Goal: Contribute content: Contribute content

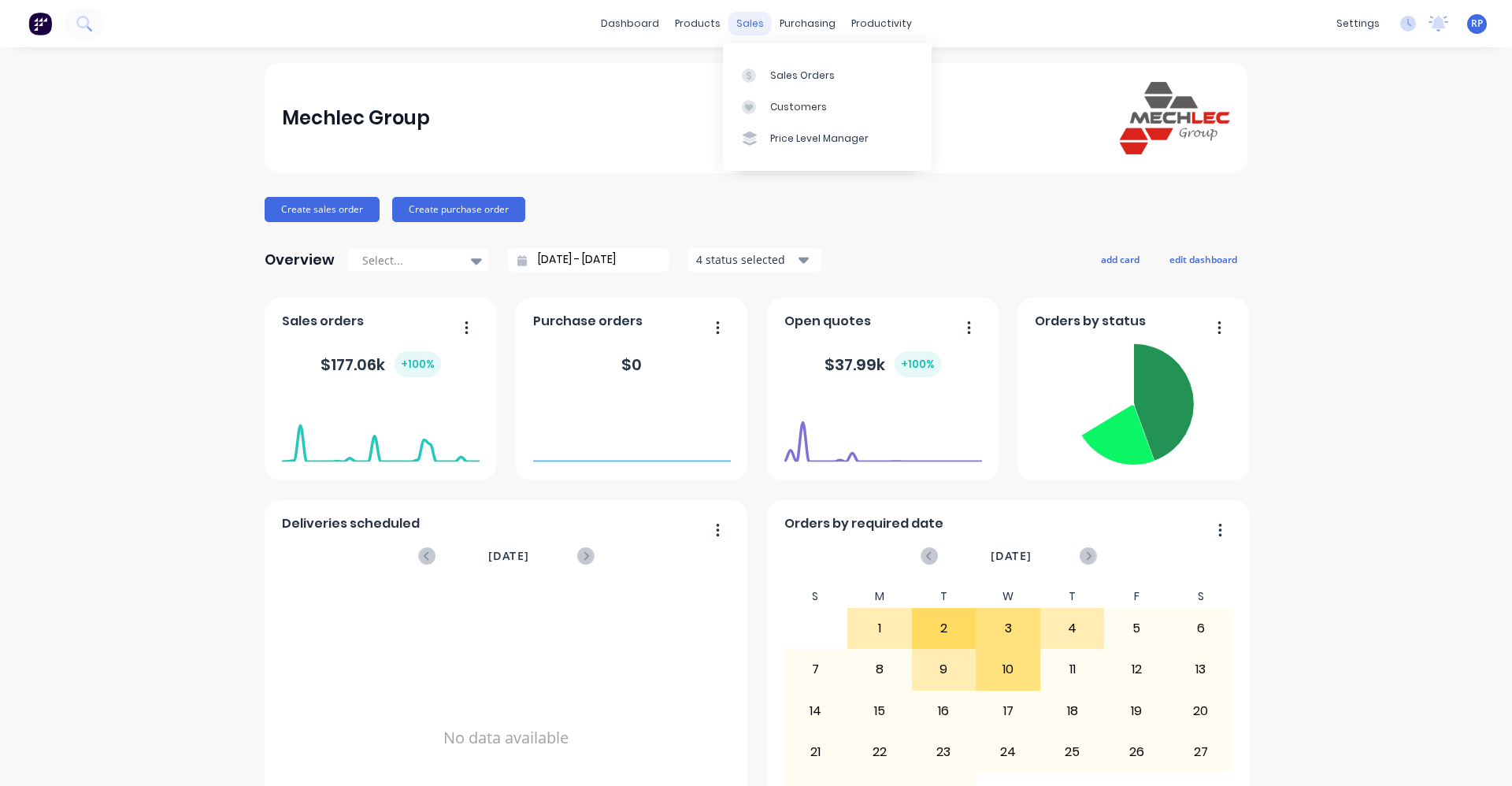
drag, startPoint x: 0, startPoint y: 0, endPoint x: 738, endPoint y: 24, distance: 738.4
click at [738, 24] on div "sales" at bounding box center [749, 23] width 44 height 24
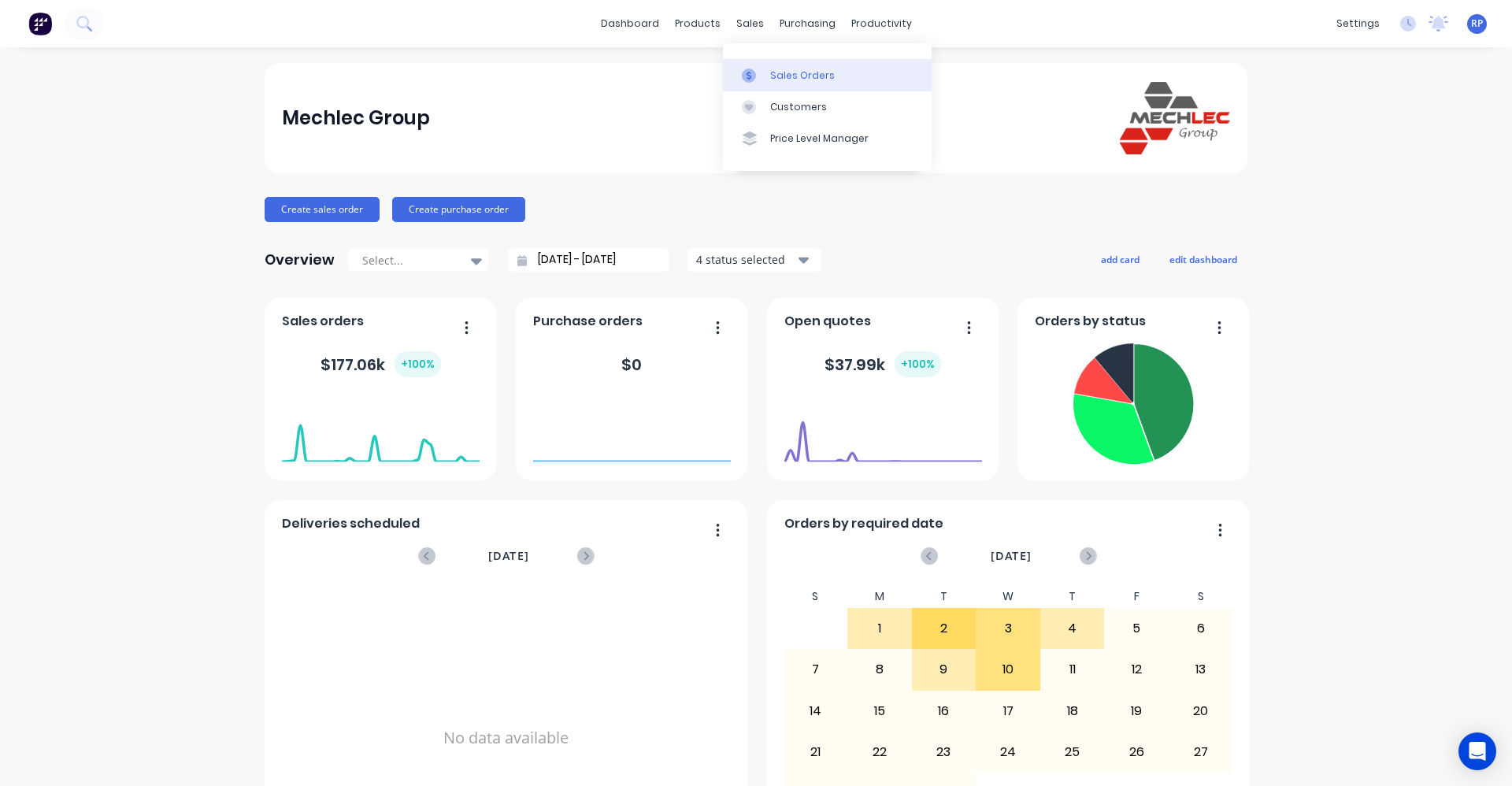
click at [780, 67] on link "Sales Orders" at bounding box center [827, 75] width 209 height 31
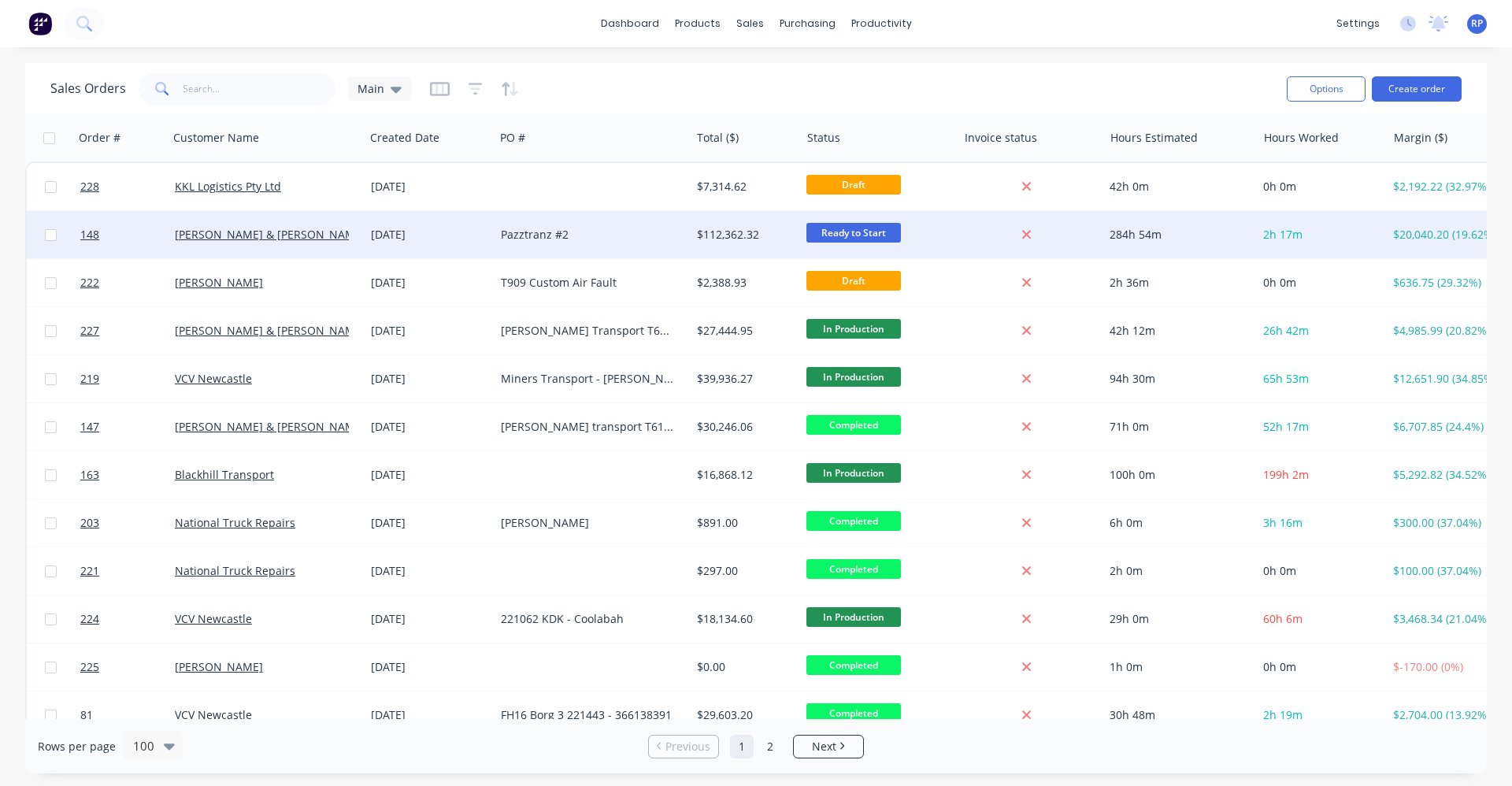
click at [585, 241] on div "Pazztranz #2" at bounding box center [588, 234] width 174 height 16
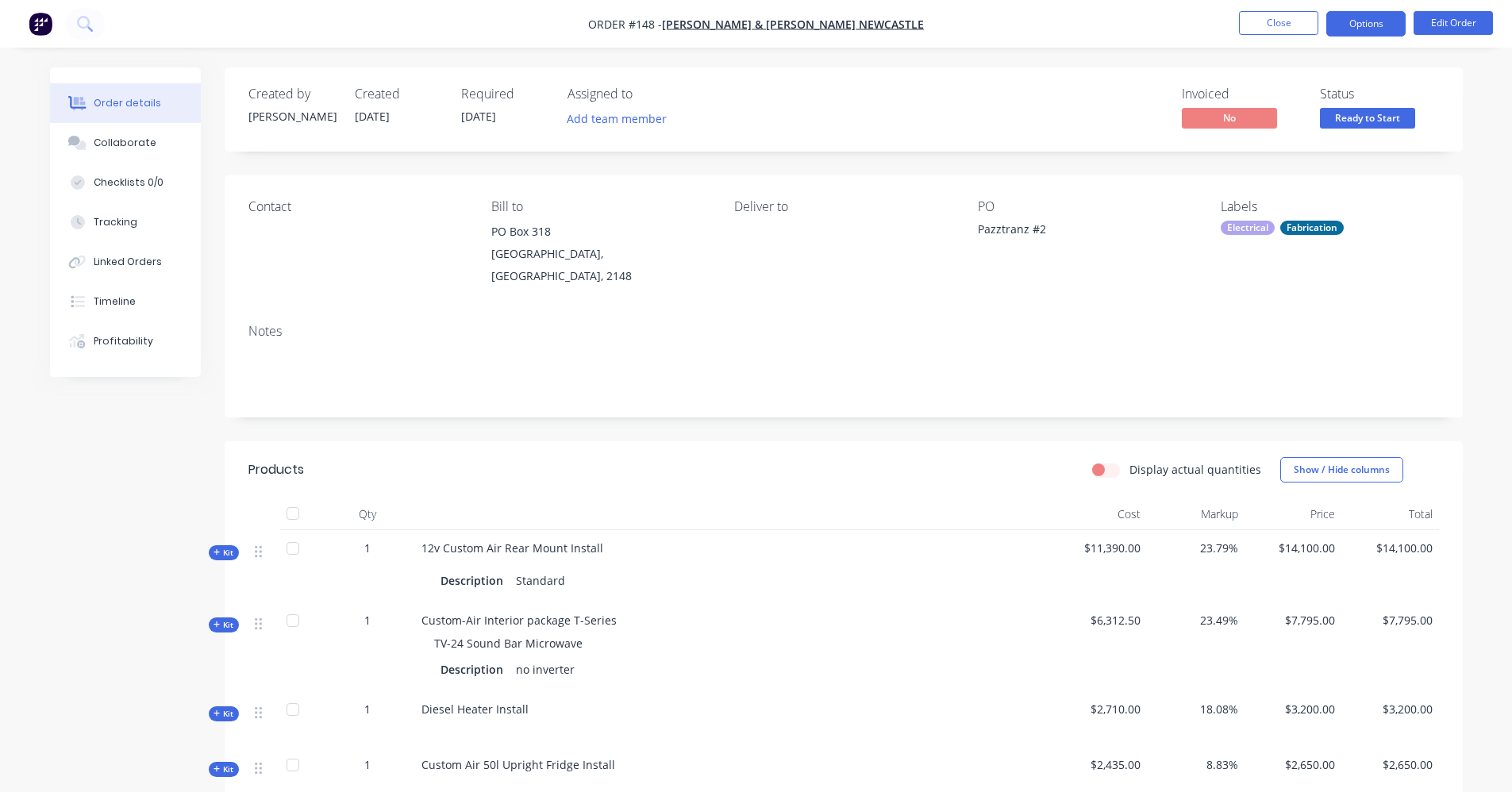
click at [1379, 20] on button "Options" at bounding box center [1365, 23] width 80 height 25
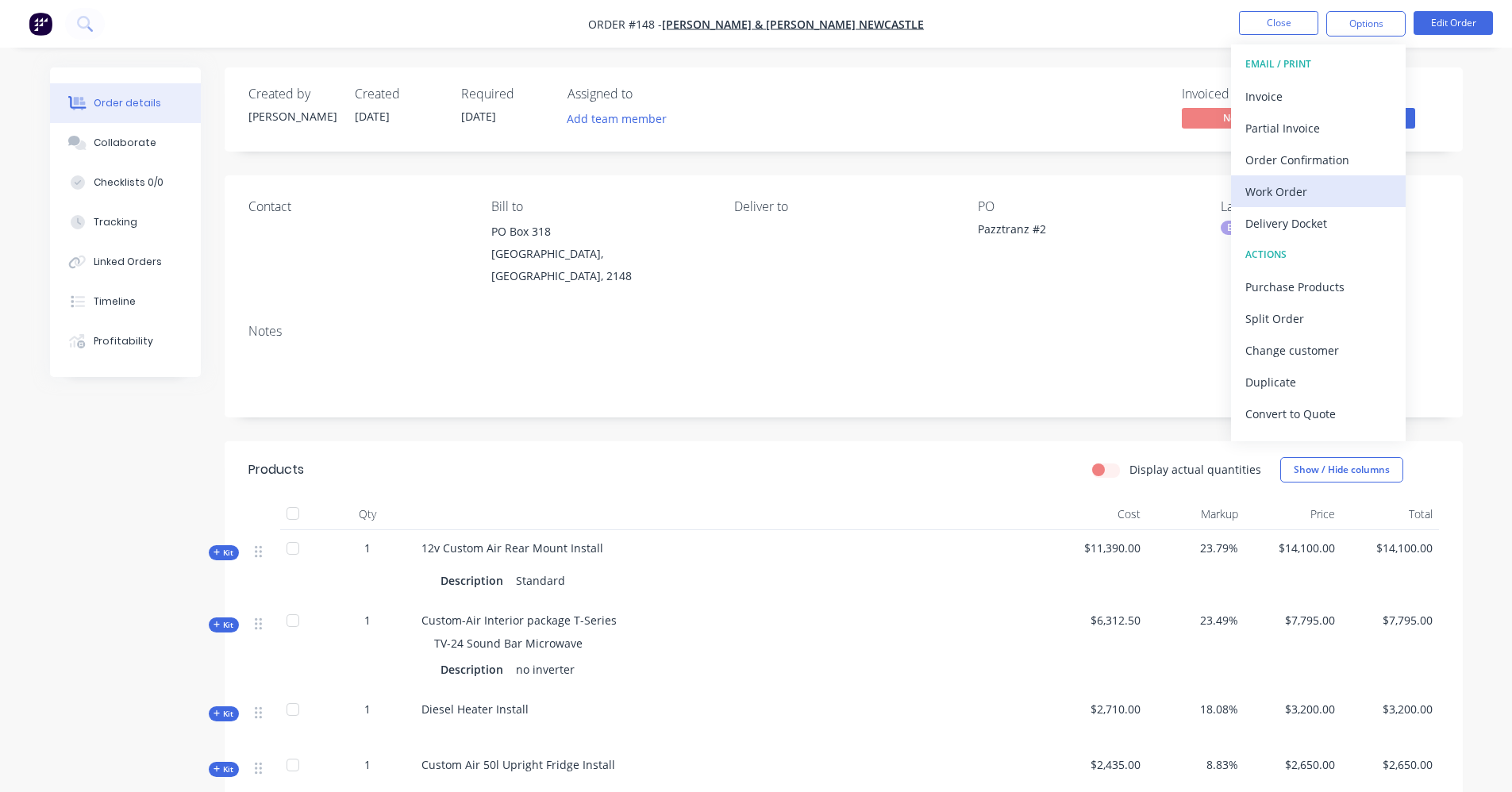
click at [1321, 203] on button "Work Order" at bounding box center [1318, 191] width 174 height 31
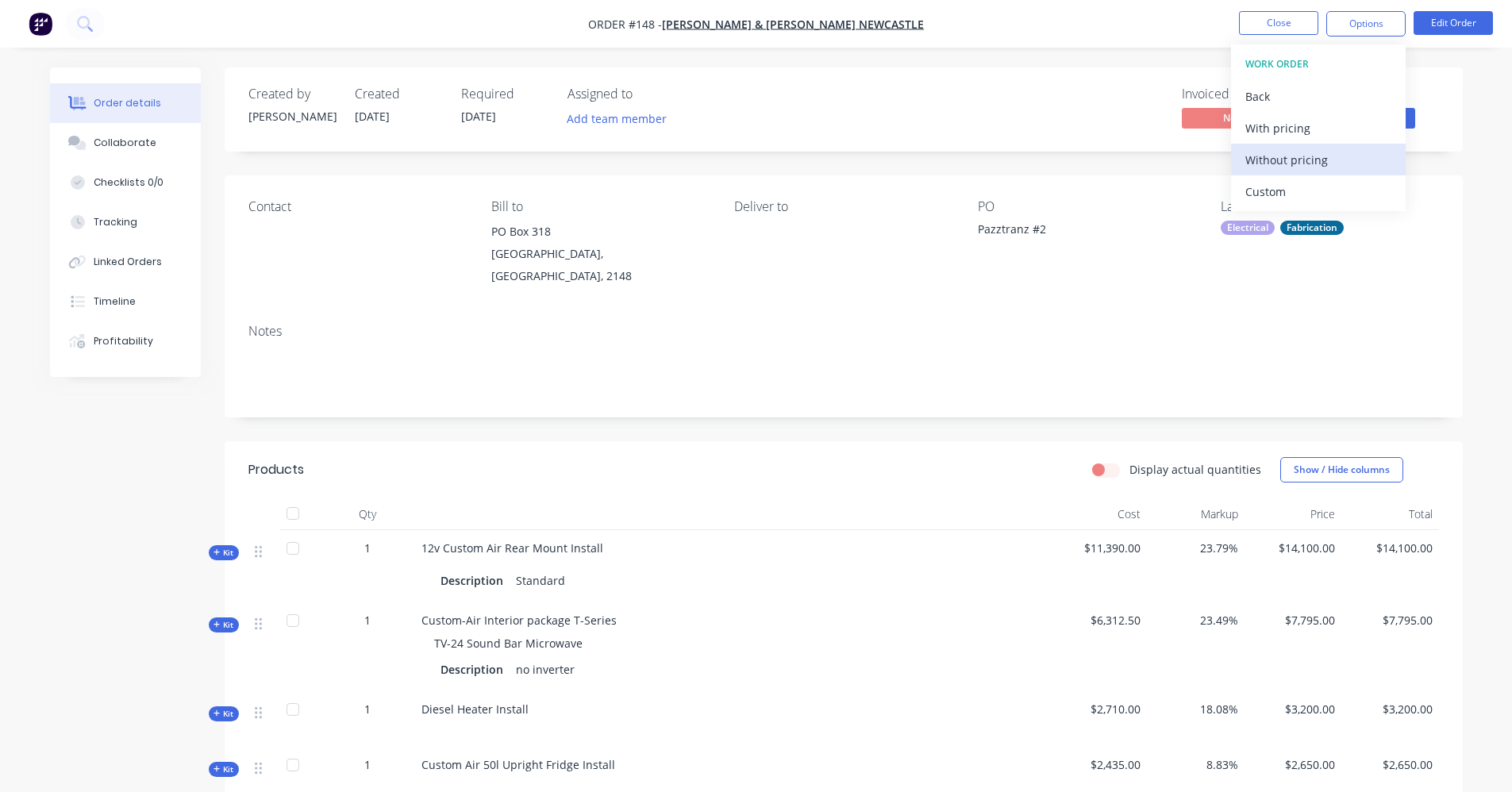
click at [1318, 165] on div "Without pricing" at bounding box center [1318, 160] width 146 height 23
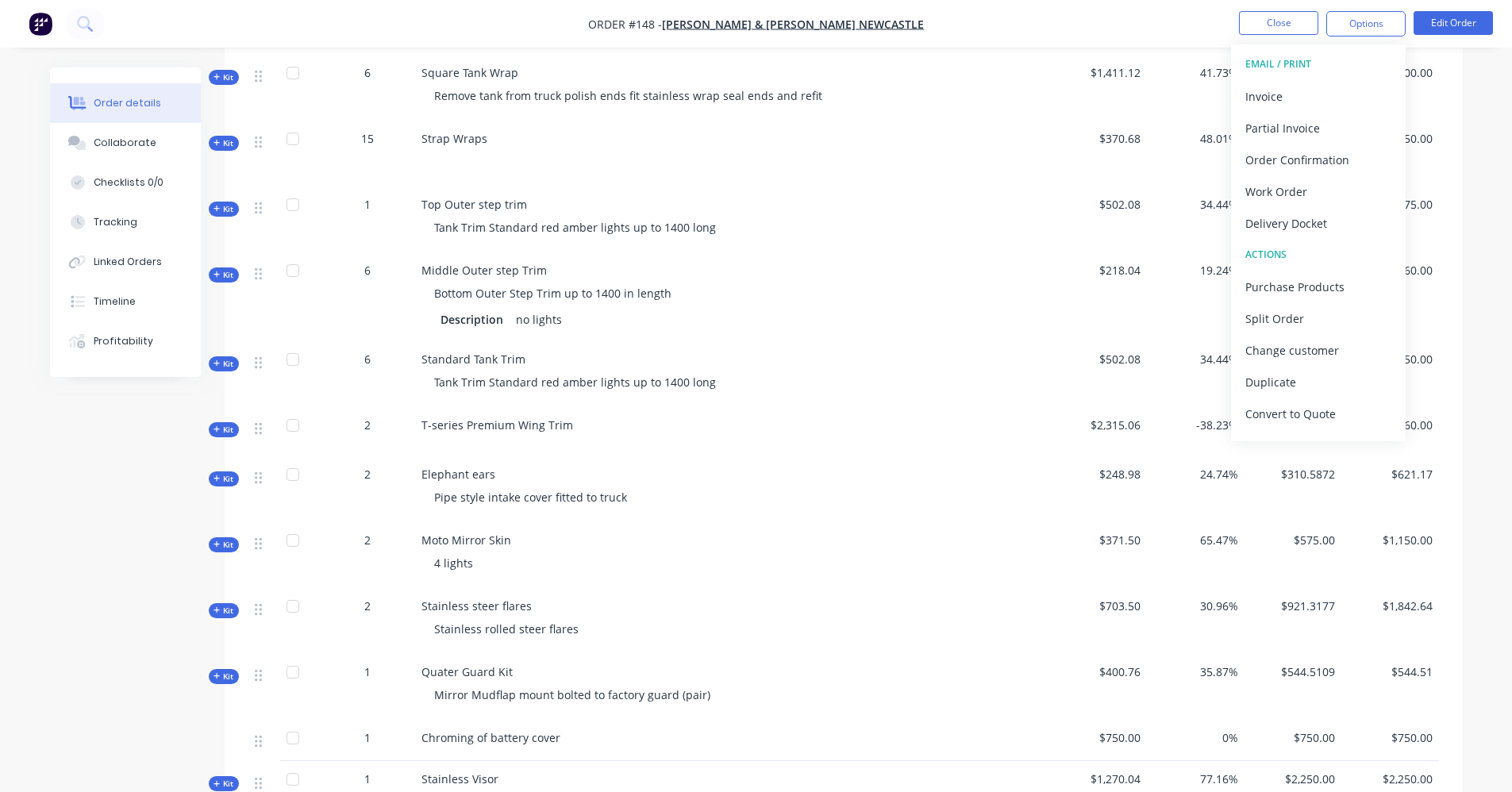
scroll to position [890, 0]
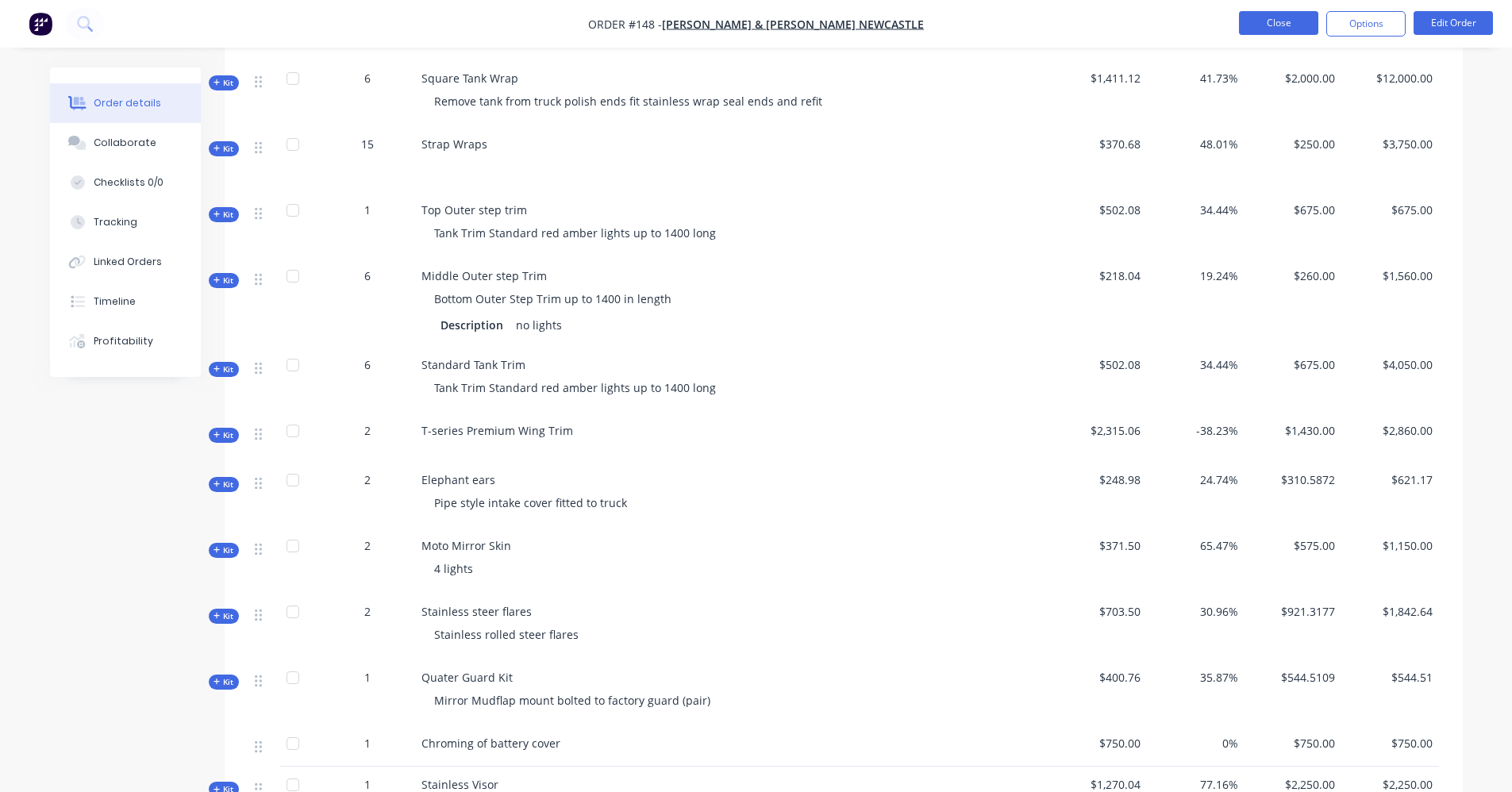
click at [1289, 19] on button "Close" at bounding box center [1278, 22] width 80 height 24
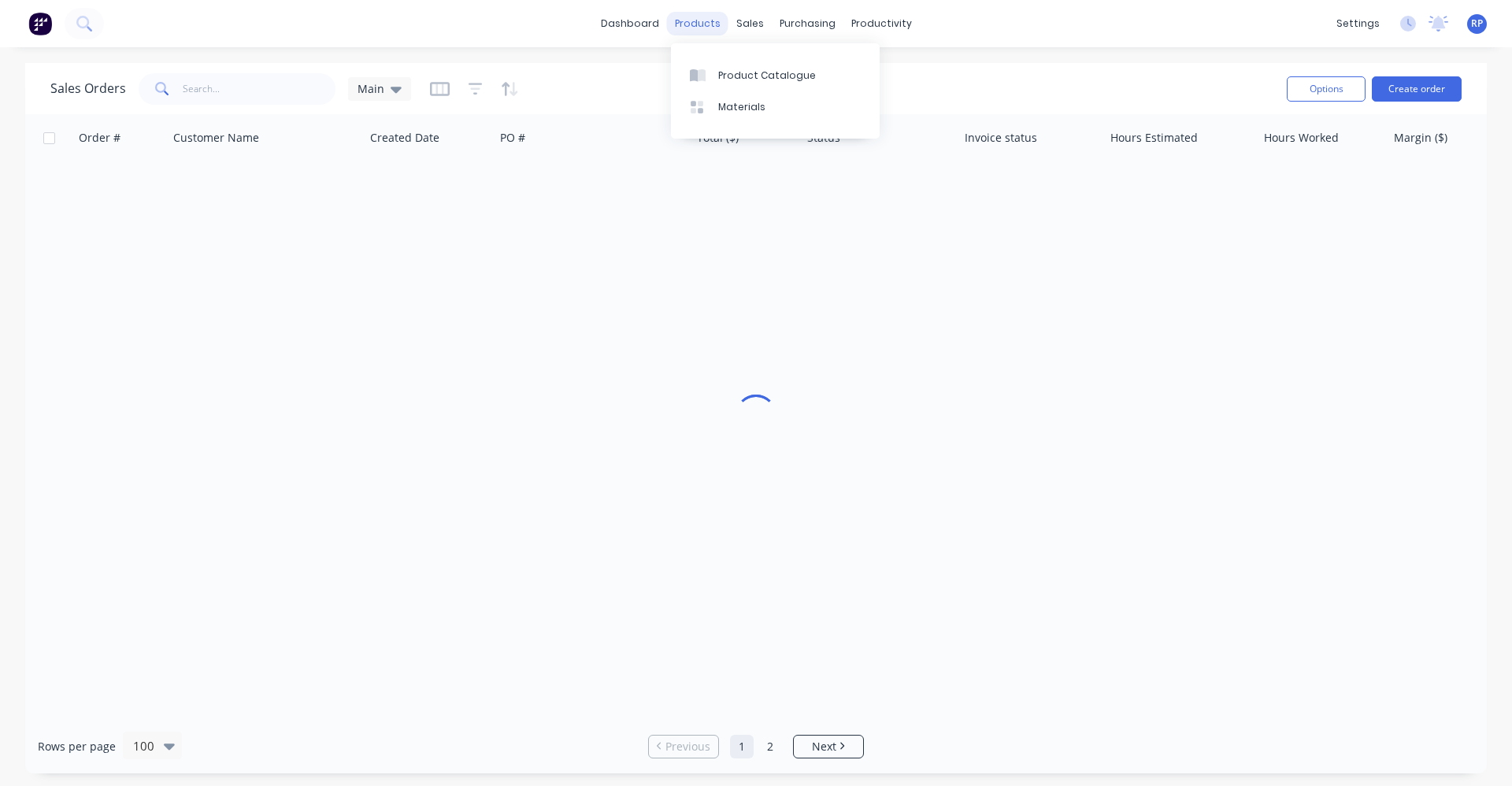
click at [706, 23] on div "products" at bounding box center [697, 23] width 61 height 24
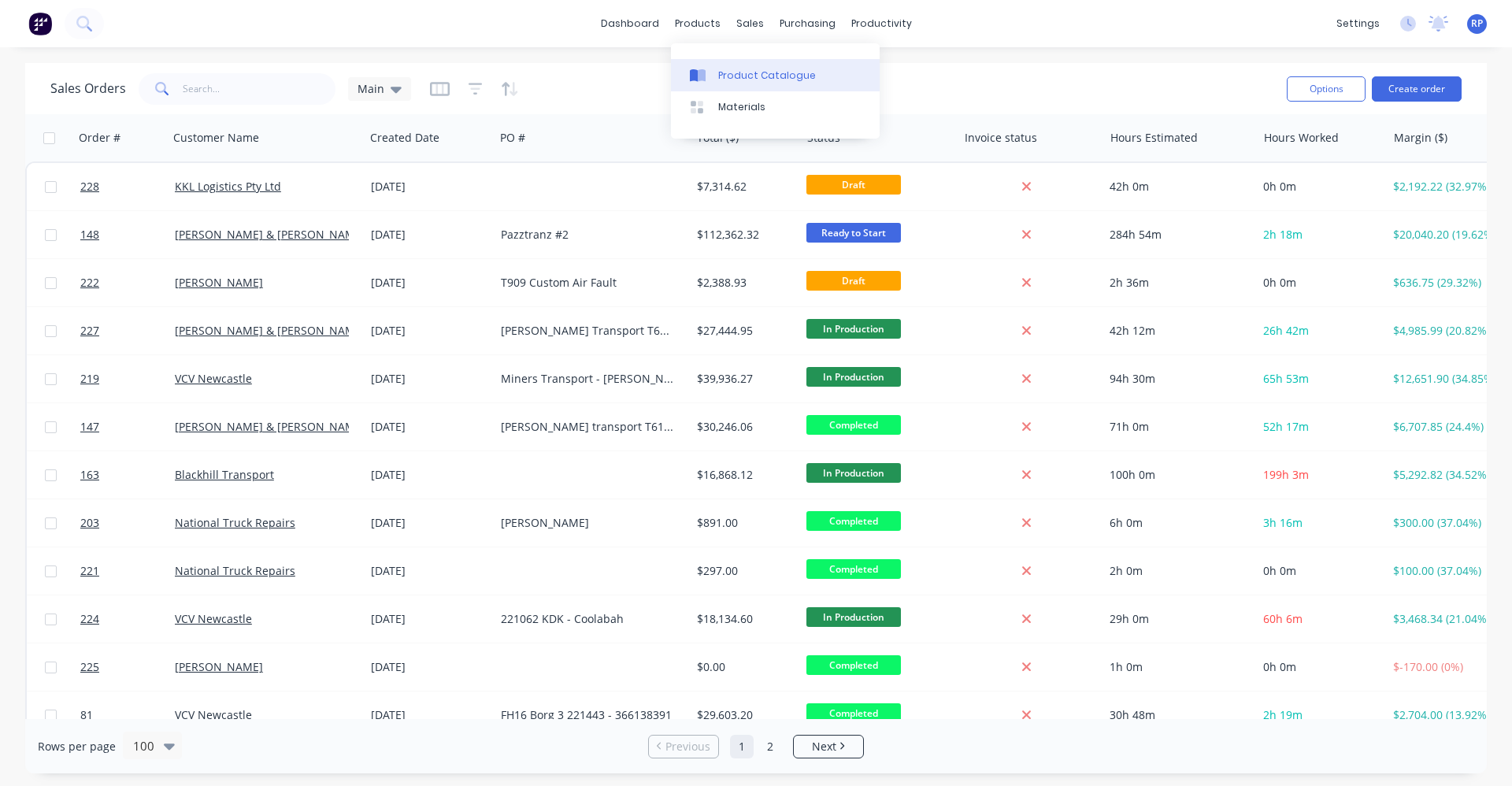
click at [728, 73] on div "Product Catalogue" at bounding box center [767, 75] width 98 height 14
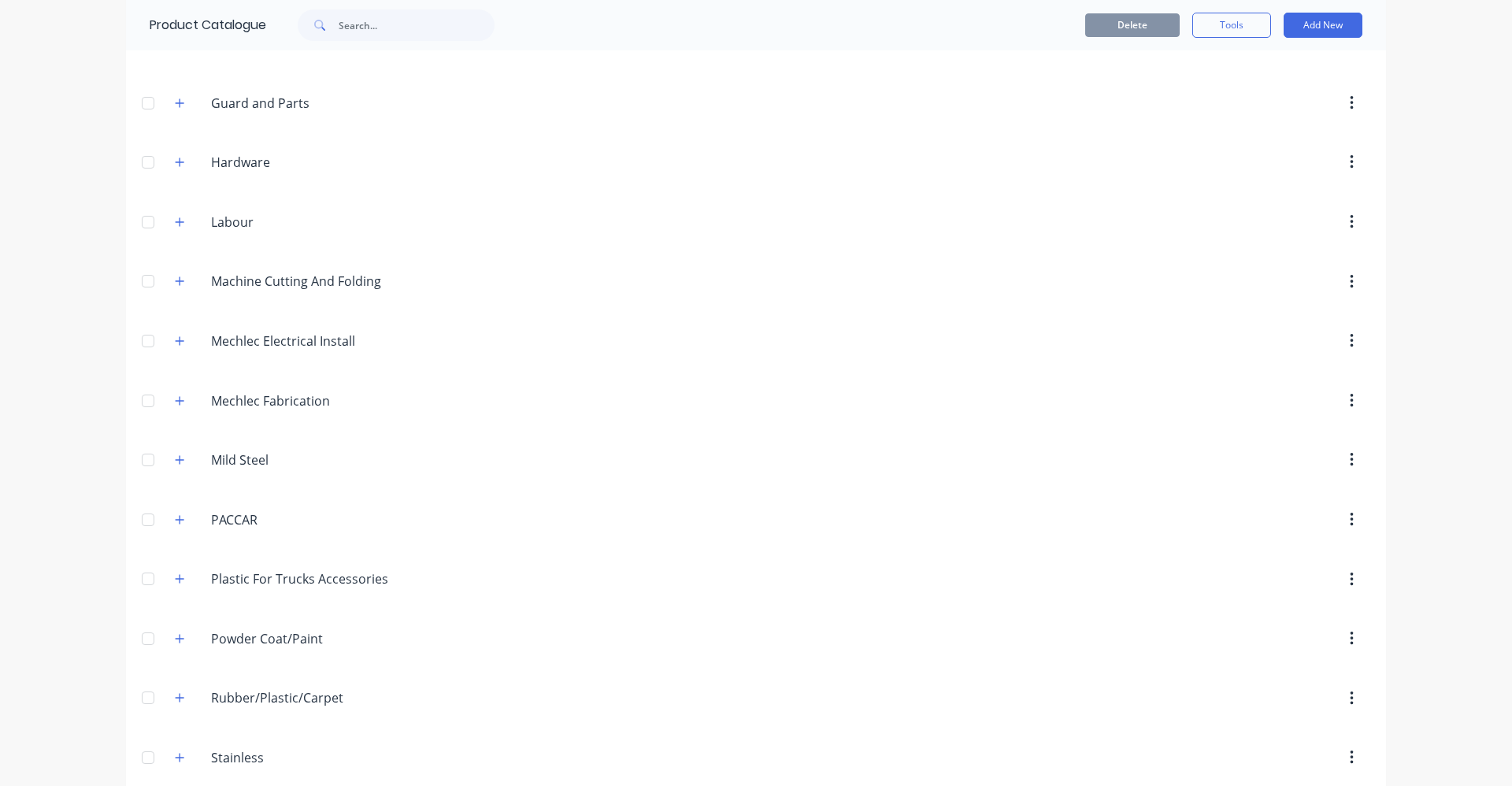
scroll to position [764, 0]
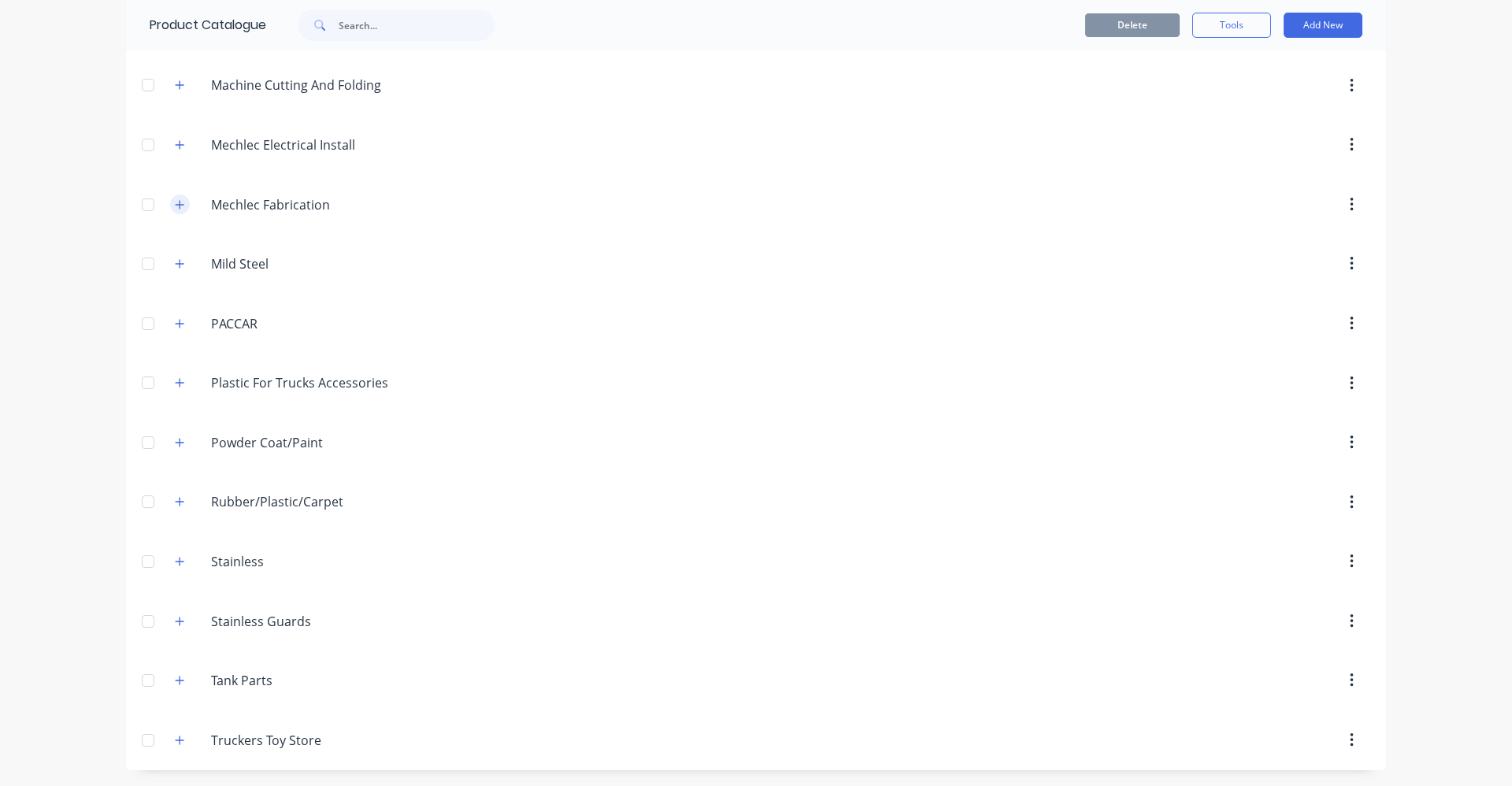
click at [180, 203] on button "button" at bounding box center [180, 204] width 20 height 20
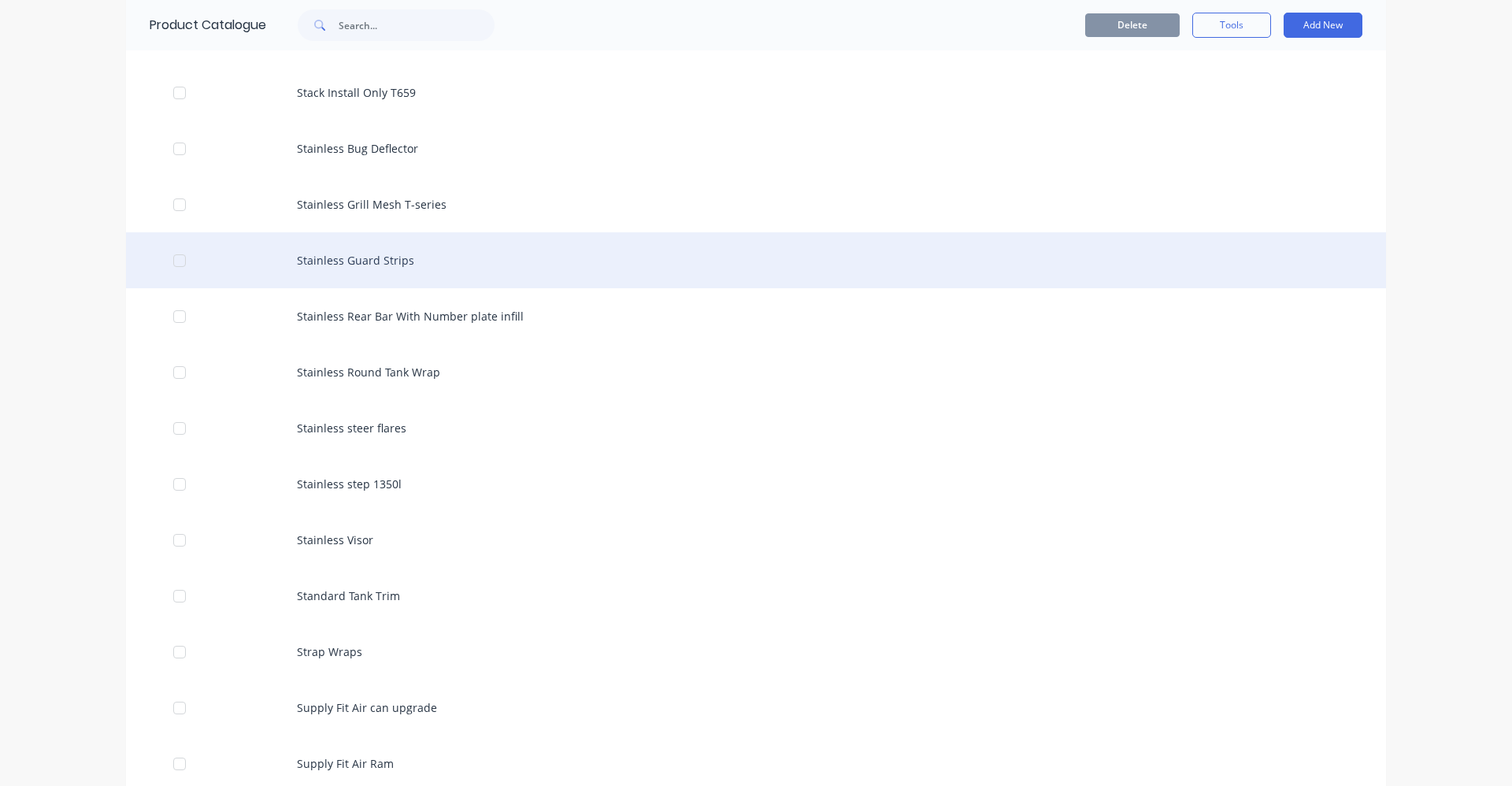
scroll to position [5018, 0]
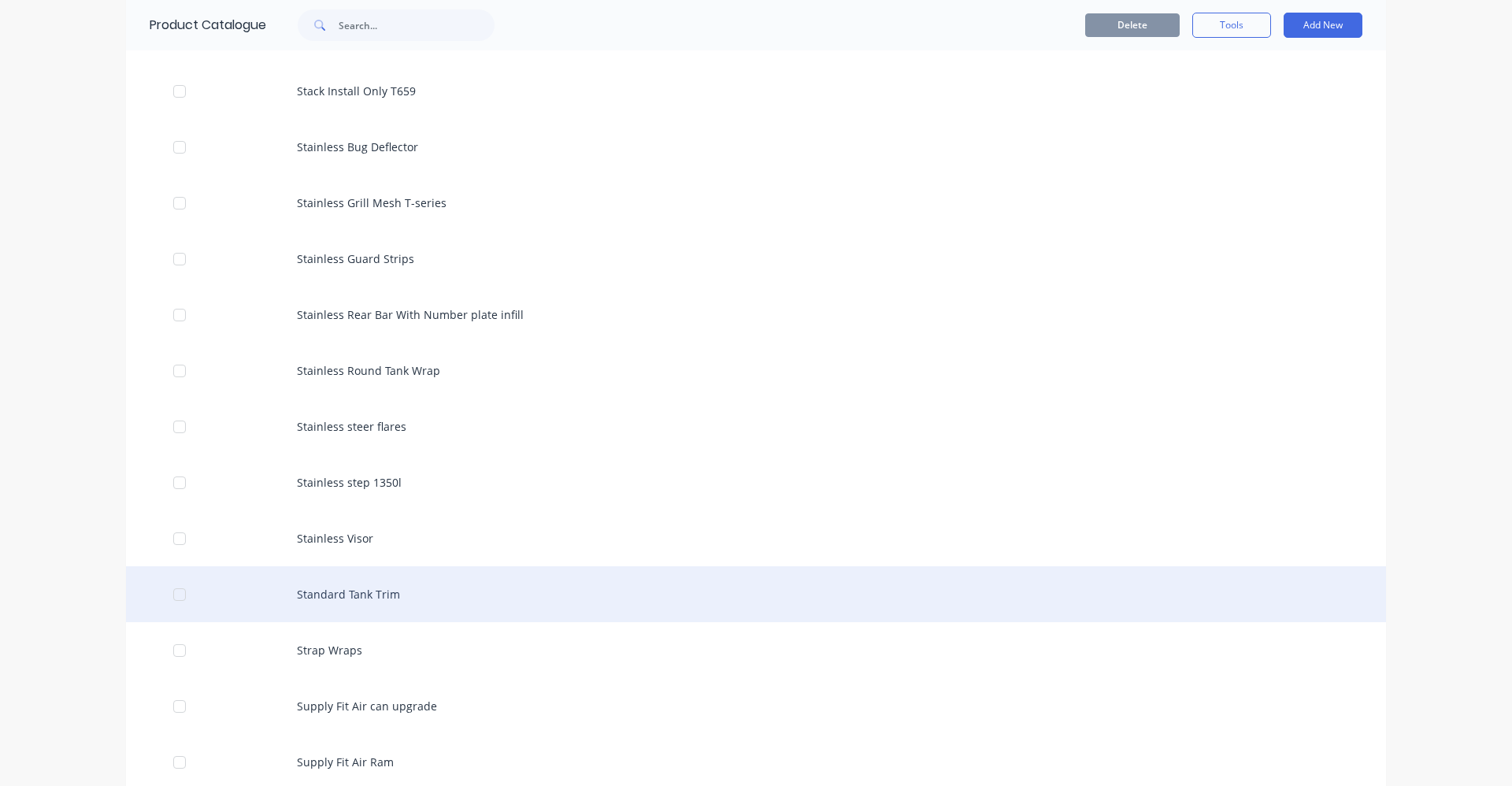
click at [357, 589] on div "Standard Tank Trim" at bounding box center [756, 594] width 1260 height 56
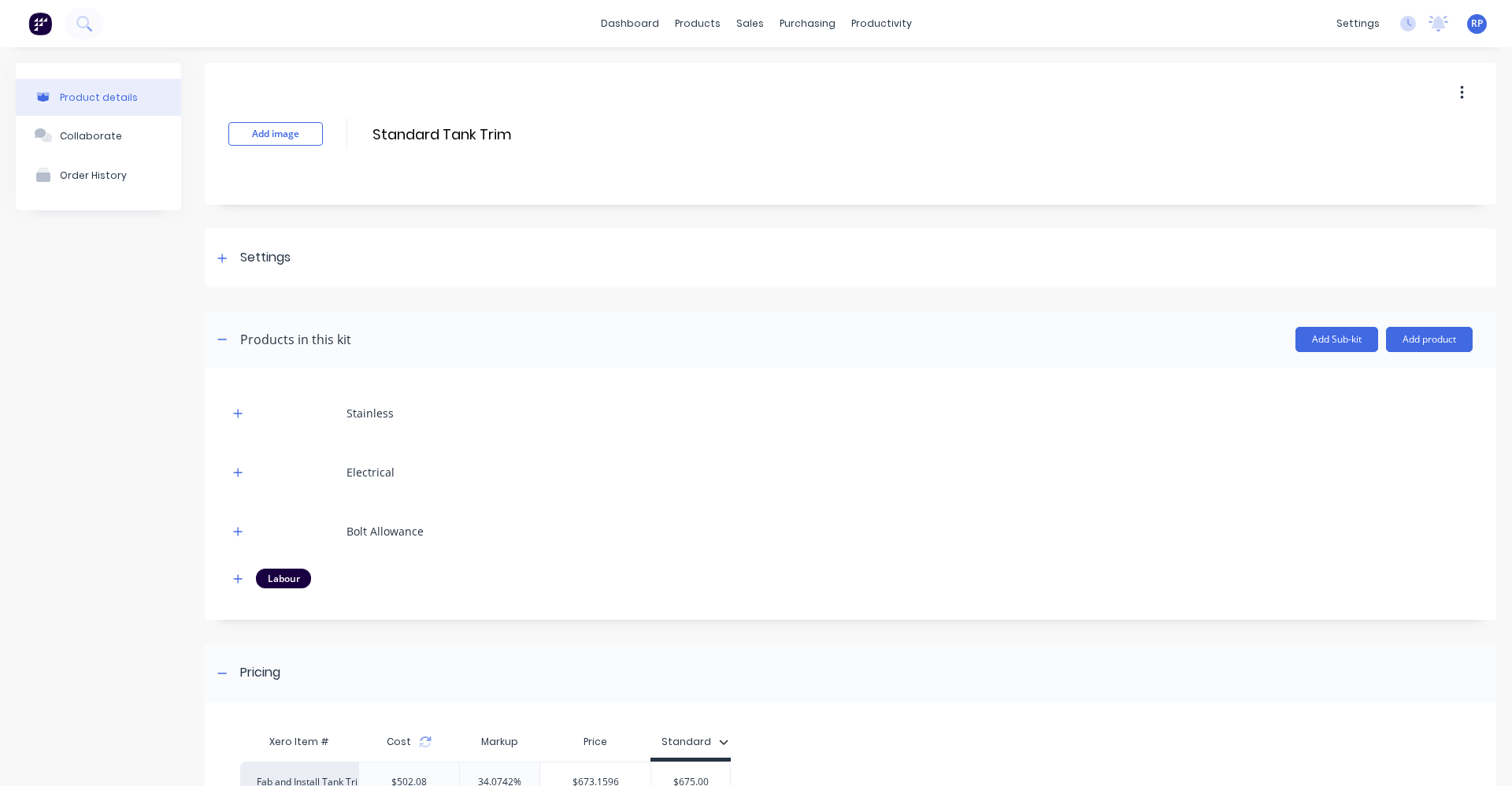
scroll to position [157, 0]
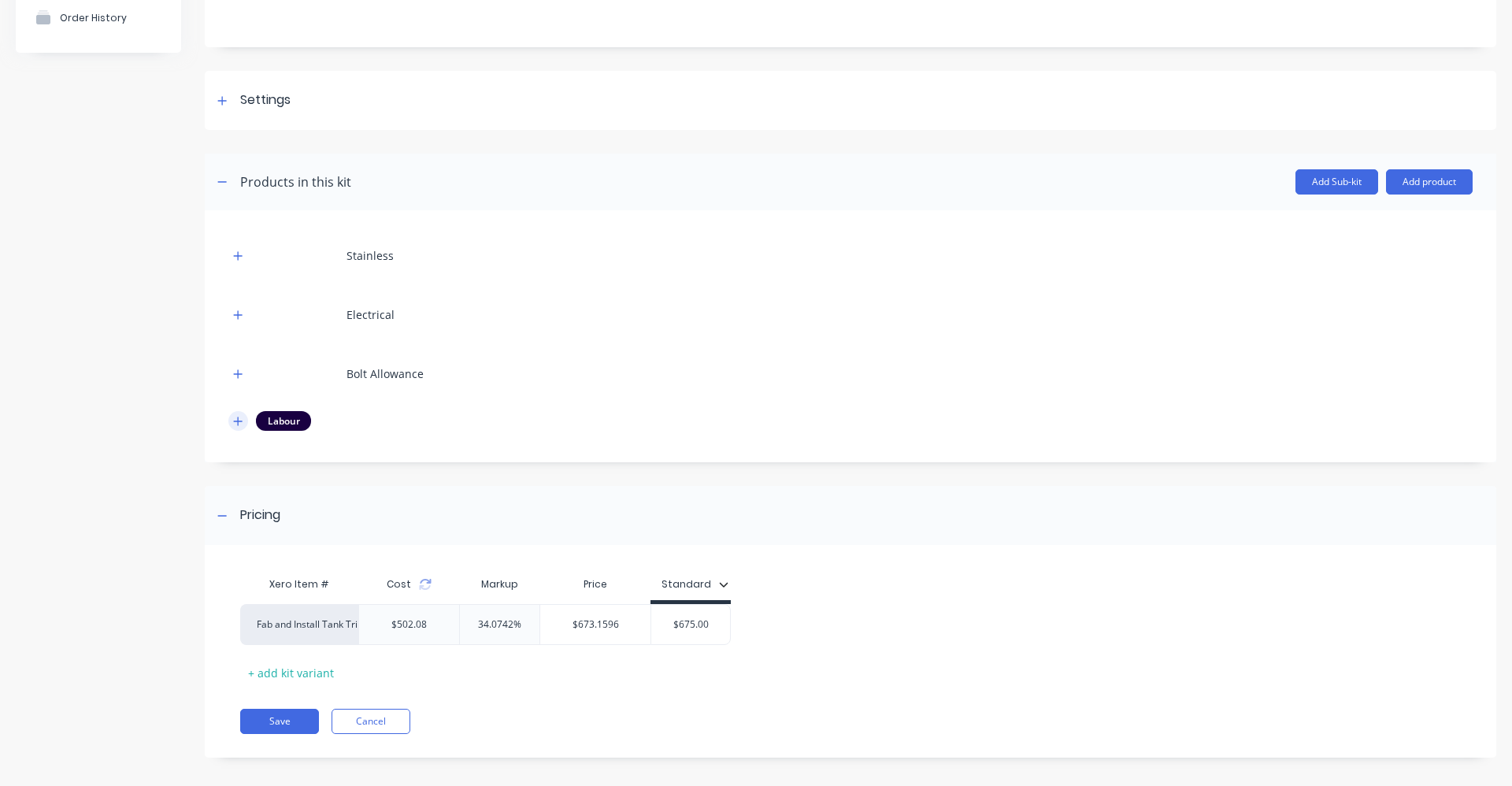
click at [241, 419] on icon "button" at bounding box center [238, 421] width 10 height 11
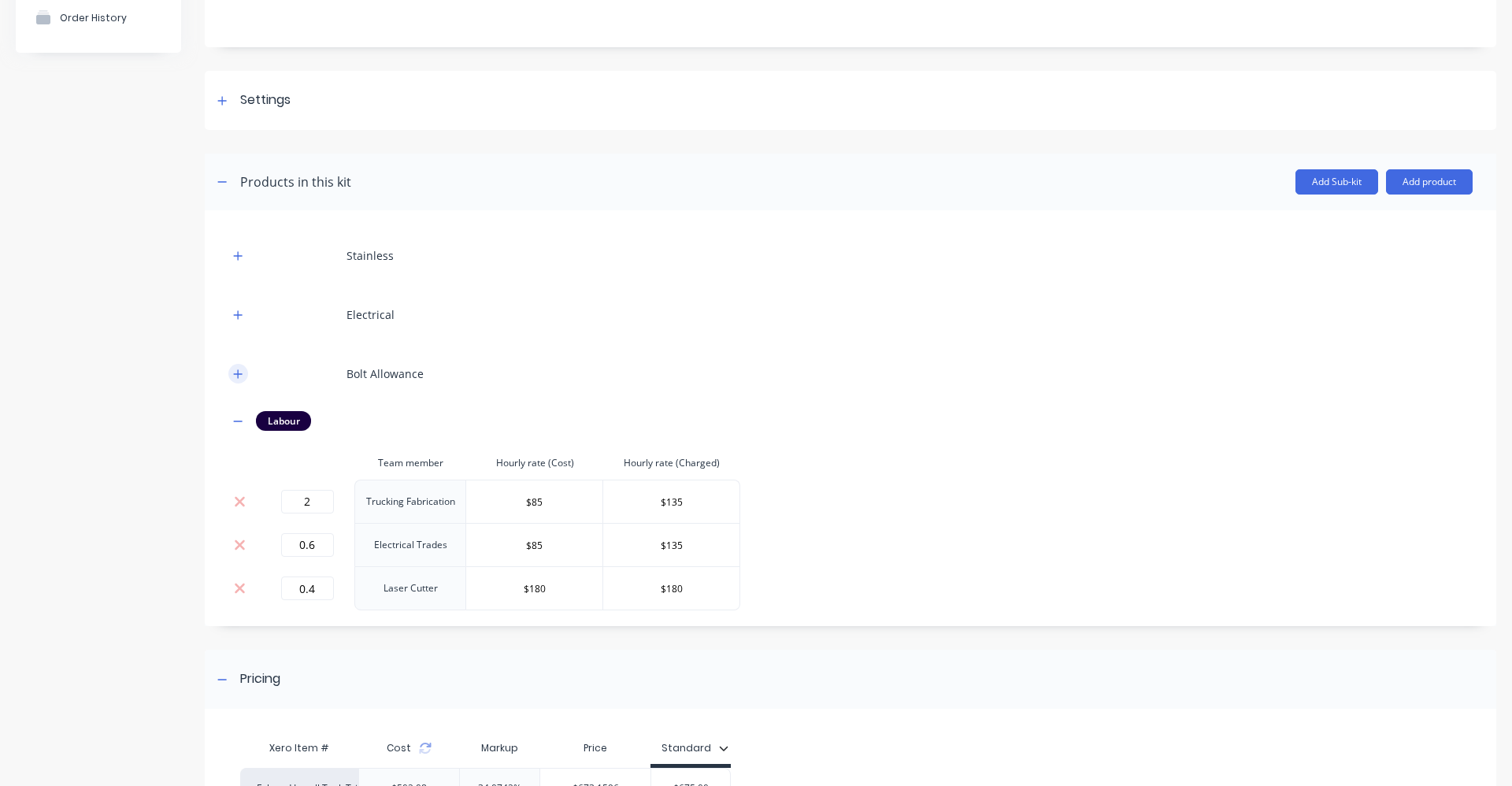
click at [234, 370] on icon "button" at bounding box center [238, 374] width 10 height 11
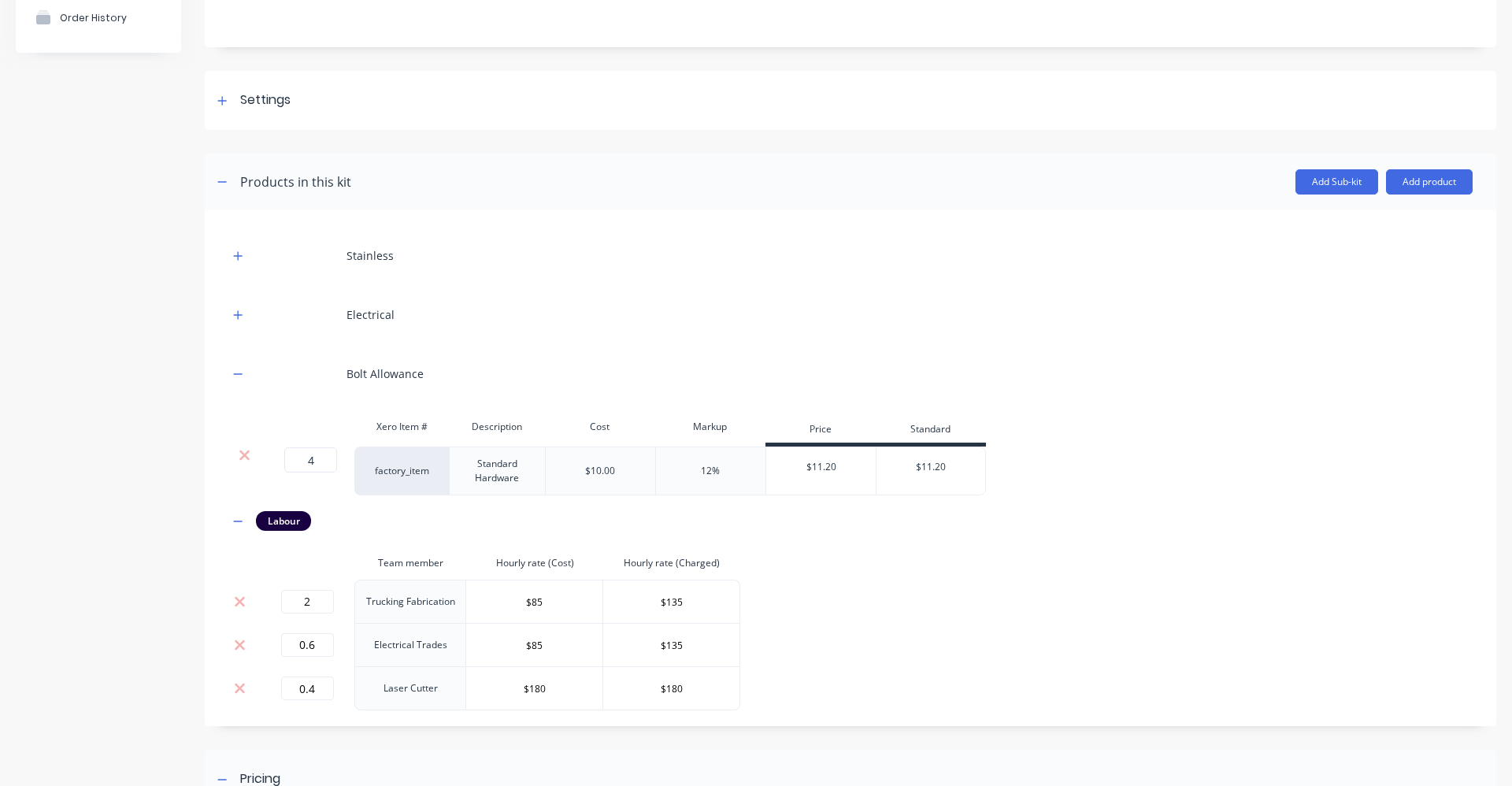
click at [234, 326] on div "Electrical" at bounding box center [850, 314] width 1244 height 44
click at [234, 320] on icon "button" at bounding box center [238, 315] width 10 height 11
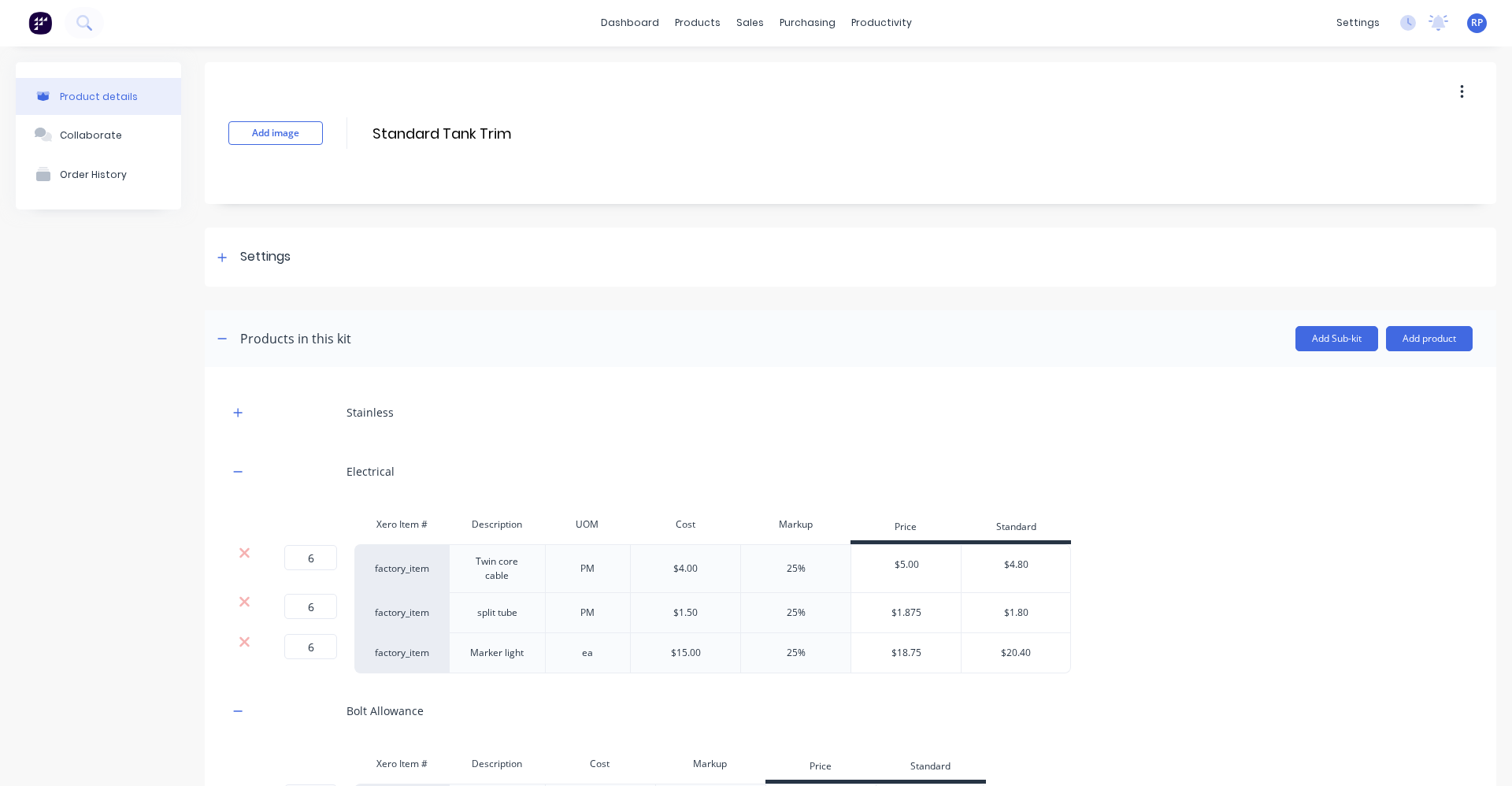
scroll to position [0, 0]
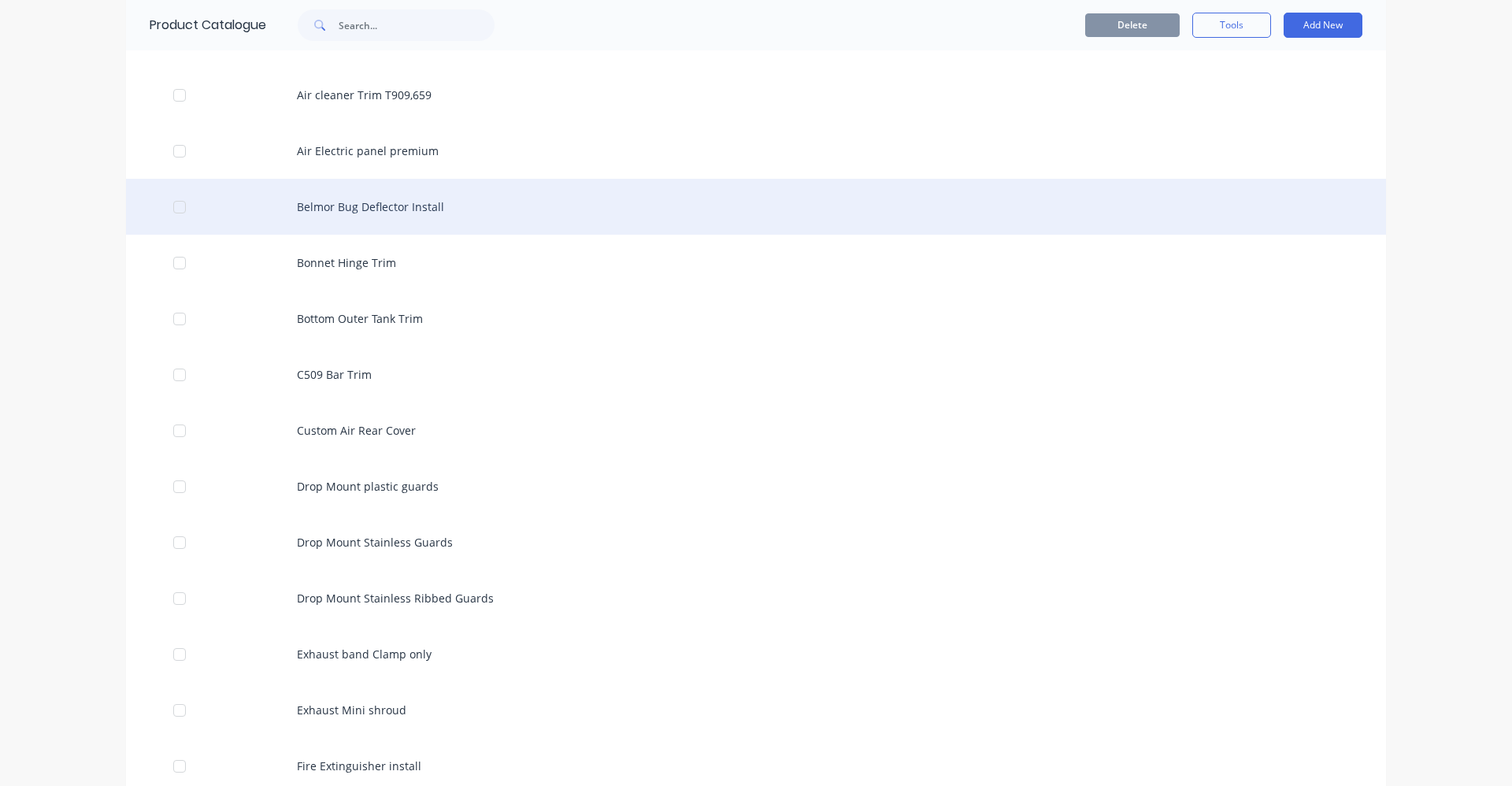
scroll to position [1103, 0]
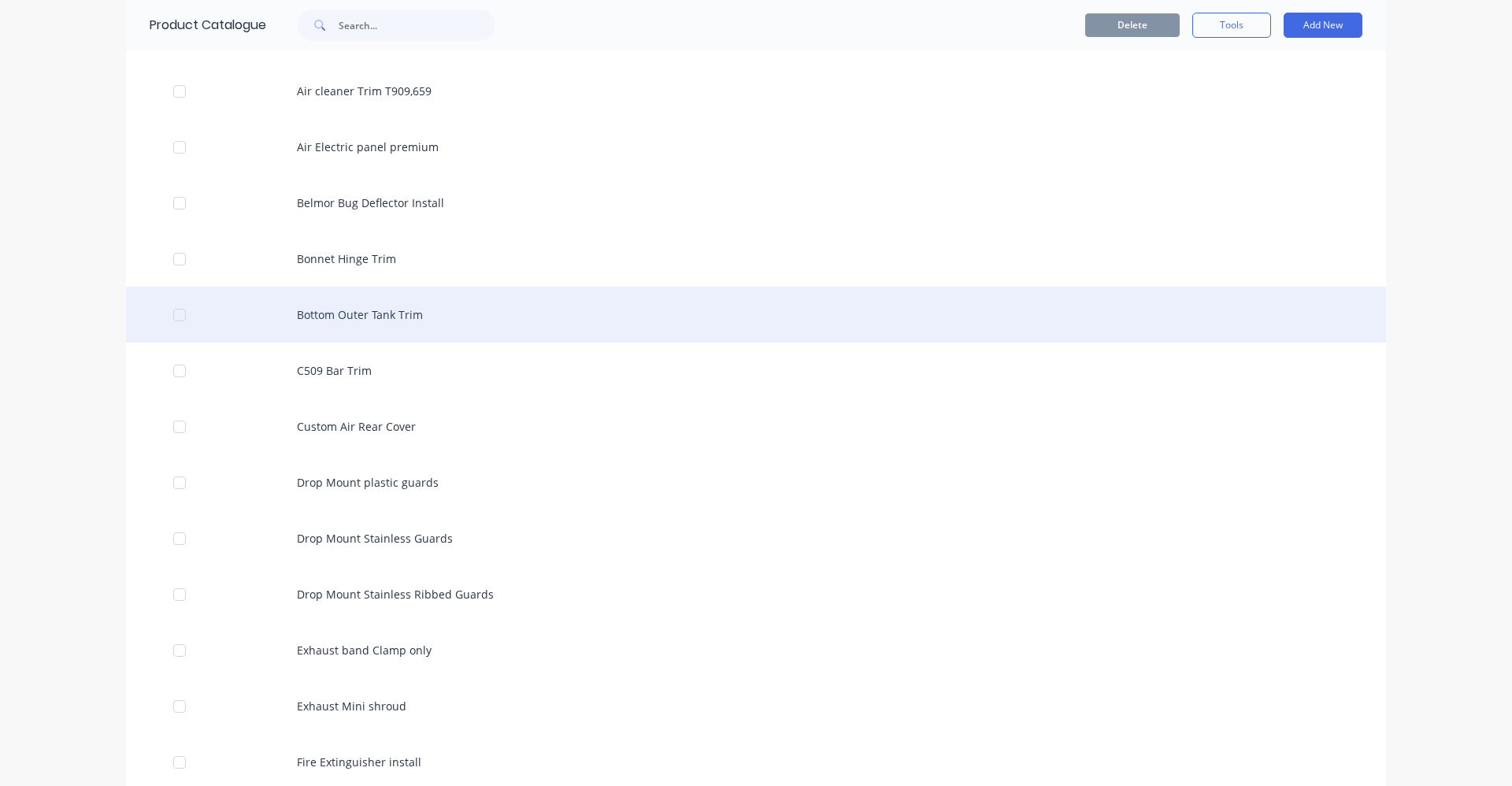
click at [376, 324] on div "Bottom Outer Tank Trim" at bounding box center [756, 314] width 1260 height 56
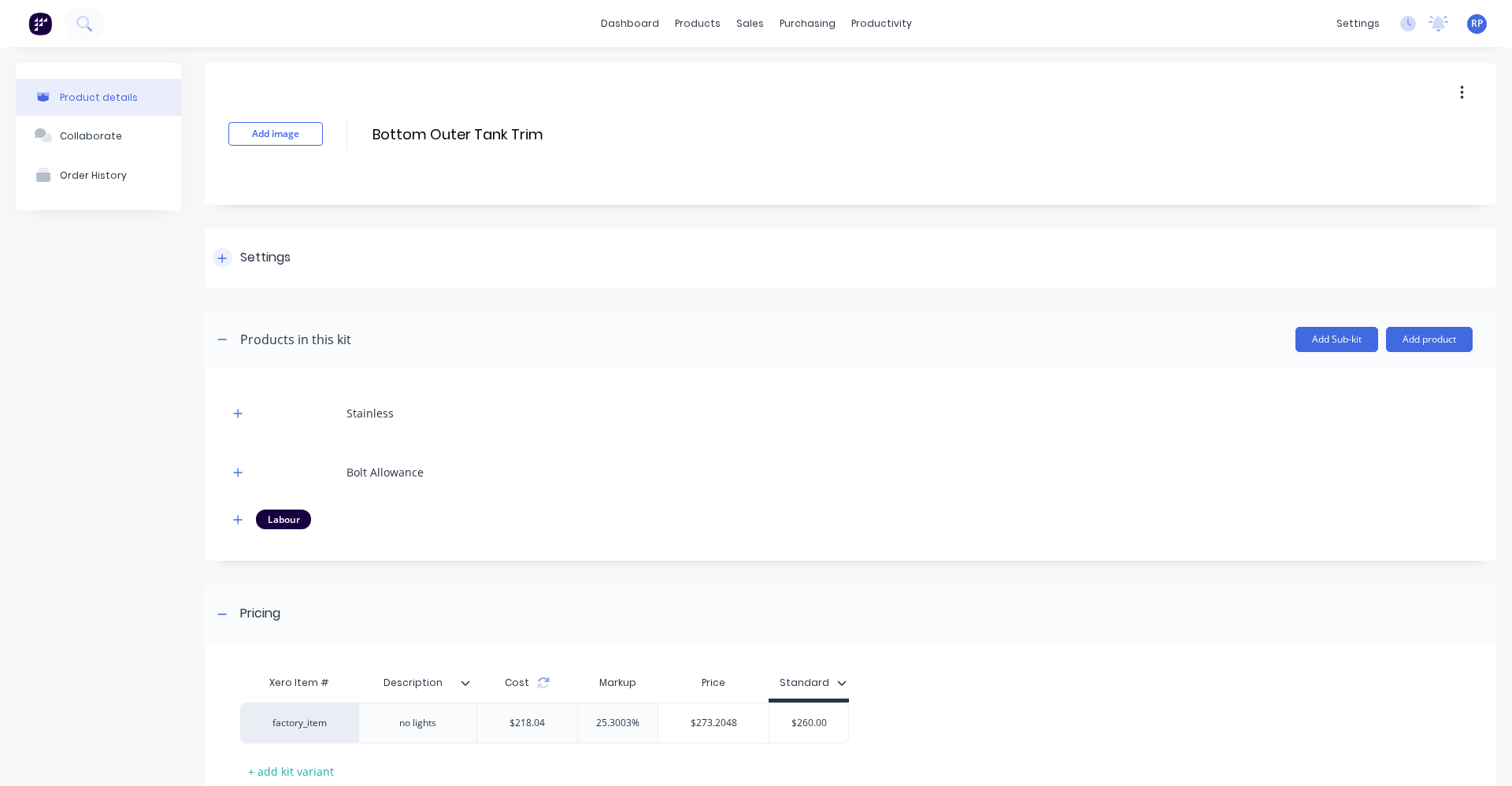
click at [226, 250] on div at bounding box center [222, 258] width 20 height 20
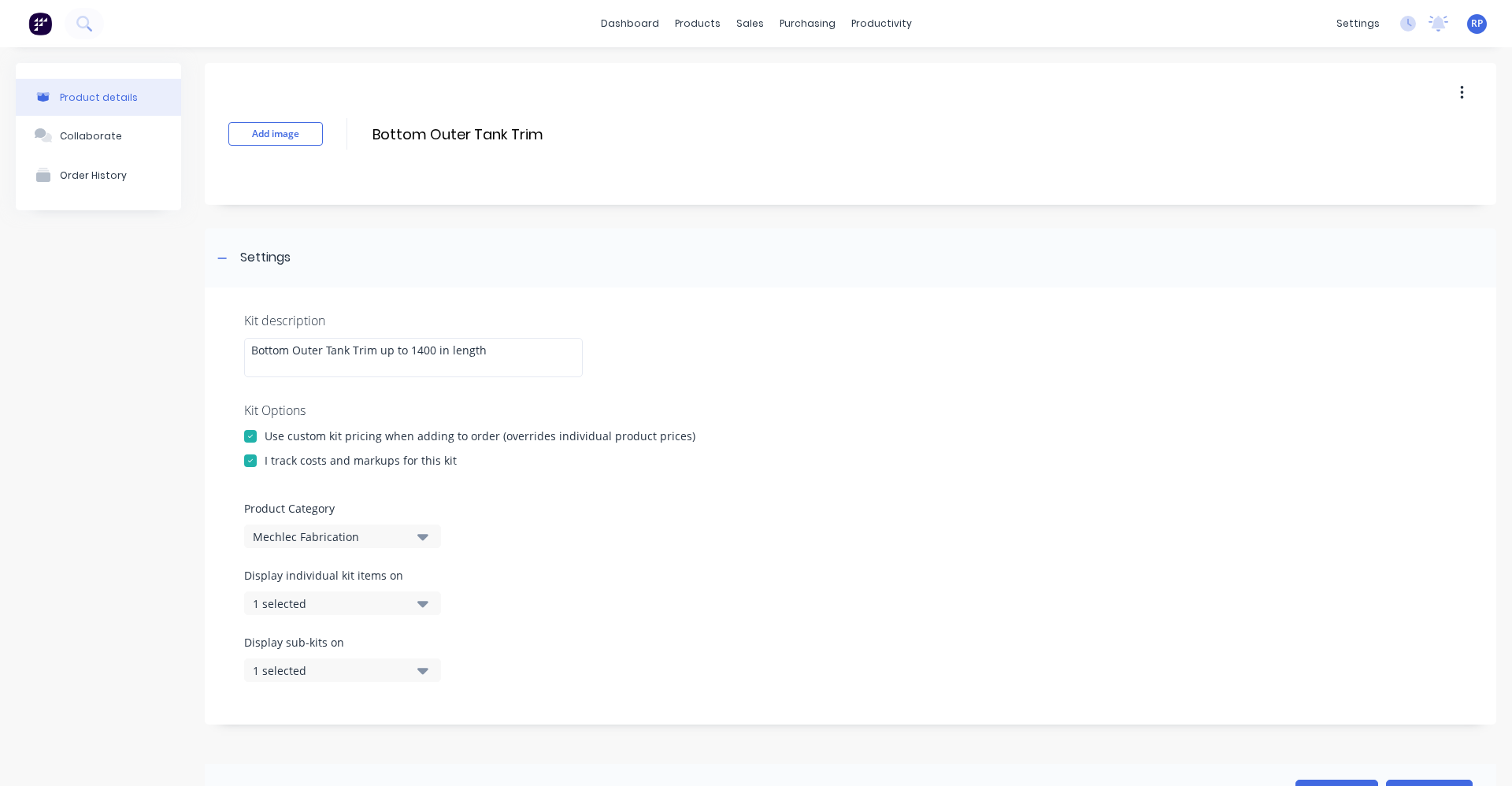
click at [425, 607] on icon "button" at bounding box center [423, 604] width 11 height 18
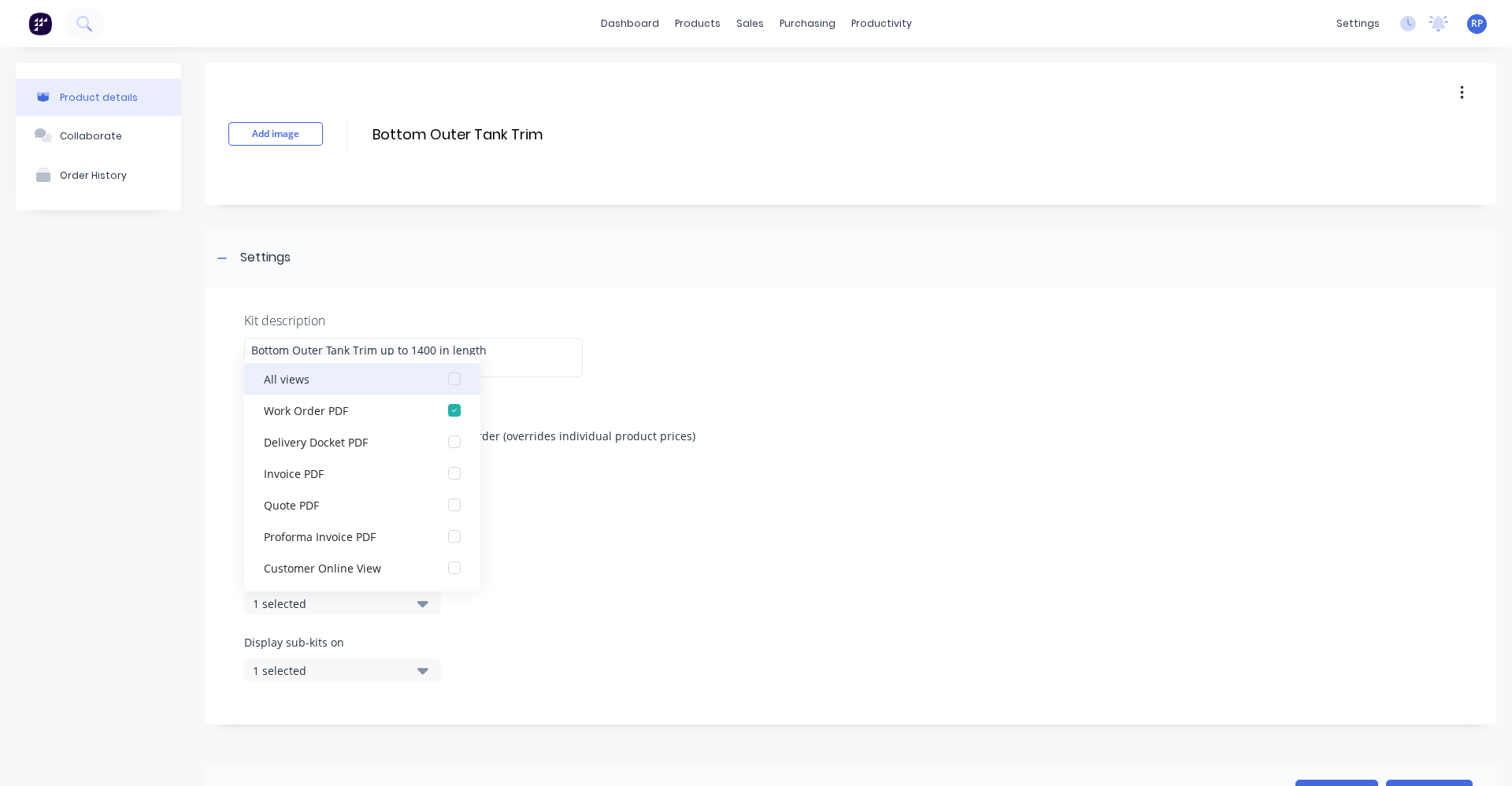
click at [445, 380] on div "button" at bounding box center [454, 378] width 31 height 31
drag, startPoint x: 177, startPoint y: 442, endPoint x: 177, endPoint y: 381, distance: 61.0
click at [176, 442] on div "Product details Collaborate Order History" at bounding box center [99, 698] width 165 height 1270
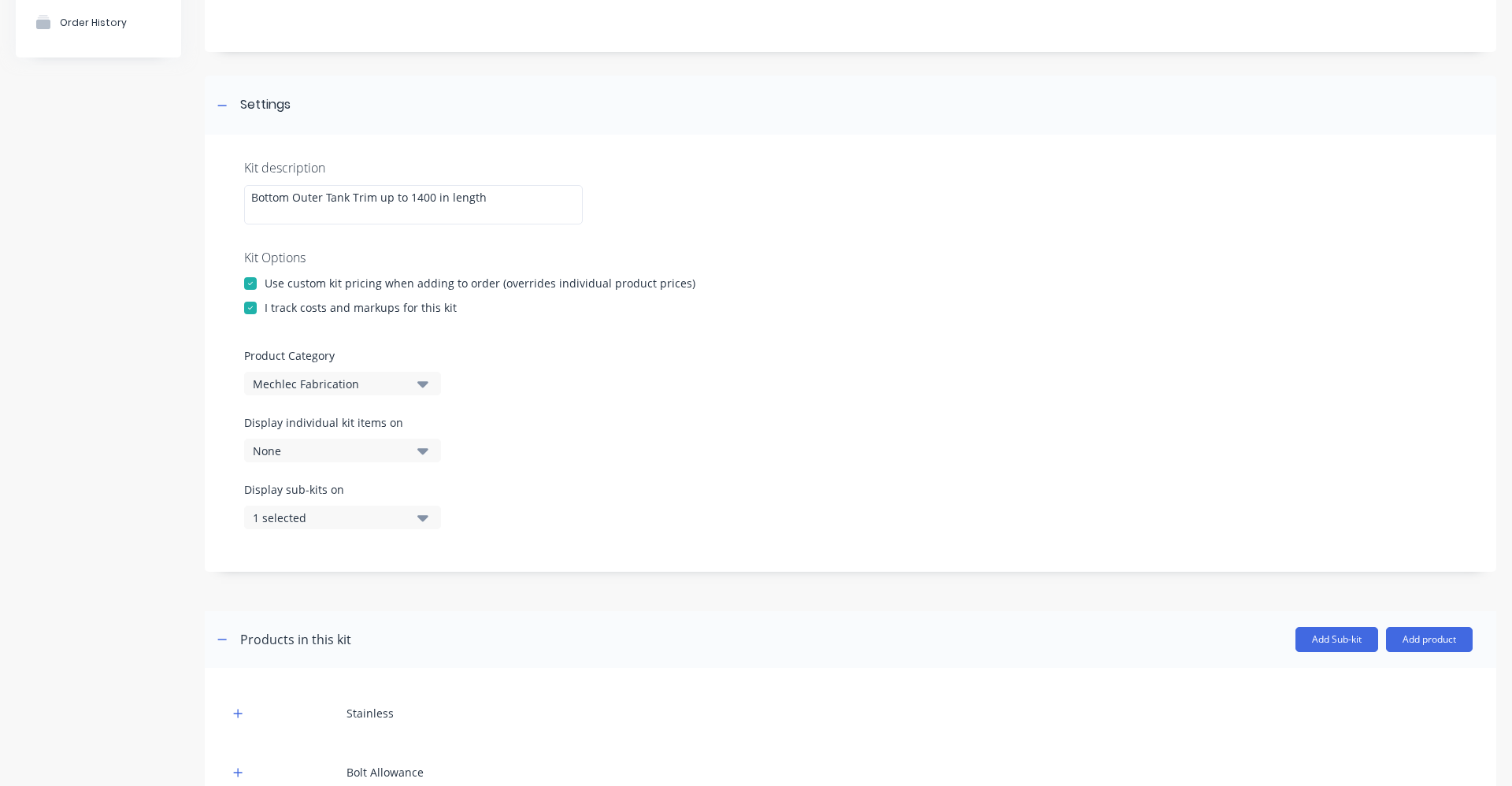
scroll to position [393, 0]
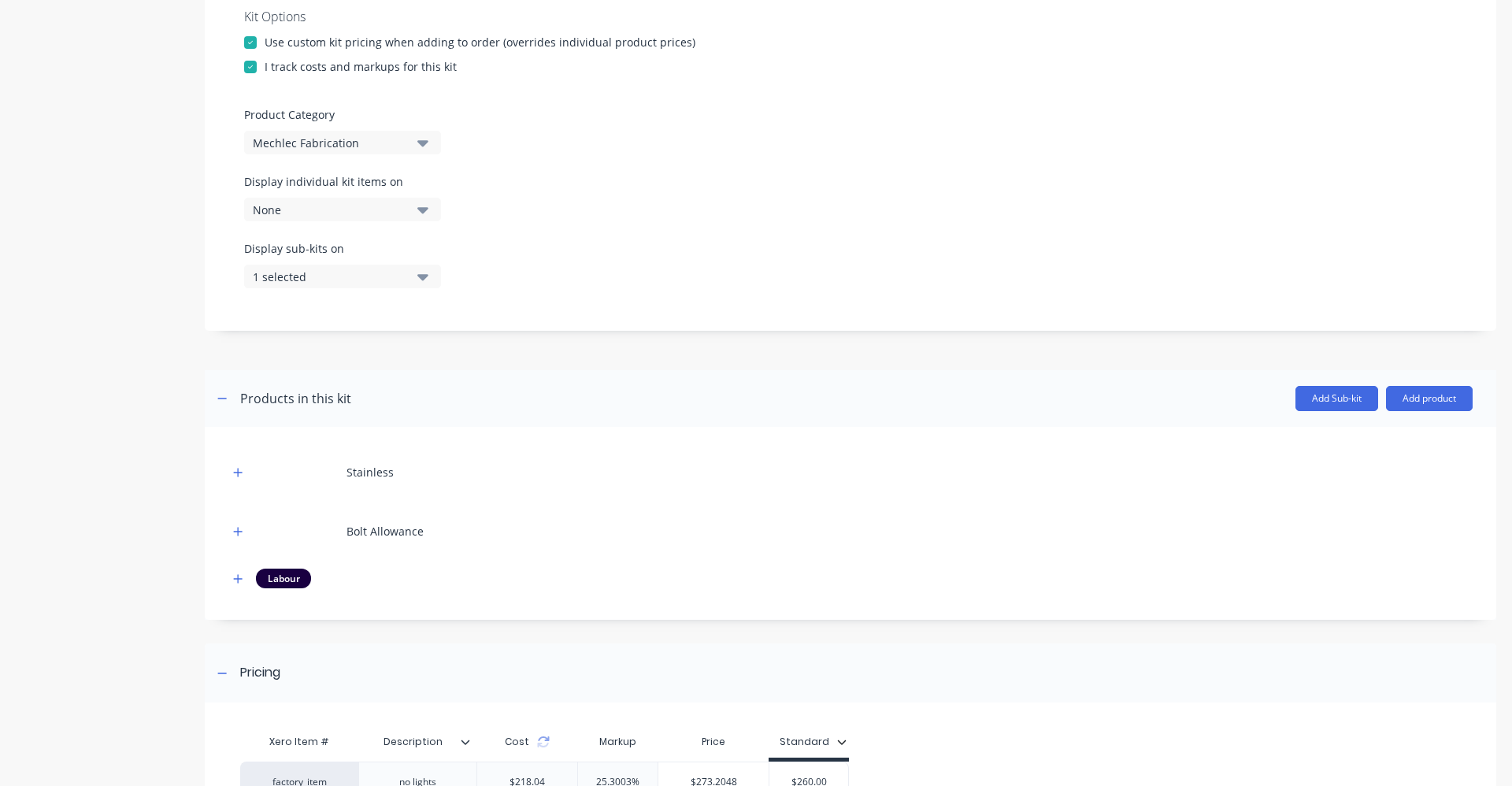
click at [429, 273] on button "1 selected" at bounding box center [343, 276] width 197 height 24
click at [447, 350] on div "button" at bounding box center [454, 346] width 31 height 31
click at [531, 287] on div "Display sub-kits on None" at bounding box center [851, 274] width 1213 height 67
click at [519, 241] on div "Display sub-kits on None" at bounding box center [851, 274] width 1213 height 67
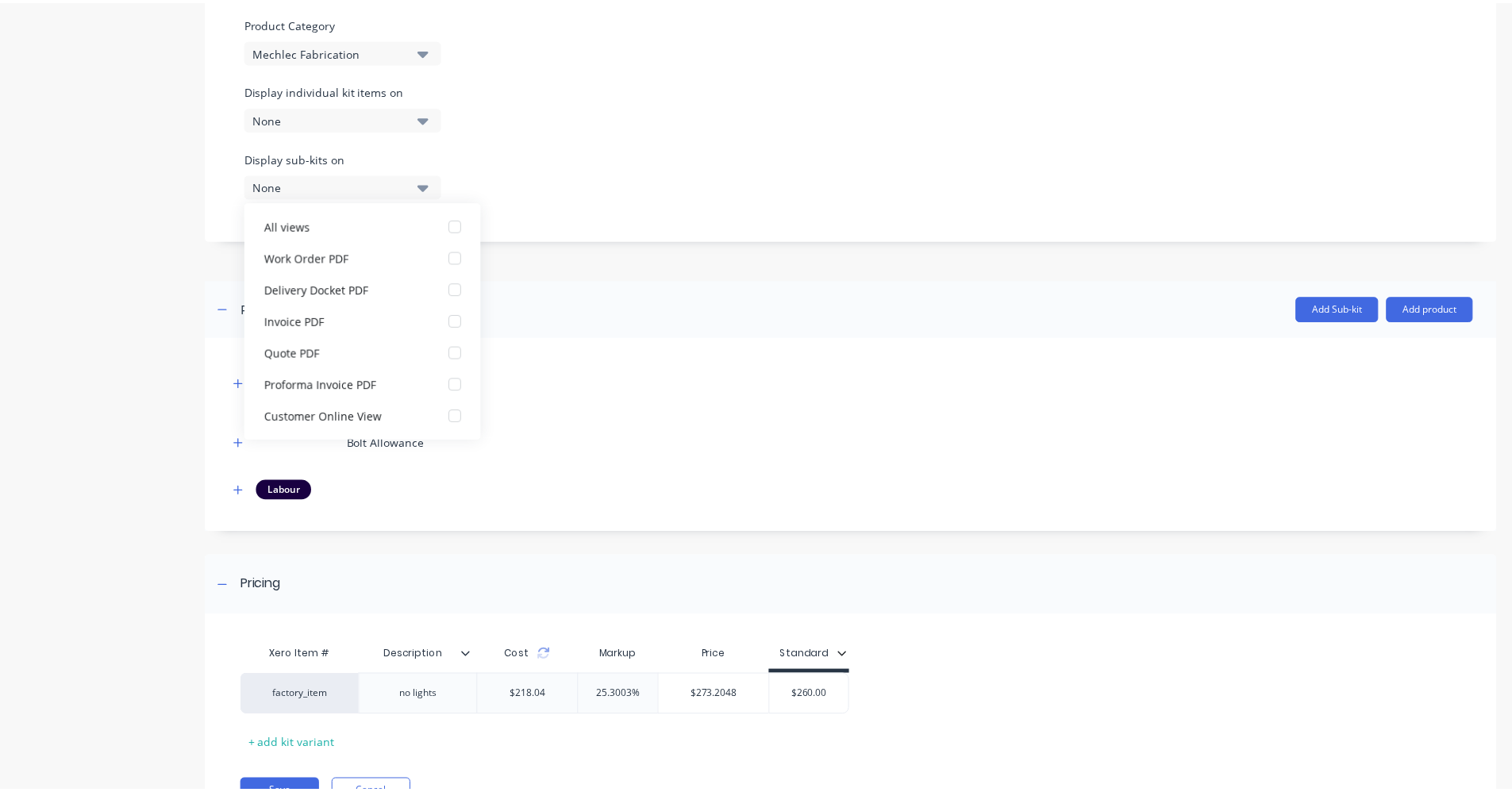
scroll to position [566, 0]
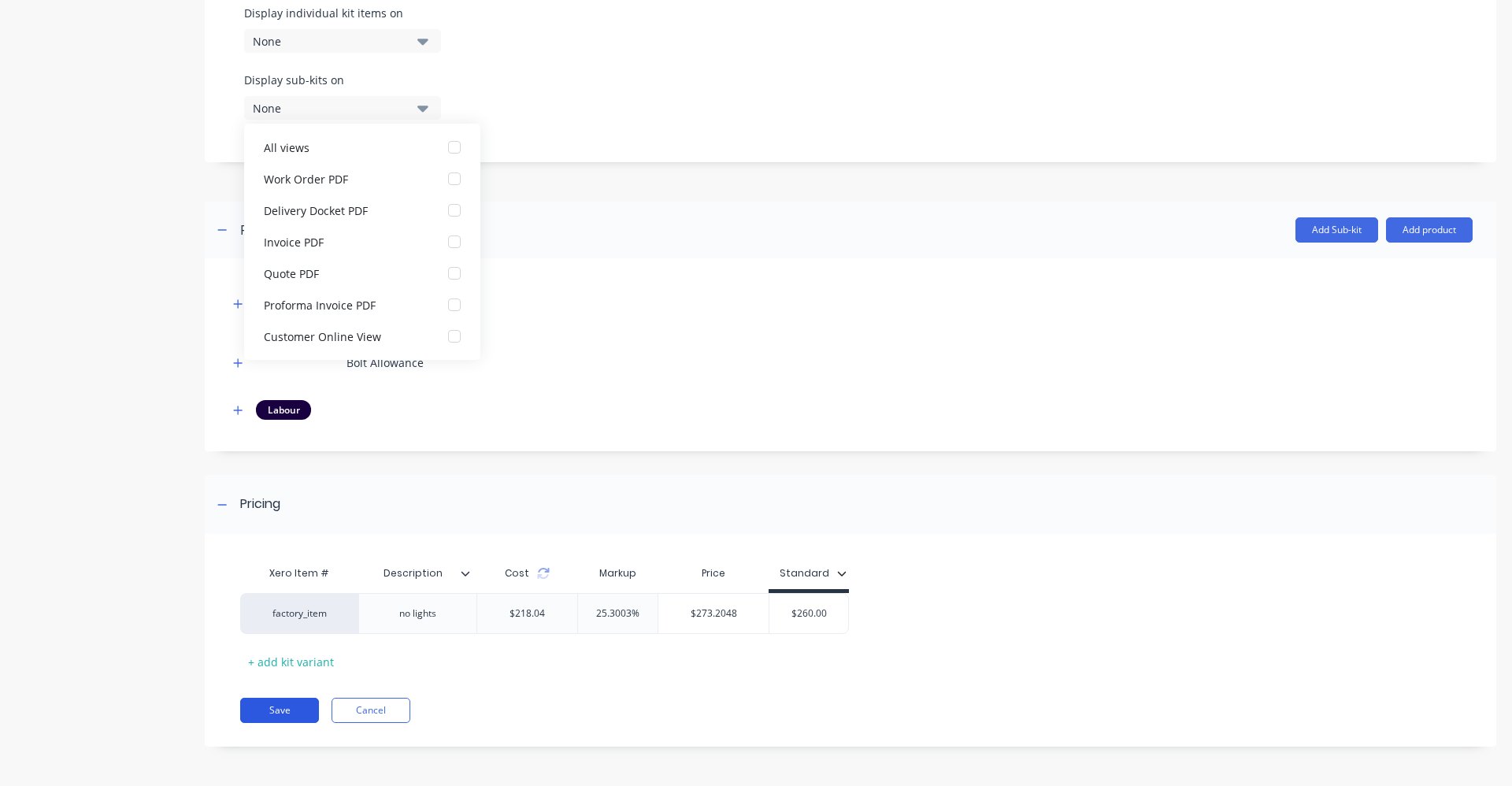
click at [265, 707] on button "Save" at bounding box center [280, 711] width 79 height 25
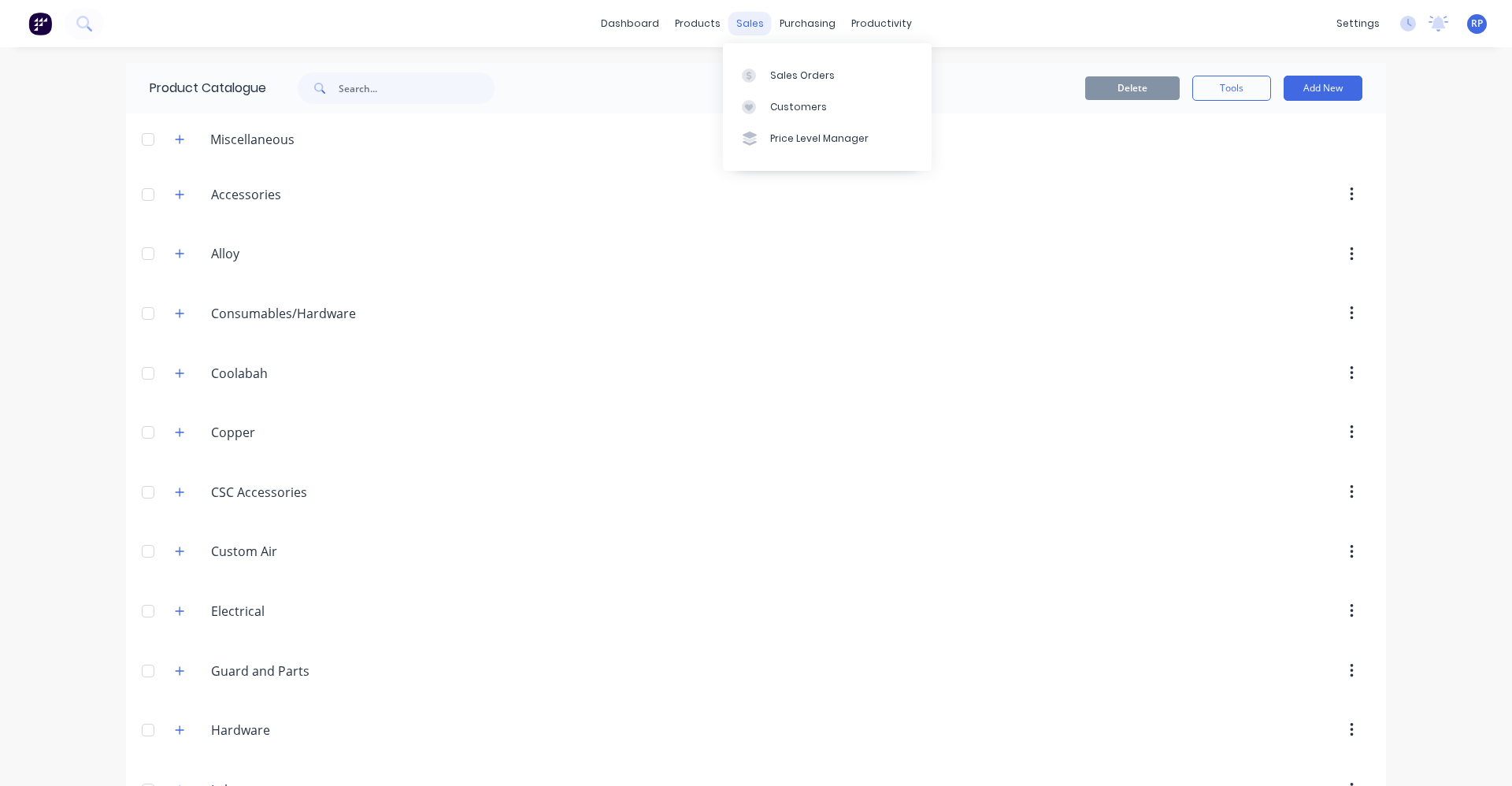
click at [732, 31] on div "sales" at bounding box center [749, 23] width 44 height 24
click at [770, 76] on link "Sales Orders" at bounding box center [827, 75] width 209 height 31
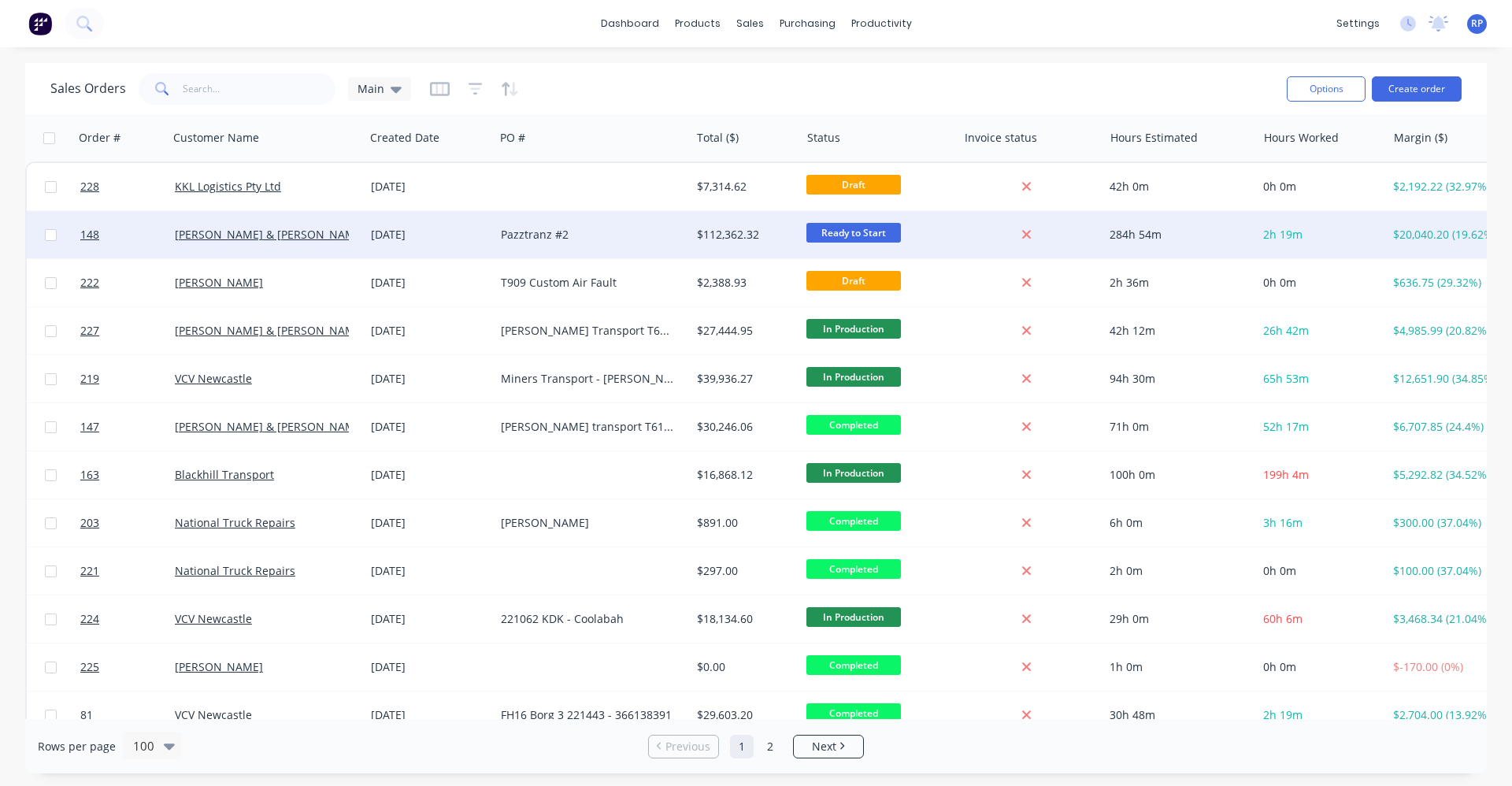
click at [443, 235] on div "11 Jun 2025" at bounding box center [430, 234] width 117 height 16
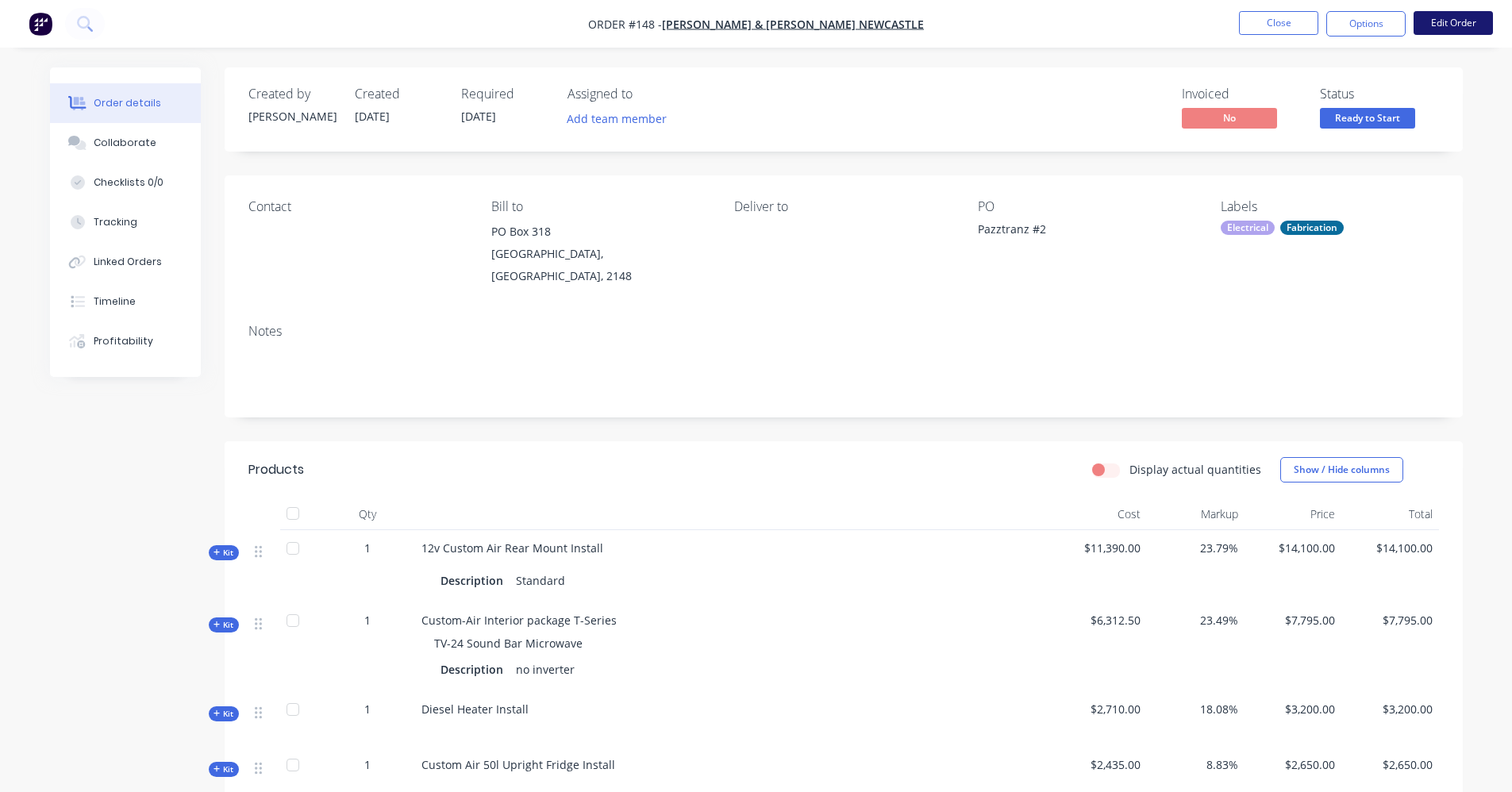
click at [1472, 12] on button "Edit Order" at bounding box center [1453, 22] width 80 height 24
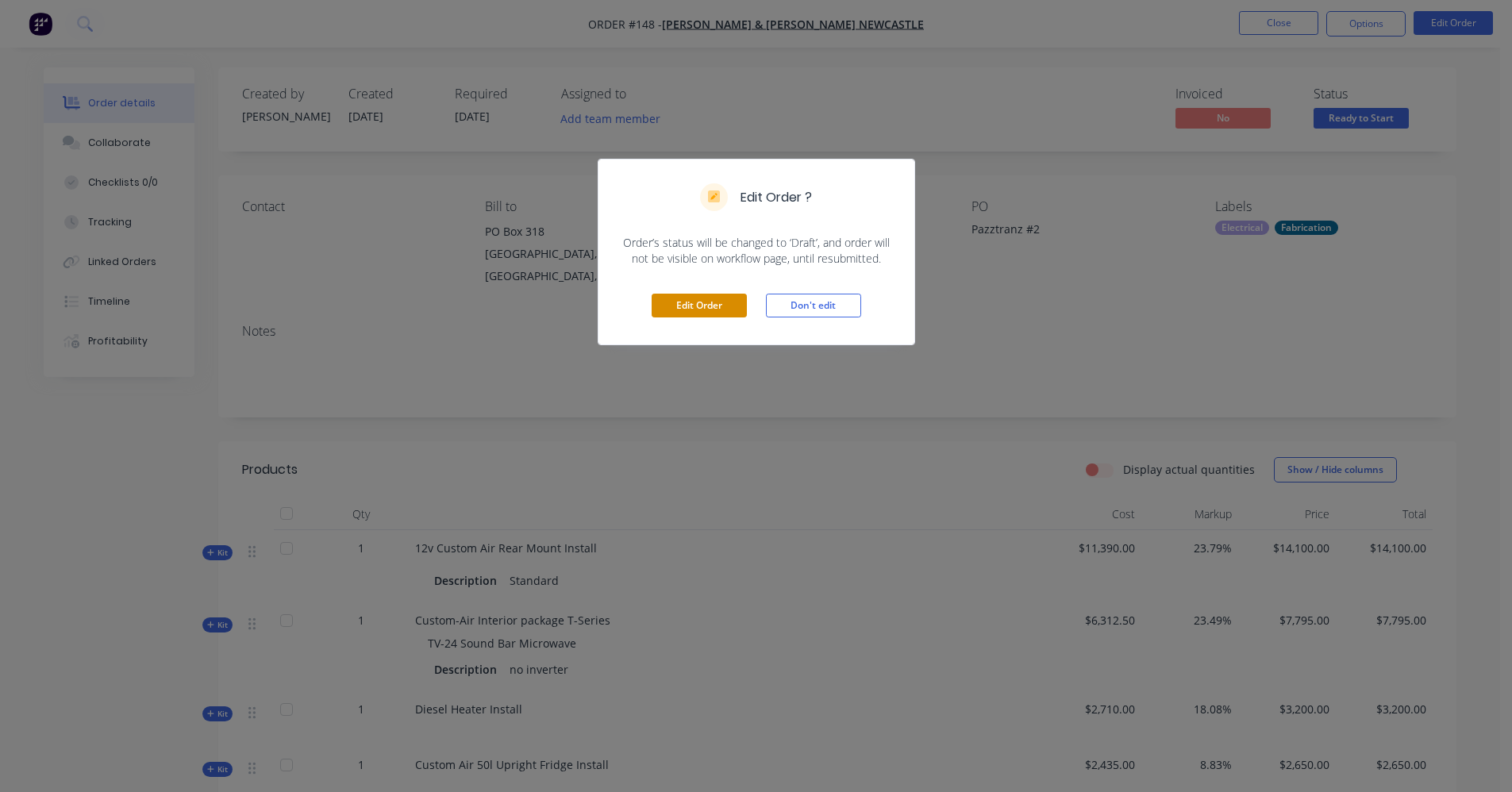
click at [663, 306] on button "Edit Order" at bounding box center [699, 305] width 95 height 24
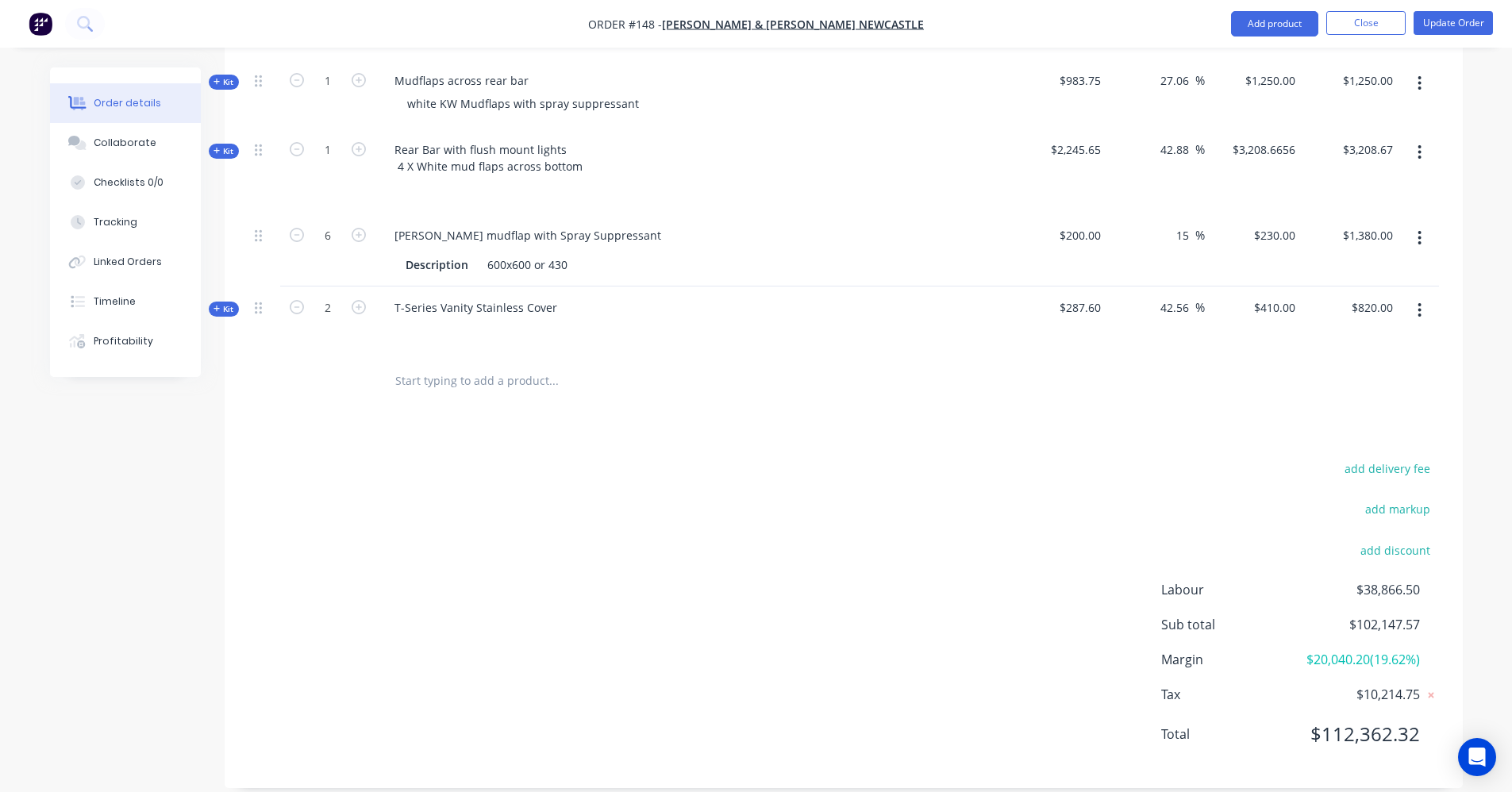
scroll to position [3064, 0]
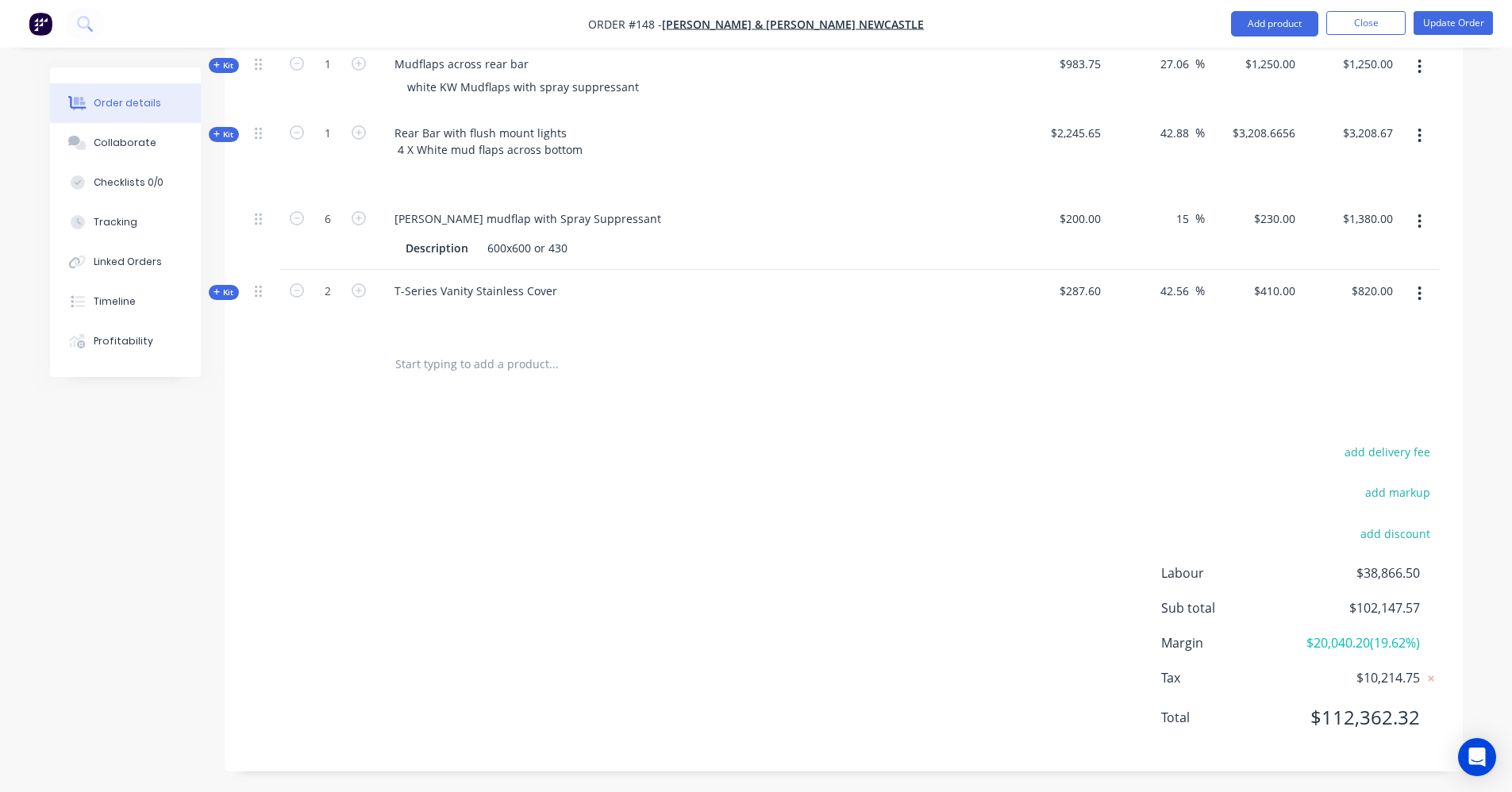
click at [466, 348] on input "text" at bounding box center [553, 363] width 318 height 31
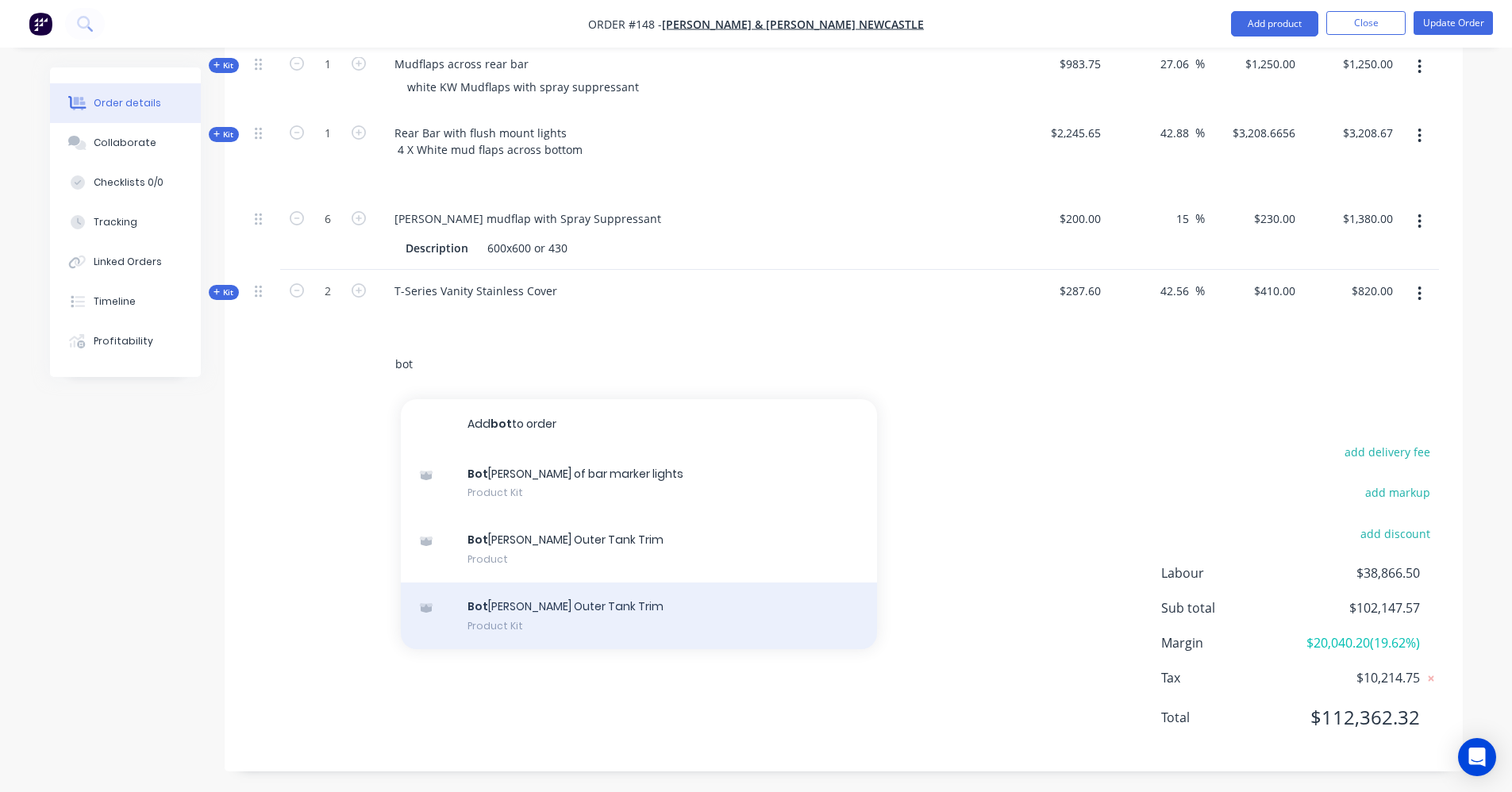
type input "bot"
click at [640, 583] on div "Bot tom Outer Tank Trim Product Kit" at bounding box center [639, 616] width 476 height 67
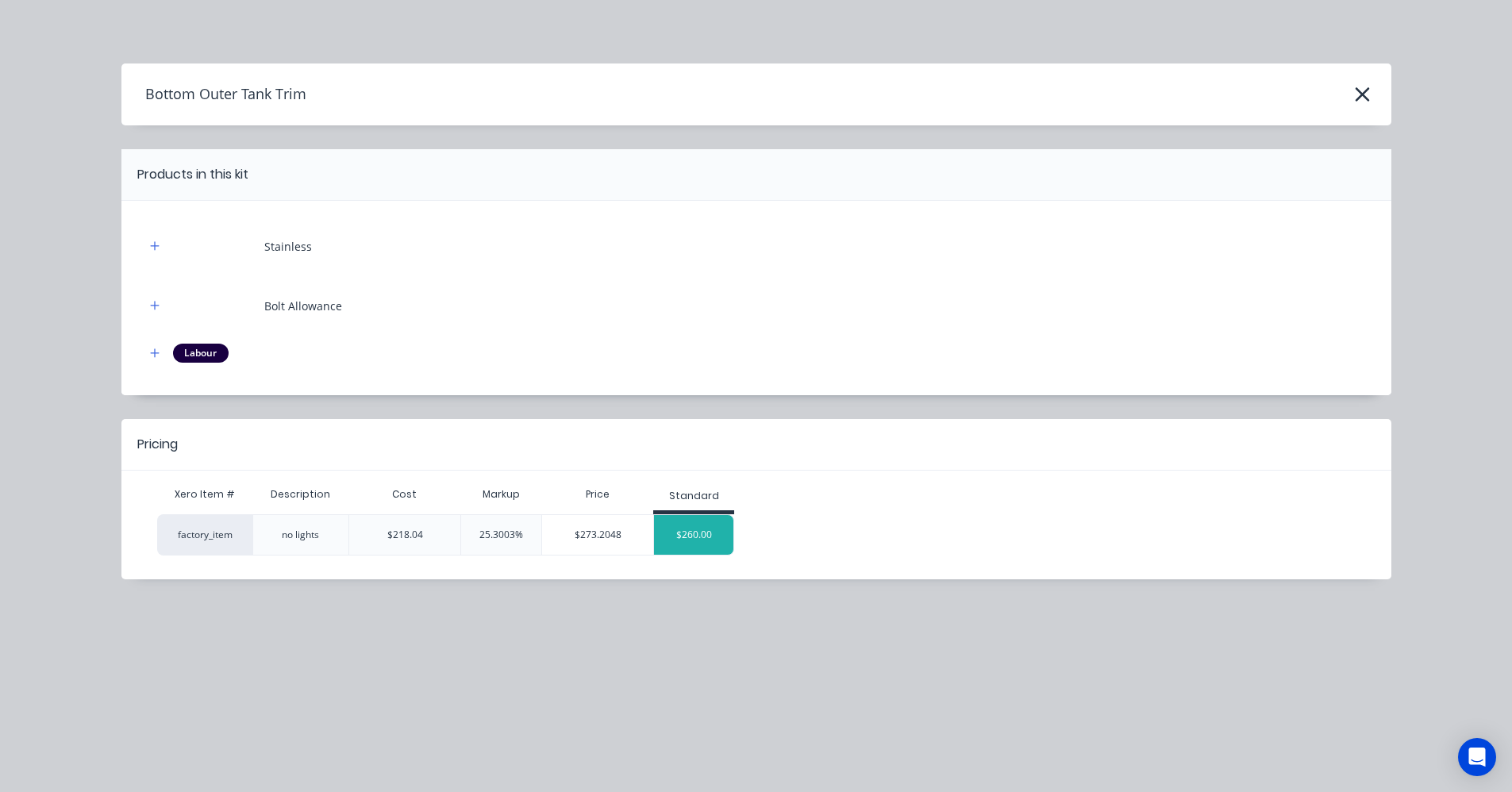
click at [666, 548] on div "$260.00" at bounding box center [693, 535] width 80 height 39
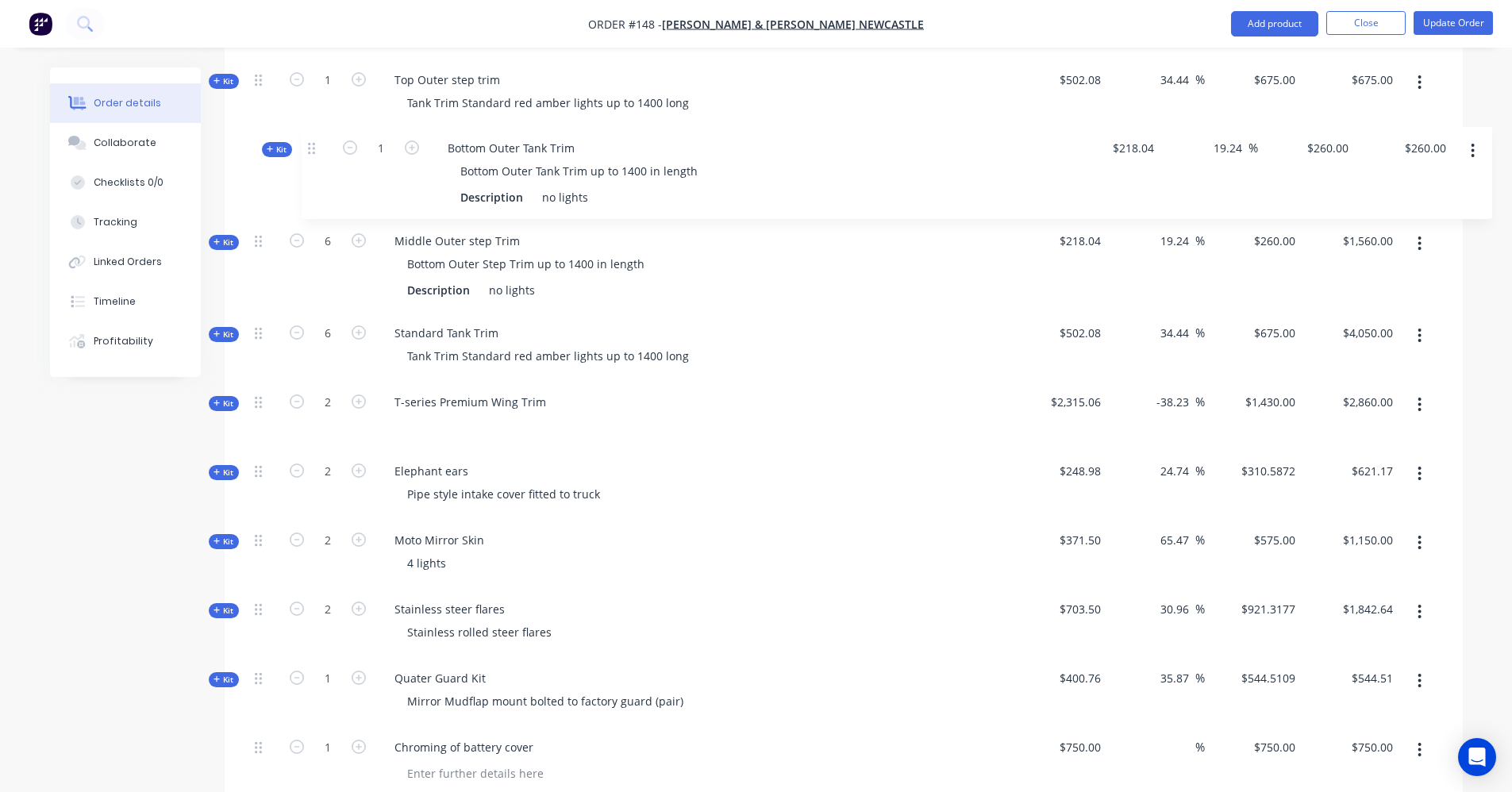
scroll to position [1154, 0]
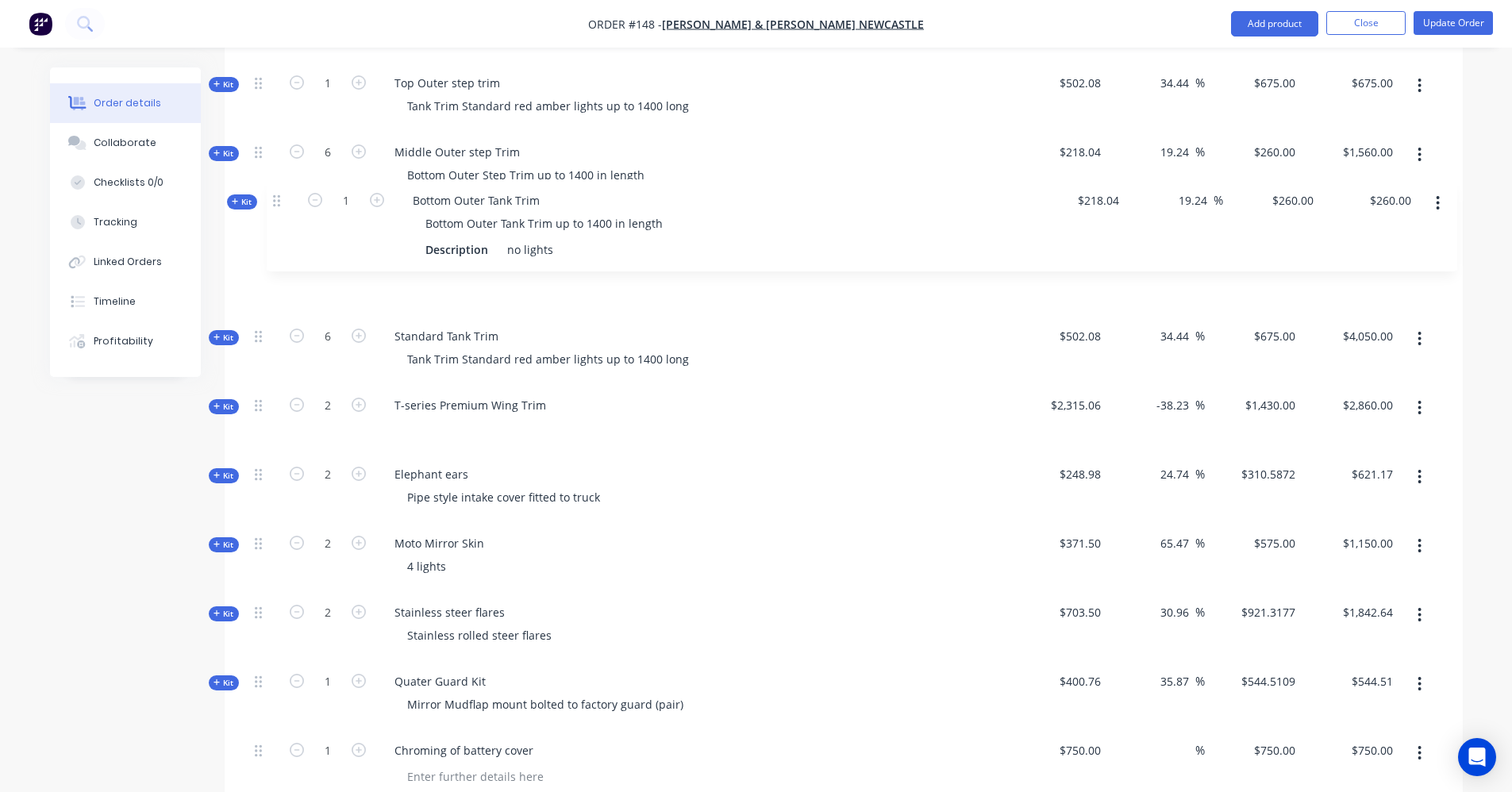
drag, startPoint x: 257, startPoint y: 578, endPoint x: 271, endPoint y: 199, distance: 379.3
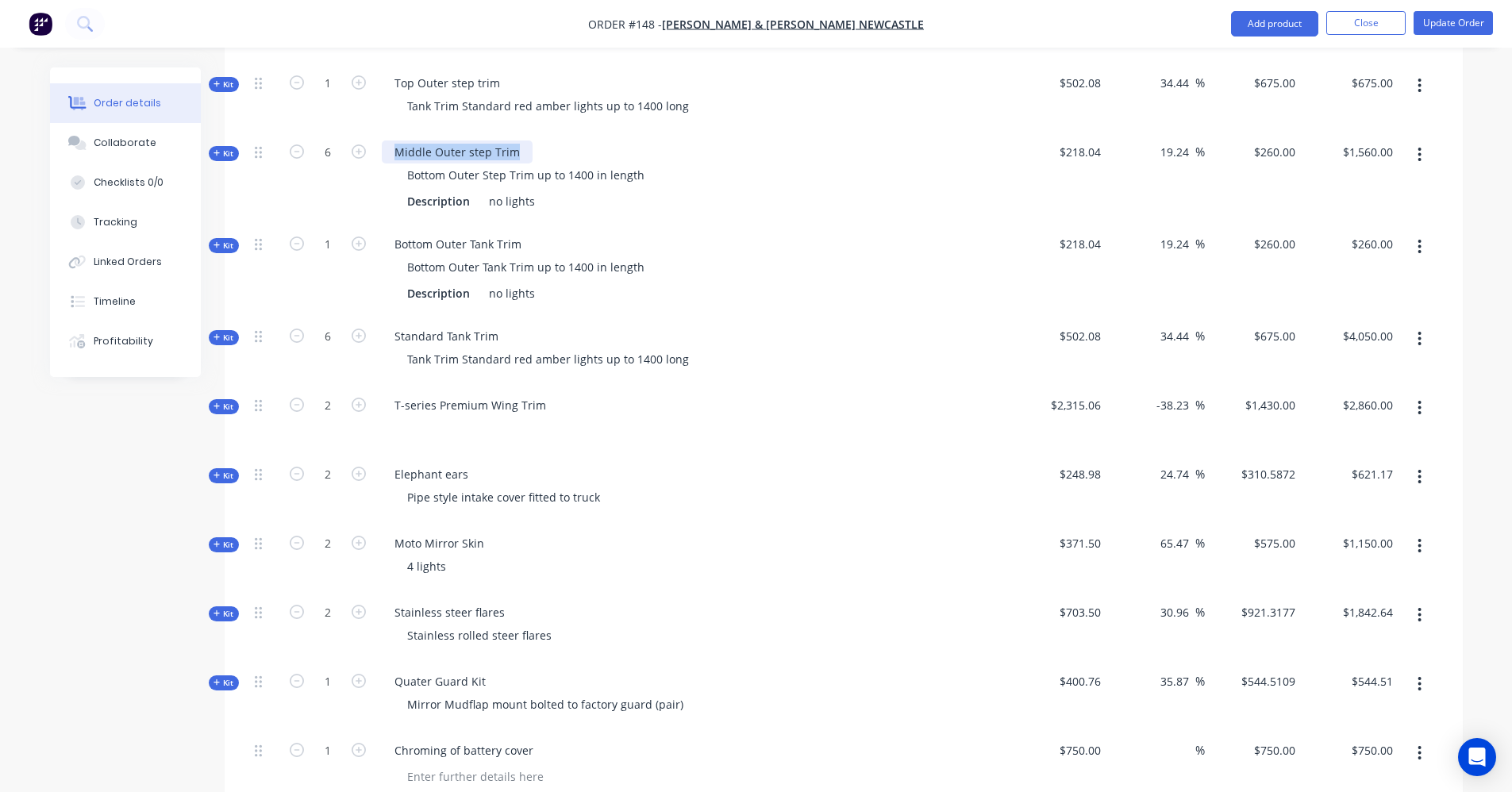
drag, startPoint x: 515, startPoint y: 132, endPoint x: 385, endPoint y: 137, distance: 130.1
click at [385, 141] on div "Middle Outer step Trim" at bounding box center [457, 152] width 151 height 23
copy div "Middle Outer step Trim"
paste div
click at [517, 233] on div "Bottom Outer Tank Trim" at bounding box center [458, 244] width 152 height 23
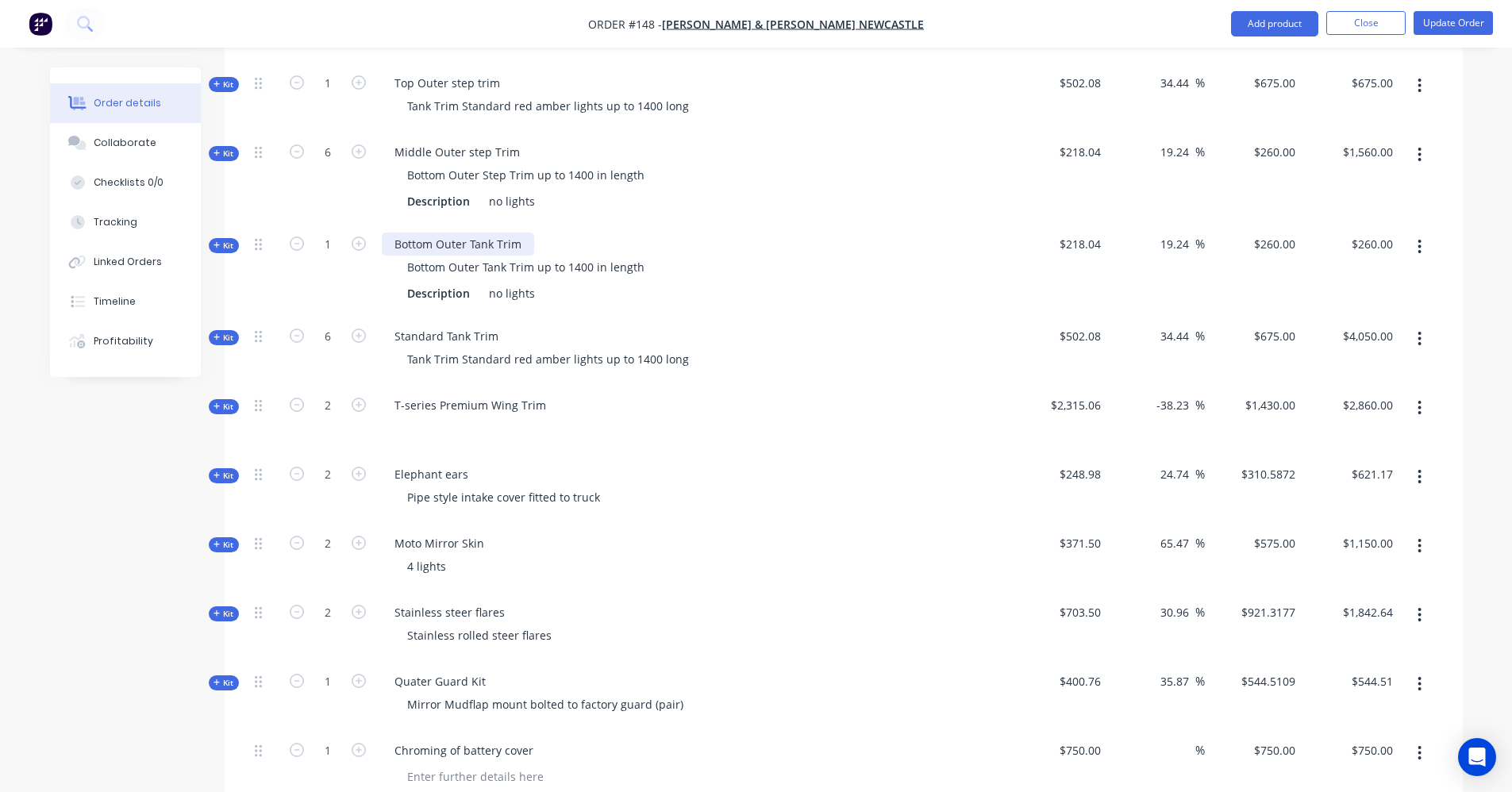
click at [517, 233] on div "Bottom Outer Tank Trim" at bounding box center [458, 244] width 152 height 23
drag, startPoint x: 535, startPoint y: 274, endPoint x: 448, endPoint y: 276, distance: 87.0
click at [448, 282] on div "Description no lights" at bounding box center [692, 294] width 584 height 23
drag, startPoint x: 466, startPoint y: 271, endPoint x: 383, endPoint y: 262, distance: 83.5
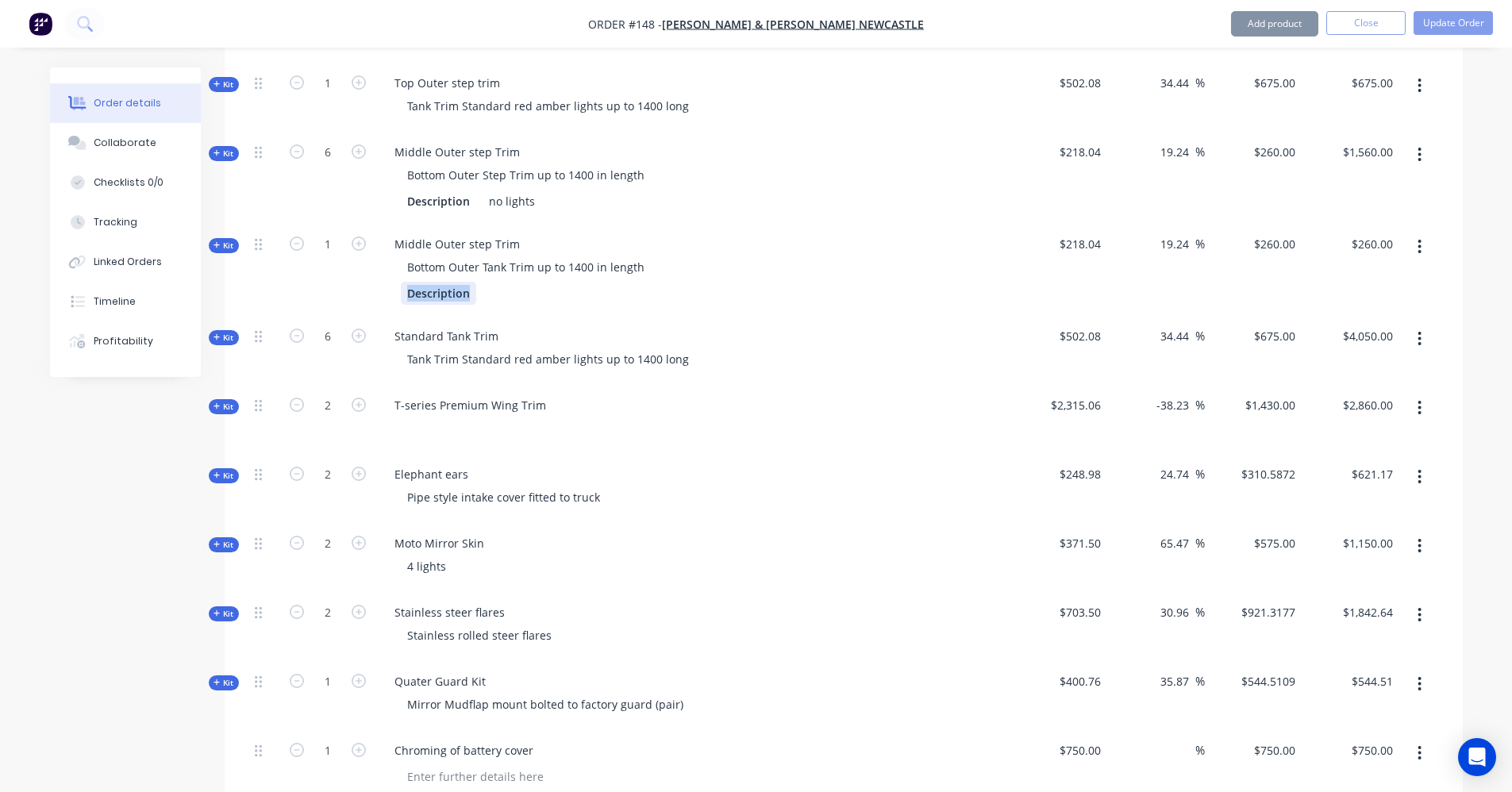
click at [383, 282] on div "Description" at bounding box center [692, 294] width 622 height 23
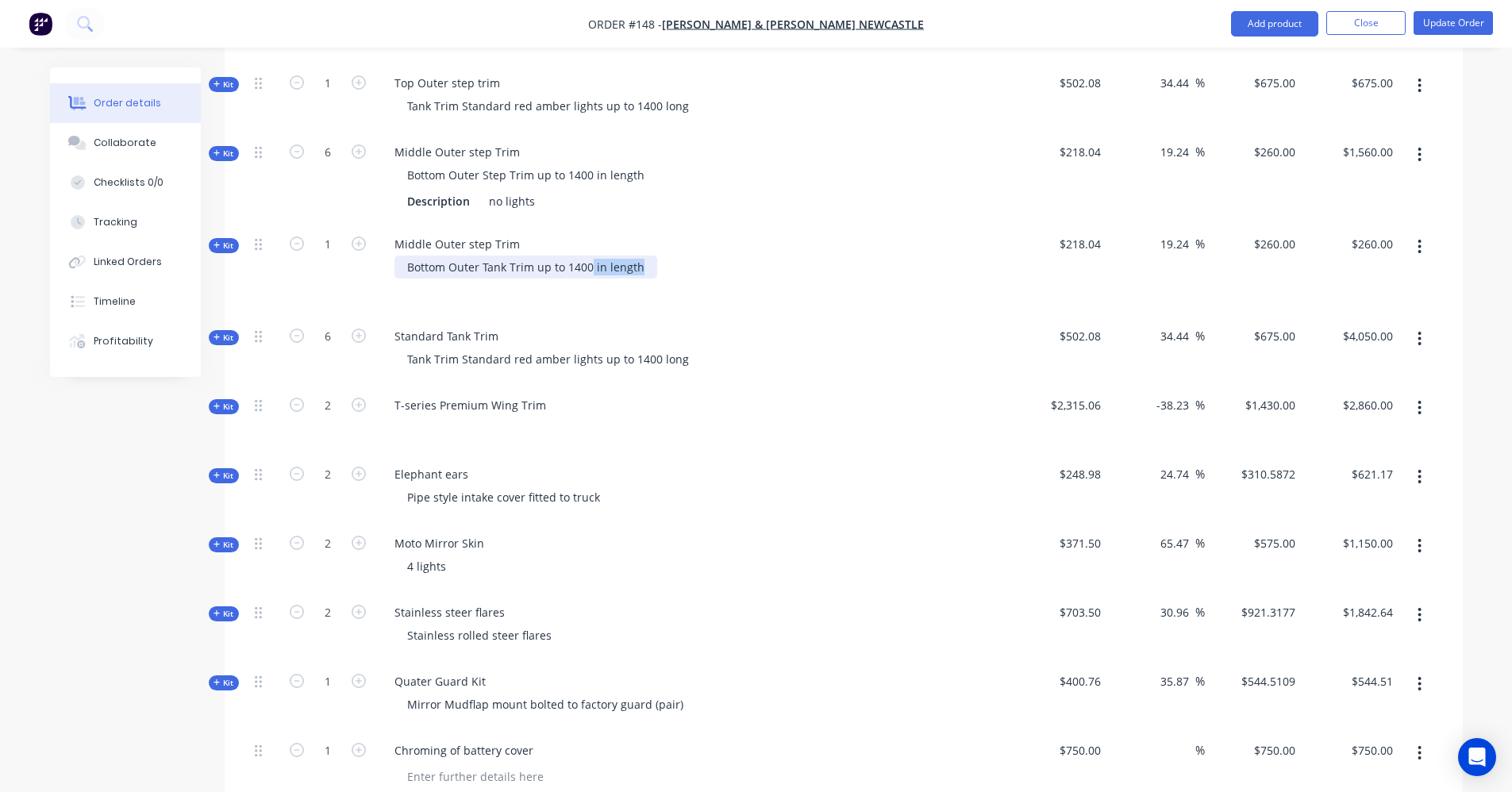
drag, startPoint x: 638, startPoint y: 244, endPoint x: 590, endPoint y: 244, distance: 48.0
click at [590, 256] on div "Bottom Outer Tank Trim up to 1400 in length" at bounding box center [526, 268] width 263 height 23
click at [516, 256] on div "Bottom Outer Tank Trim up to 1400mm" at bounding box center [511, 268] width 233 height 23
click at [359, 236] on icon "button" at bounding box center [359, 243] width 14 height 14
type input "2"
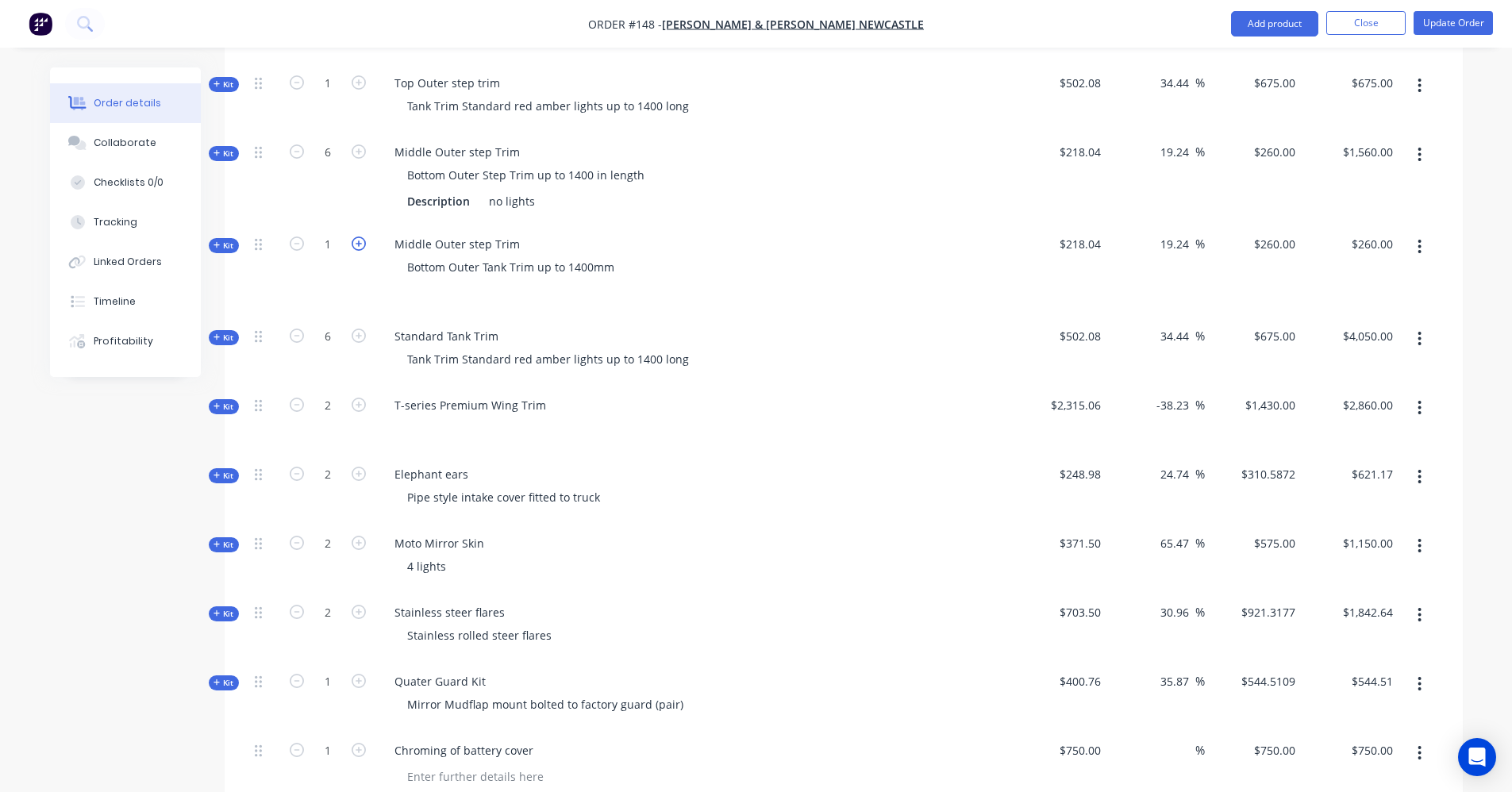
type input "$520.00"
click at [359, 236] on icon "button" at bounding box center [359, 243] width 14 height 14
type input "3"
type input "$780.00"
click at [359, 236] on icon "button" at bounding box center [359, 243] width 14 height 14
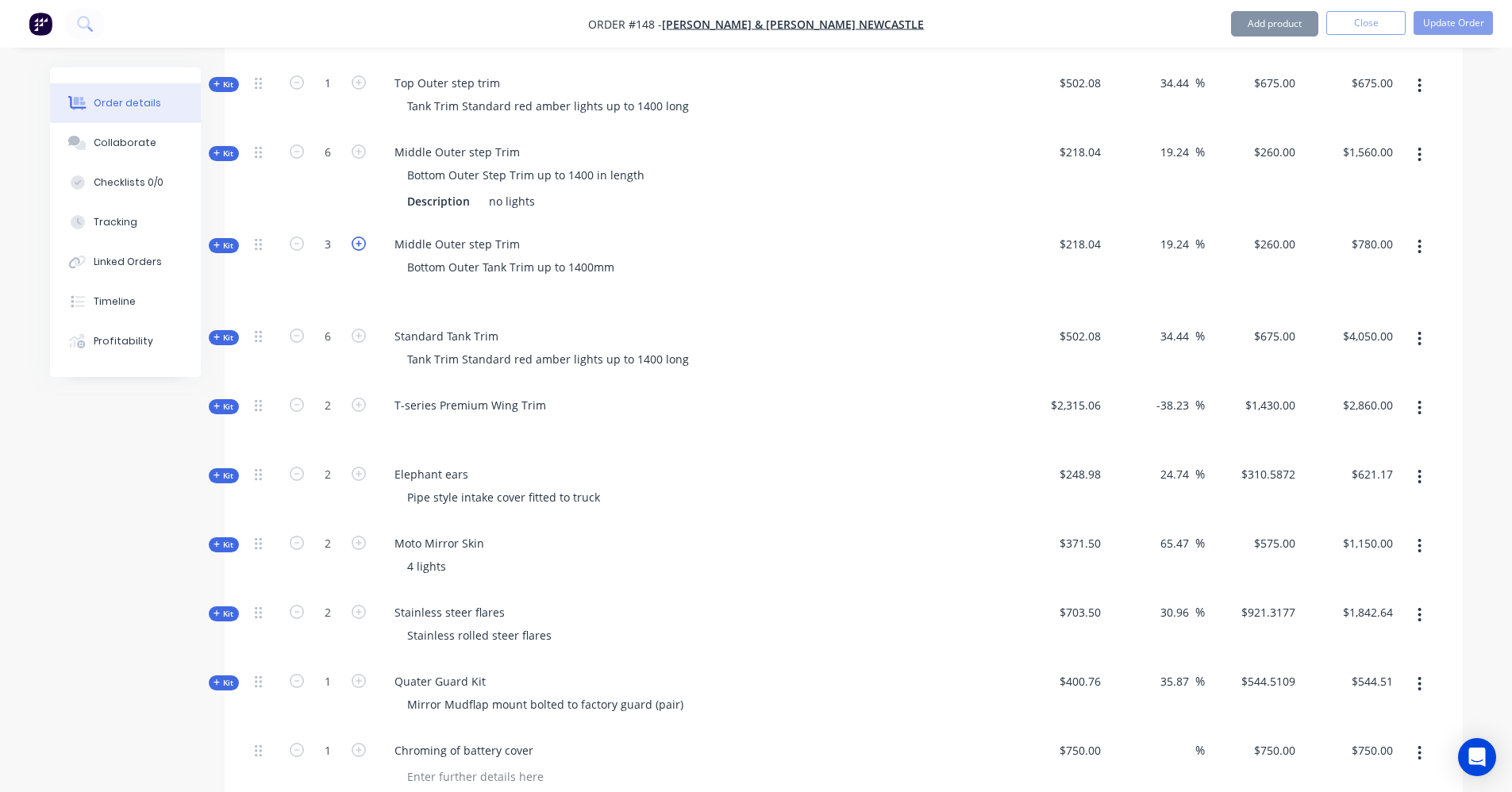
click at [359, 236] on icon "button" at bounding box center [359, 243] width 14 height 14
type input "5"
type input "$1,300.00"
click at [359, 236] on icon "button" at bounding box center [359, 243] width 14 height 14
type input "6"
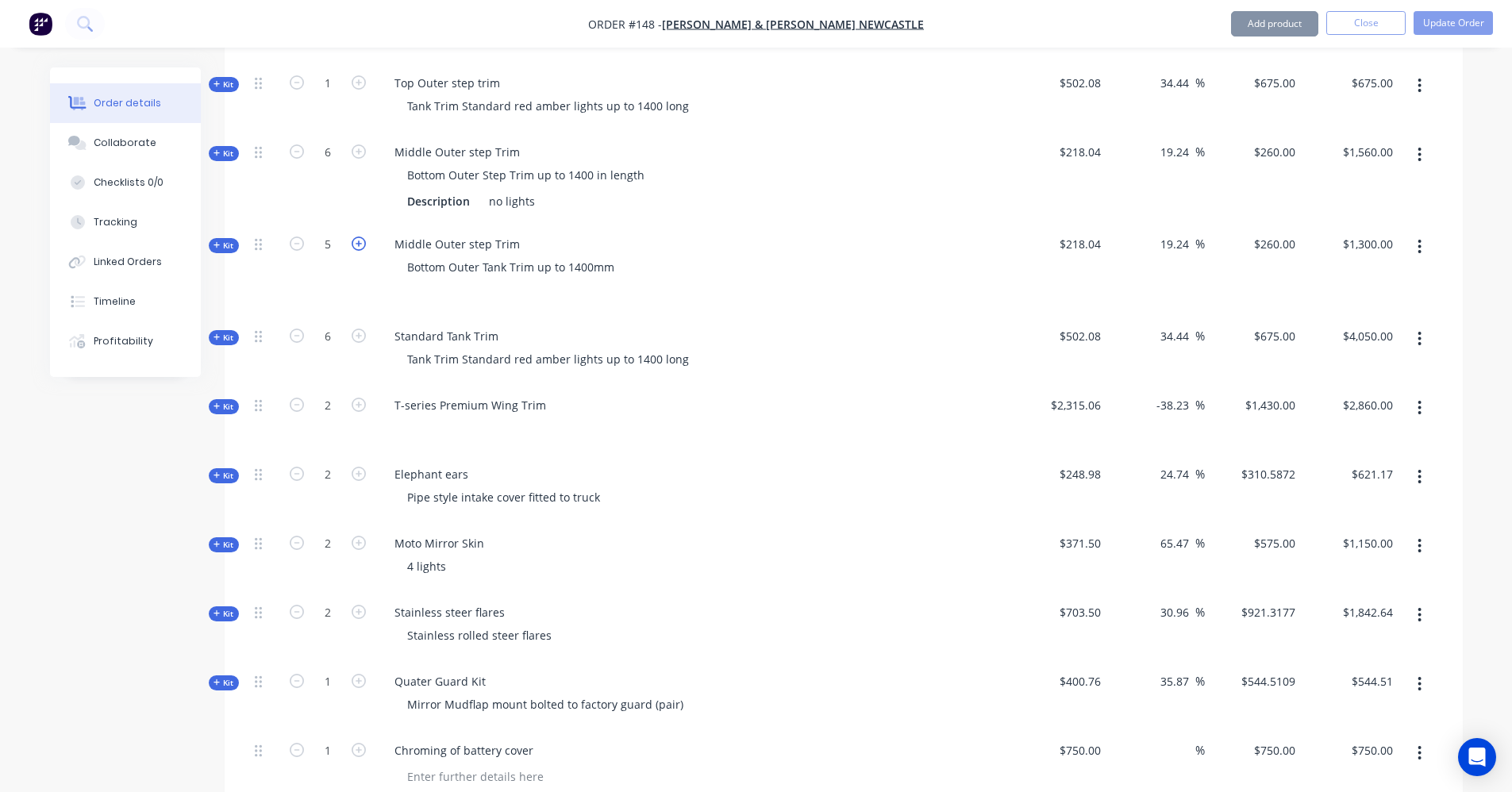
type input "$1,560.00"
click at [359, 236] on icon "button" at bounding box center [359, 243] width 14 height 14
type input "7"
type input "$1,820.00"
click at [298, 236] on icon "button" at bounding box center [297, 243] width 14 height 14
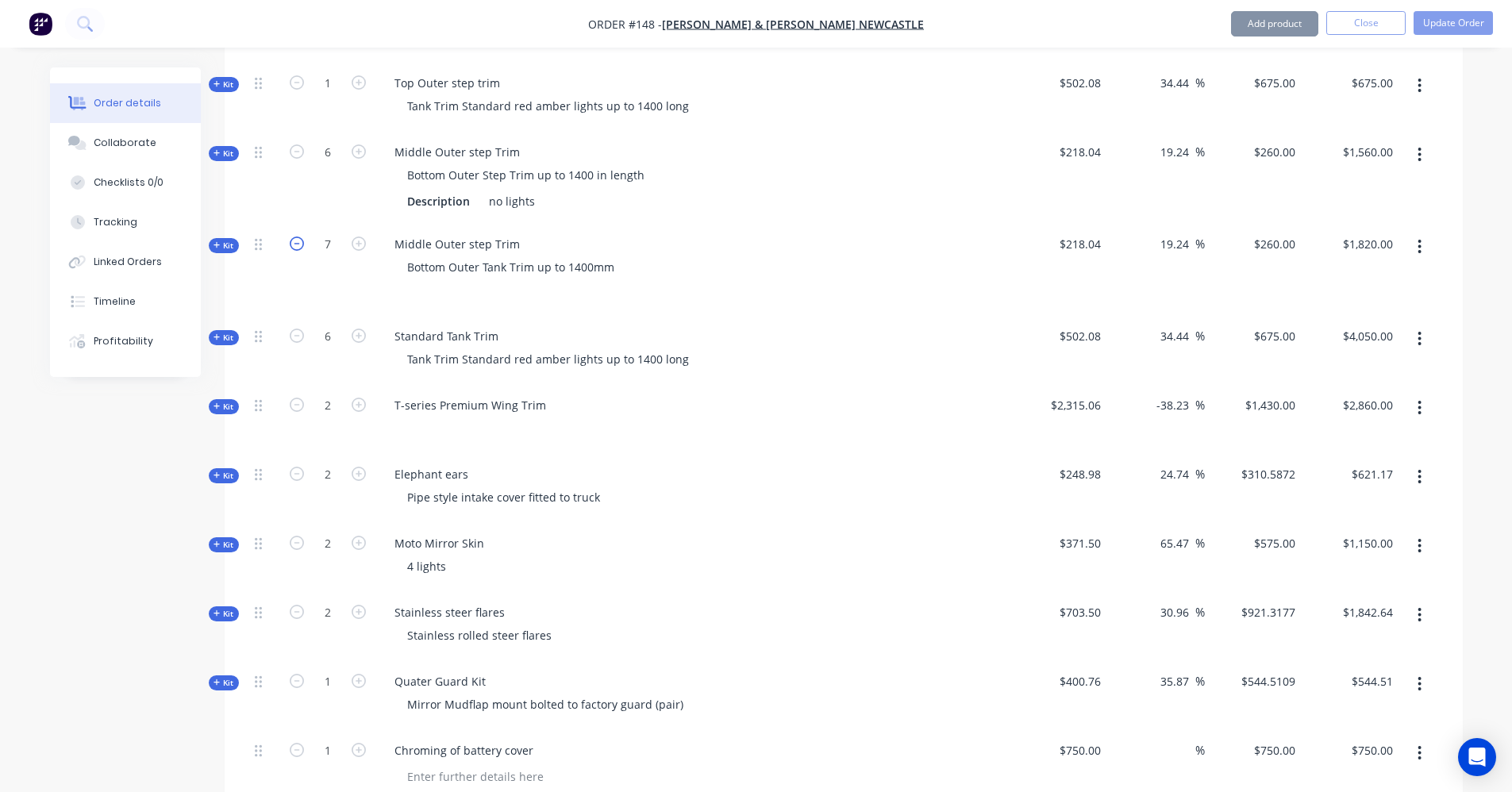
type input "6"
type input "$1,560.00"
click at [1417, 141] on button "button" at bounding box center [1419, 155] width 38 height 29
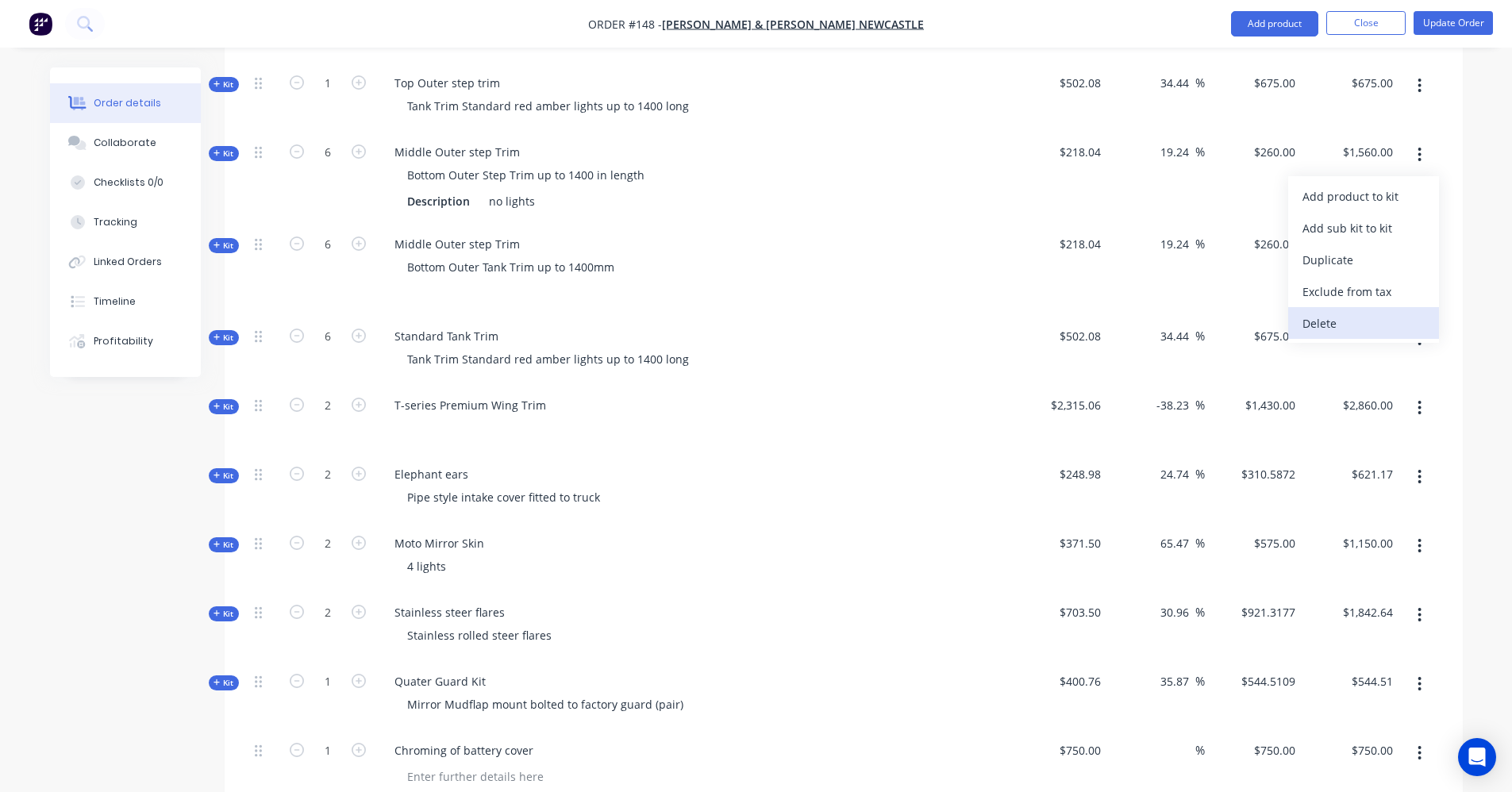
click at [1351, 312] on div "Delete" at bounding box center [1363, 324] width 123 height 23
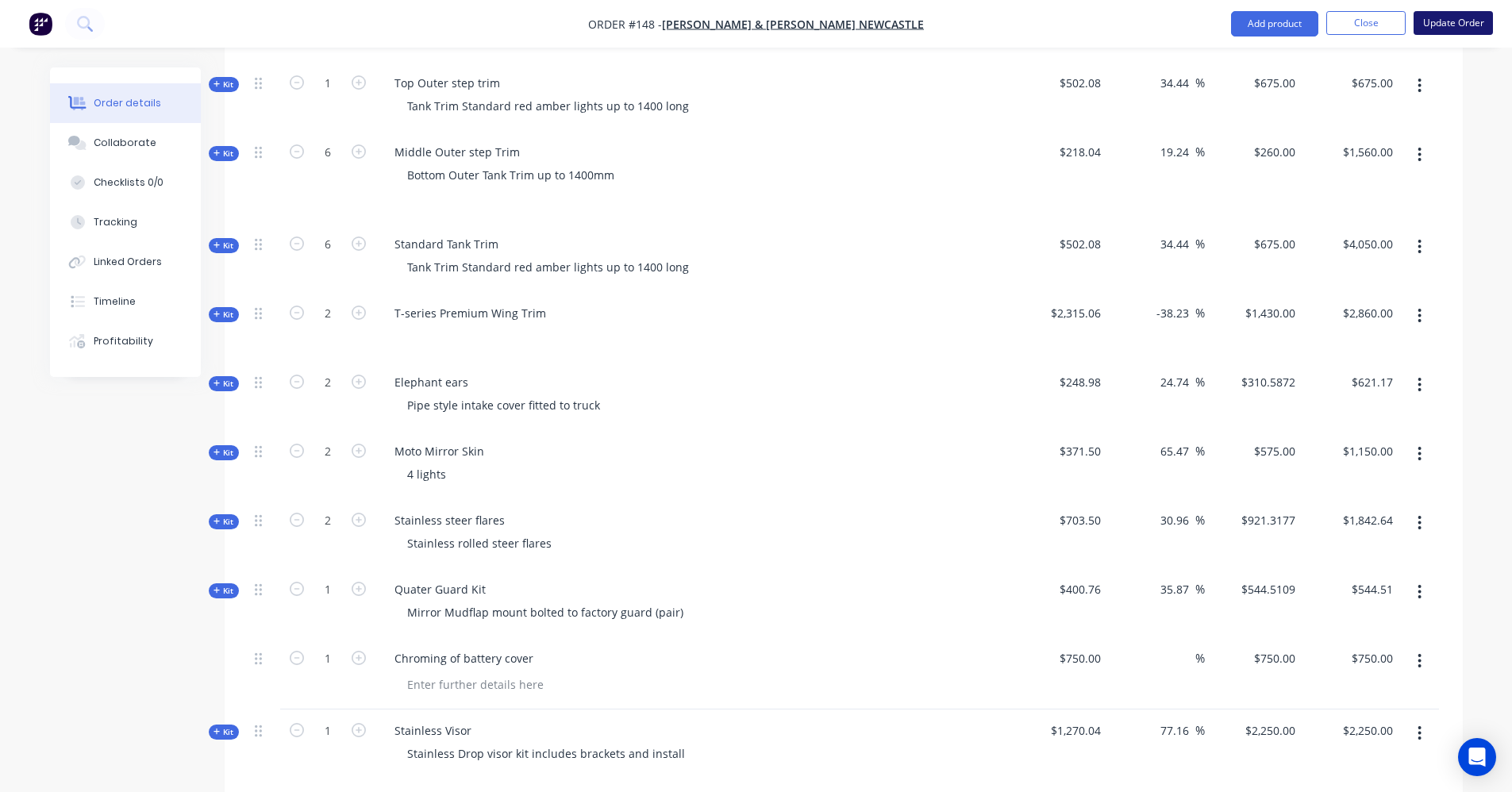
click at [1442, 21] on button "Update Order" at bounding box center [1453, 22] width 80 height 24
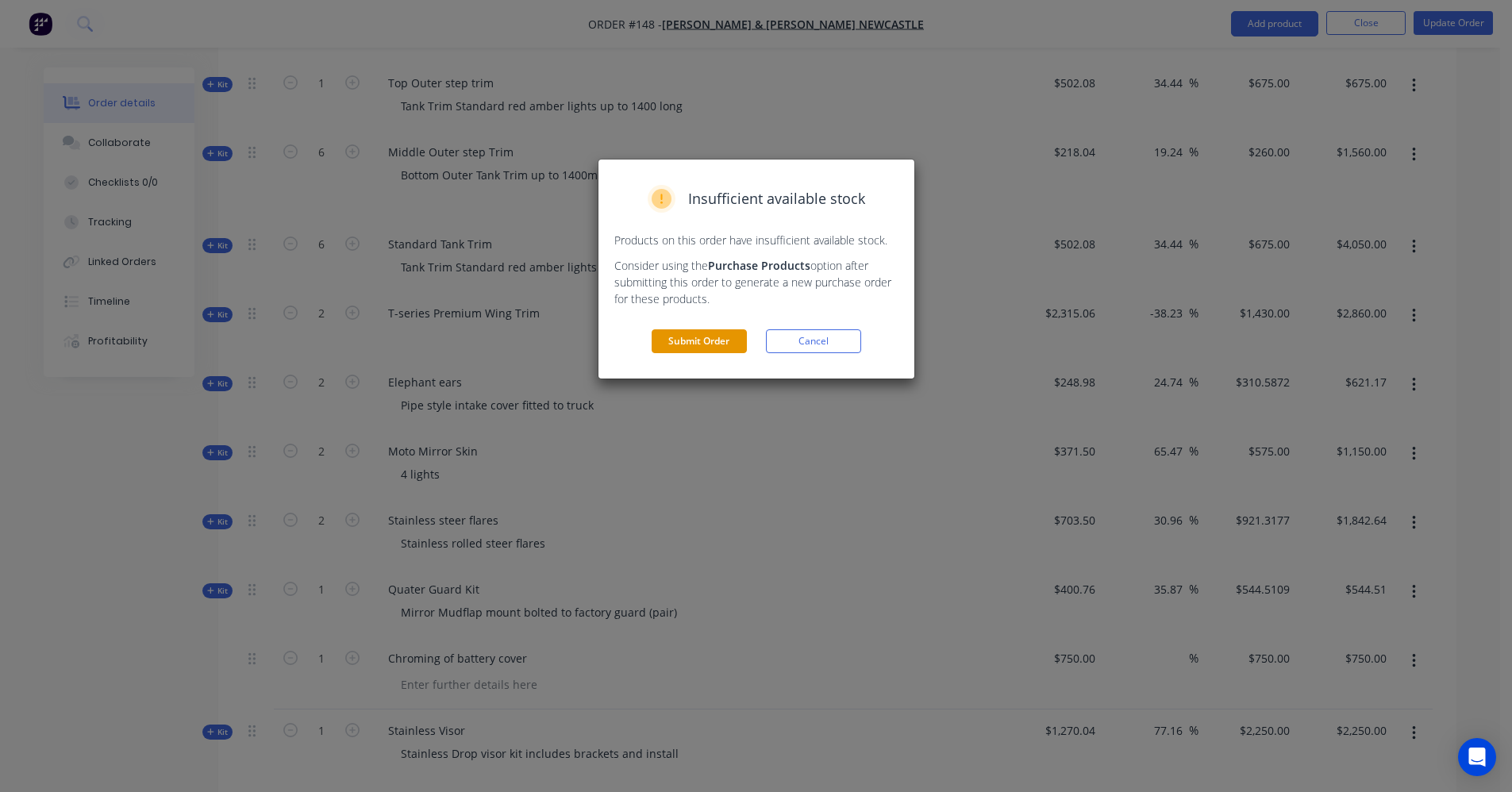
click at [712, 336] on button "Submit Order" at bounding box center [699, 341] width 95 height 24
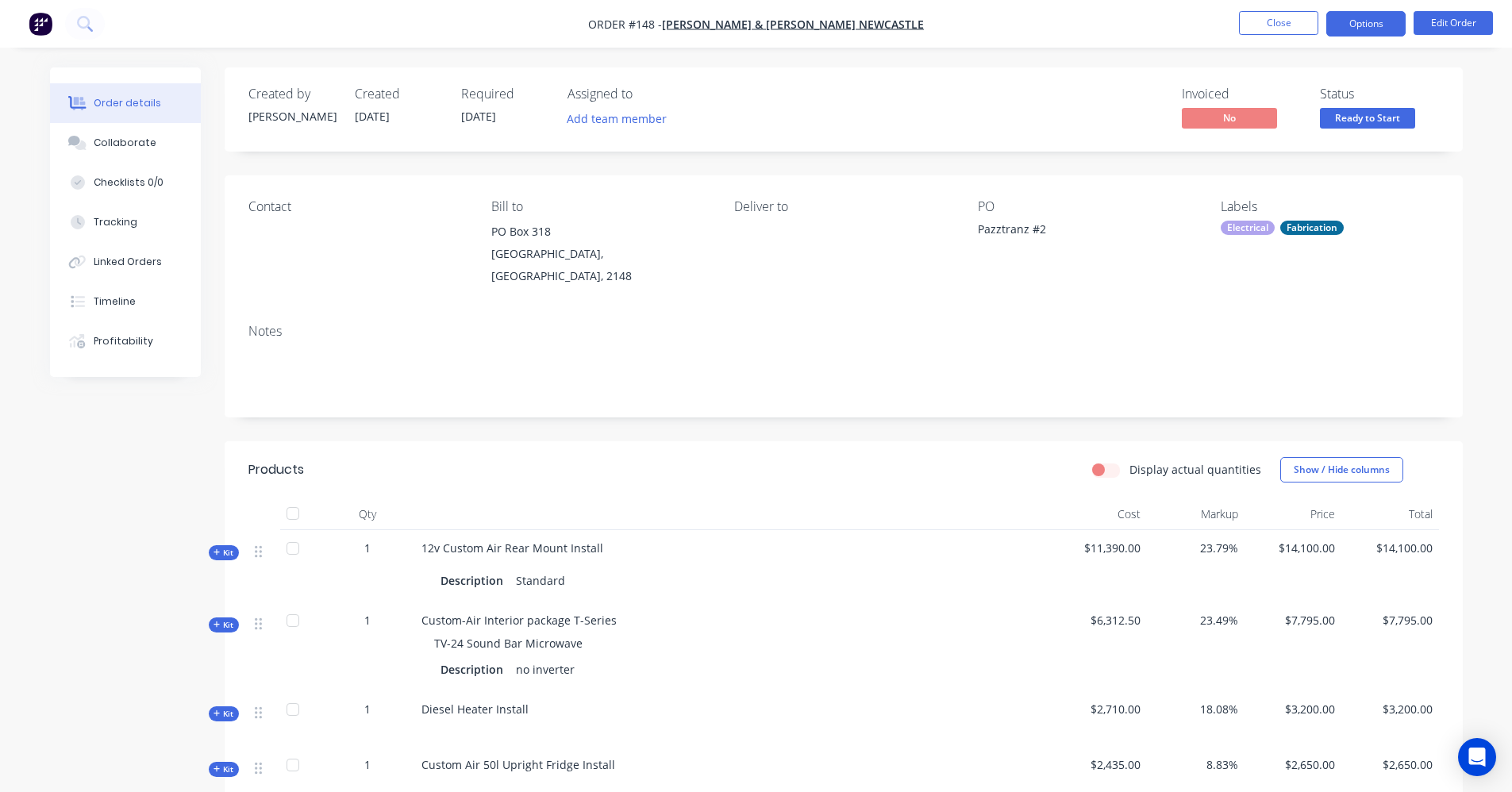
click at [1362, 31] on button "Options" at bounding box center [1365, 23] width 80 height 25
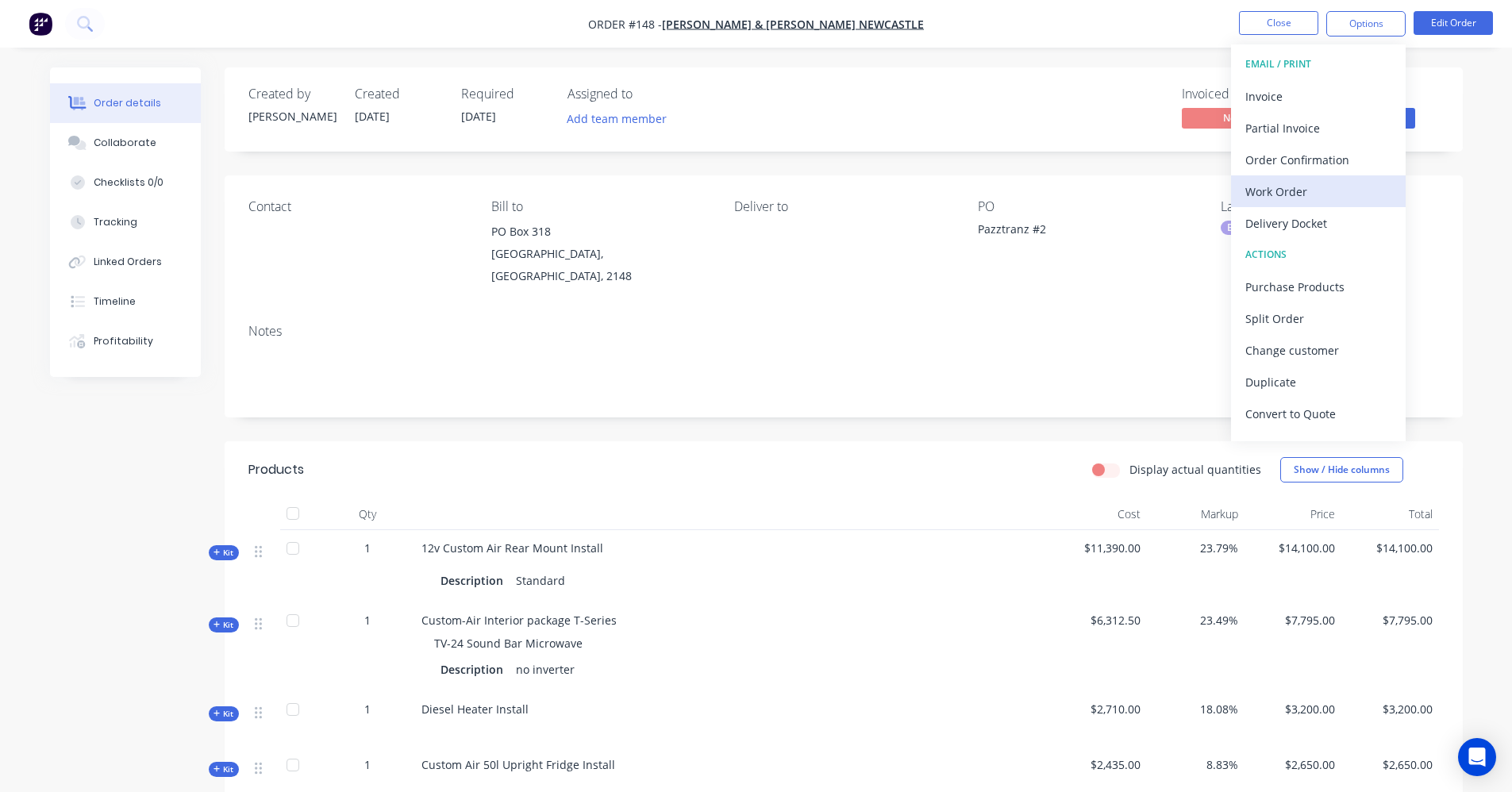
click at [1287, 196] on div "Work Order" at bounding box center [1318, 192] width 146 height 23
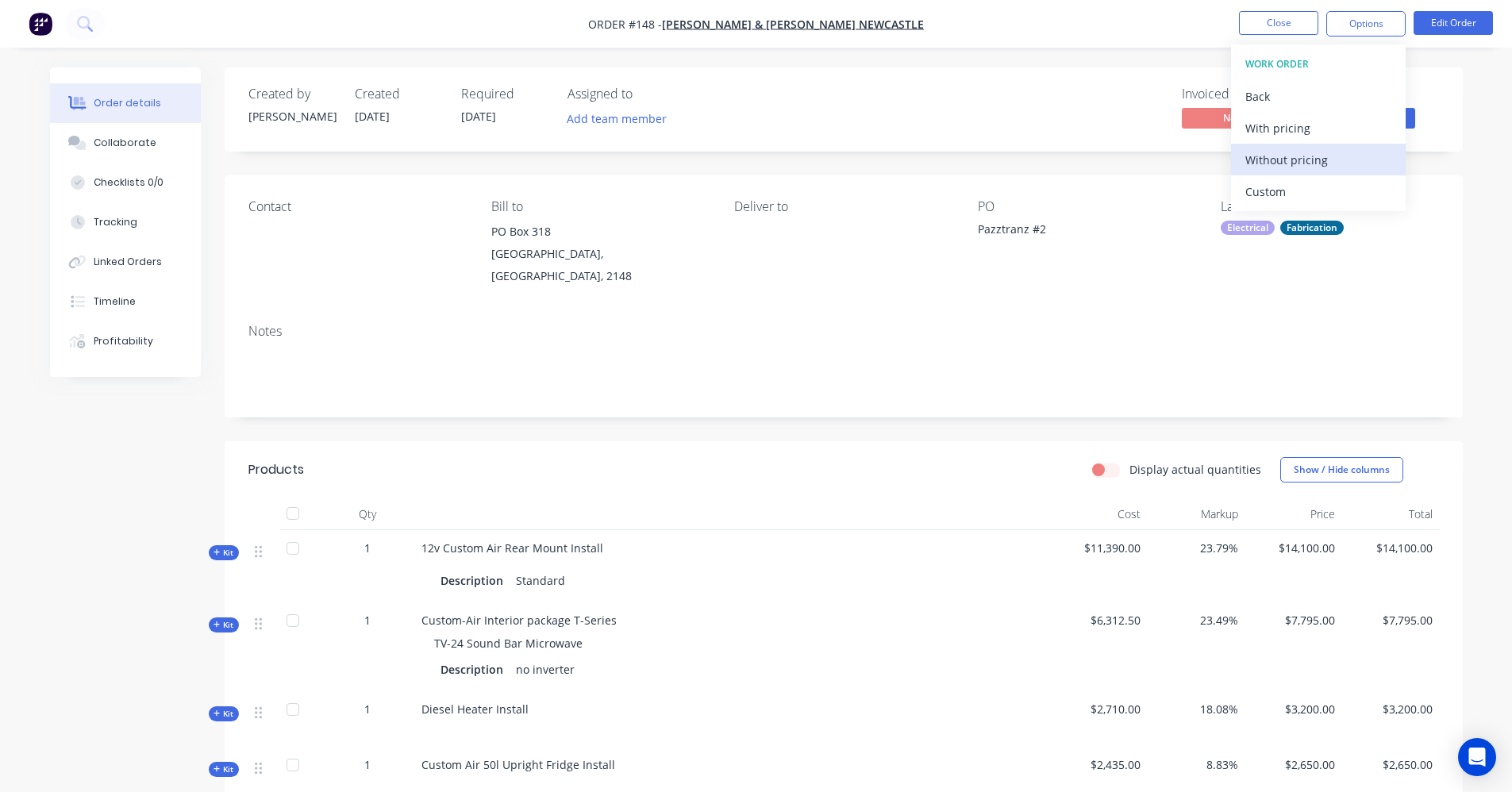
click at [1285, 162] on div "Without pricing" at bounding box center [1318, 160] width 146 height 23
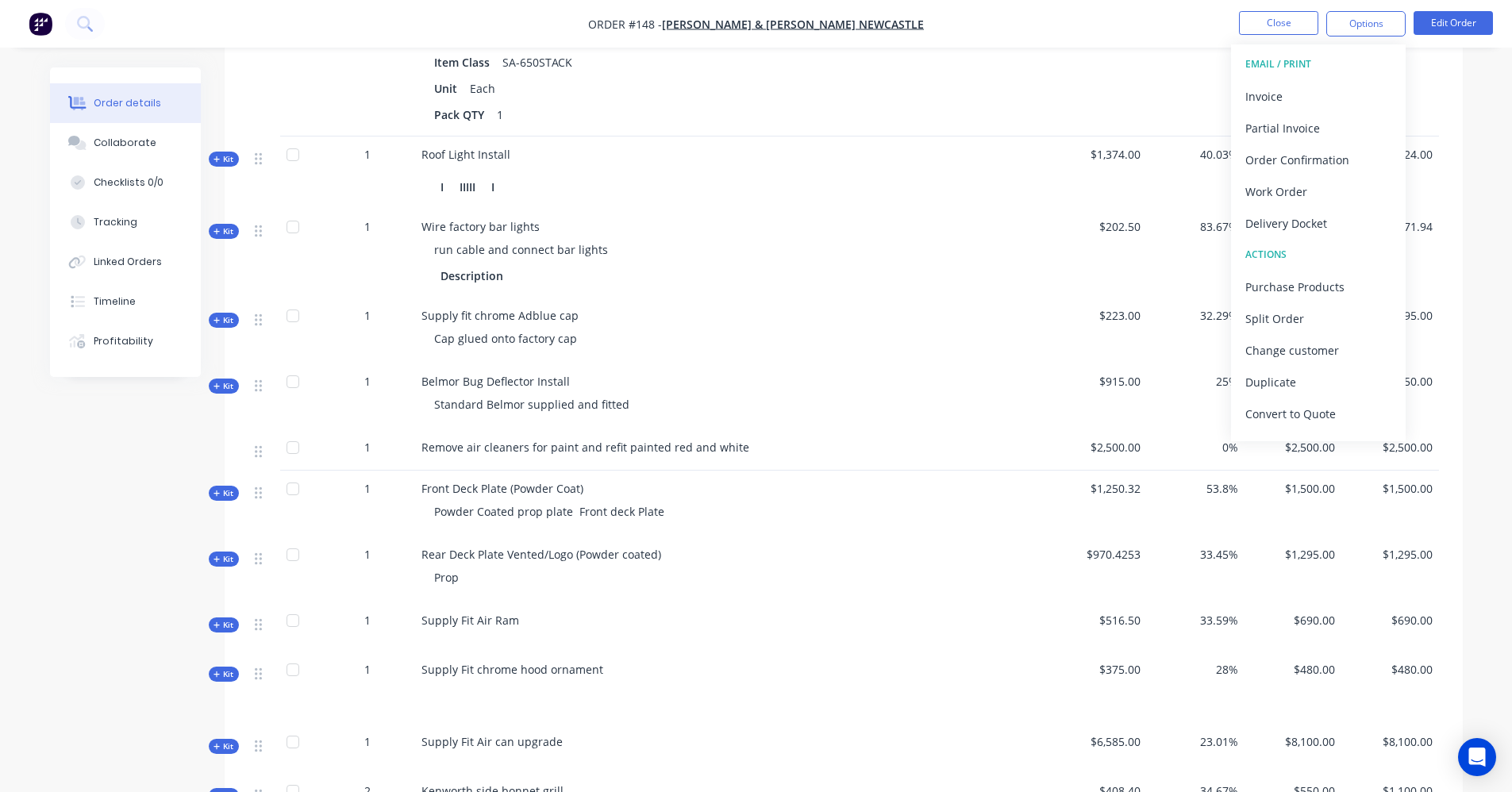
scroll to position [1826, 0]
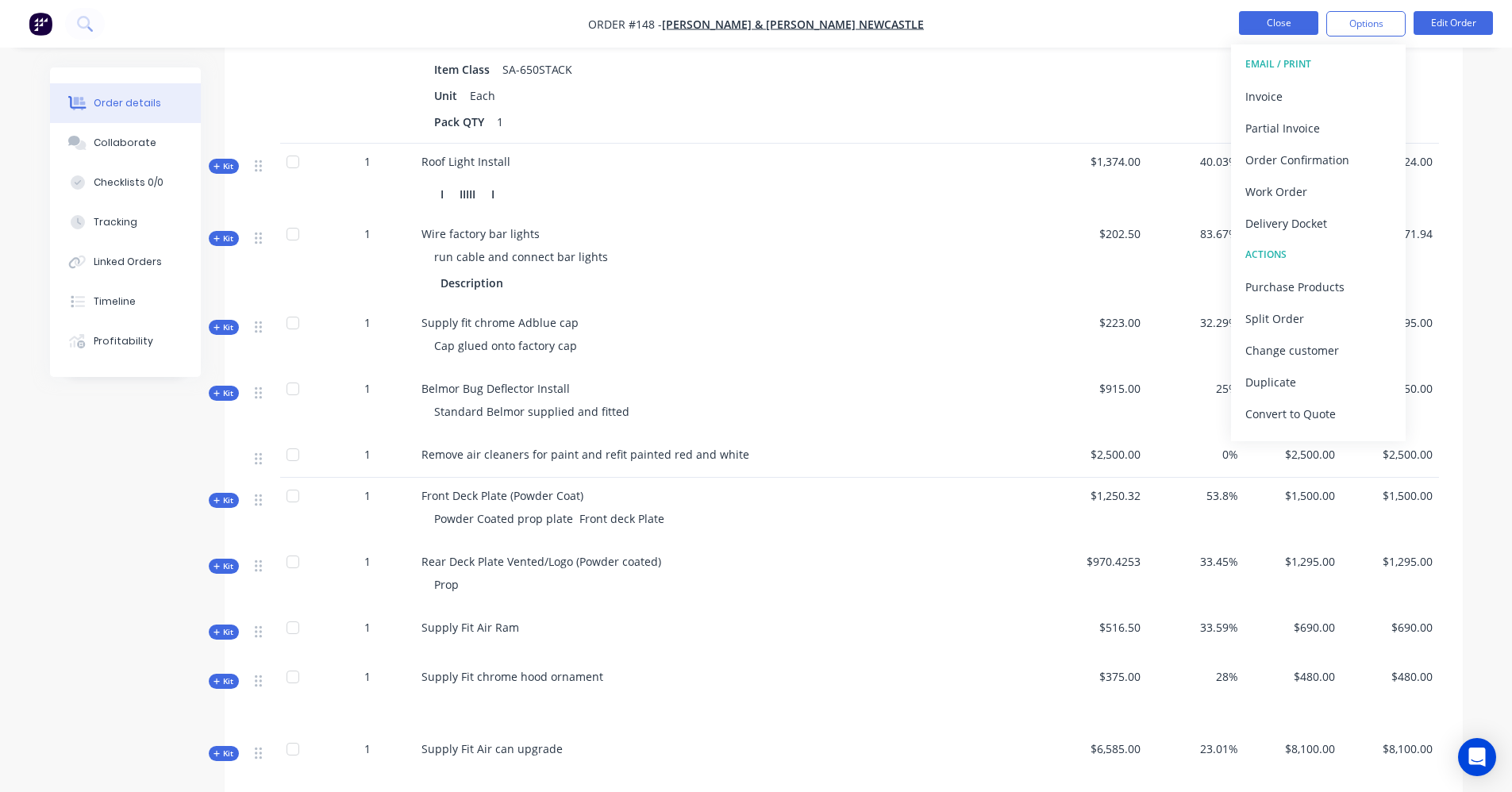
click at [1309, 18] on button "Close" at bounding box center [1278, 22] width 80 height 24
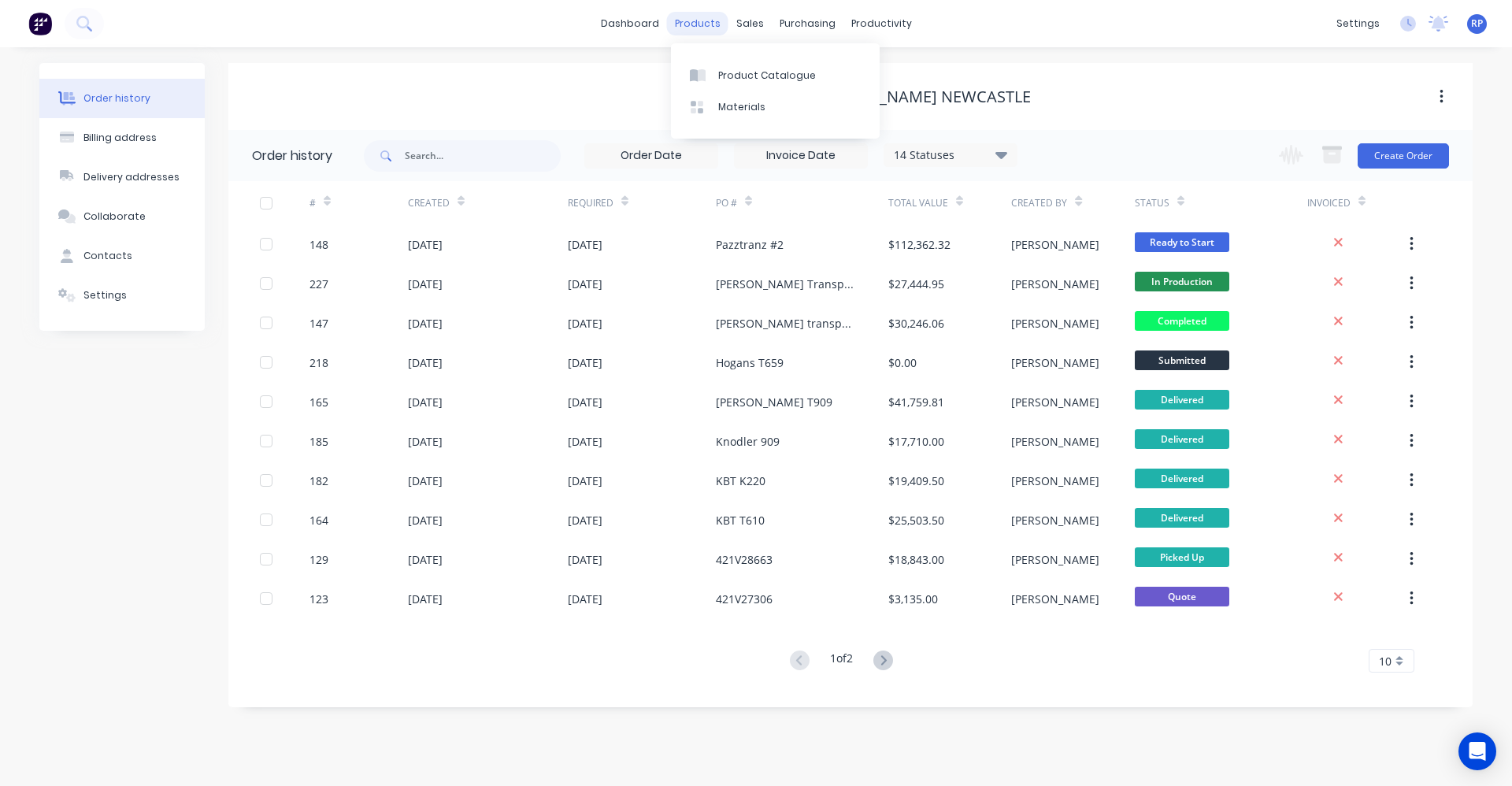
click at [690, 20] on div "products" at bounding box center [697, 23] width 61 height 24
click at [714, 76] on link "Product Catalogue" at bounding box center [775, 75] width 209 height 31
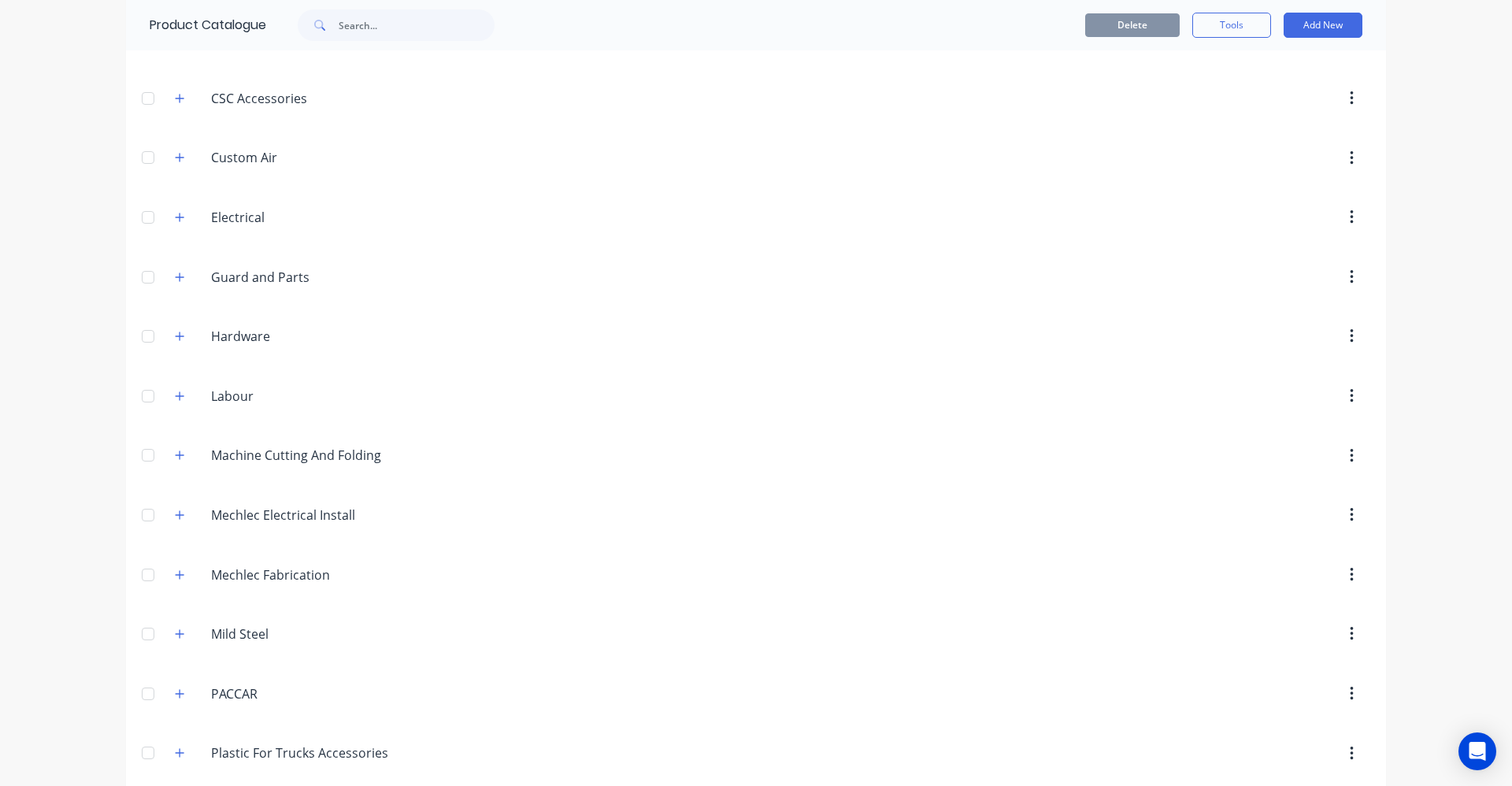
scroll to position [764, 0]
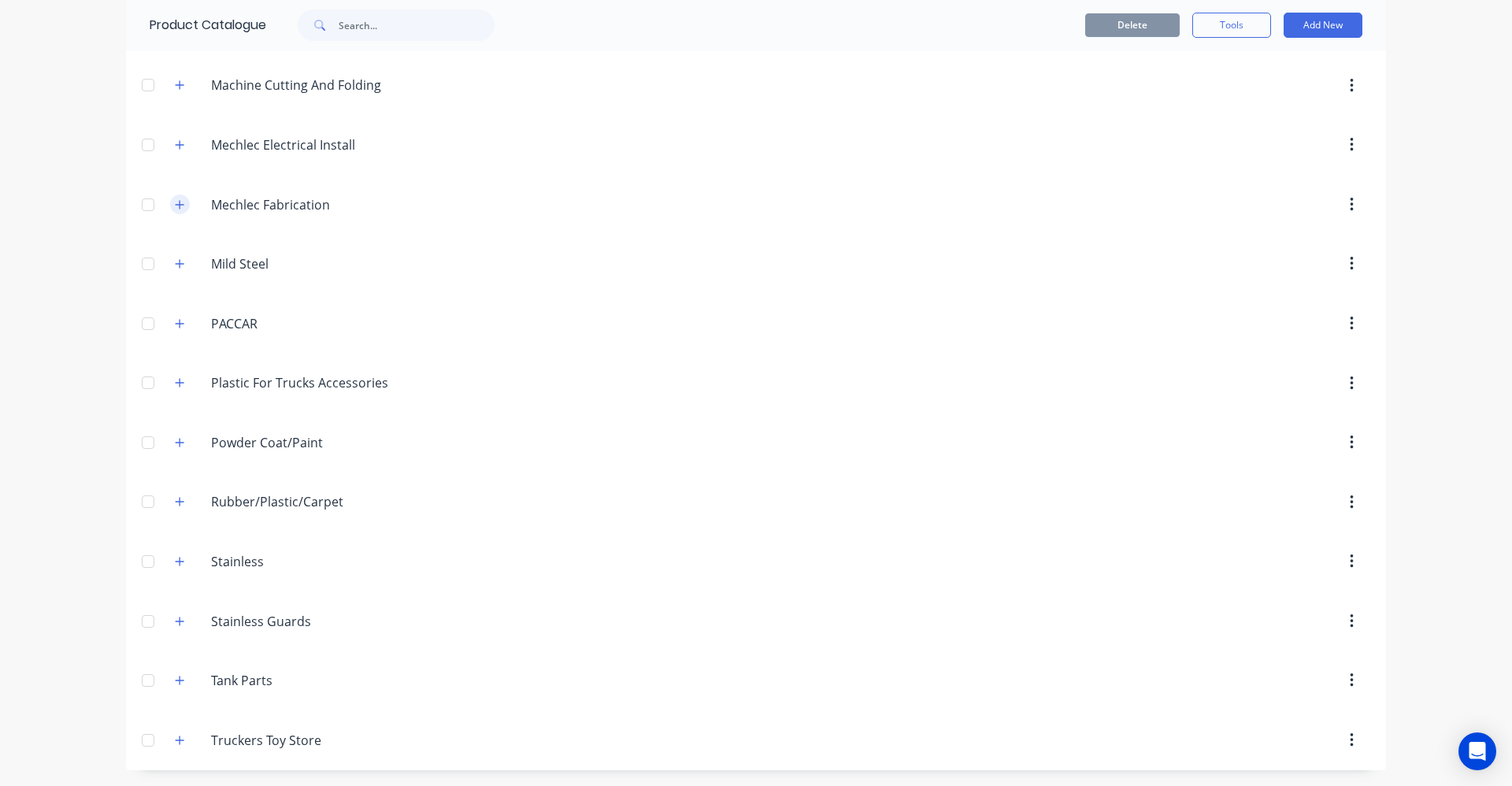
click at [175, 204] on icon "button" at bounding box center [179, 204] width 10 height 11
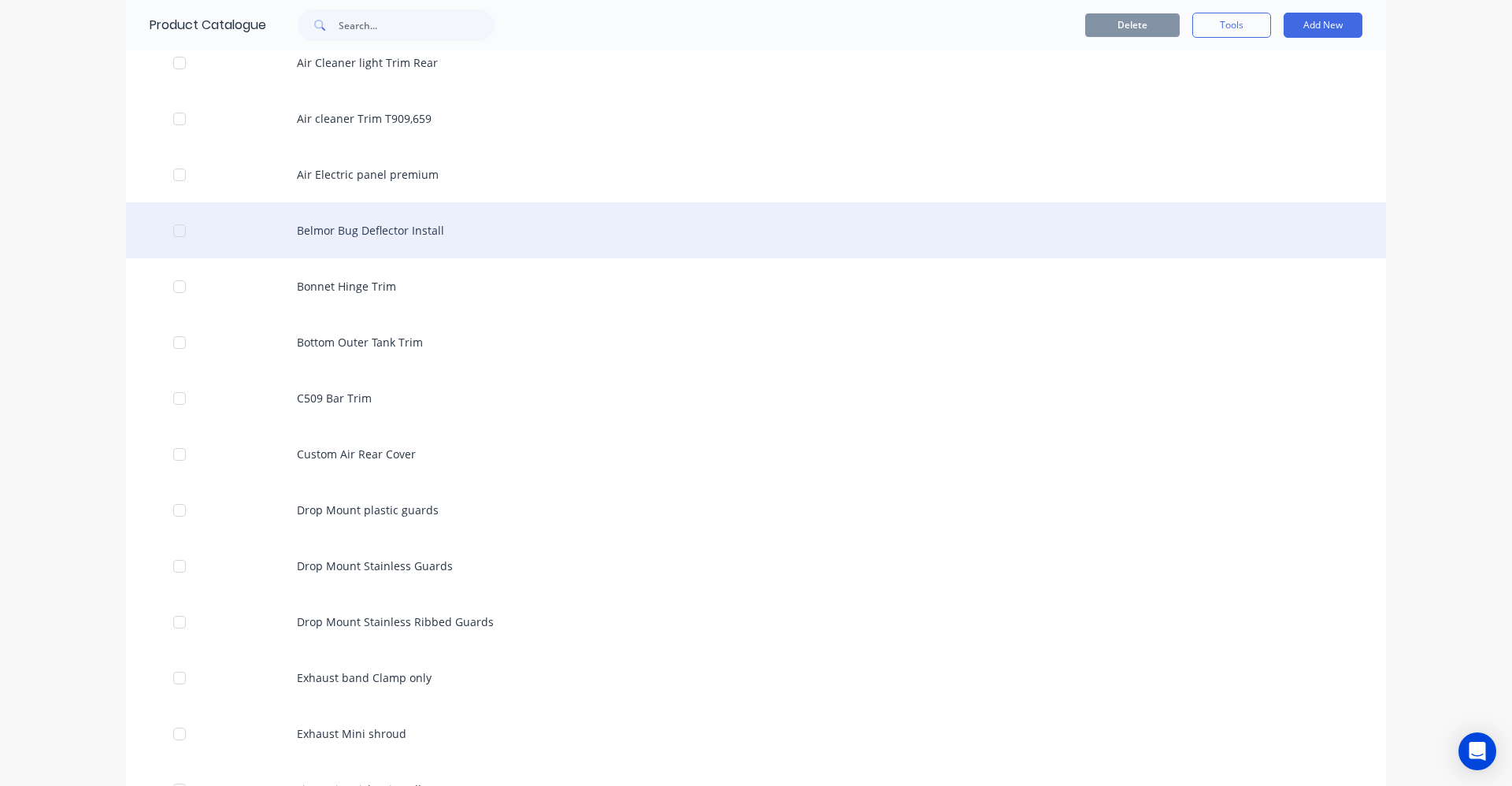
scroll to position [1079, 0]
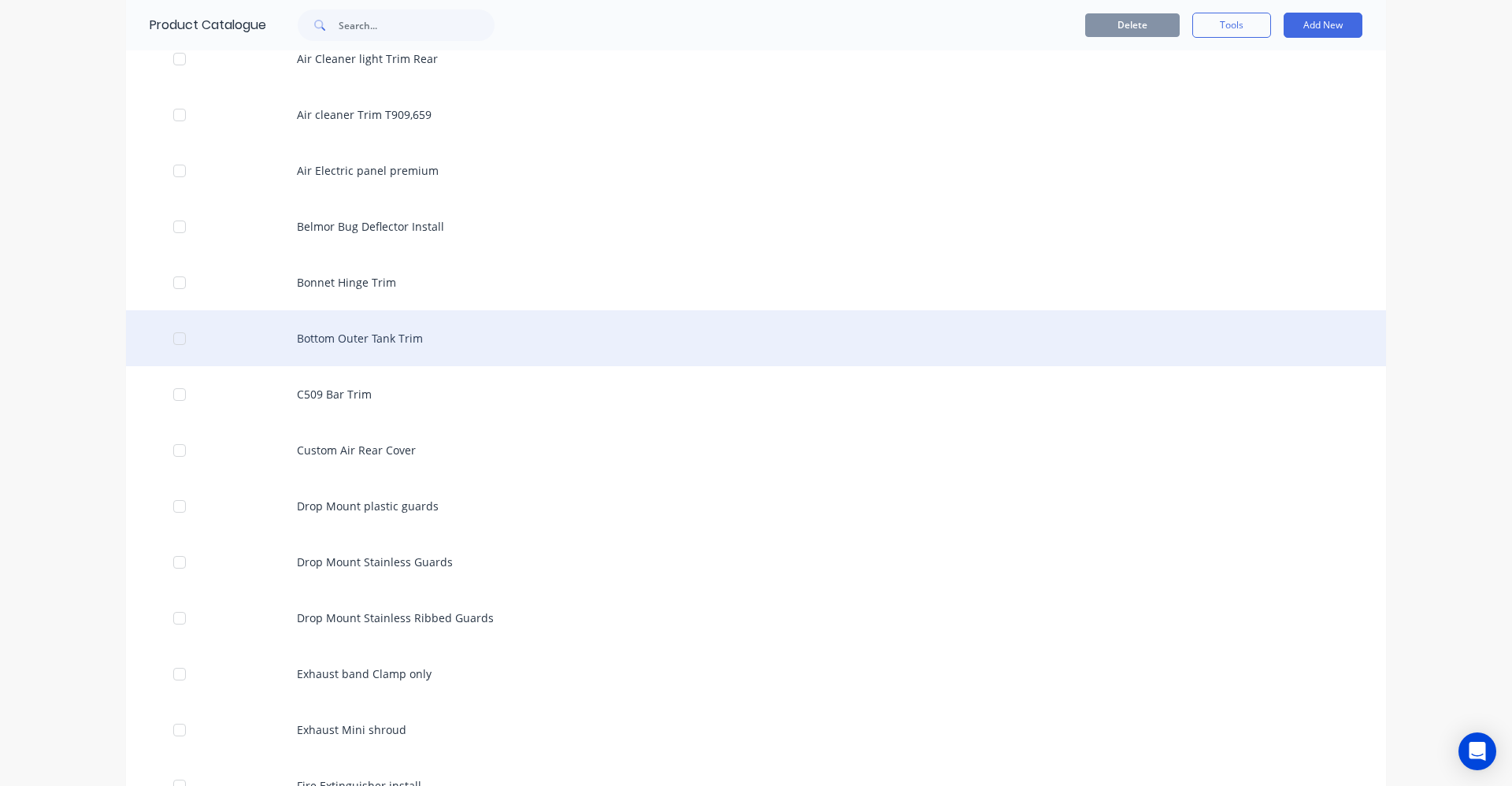
click at [407, 344] on div "Bottom Outer Tank Trim" at bounding box center [756, 337] width 1260 height 56
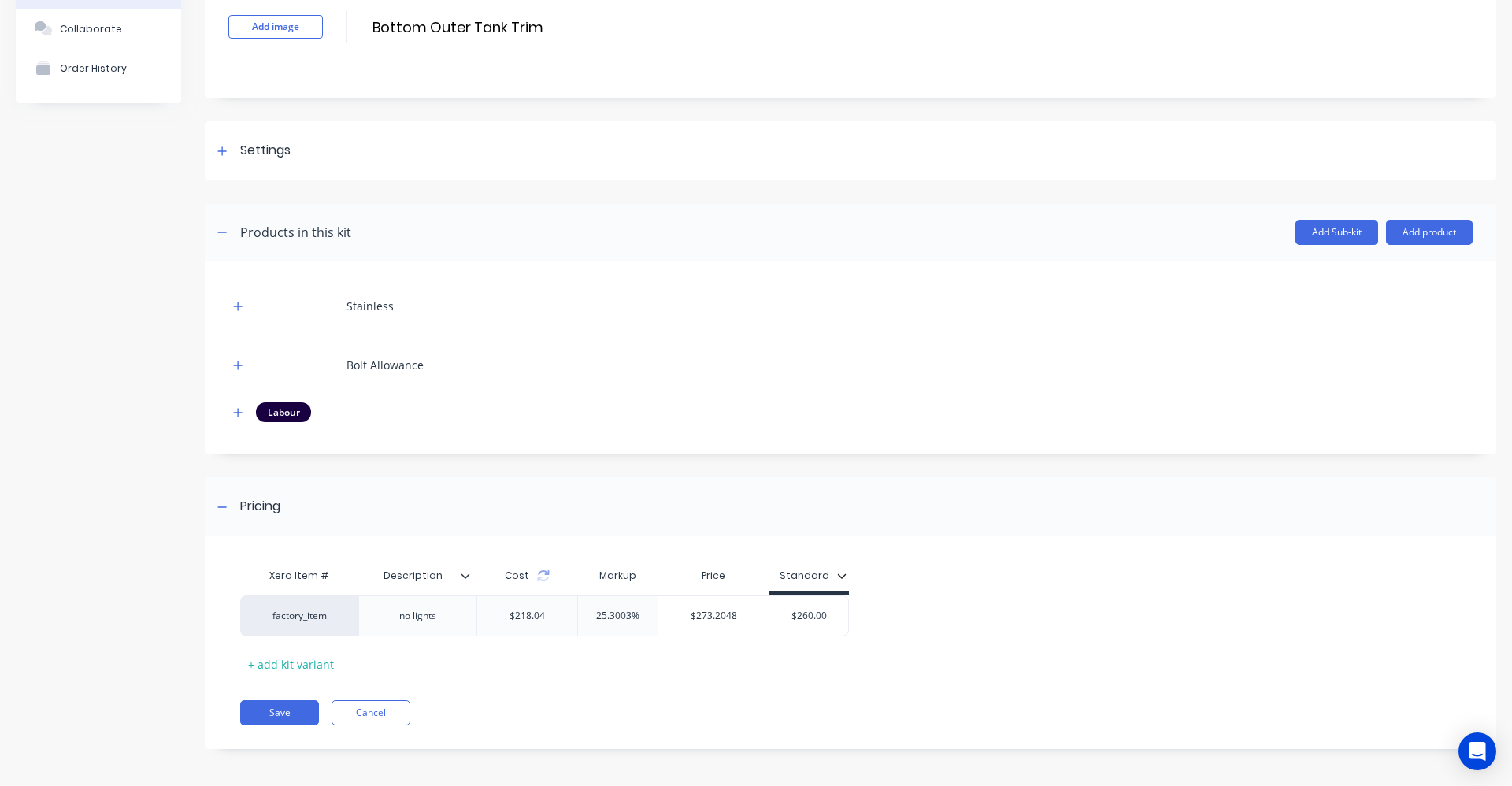
scroll to position [109, 0]
click at [226, 154] on div at bounding box center [222, 148] width 20 height 20
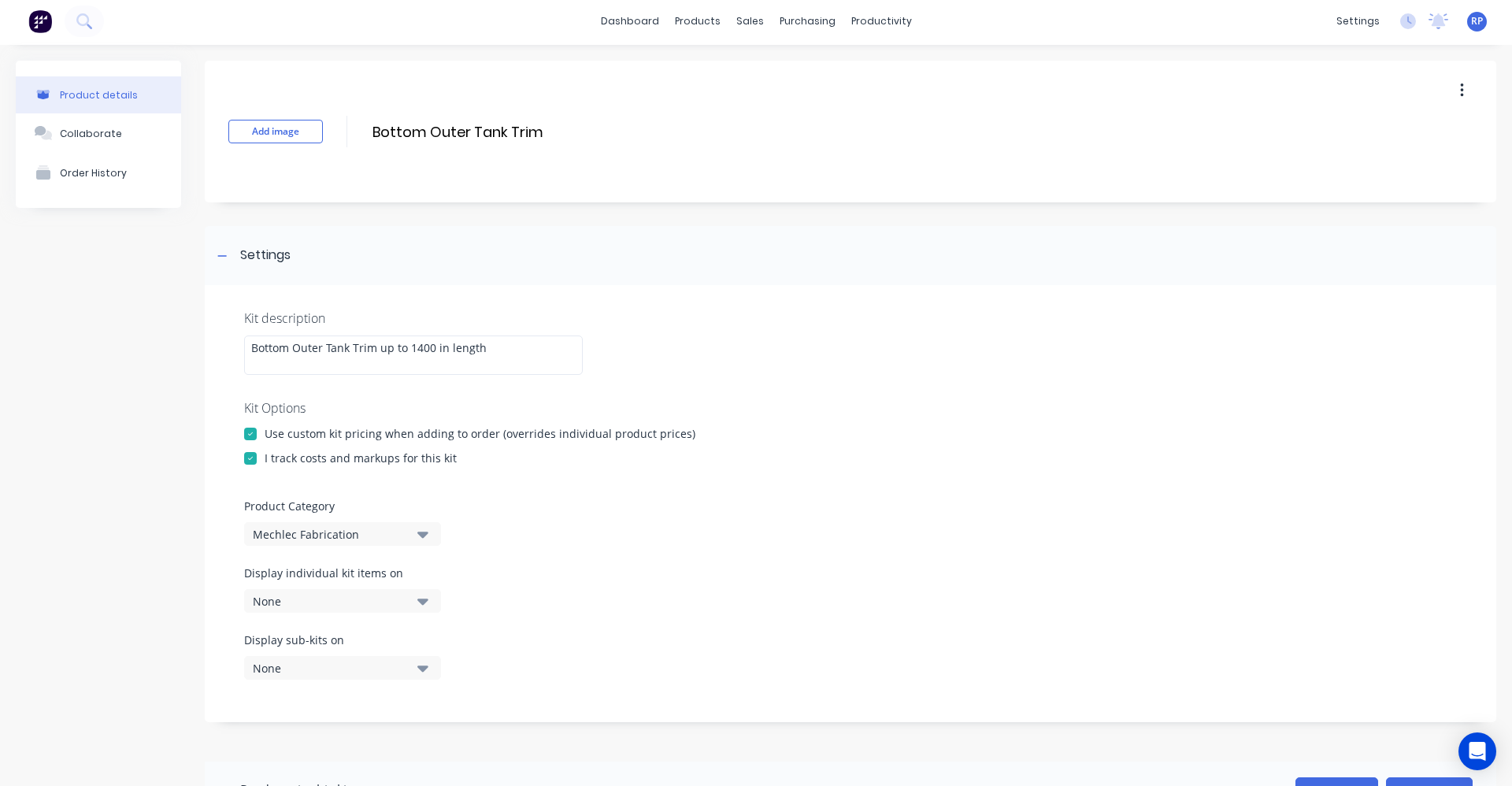
scroll to position [0, 0]
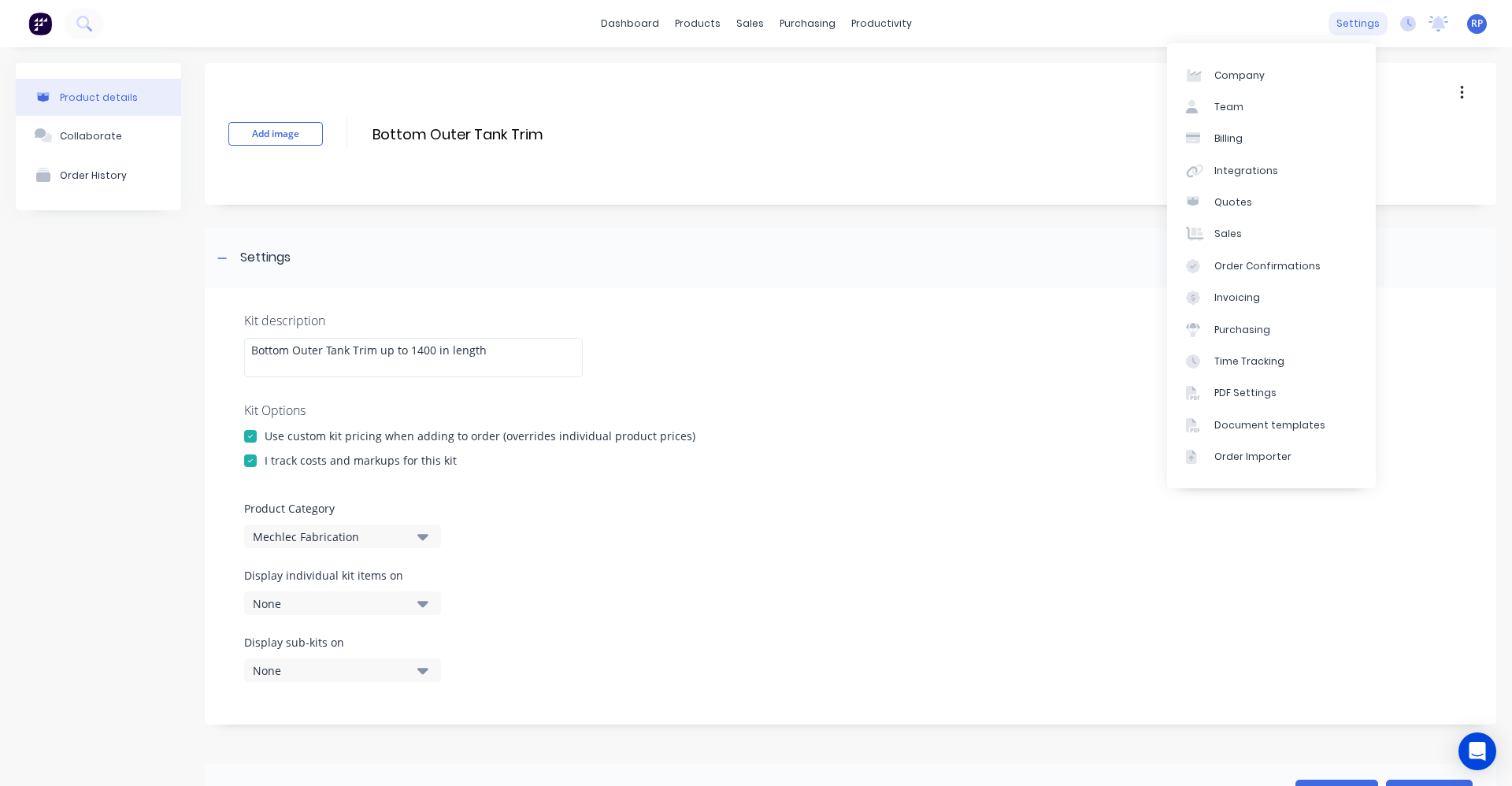
click at [1337, 22] on div "settings" at bounding box center [1358, 23] width 59 height 24
click at [1250, 124] on link "Billing" at bounding box center [1271, 138] width 209 height 31
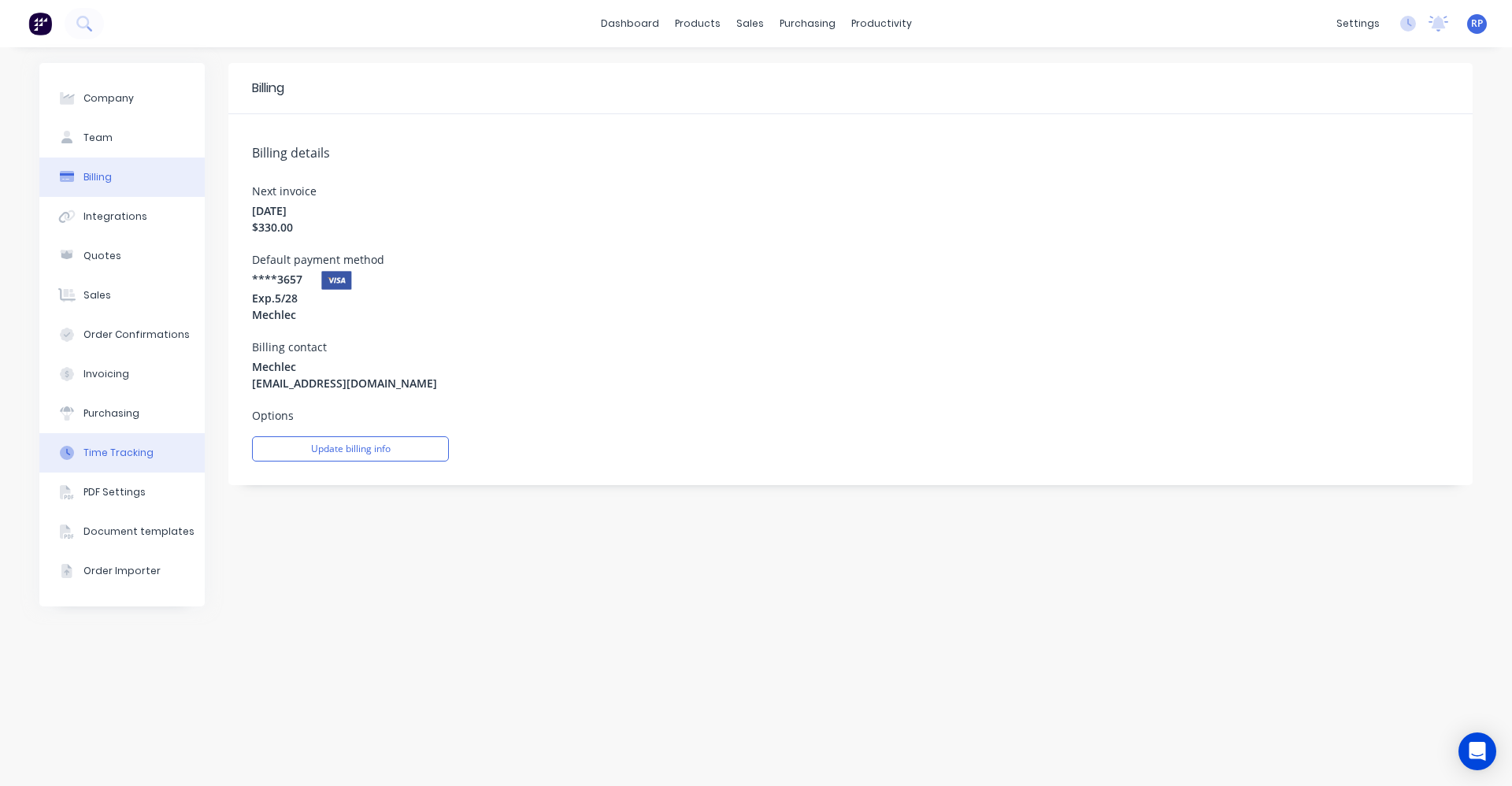
click at [128, 449] on div "Time Tracking" at bounding box center [118, 453] width 70 height 14
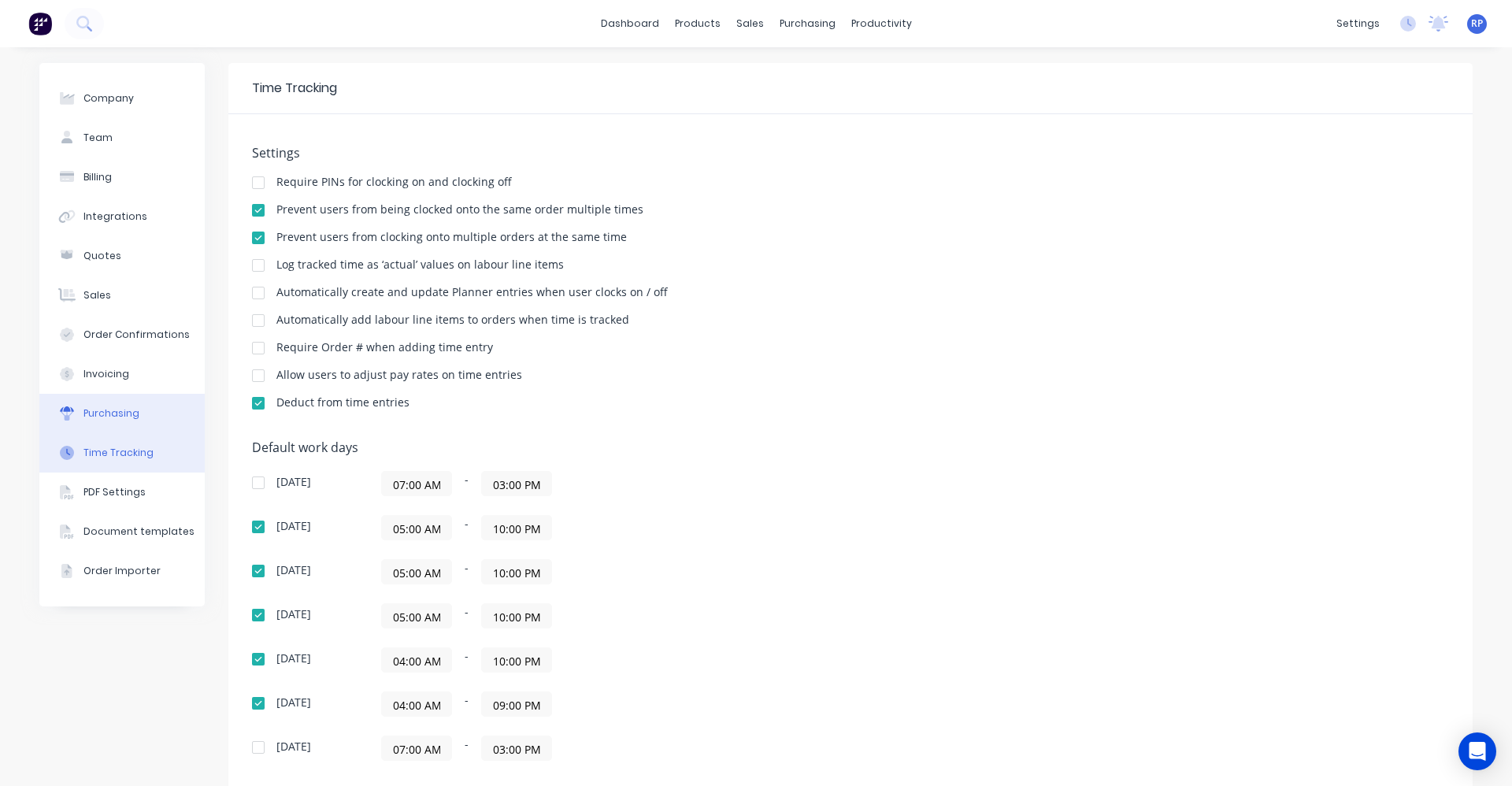
click at [129, 413] on div "Purchasing" at bounding box center [111, 414] width 56 height 14
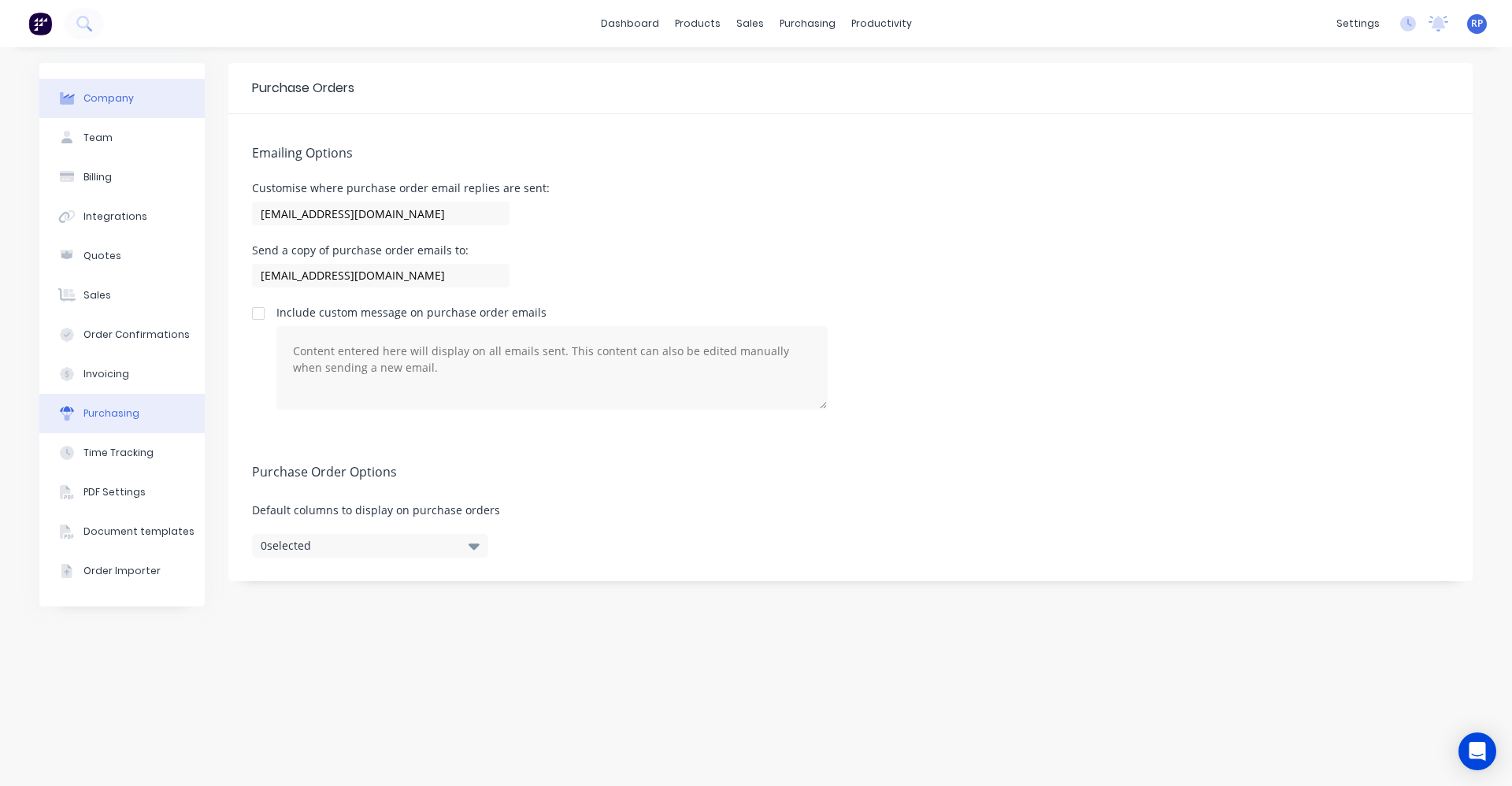
click at [100, 100] on div "Company" at bounding box center [108, 99] width 51 height 14
select select "AU"
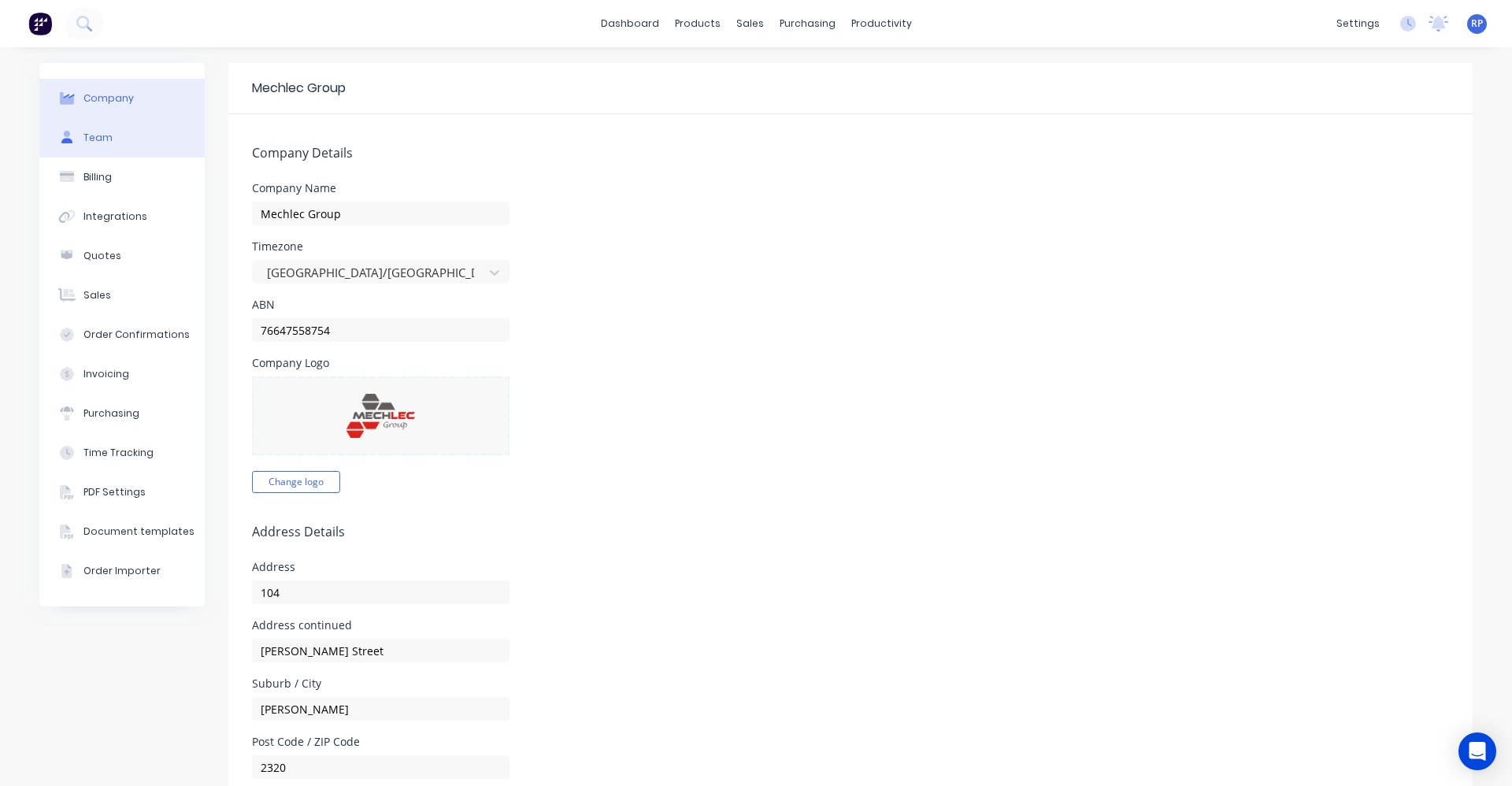
click at [108, 150] on button "Team" at bounding box center [122, 138] width 165 height 39
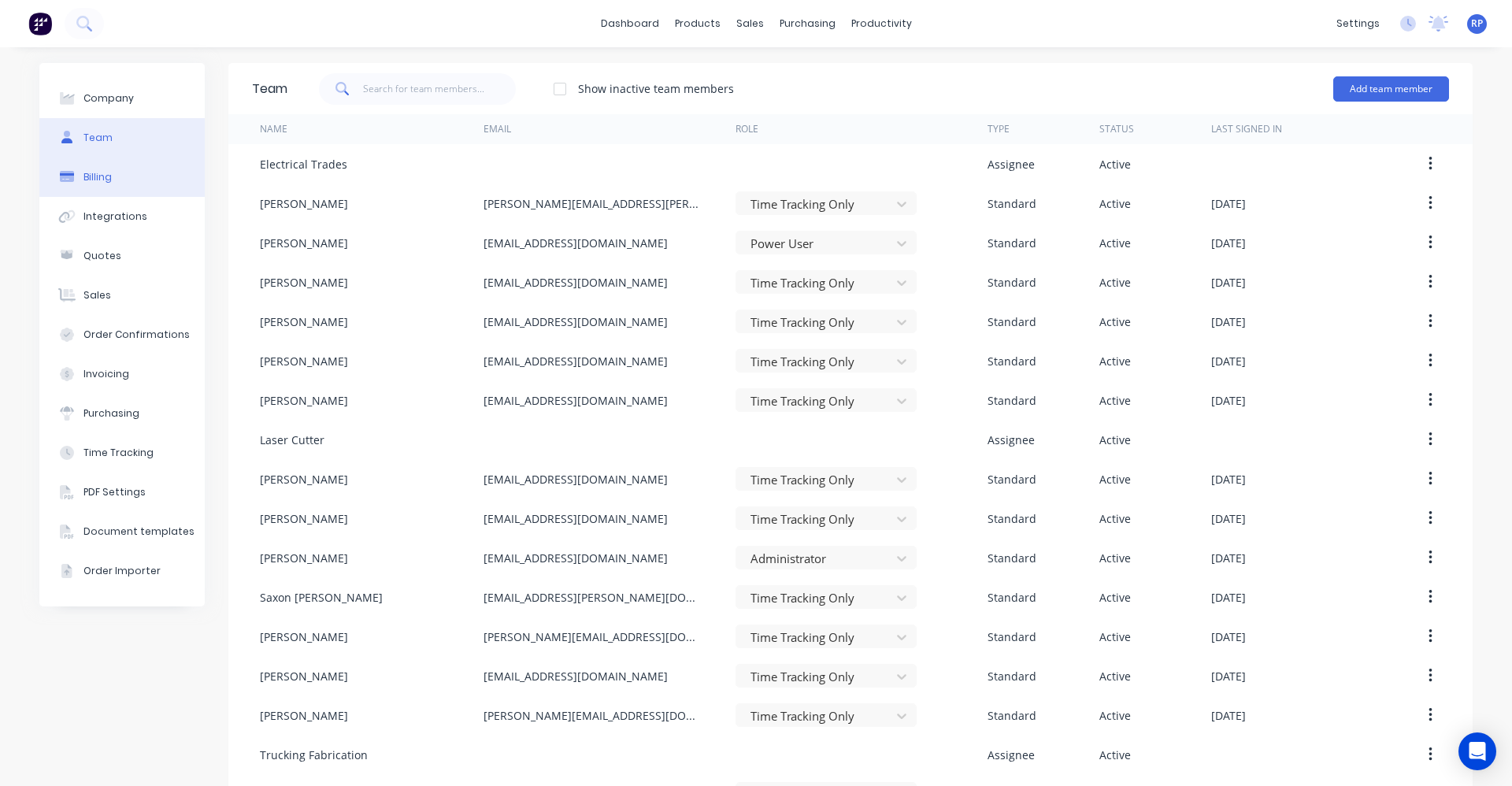
click at [110, 183] on button "Billing" at bounding box center [122, 177] width 165 height 39
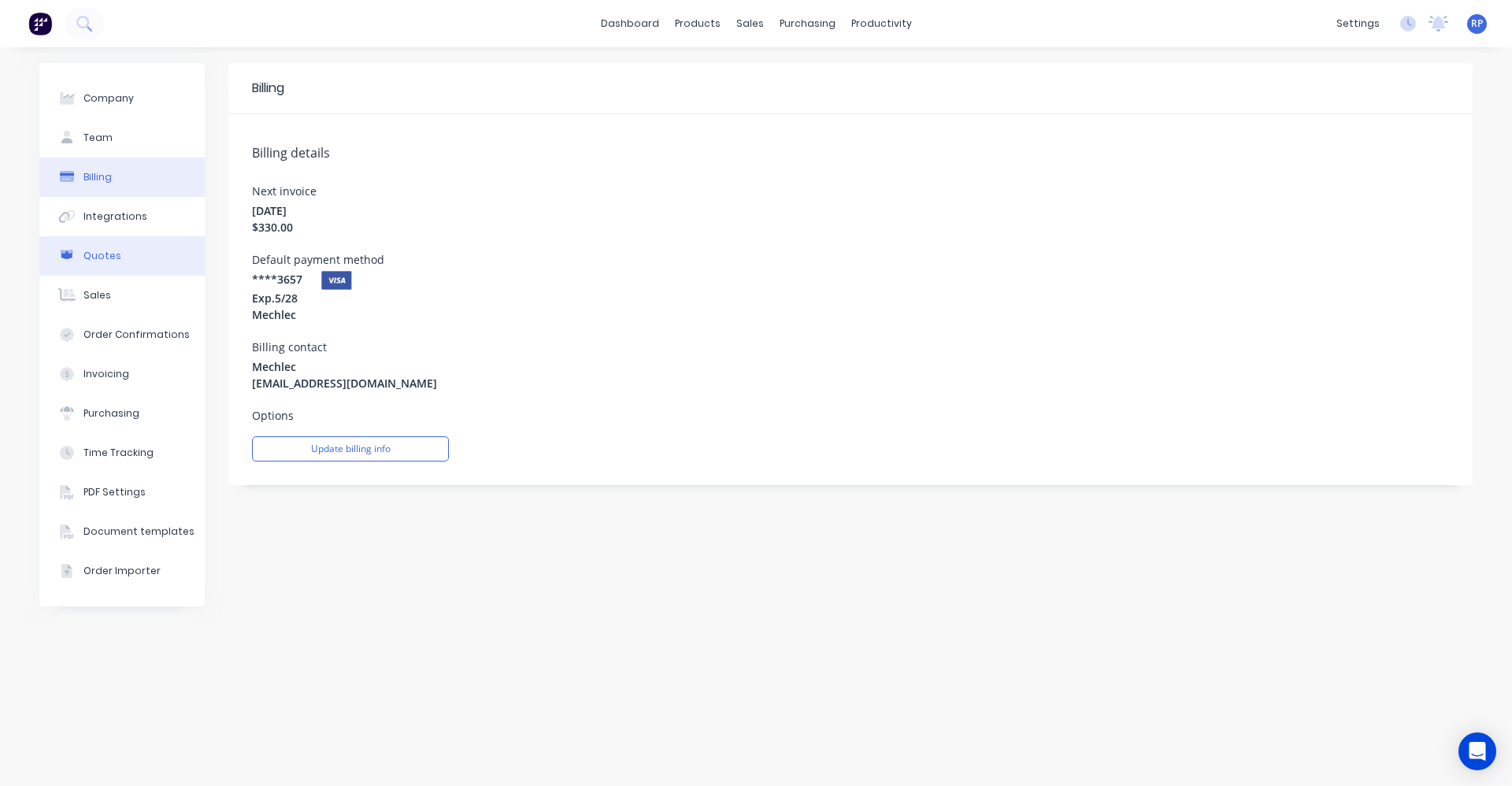
click at [131, 242] on button "Quotes" at bounding box center [122, 256] width 165 height 39
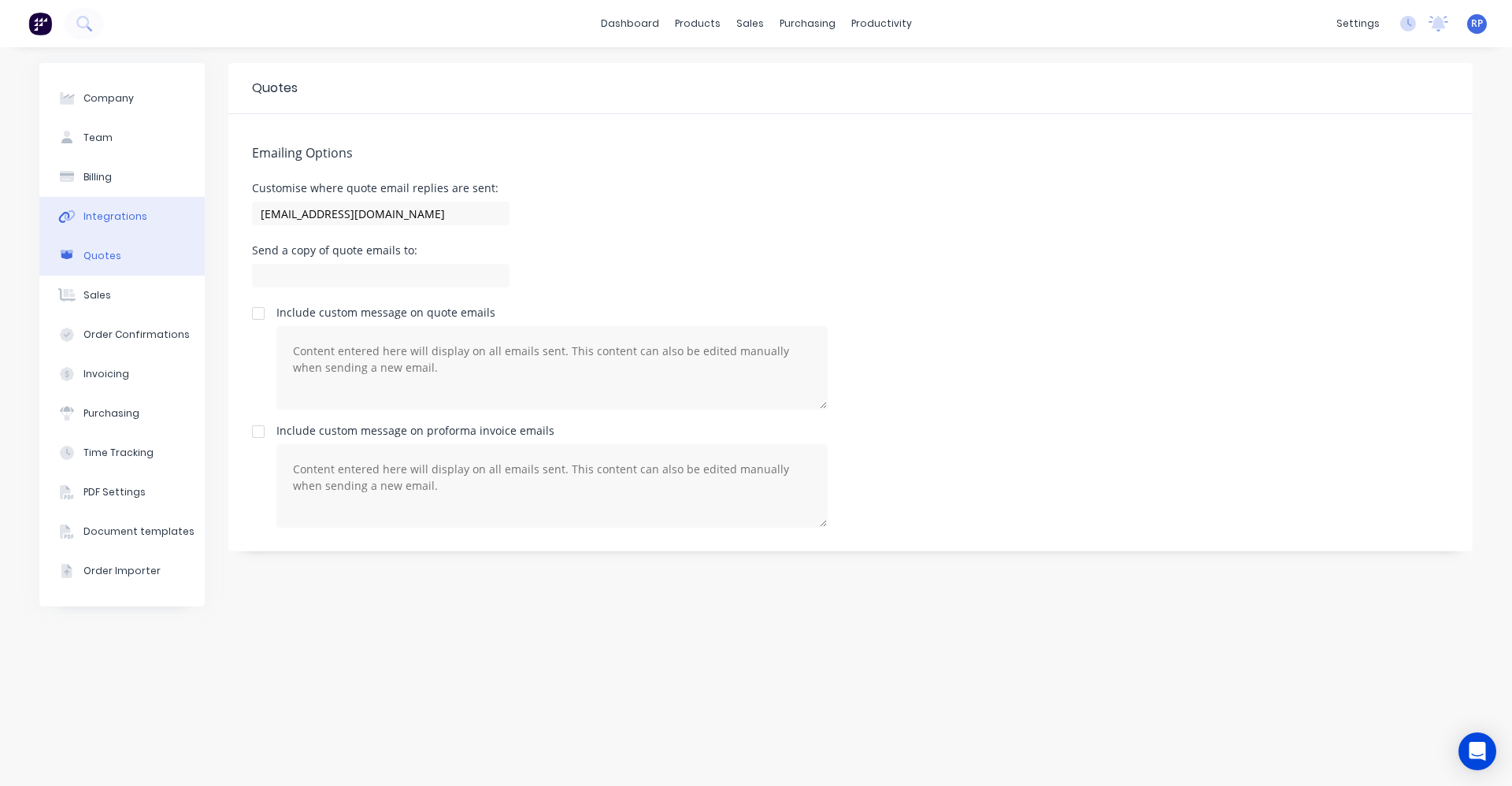
click at [122, 215] on div "Integrations" at bounding box center [115, 217] width 64 height 14
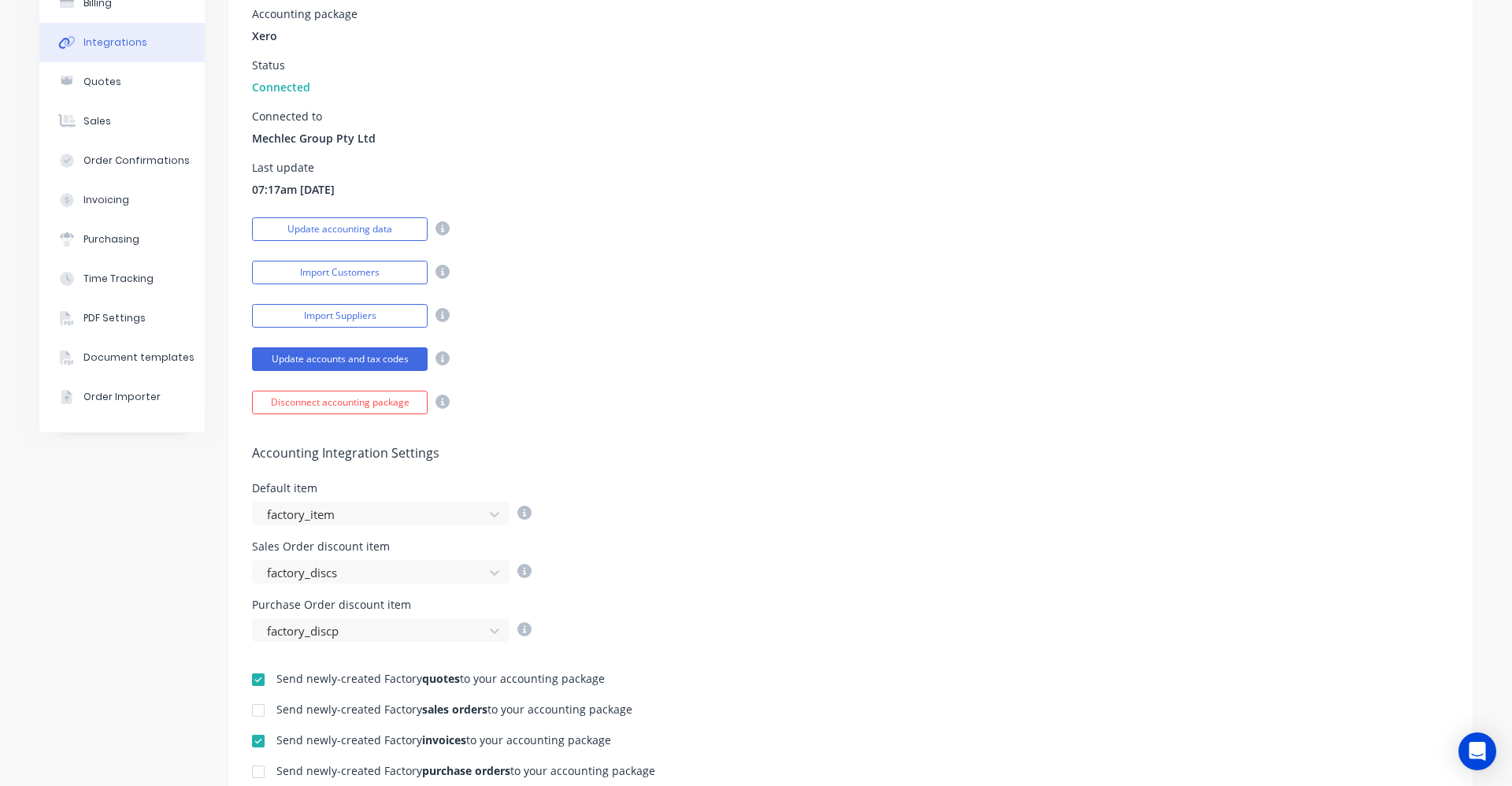
scroll to position [152, 0]
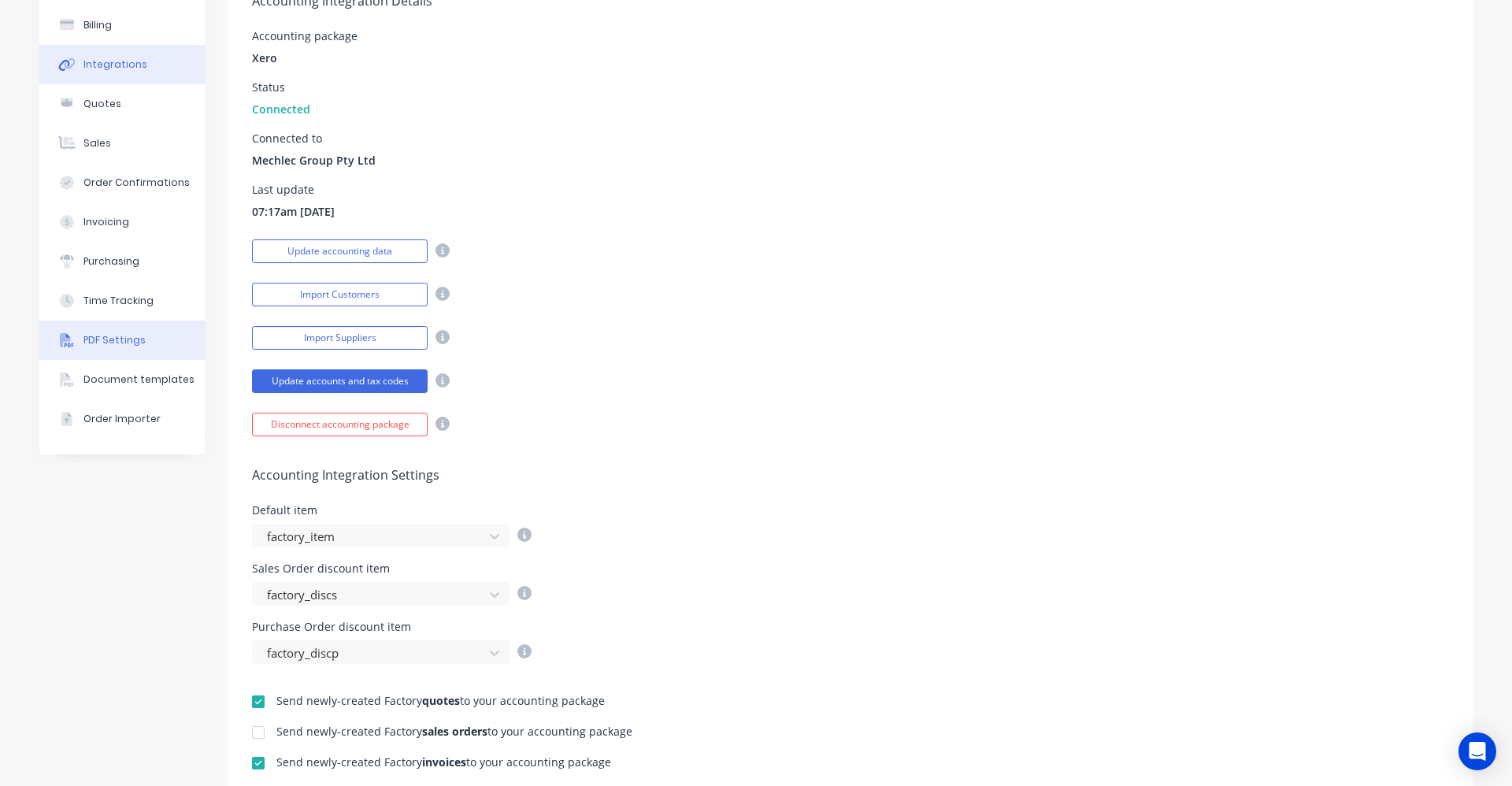
click at [118, 352] on button "PDF Settings" at bounding box center [122, 340] width 165 height 39
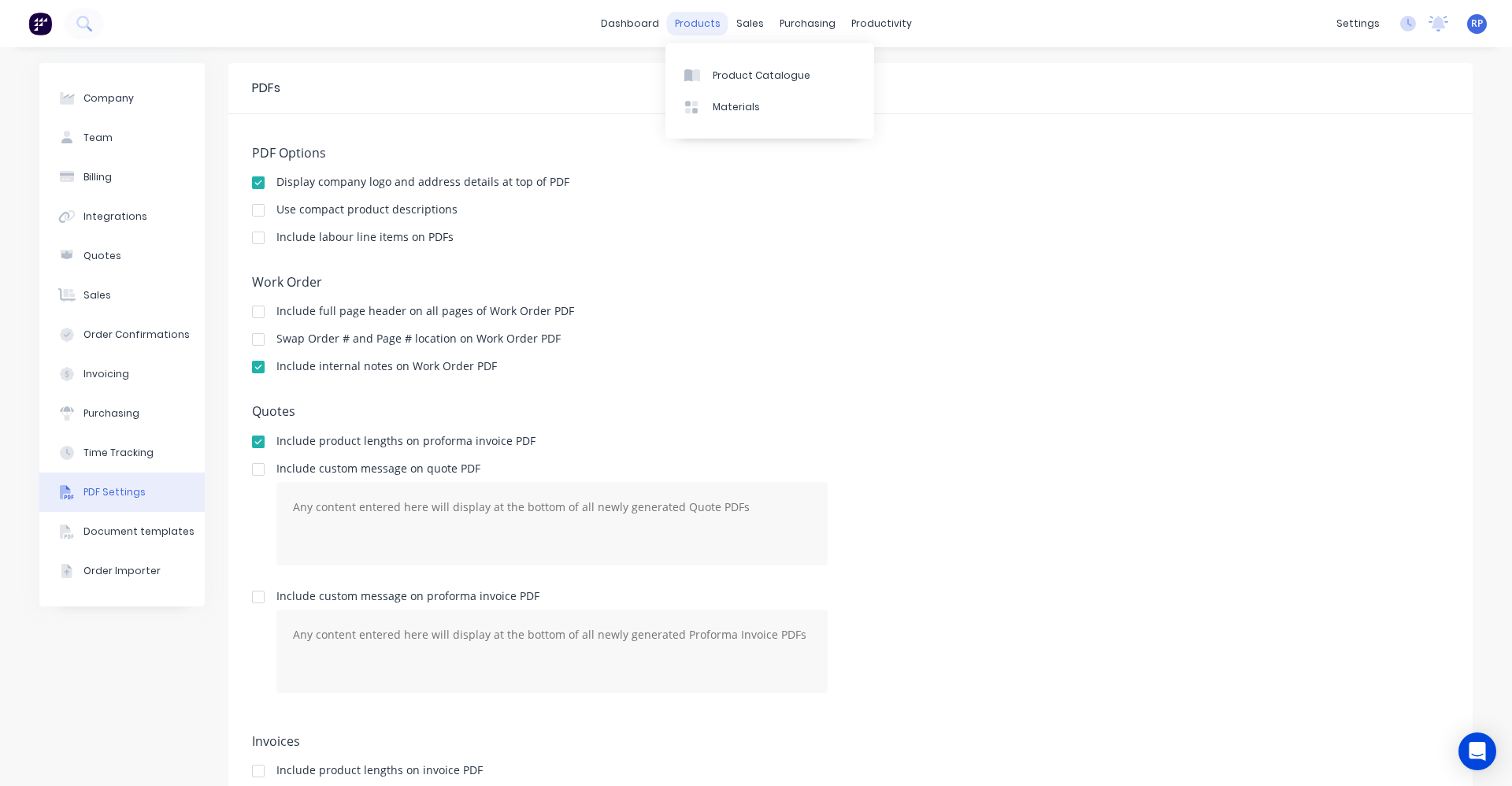
click at [683, 26] on div "products" at bounding box center [697, 23] width 61 height 24
click at [780, 85] on link "Sales Orders" at bounding box center [827, 75] width 209 height 31
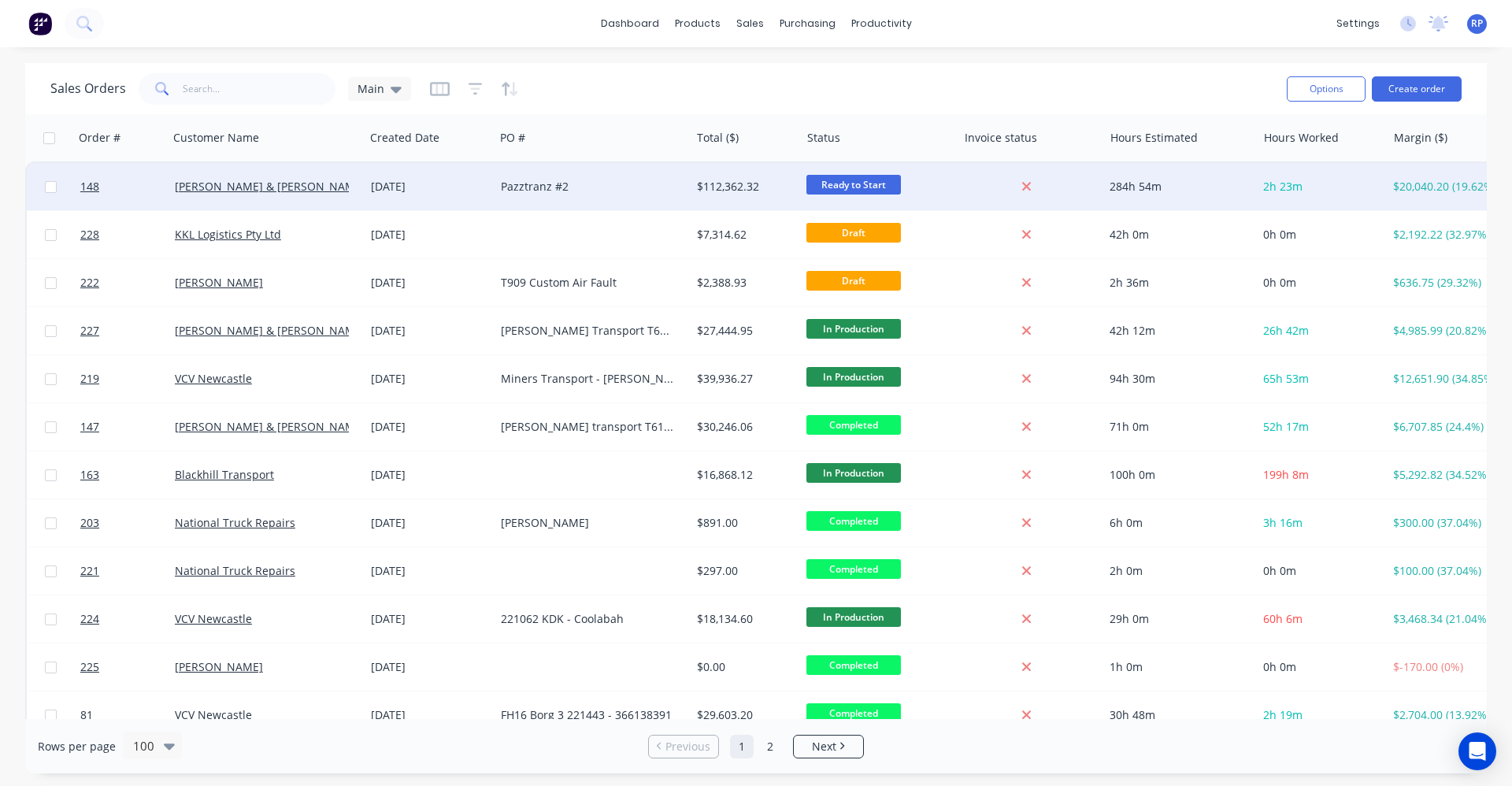
click at [315, 186] on div "[PERSON_NAME] & [PERSON_NAME] Newcastle" at bounding box center [262, 187] width 174 height 16
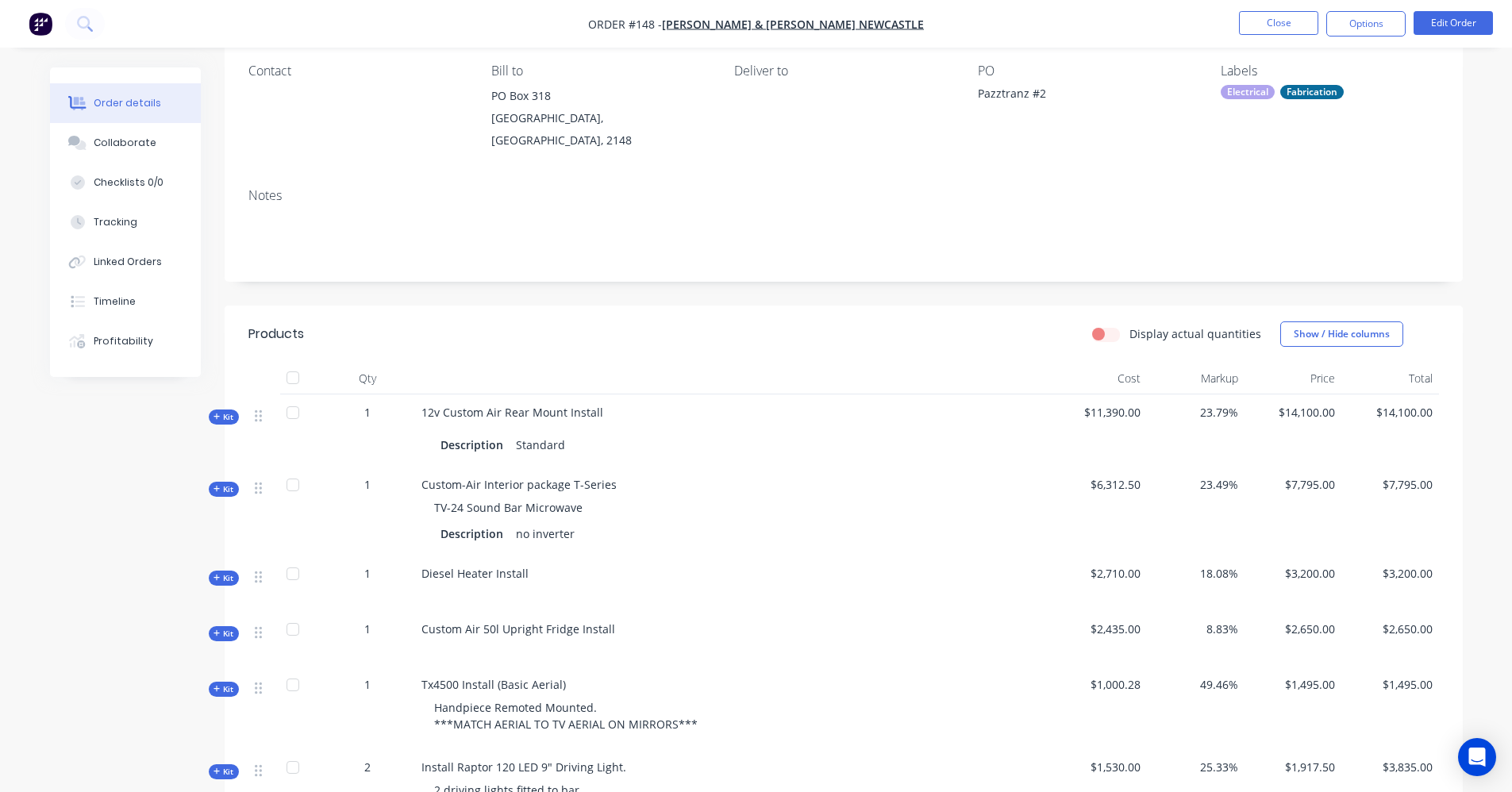
scroll to position [318, 0]
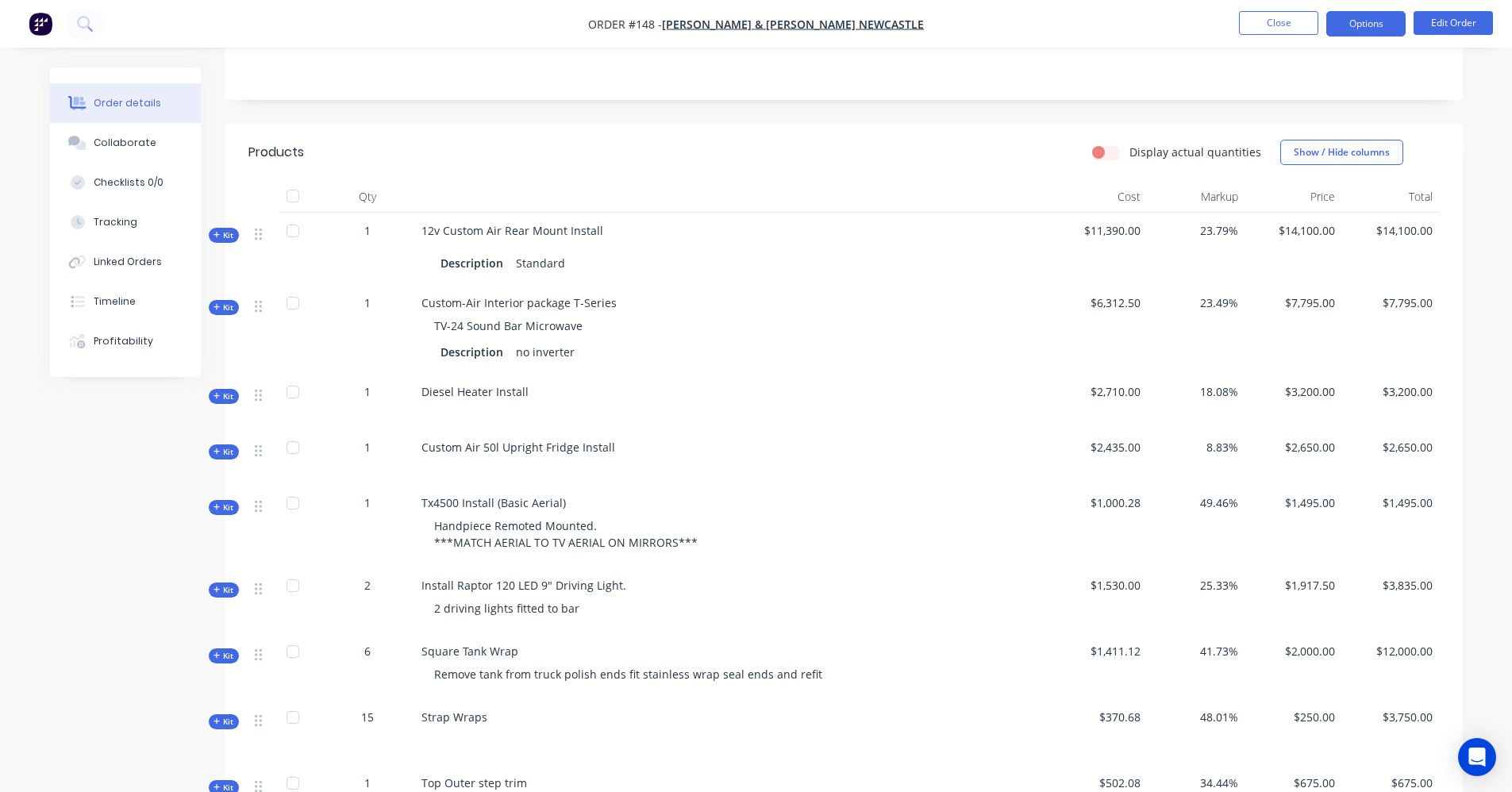
click at [1363, 28] on button "Options" at bounding box center [1365, 23] width 80 height 25
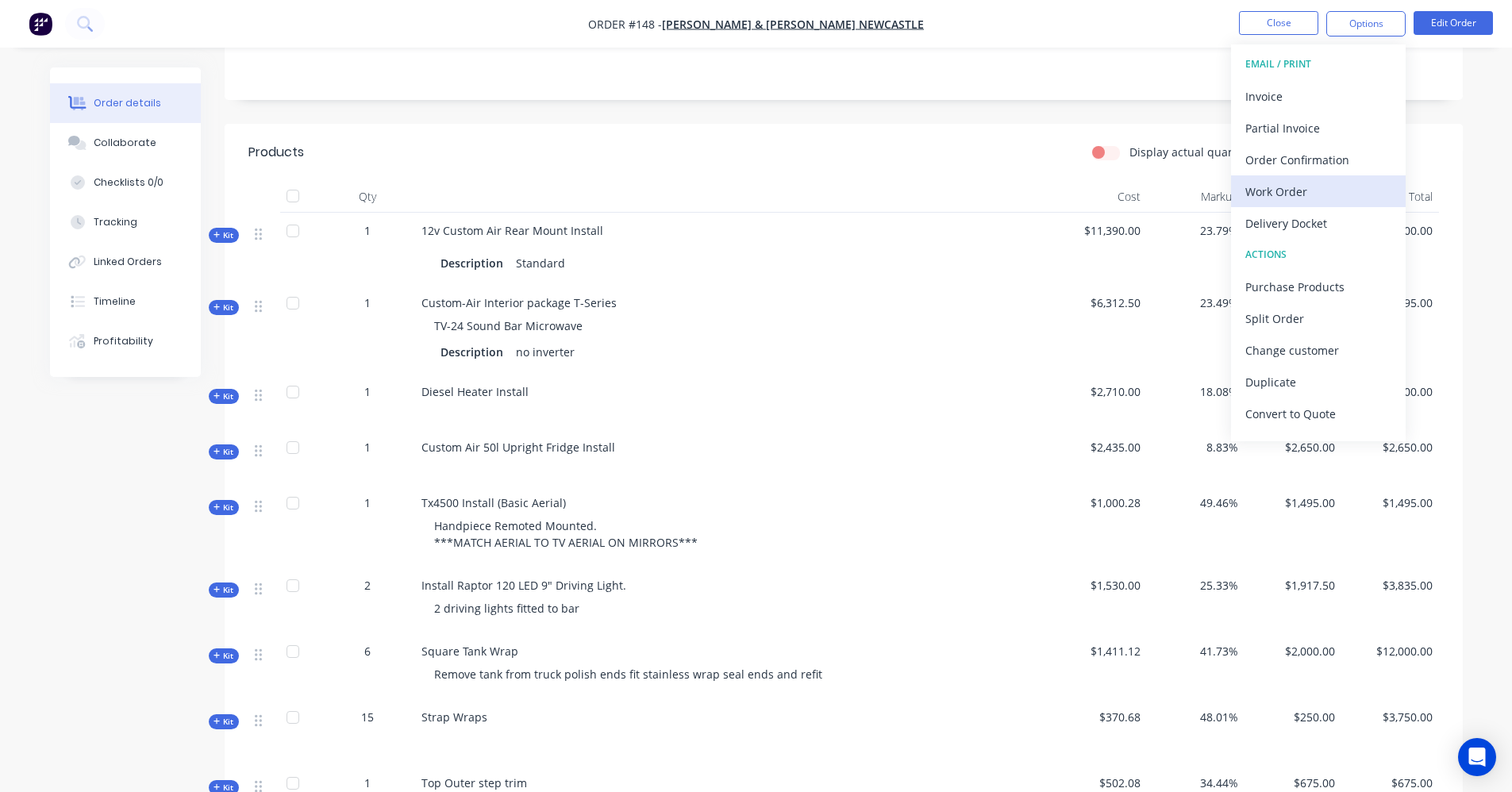
click at [1302, 191] on div "Work Order" at bounding box center [1318, 192] width 146 height 23
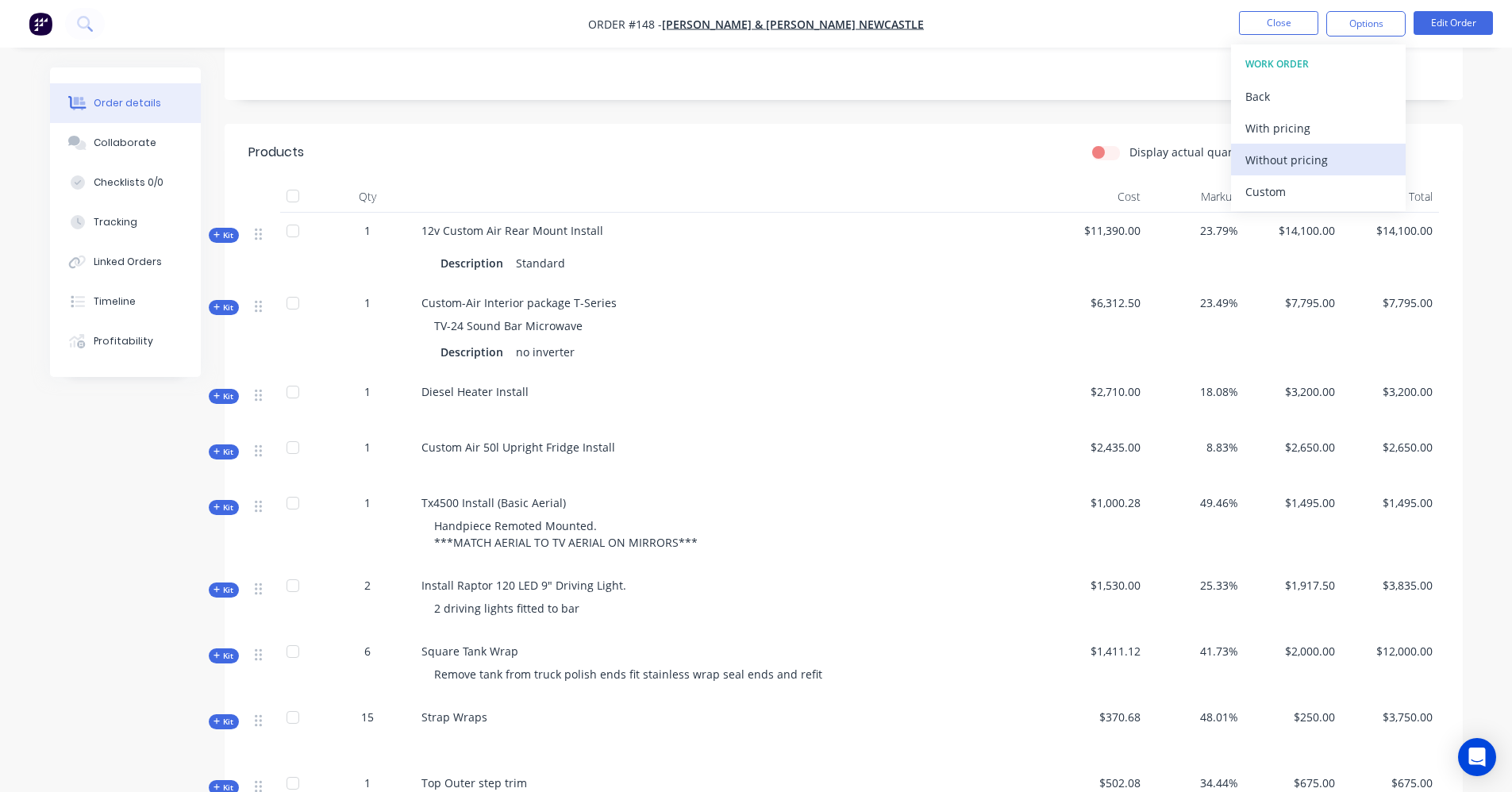
click at [1300, 152] on div "Without pricing" at bounding box center [1318, 160] width 146 height 23
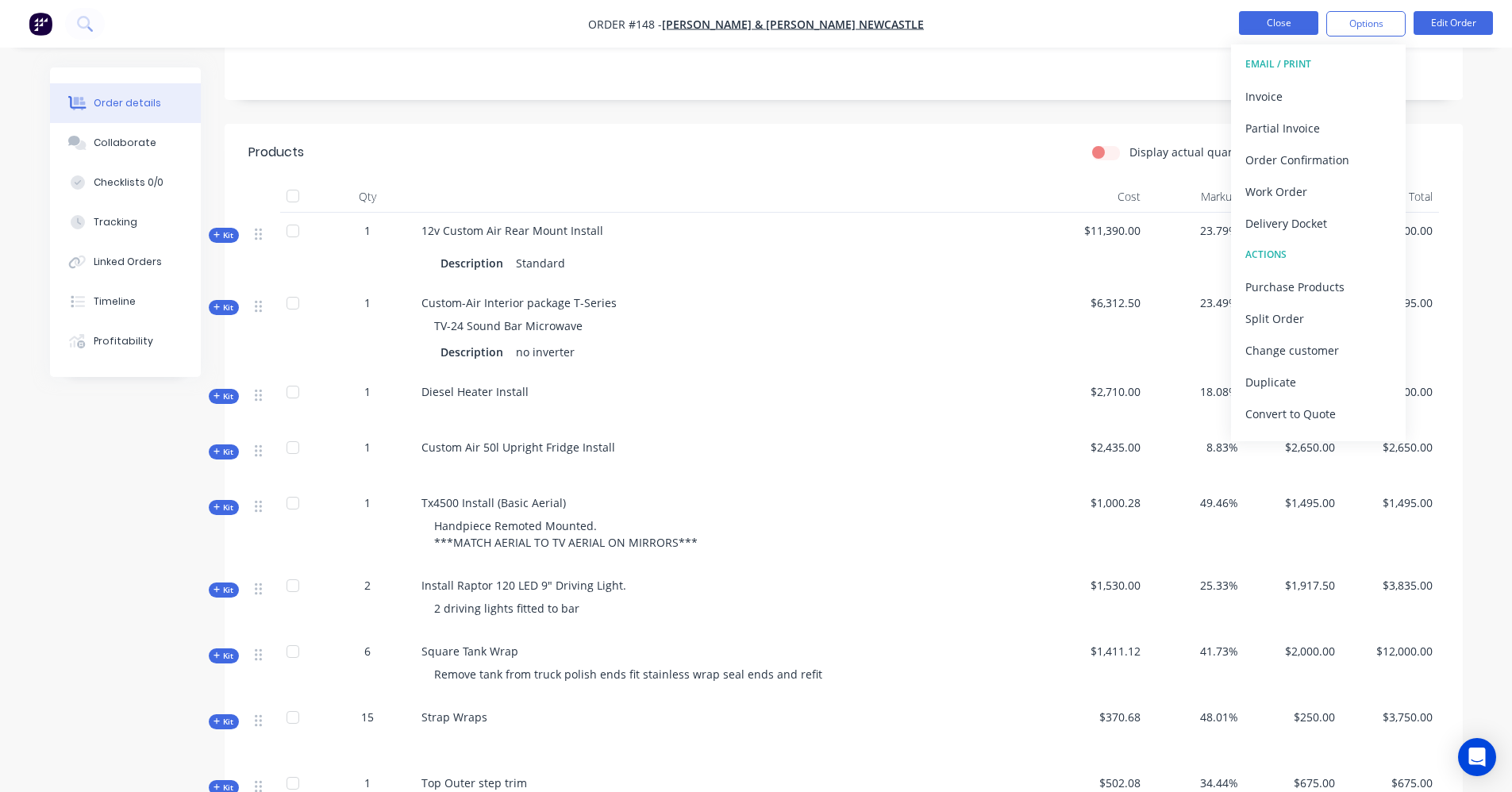
click at [1252, 24] on button "Close" at bounding box center [1278, 22] width 80 height 24
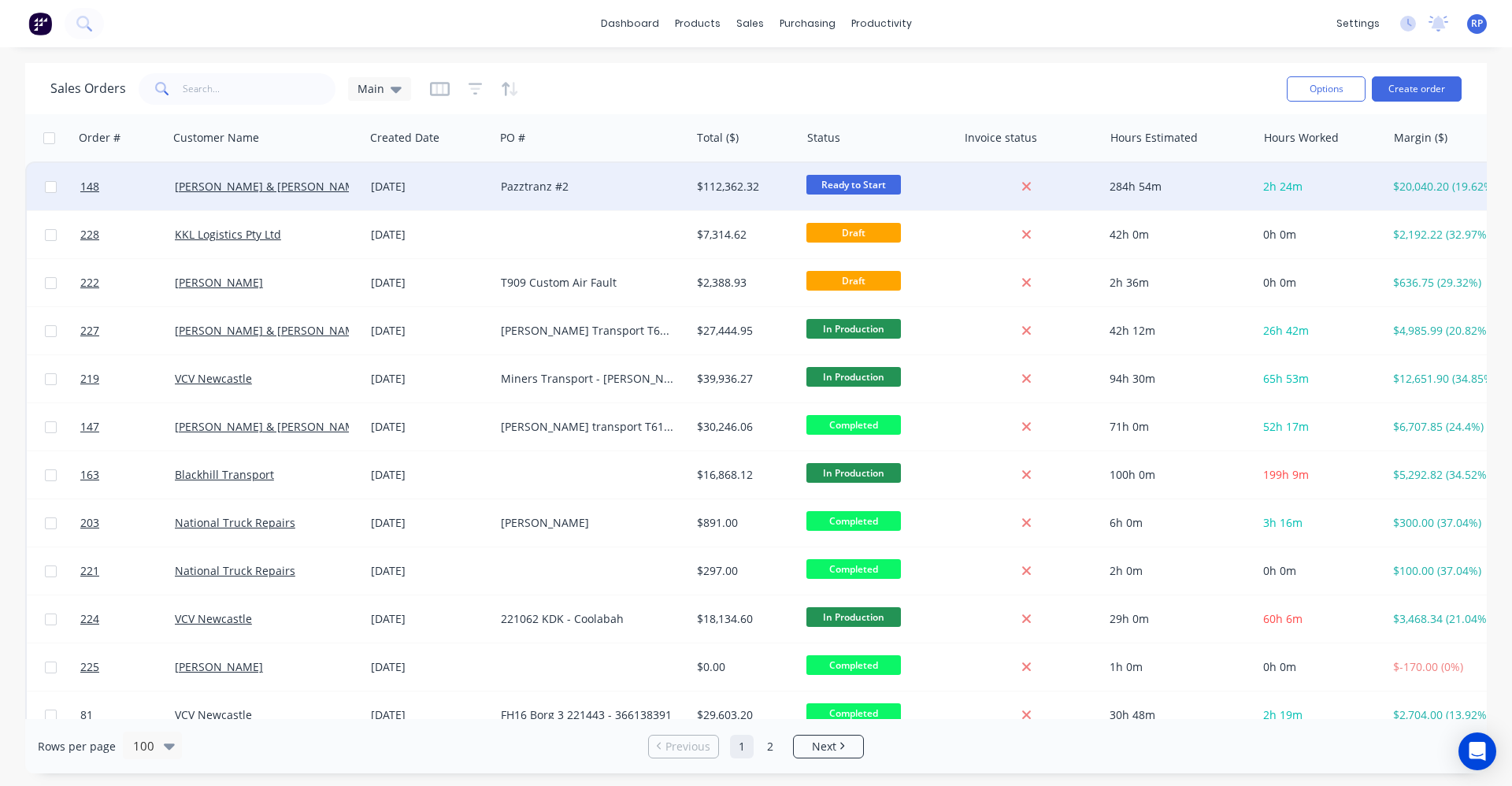
click at [439, 189] on div "11 Jun 2025" at bounding box center [430, 187] width 117 height 16
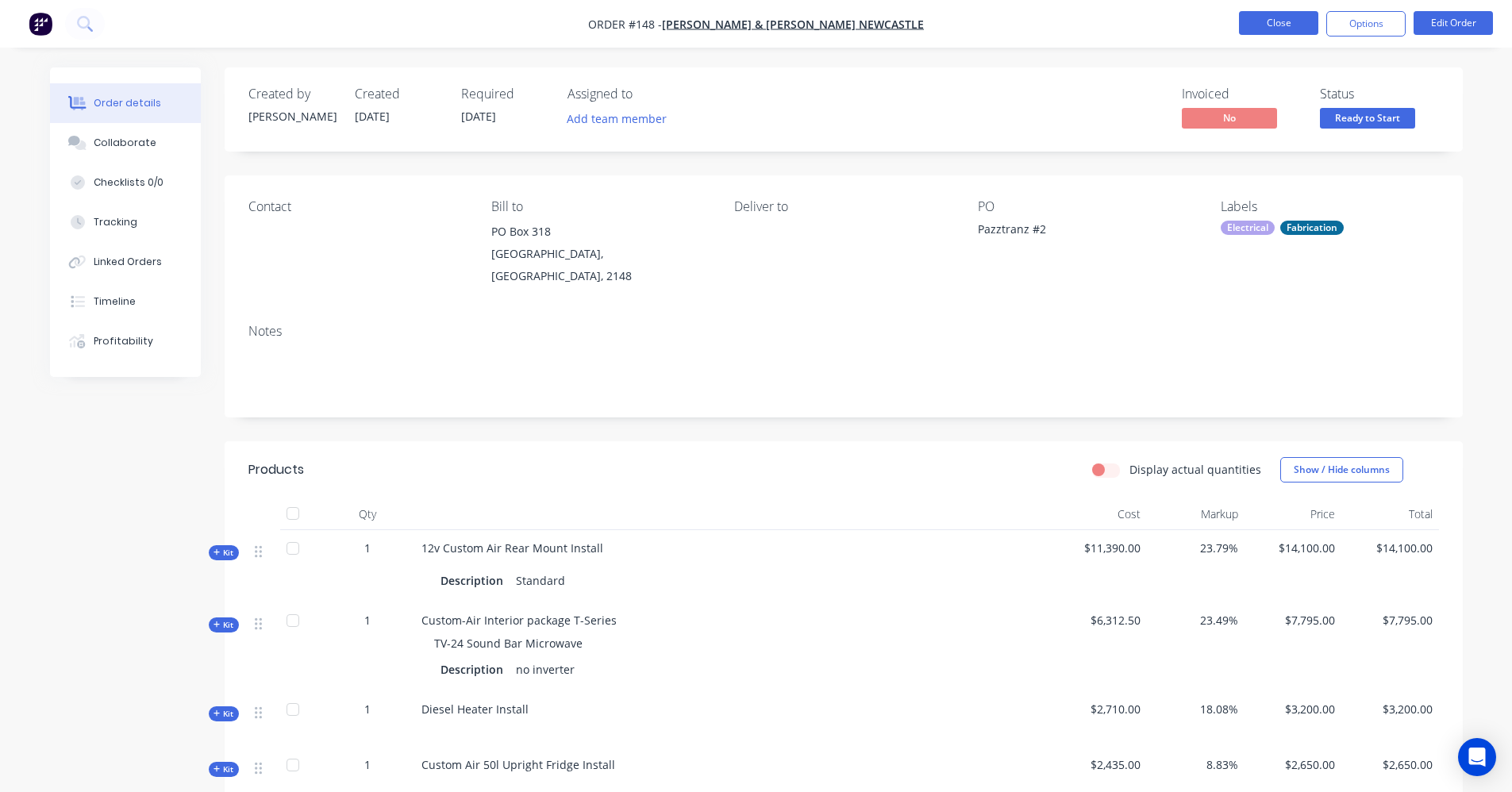
click at [1295, 29] on button "Close" at bounding box center [1278, 22] width 80 height 24
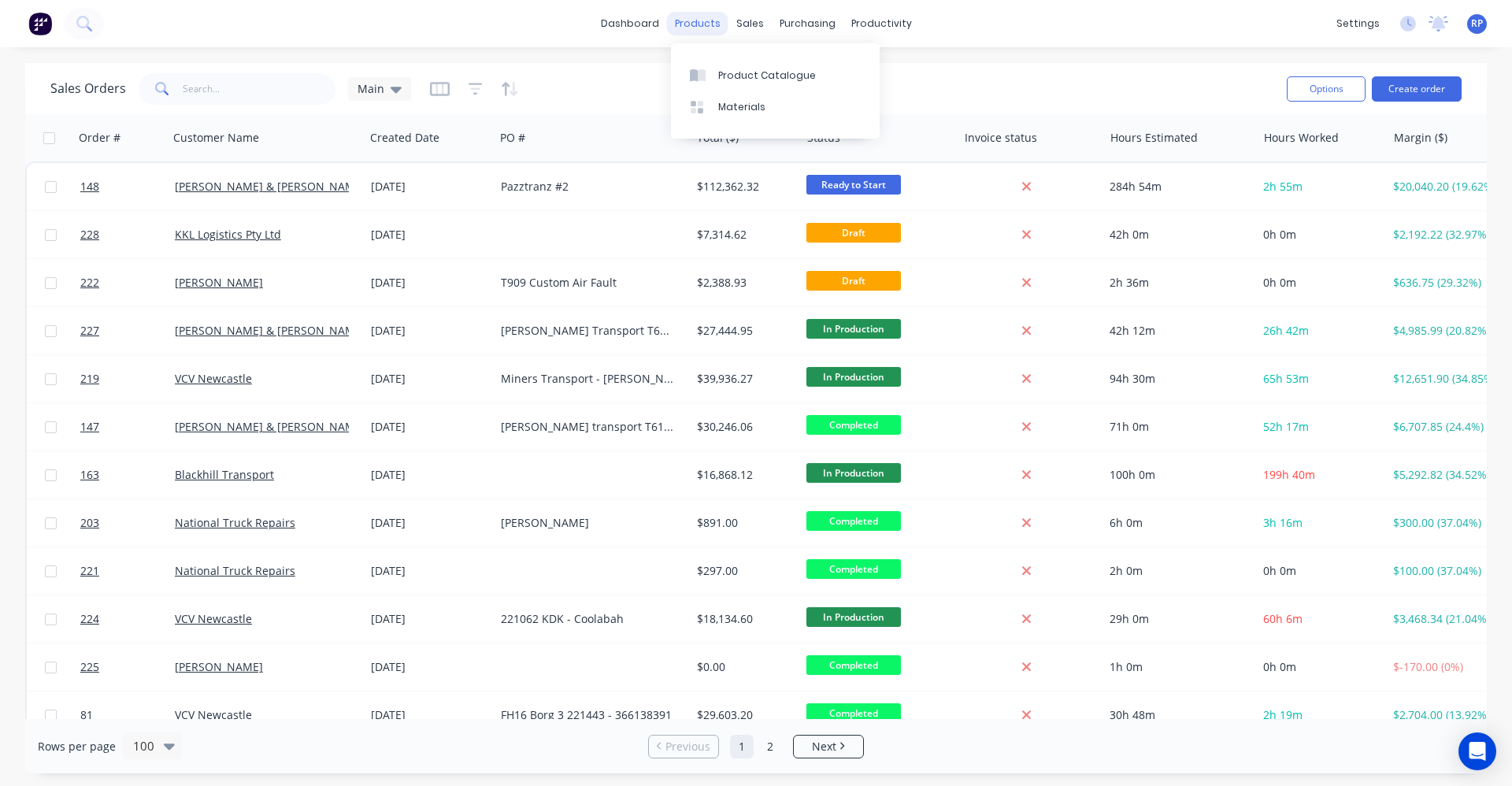
click at [689, 24] on div "products" at bounding box center [697, 23] width 61 height 24
click at [697, 87] on link "Product Catalogue" at bounding box center [775, 75] width 209 height 31
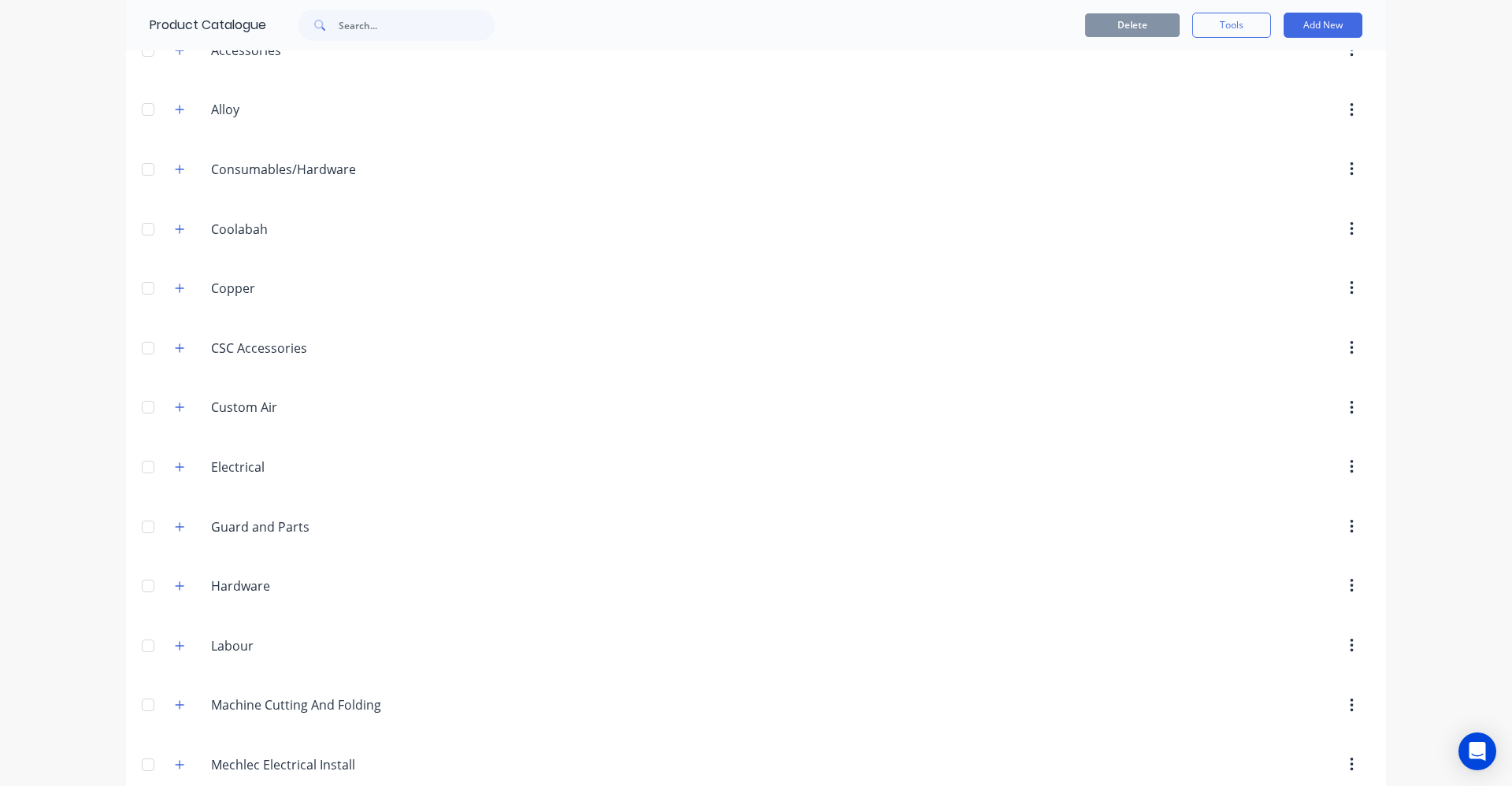
scroll to position [157, 0]
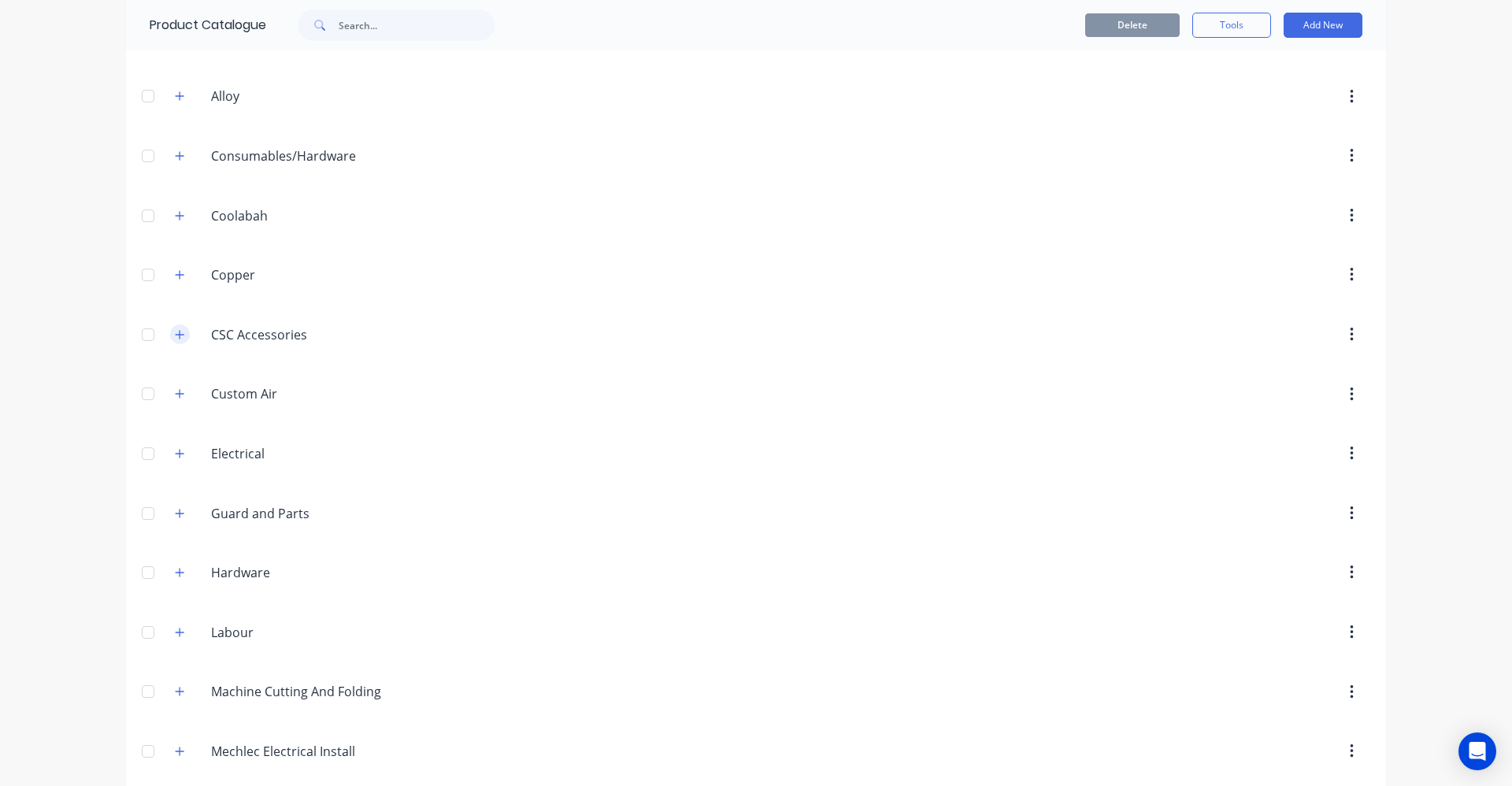
click at [170, 341] on button "button" at bounding box center [180, 334] width 20 height 20
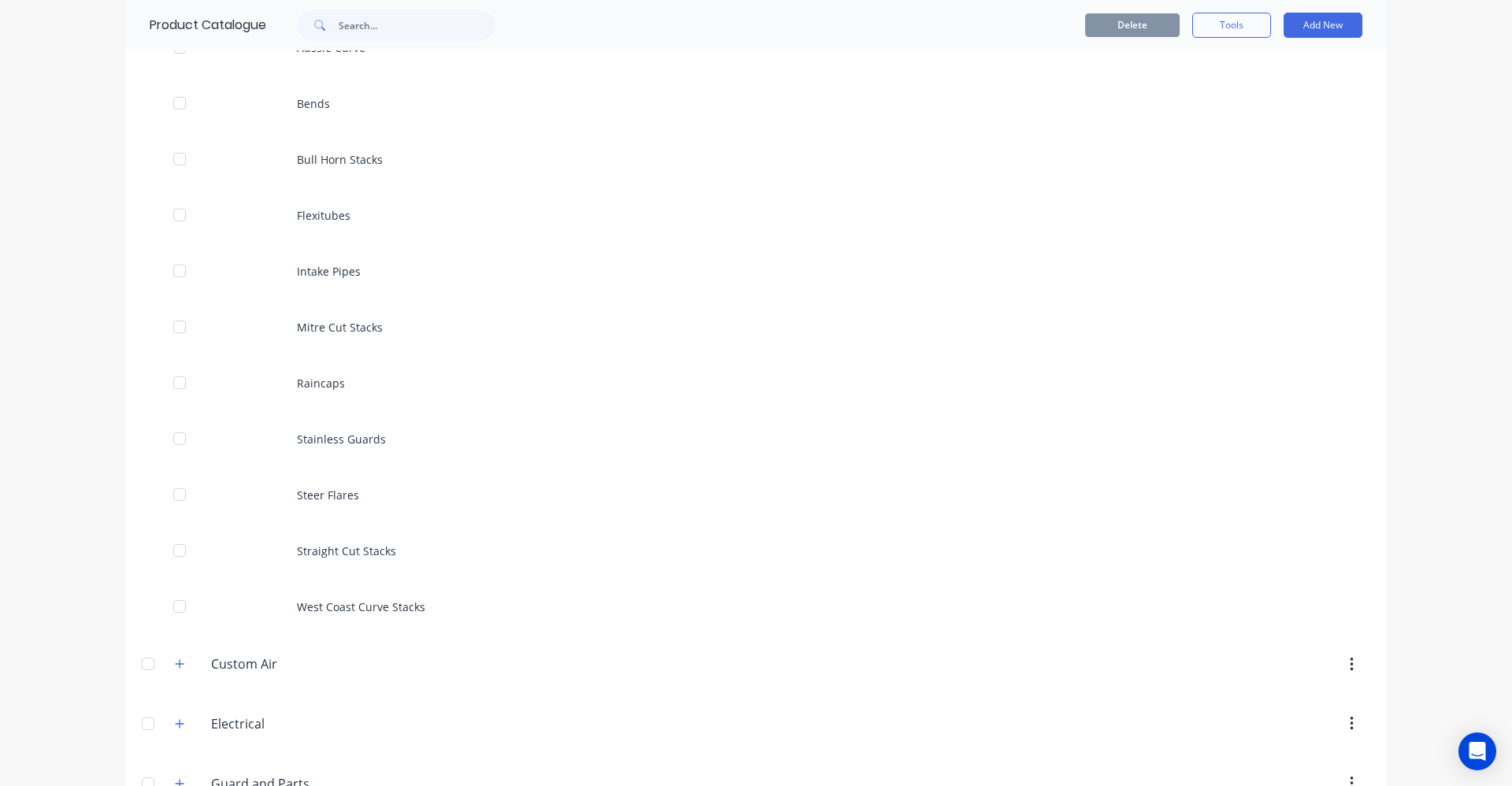
scroll to position [1812, 0]
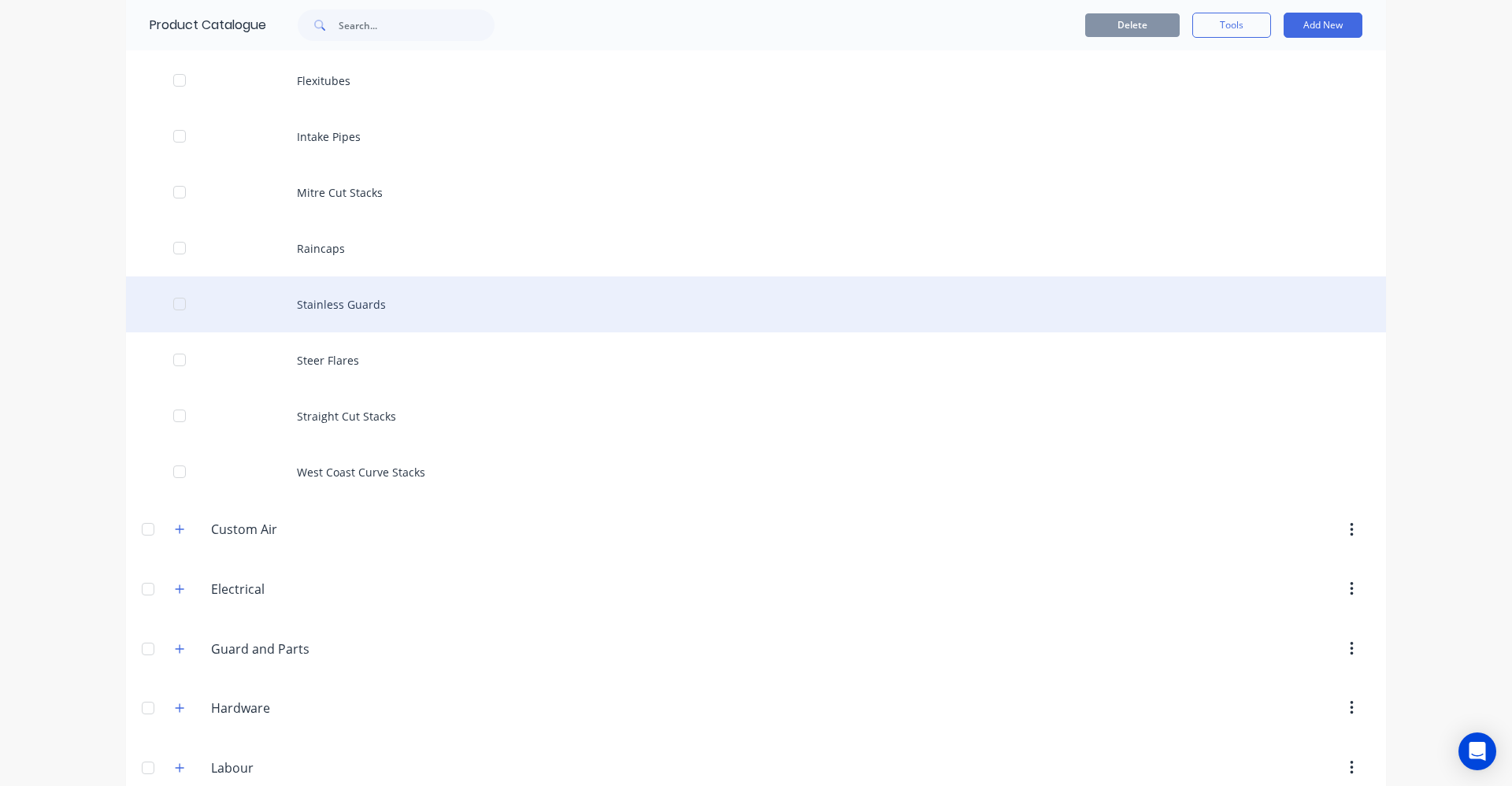
click at [352, 301] on div "Stainless Guards" at bounding box center [756, 304] width 1260 height 56
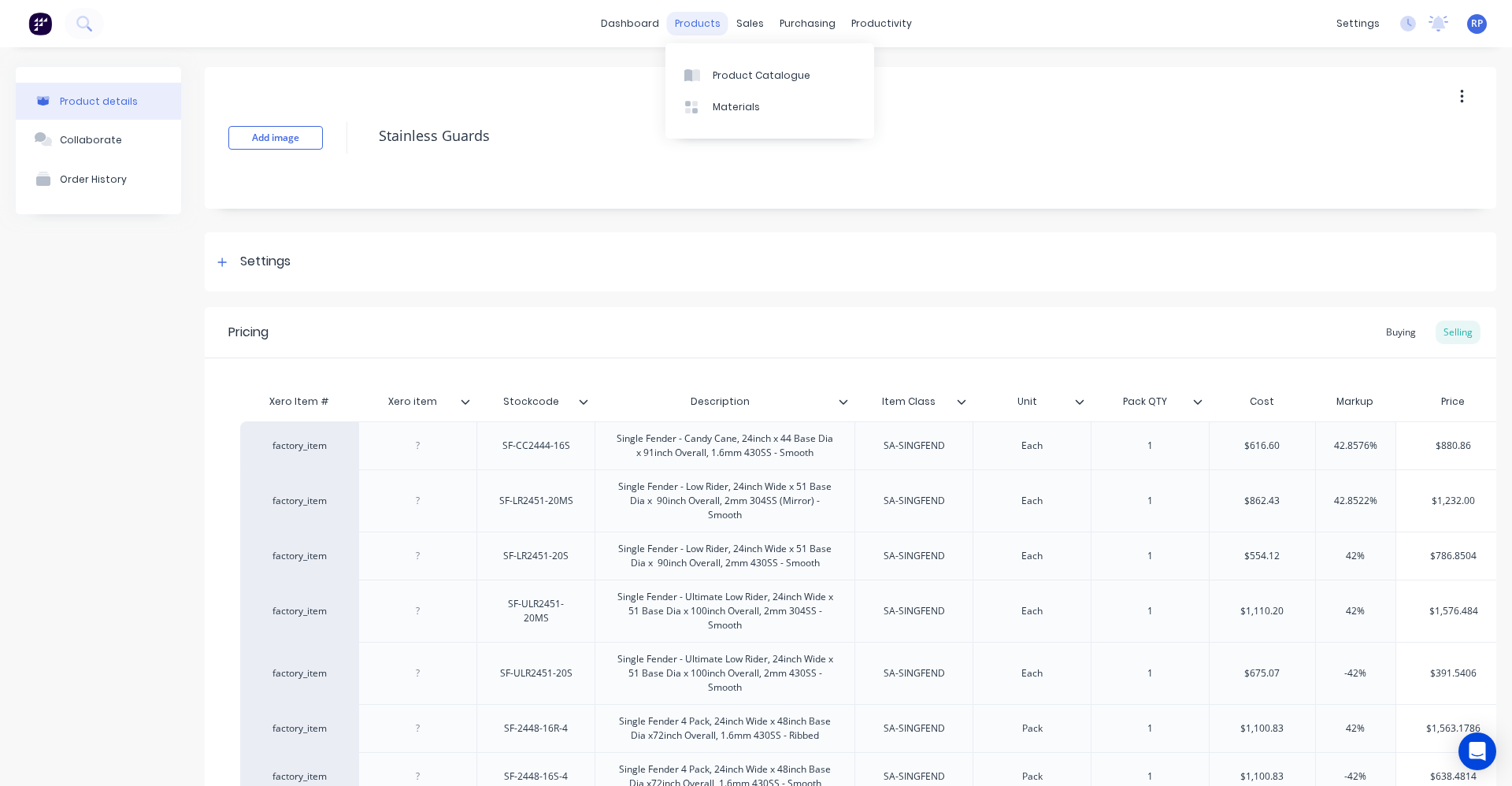
click at [689, 28] on div "products" at bounding box center [697, 23] width 61 height 24
click at [715, 80] on div "Product Catalogue" at bounding box center [762, 75] width 98 height 14
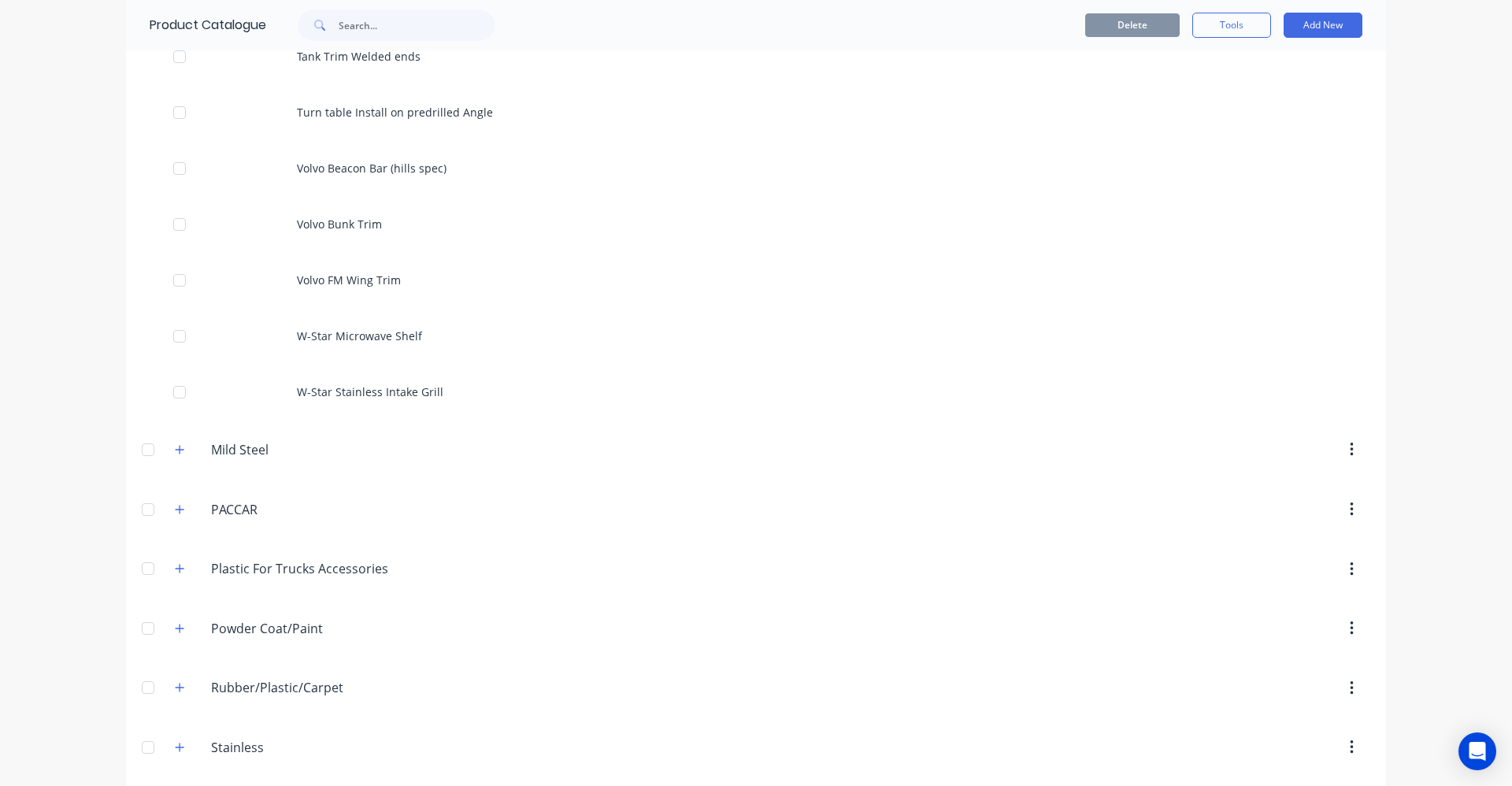
scroll to position [8594, 0]
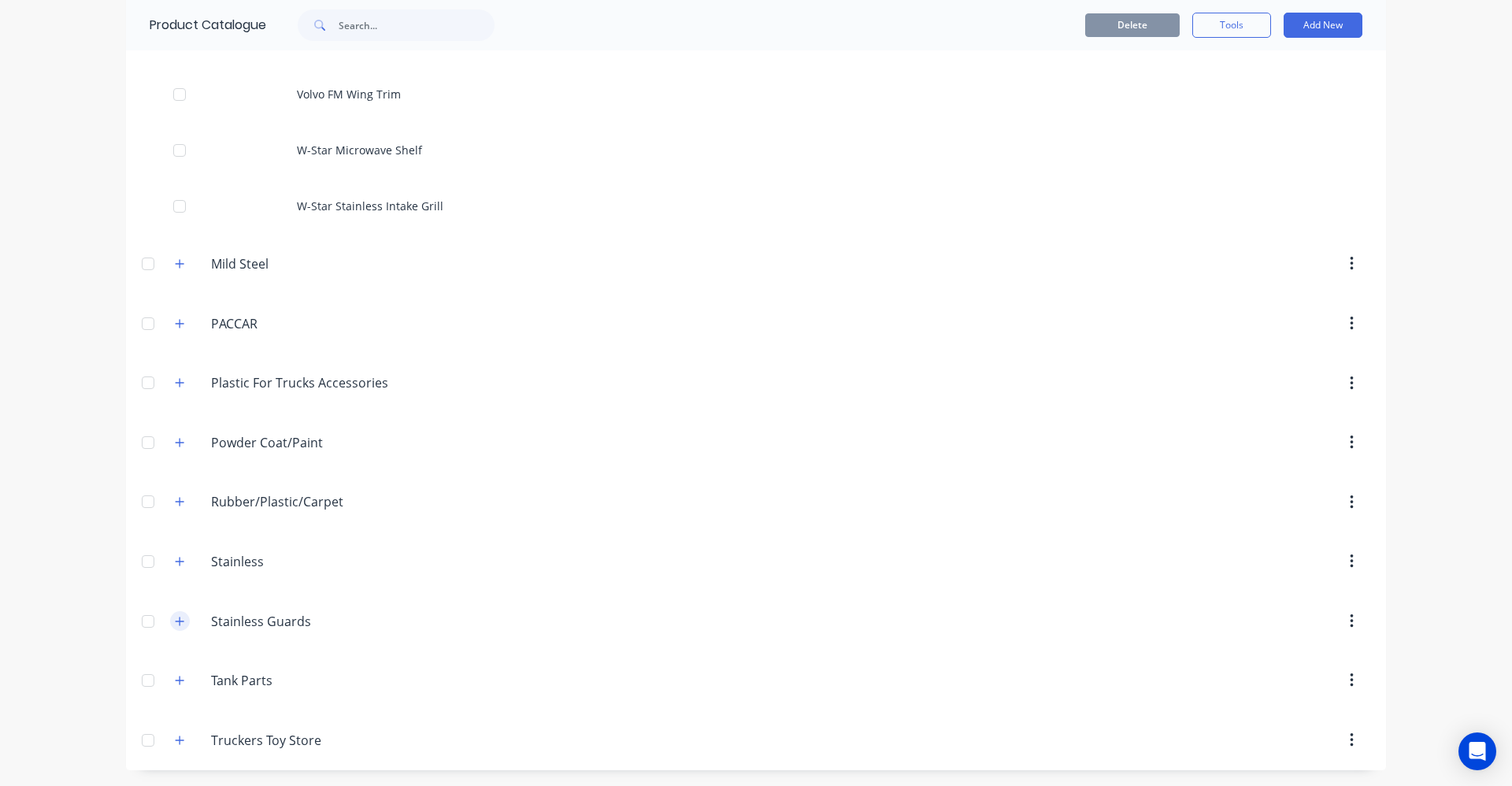
click at [181, 621] on button "button" at bounding box center [180, 621] width 20 height 20
click at [282, 623] on input "Stainless Guards" at bounding box center [305, 621] width 186 height 19
click at [177, 623] on icon "button" at bounding box center [179, 622] width 10 height 11
click at [291, 619] on input "Stainless Guards" at bounding box center [305, 621] width 186 height 19
click at [175, 623] on icon "button" at bounding box center [179, 622] width 10 height 11
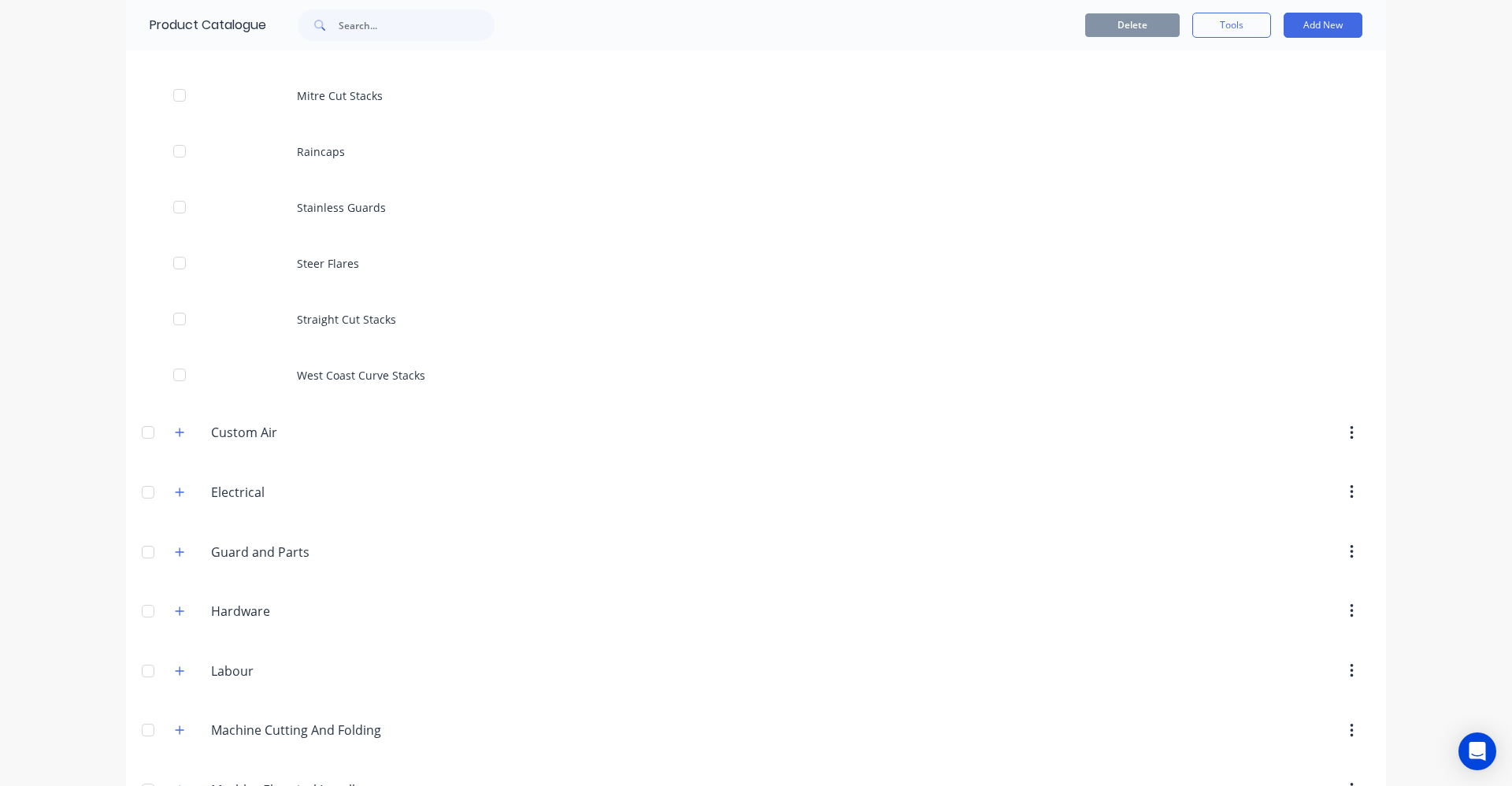
scroll to position [1899, 0]
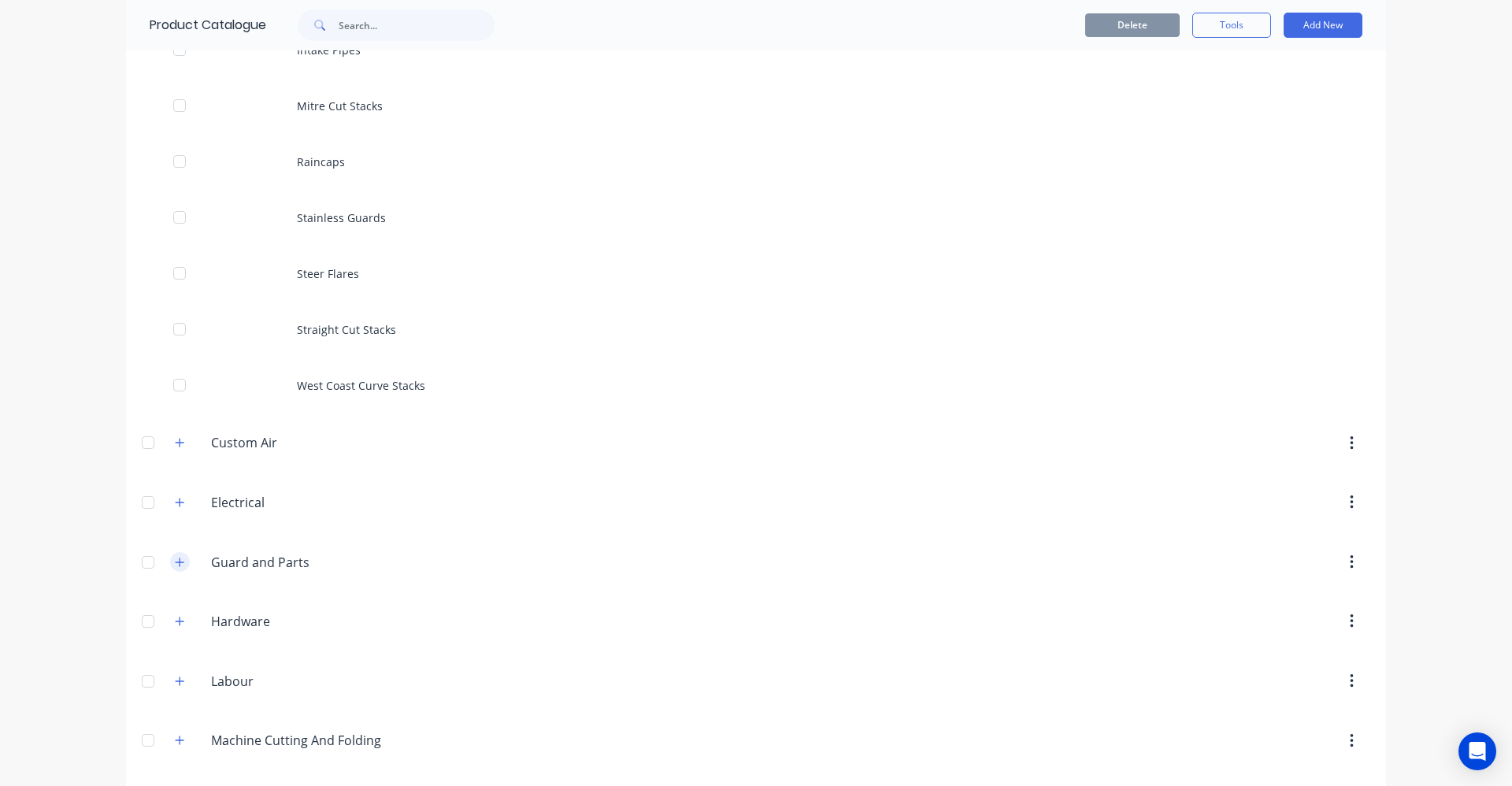
click at [177, 561] on icon "button" at bounding box center [179, 562] width 10 height 11
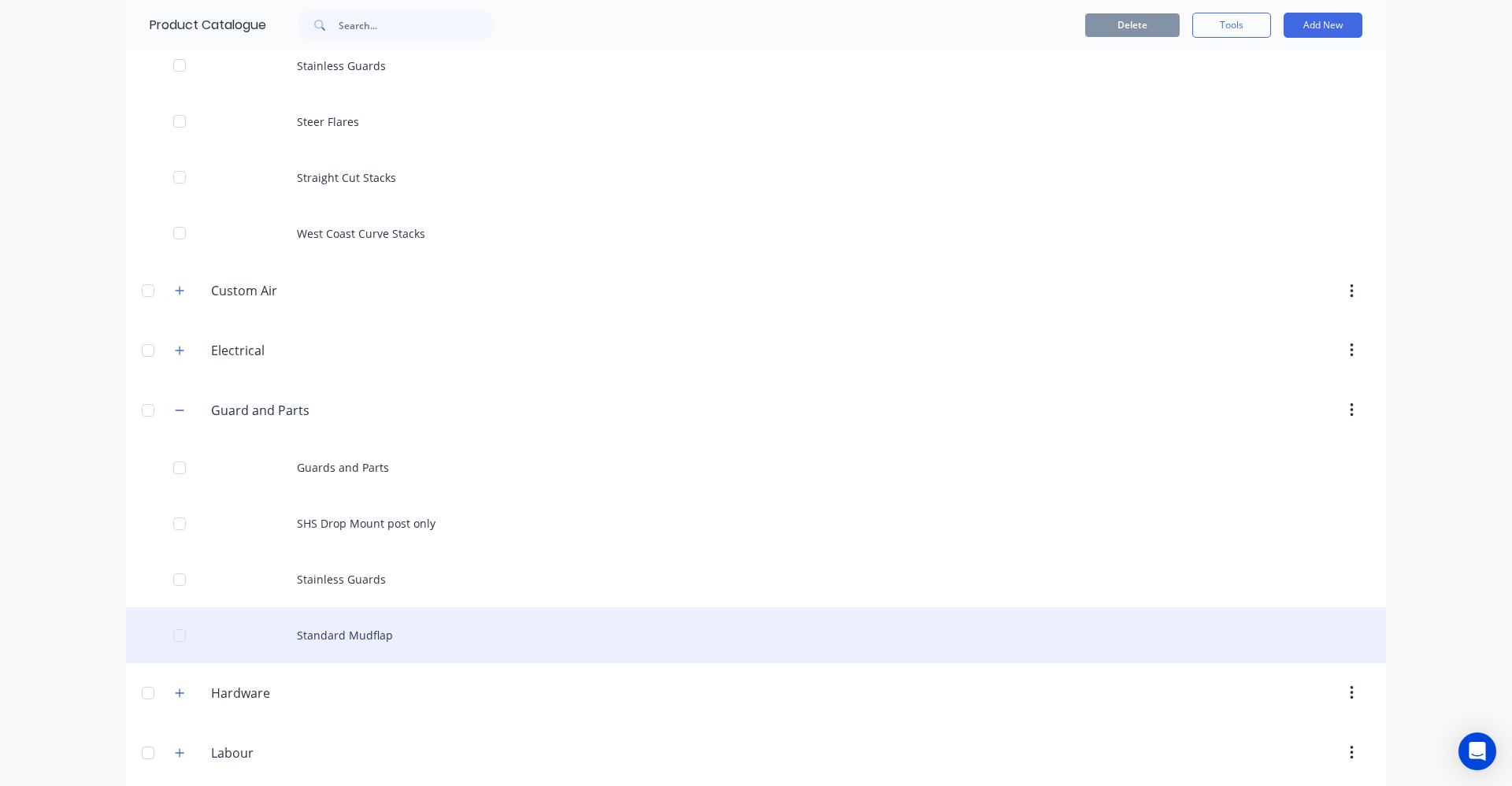
scroll to position [2056, 0]
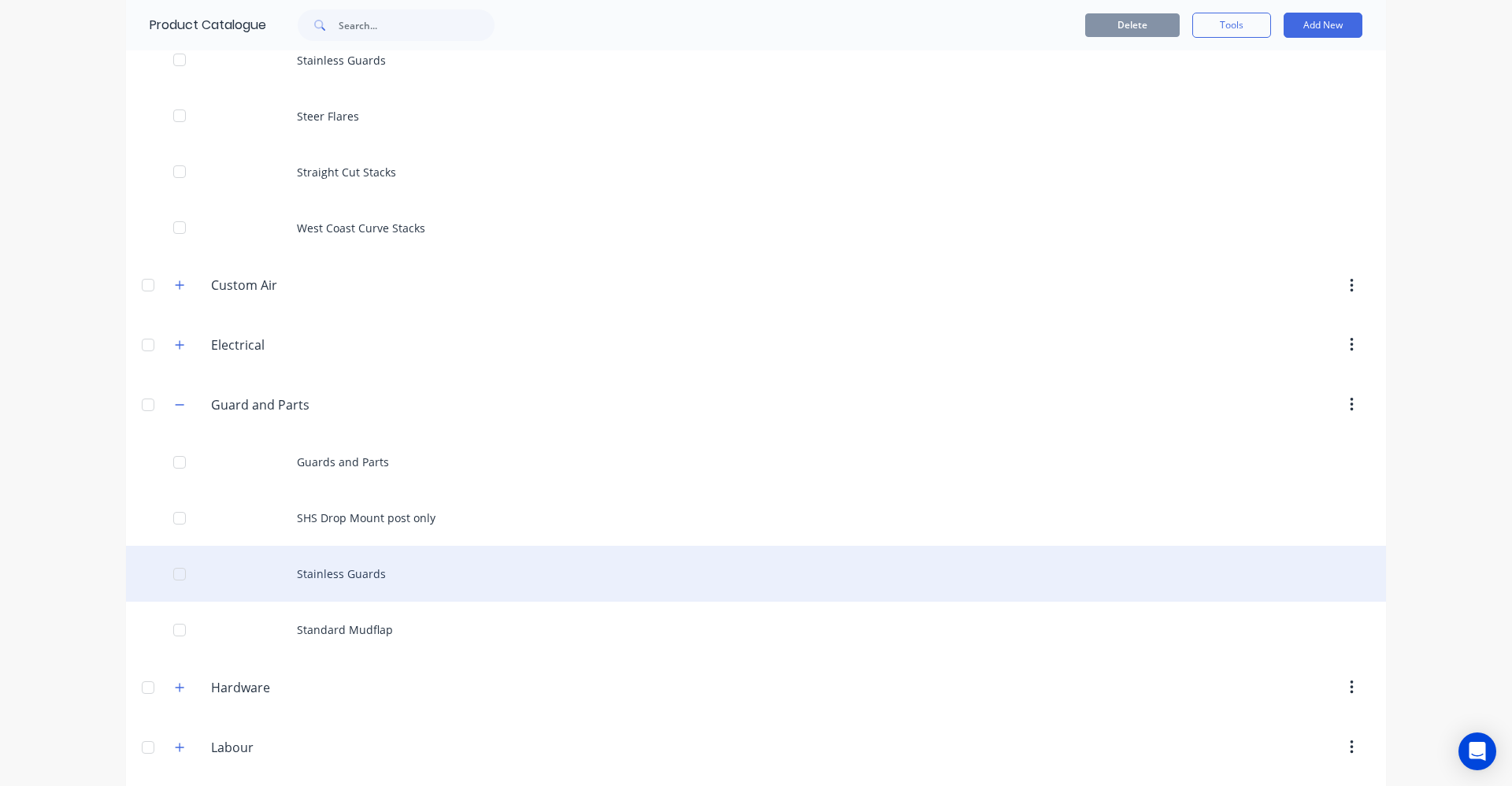
click at [381, 578] on div "Stainless Guards" at bounding box center [756, 574] width 1260 height 56
type textarea "x"
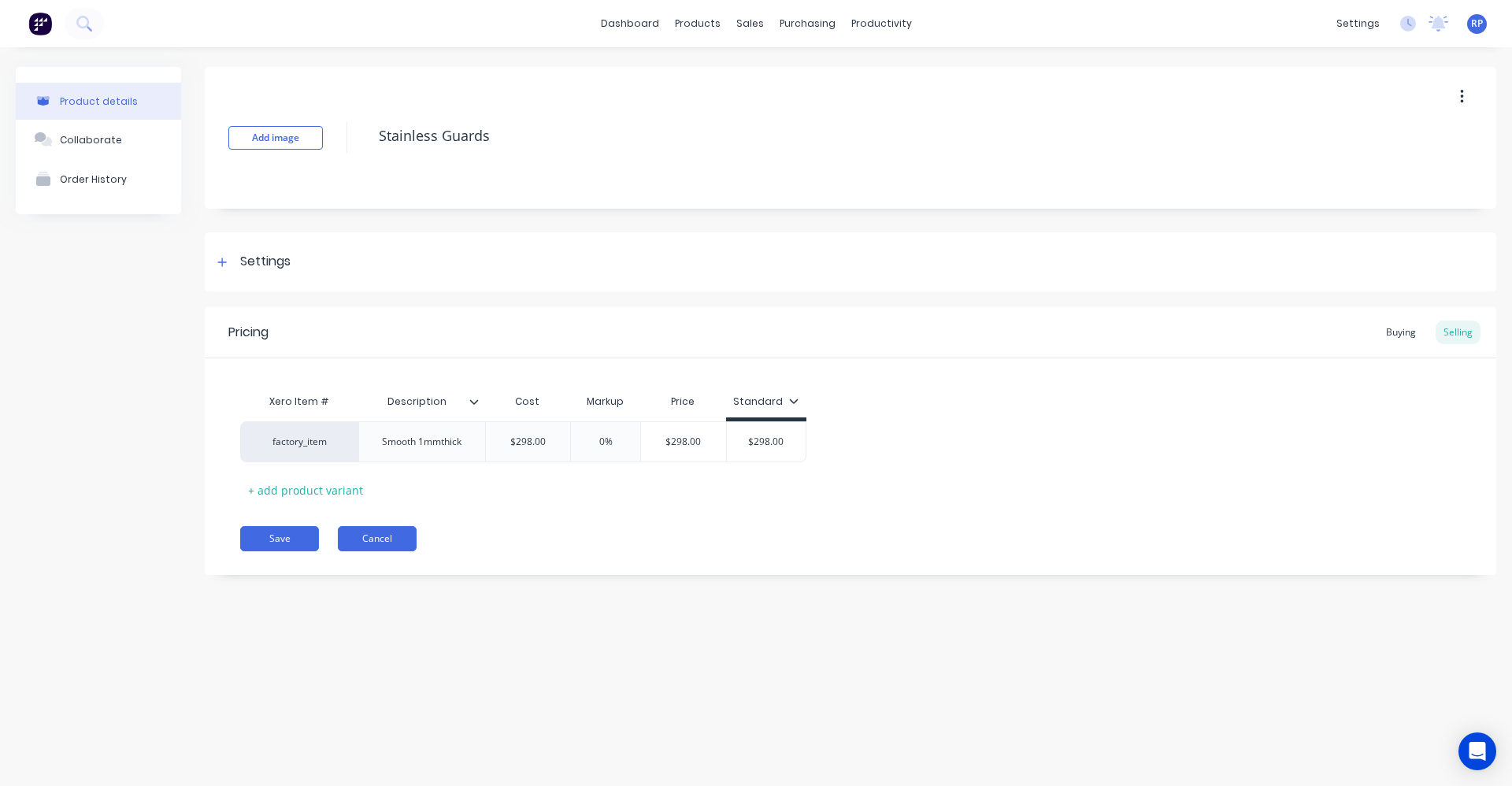
click at [368, 535] on button "Cancel" at bounding box center [376, 538] width 79 height 25
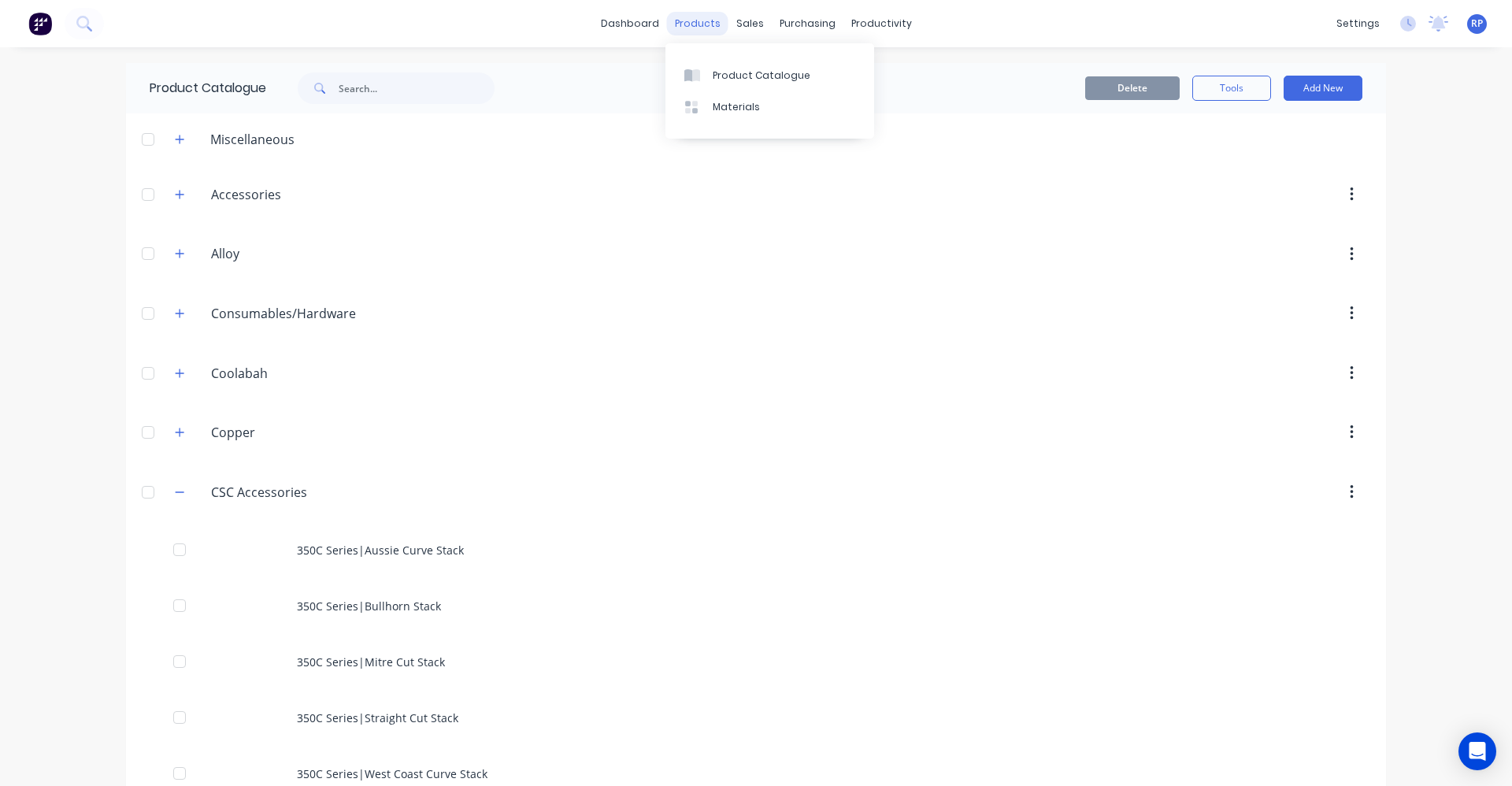
click at [714, 16] on div "products" at bounding box center [697, 23] width 61 height 24
click at [1315, 95] on button "Add New" at bounding box center [1323, 88] width 79 height 25
click at [1279, 198] on div "Product Kit" at bounding box center [1287, 192] width 122 height 23
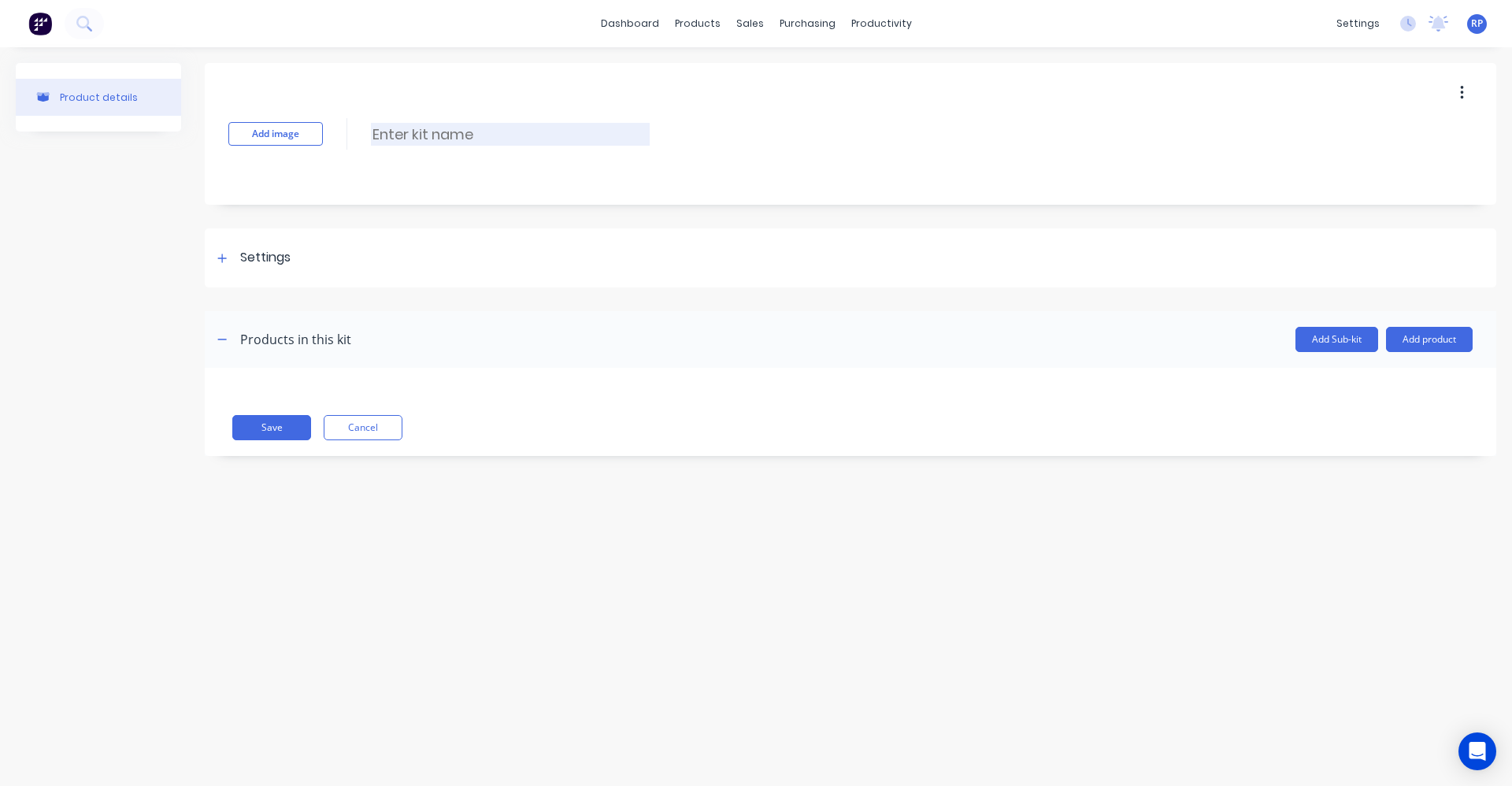
click at [431, 139] on input at bounding box center [511, 134] width 279 height 23
type input "m"
type input "Mack Ext Shroud"
click at [212, 255] on div at bounding box center [222, 258] width 20 height 20
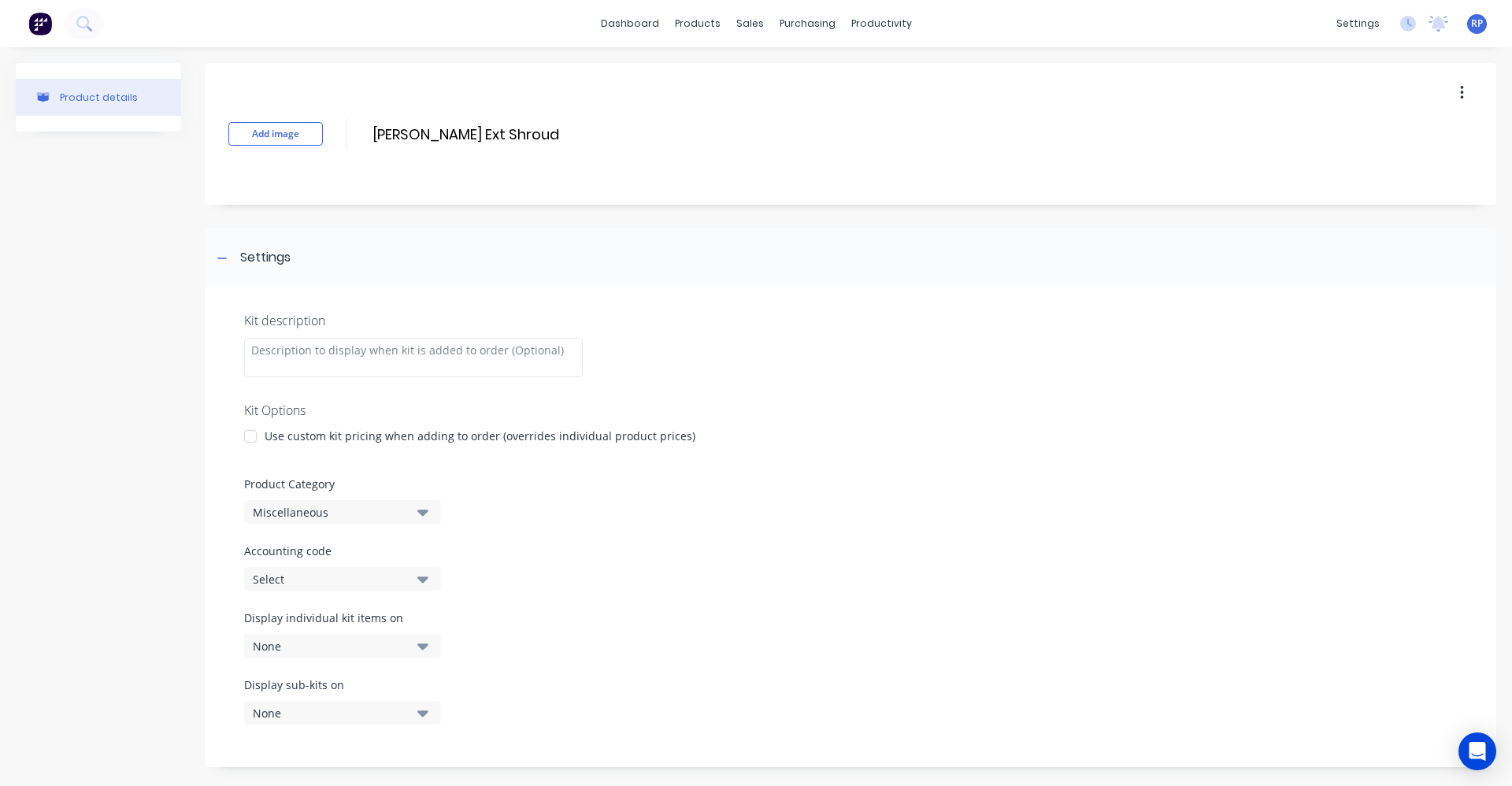
click at [261, 435] on div at bounding box center [249, 436] width 31 height 31
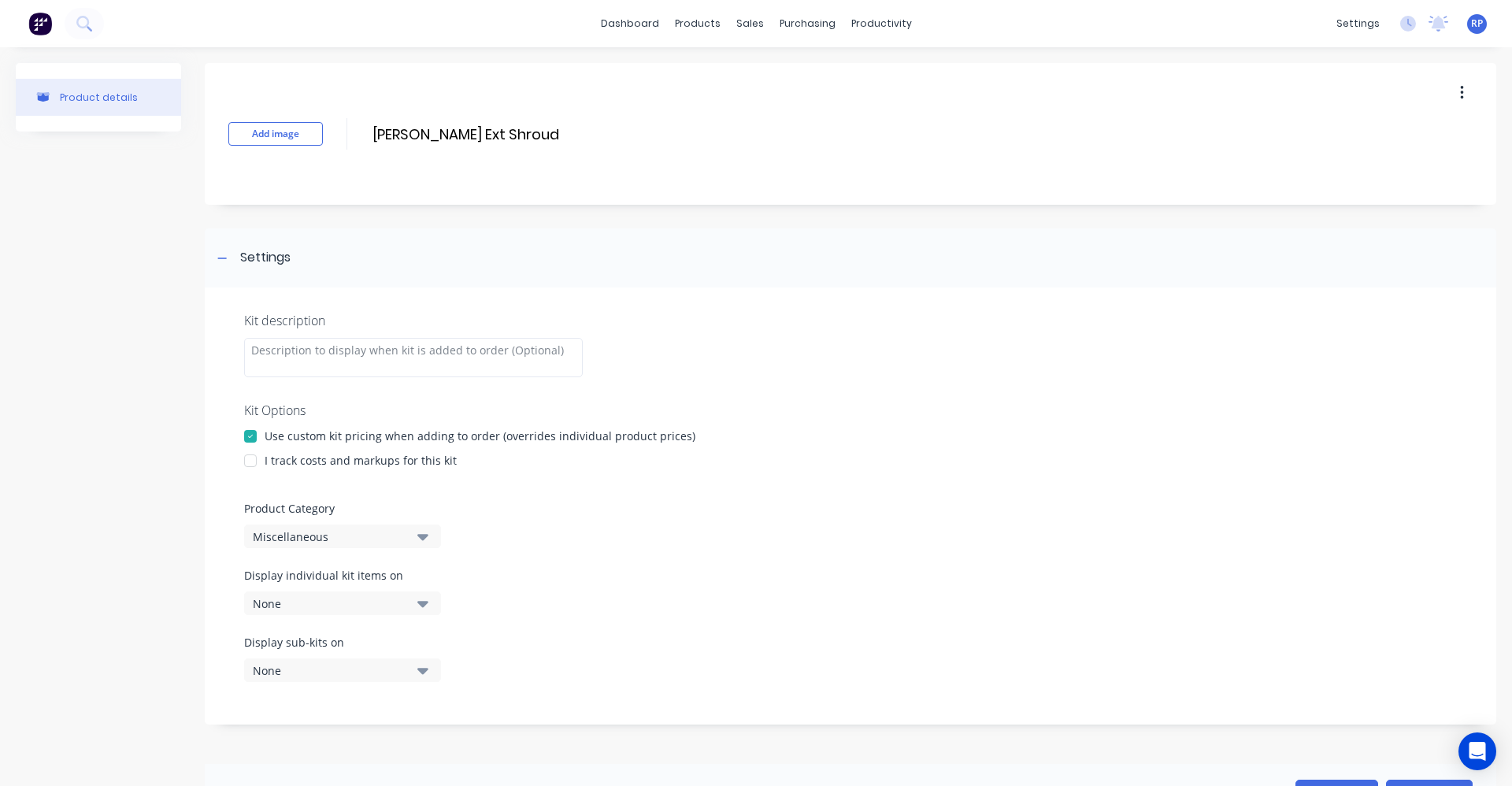
click at [248, 458] on div at bounding box center [249, 460] width 31 height 31
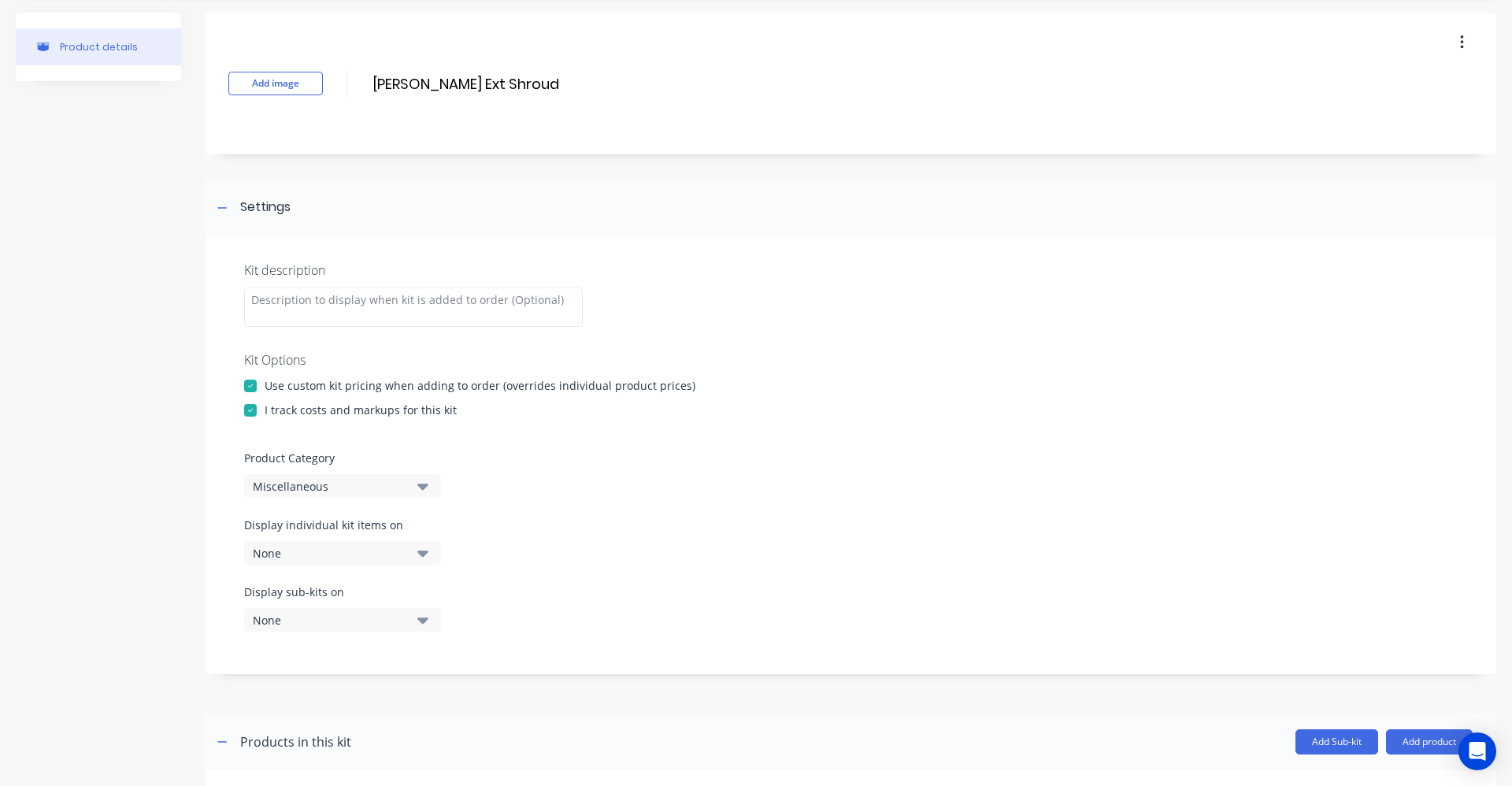
scroll to position [79, 0]
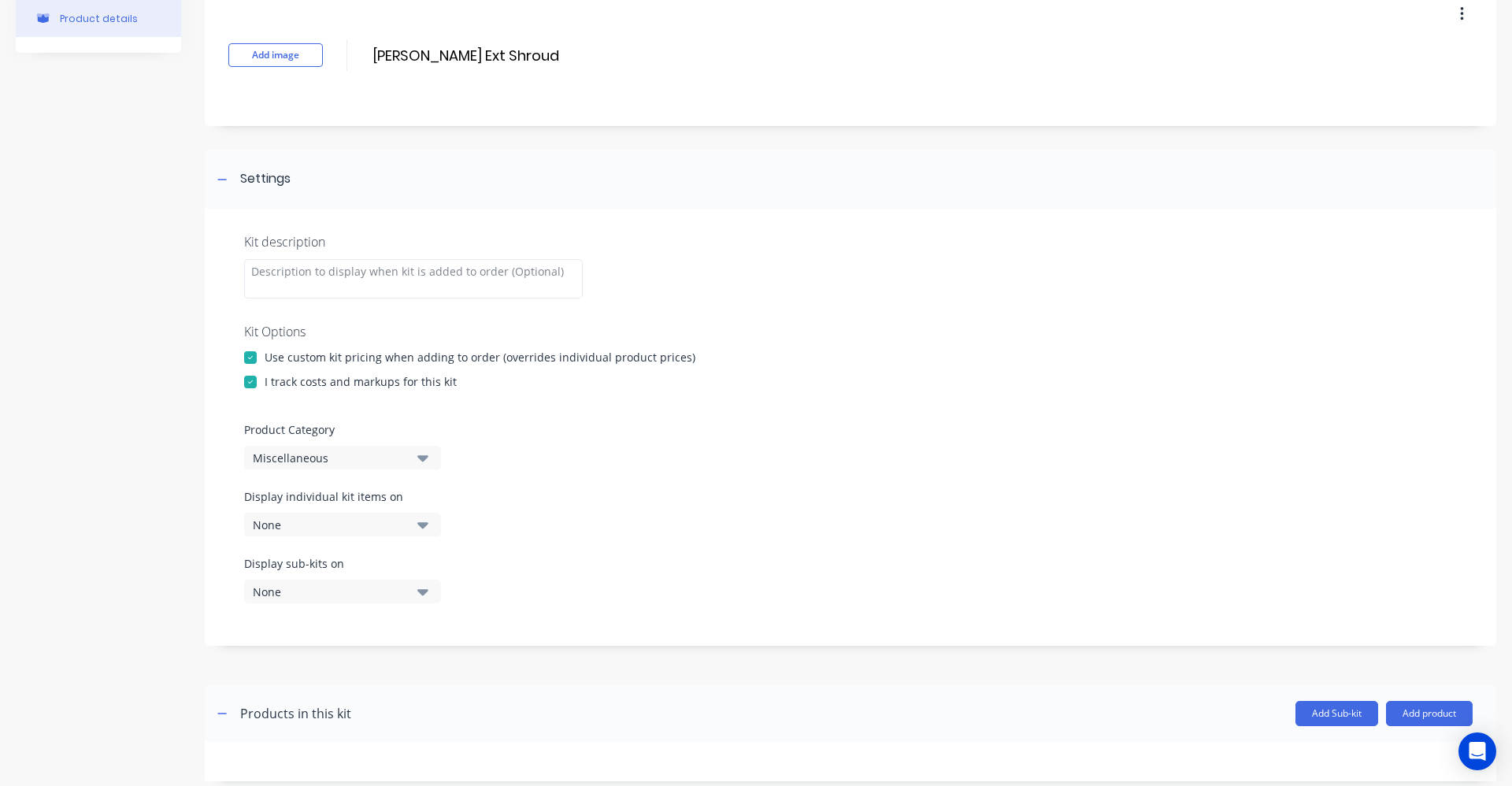
click at [426, 470] on div "Kit description Kit Options Use custom kit pricing when adding to order (overri…" at bounding box center [851, 427] width 1292 height 437
click at [426, 457] on icon "button" at bounding box center [423, 458] width 11 height 6
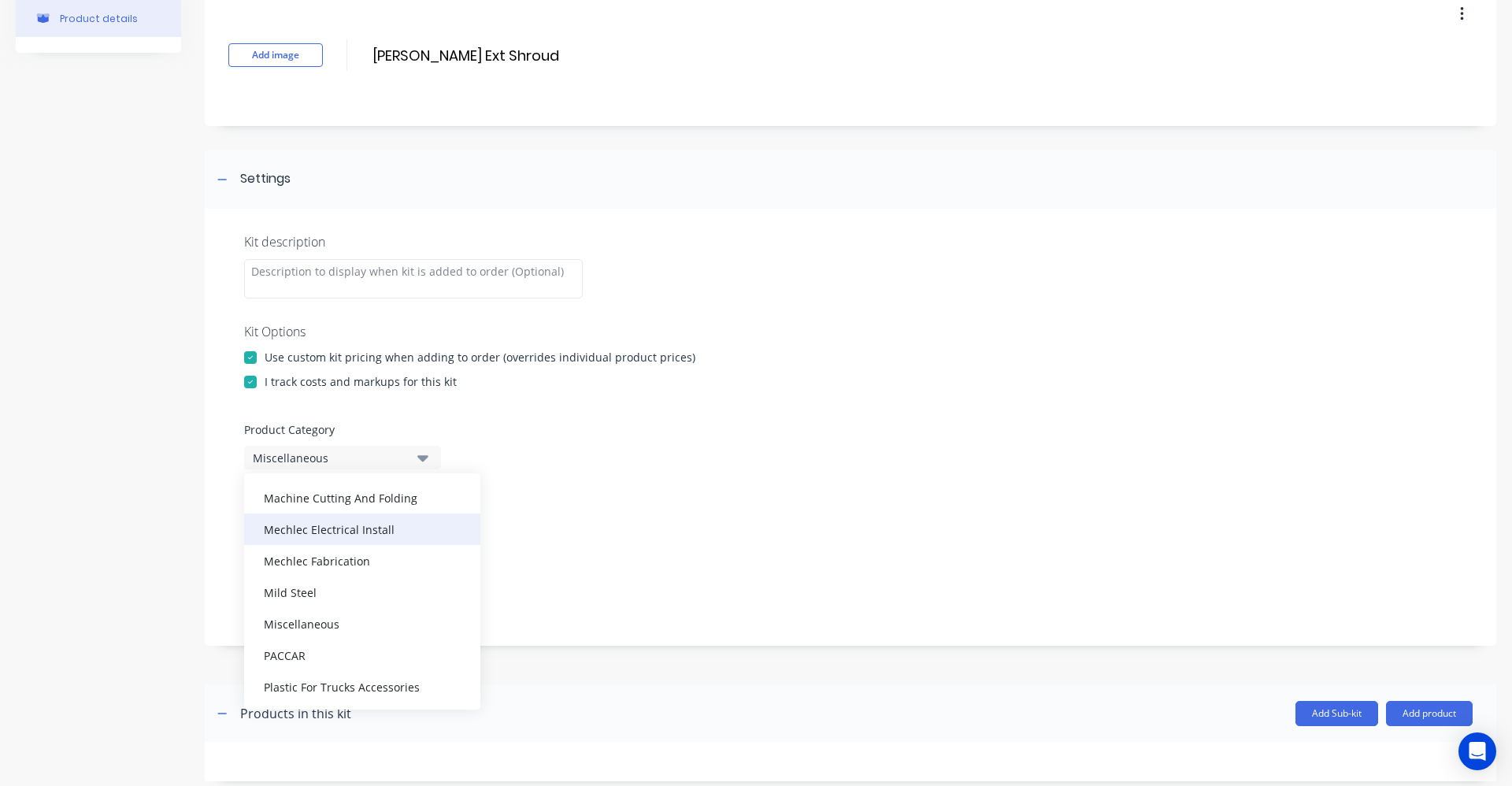
scroll to position [393, 0]
click at [324, 566] on div "Mechlec Fabrication" at bounding box center [362, 560] width 236 height 31
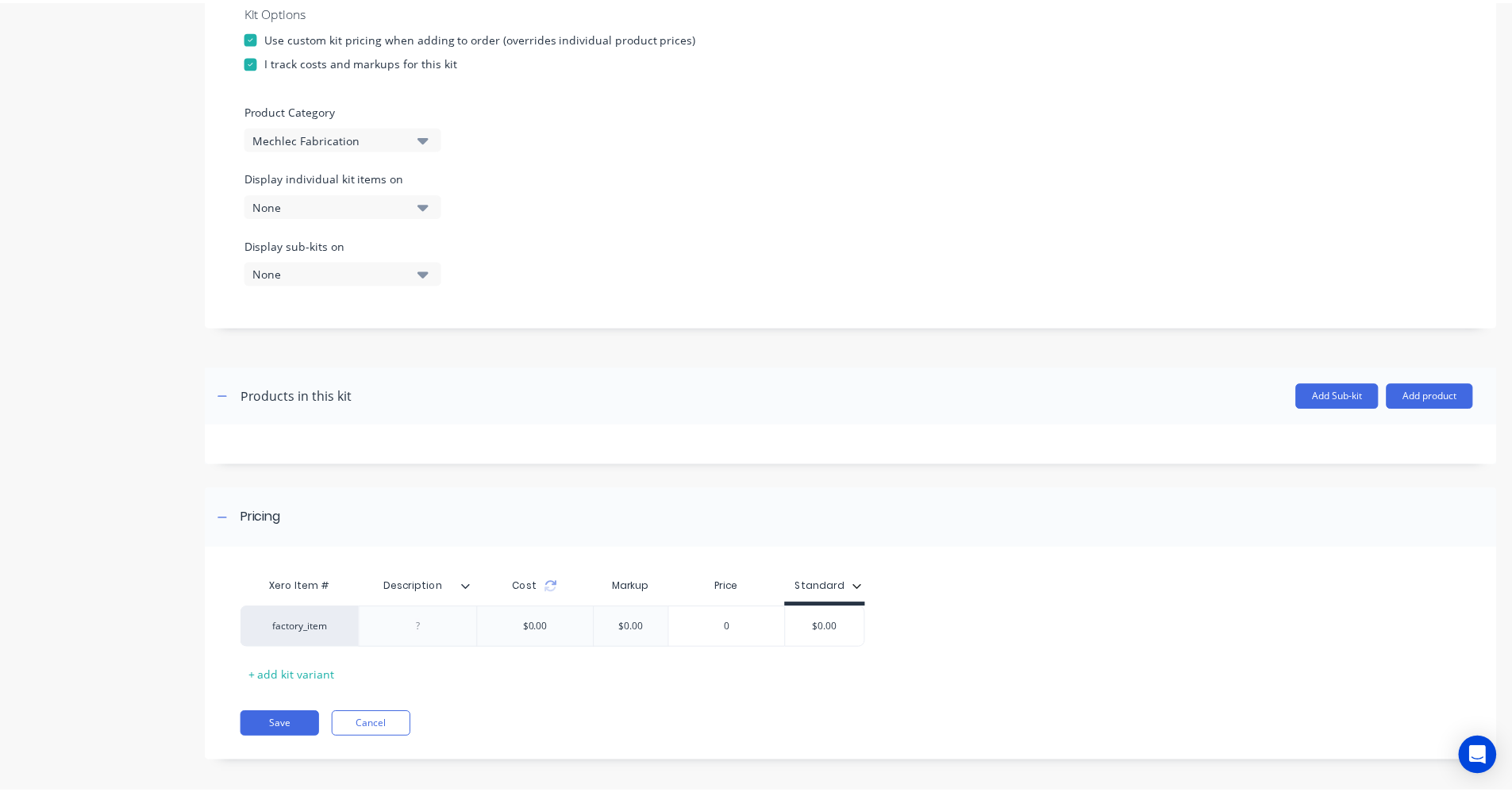
scroll to position [412, 0]
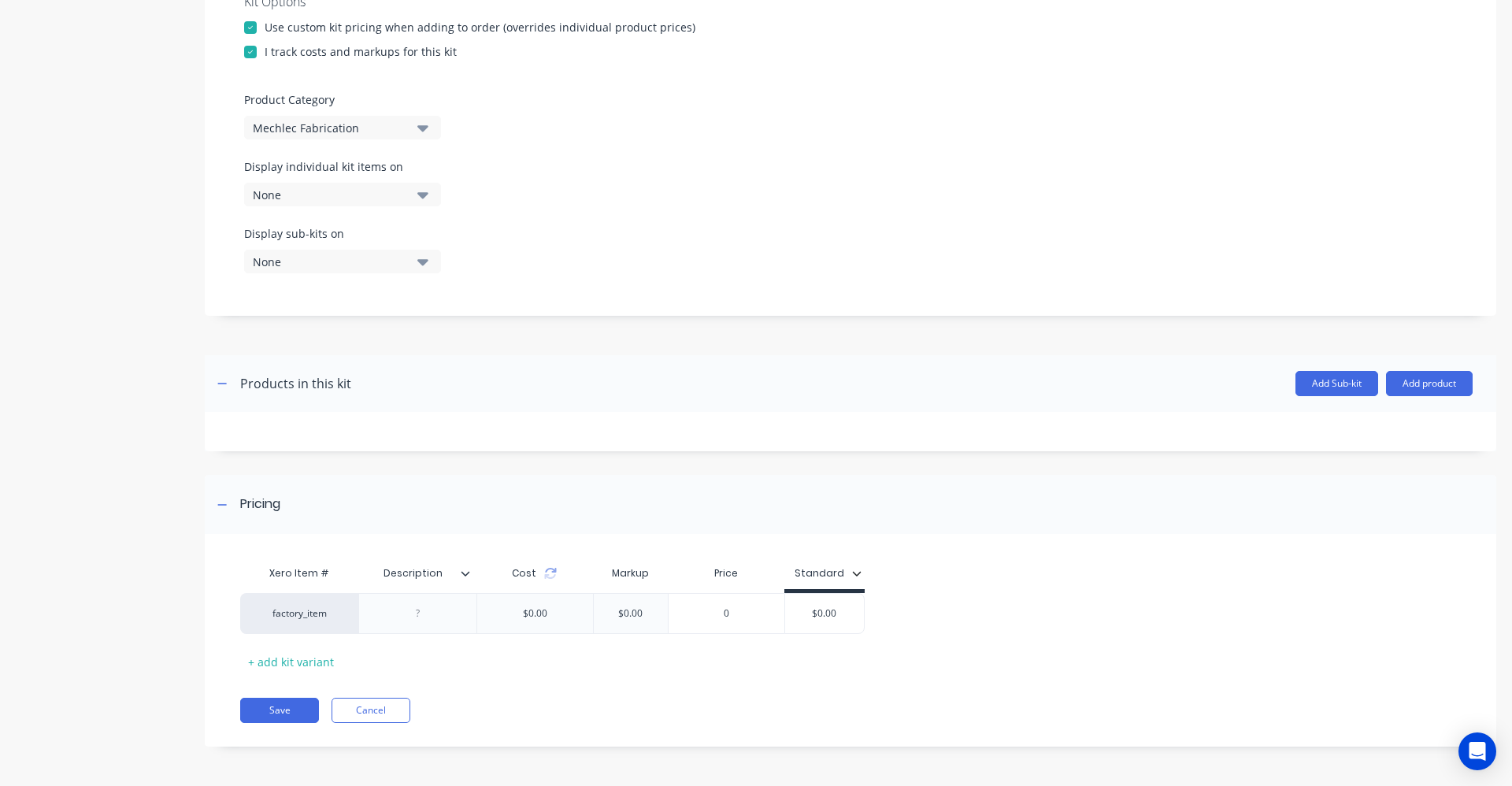
click at [470, 574] on icon at bounding box center [465, 573] width 10 height 10
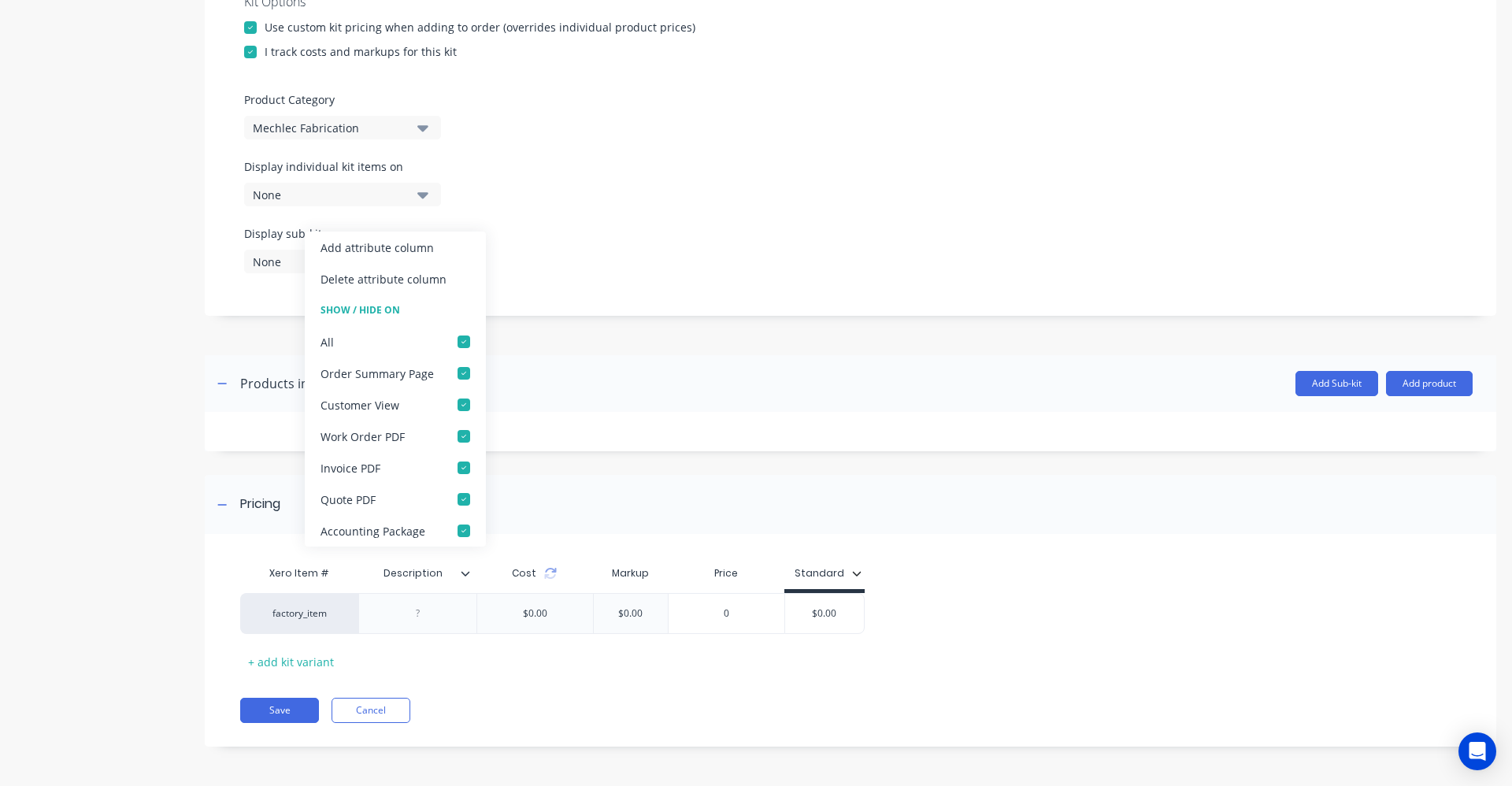
click at [401, 275] on div "Delete attribute column" at bounding box center [384, 279] width 126 height 17
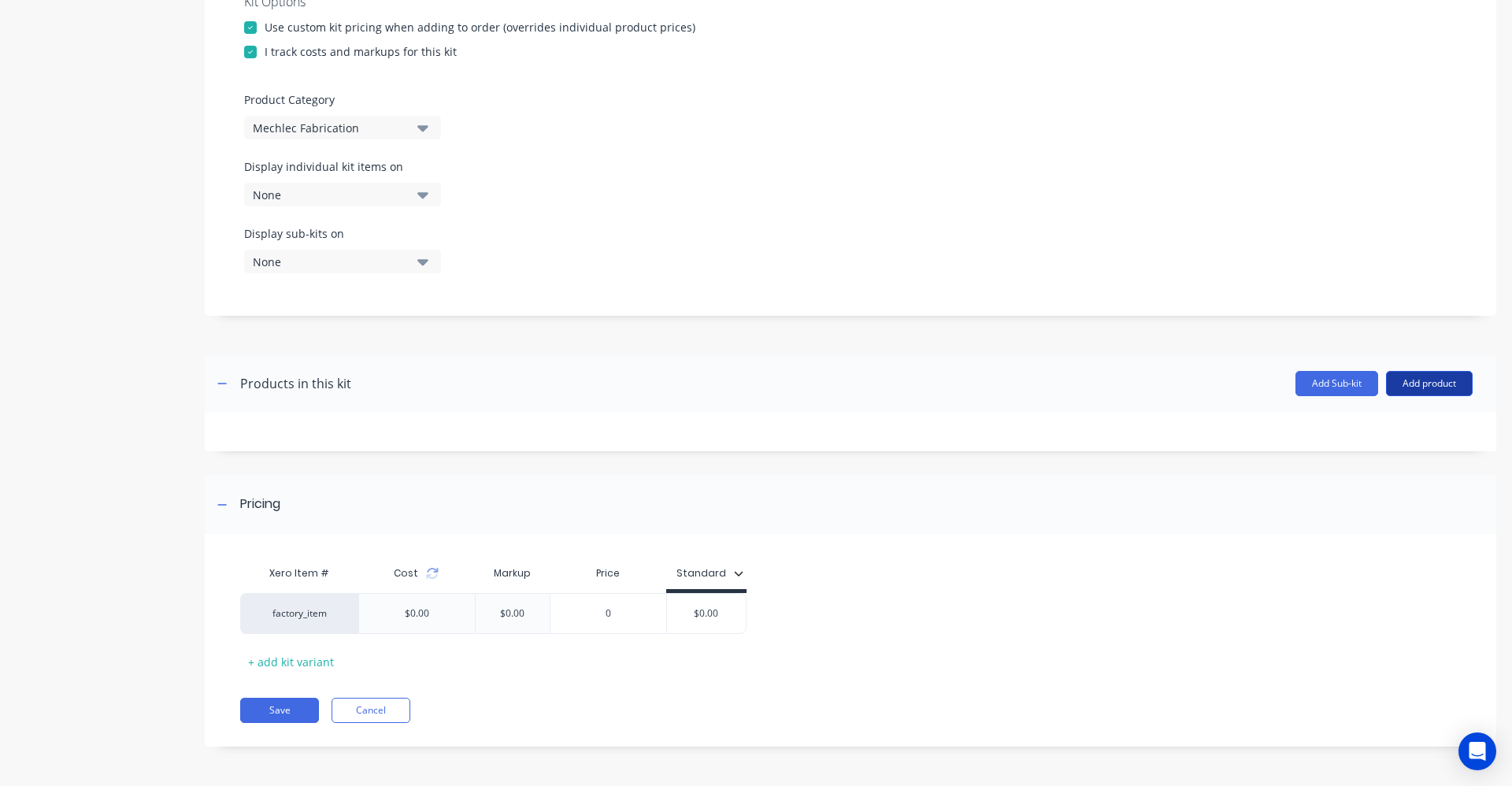
click at [1420, 385] on button "Add product" at bounding box center [1429, 384] width 87 height 25
click at [1363, 424] on div "Product catalogue" at bounding box center [1397, 425] width 122 height 23
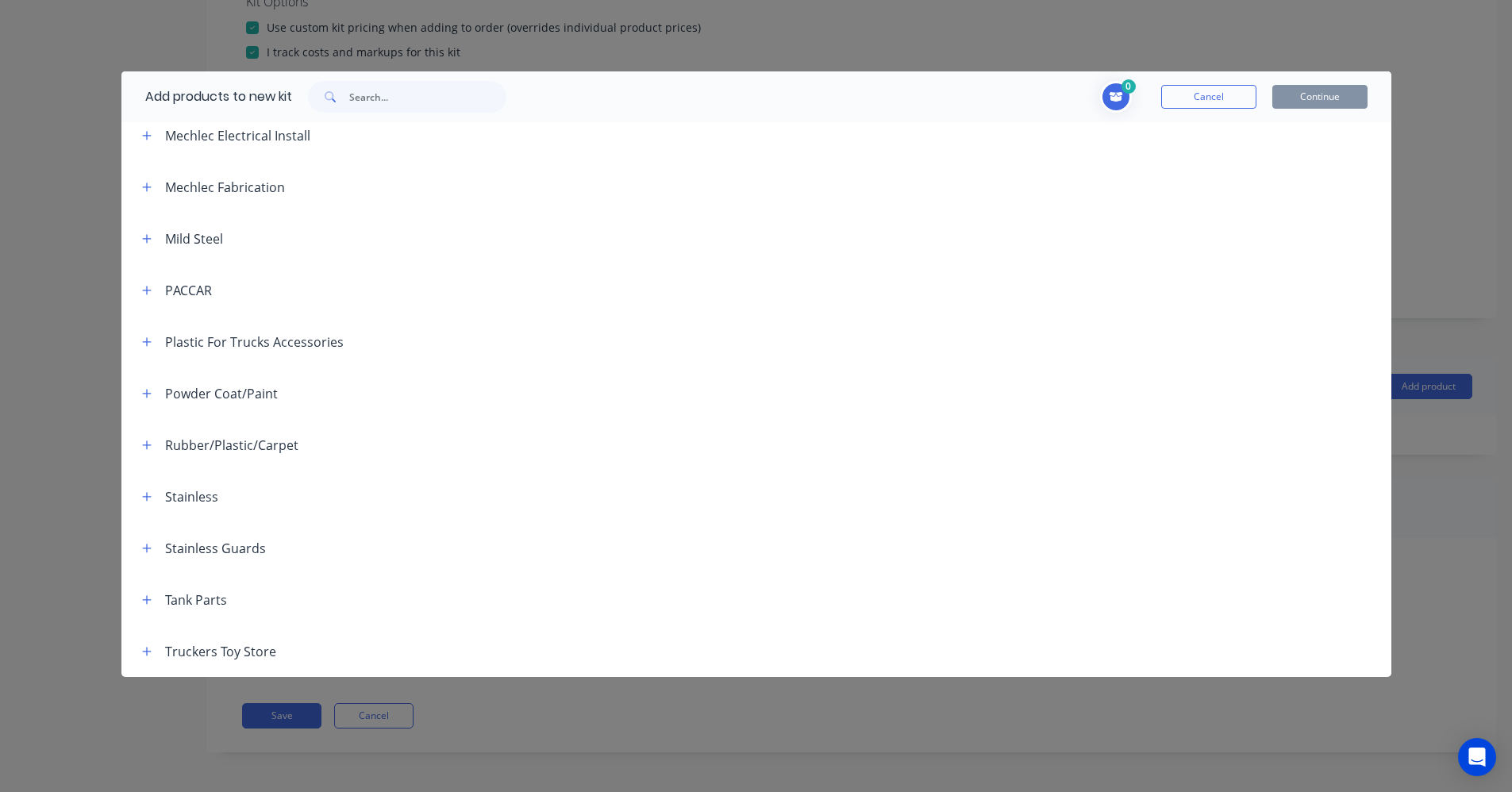
scroll to position [80, 0]
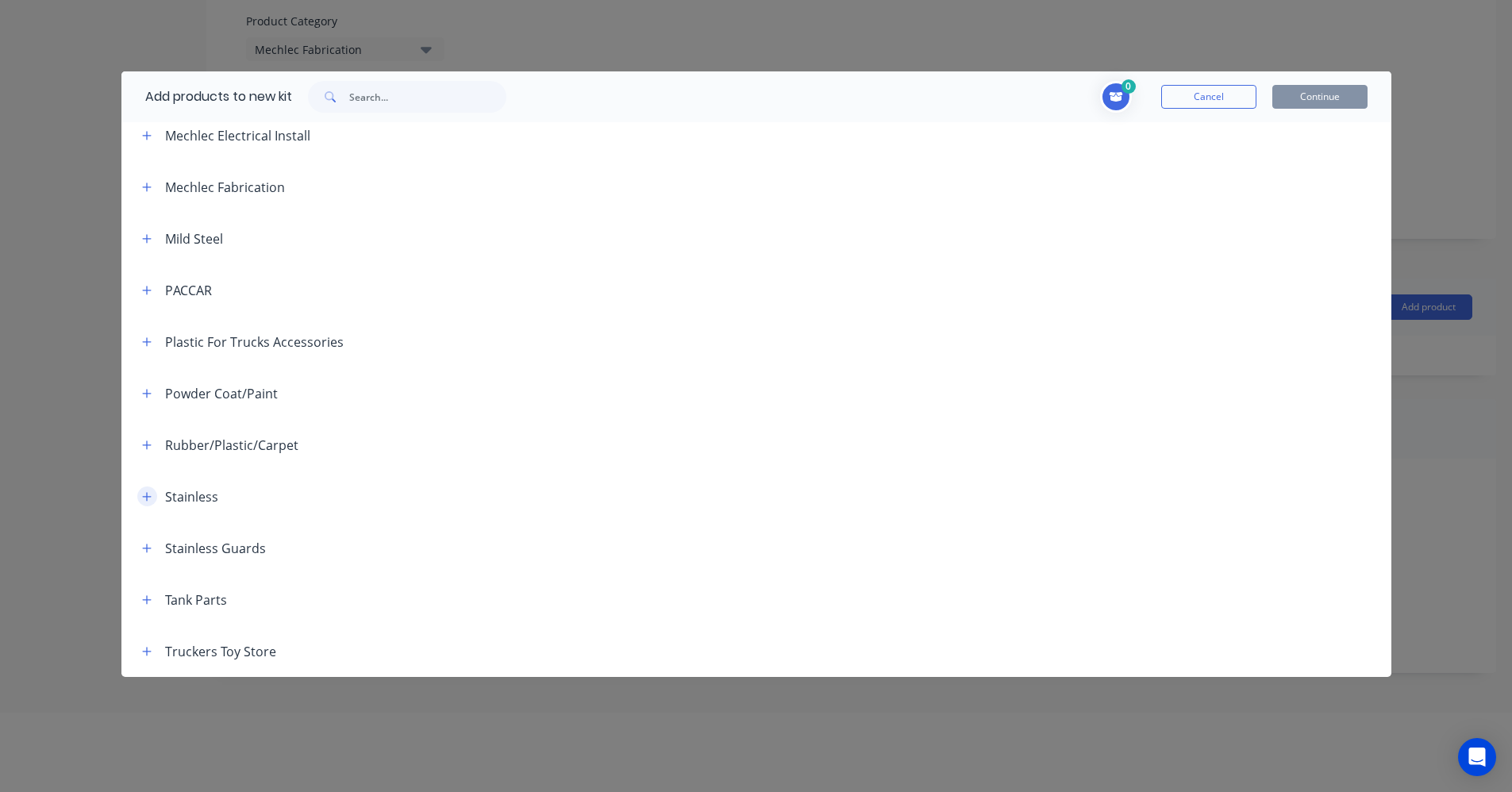
click at [146, 497] on icon "button" at bounding box center [147, 497] width 10 height 11
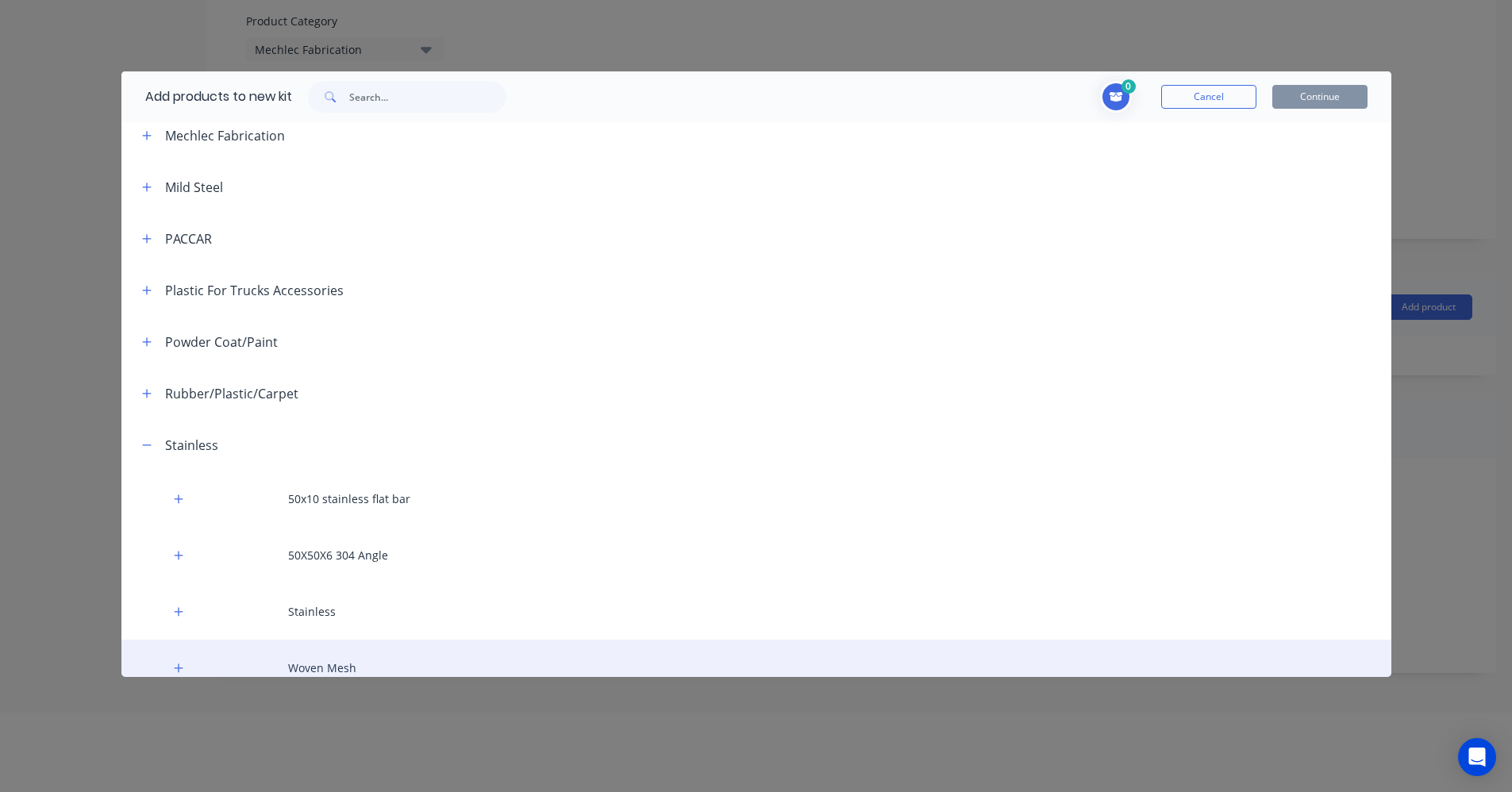
scroll to position [762, 0]
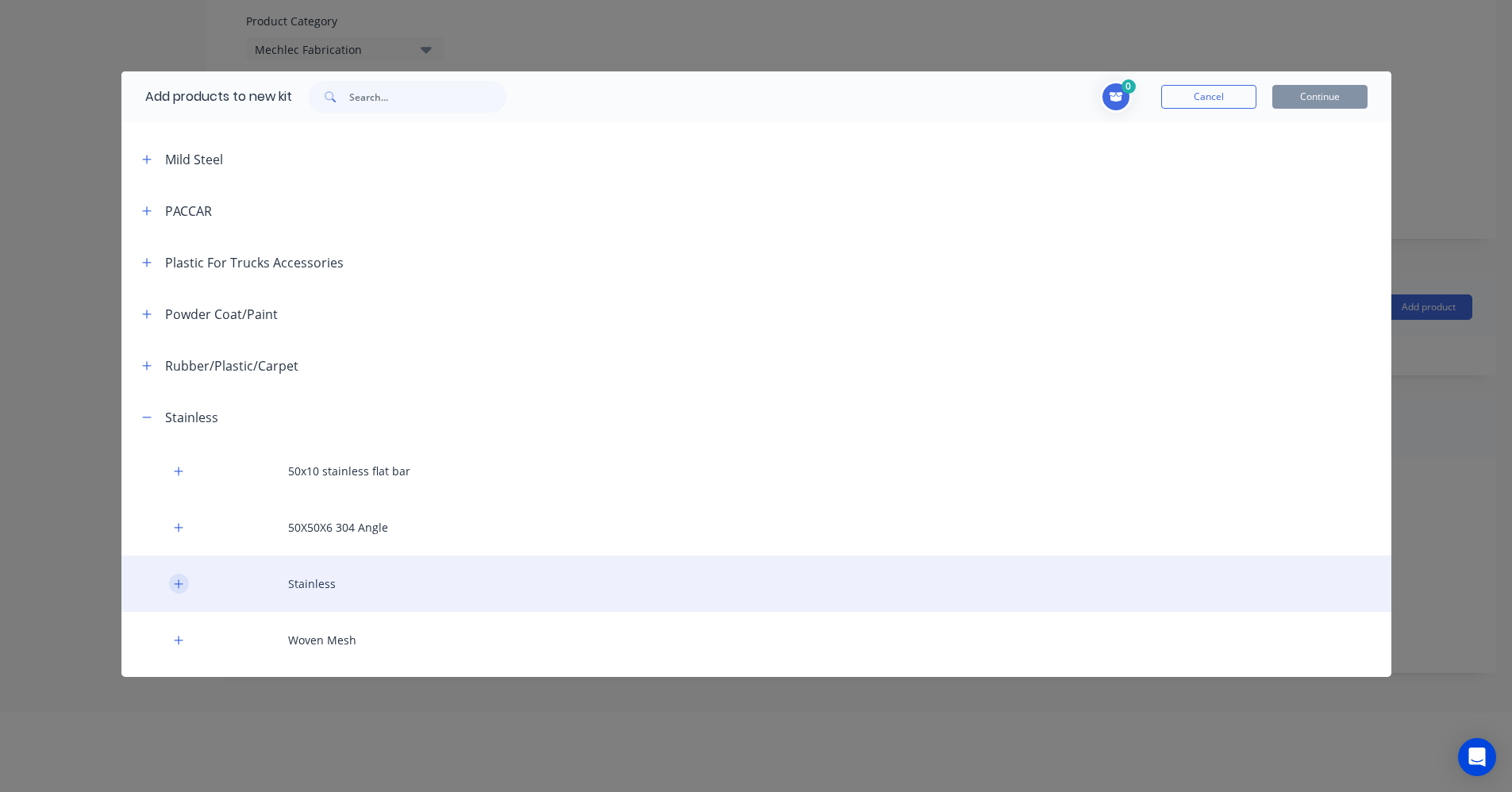
click at [181, 588] on icon "button" at bounding box center [178, 584] width 10 height 11
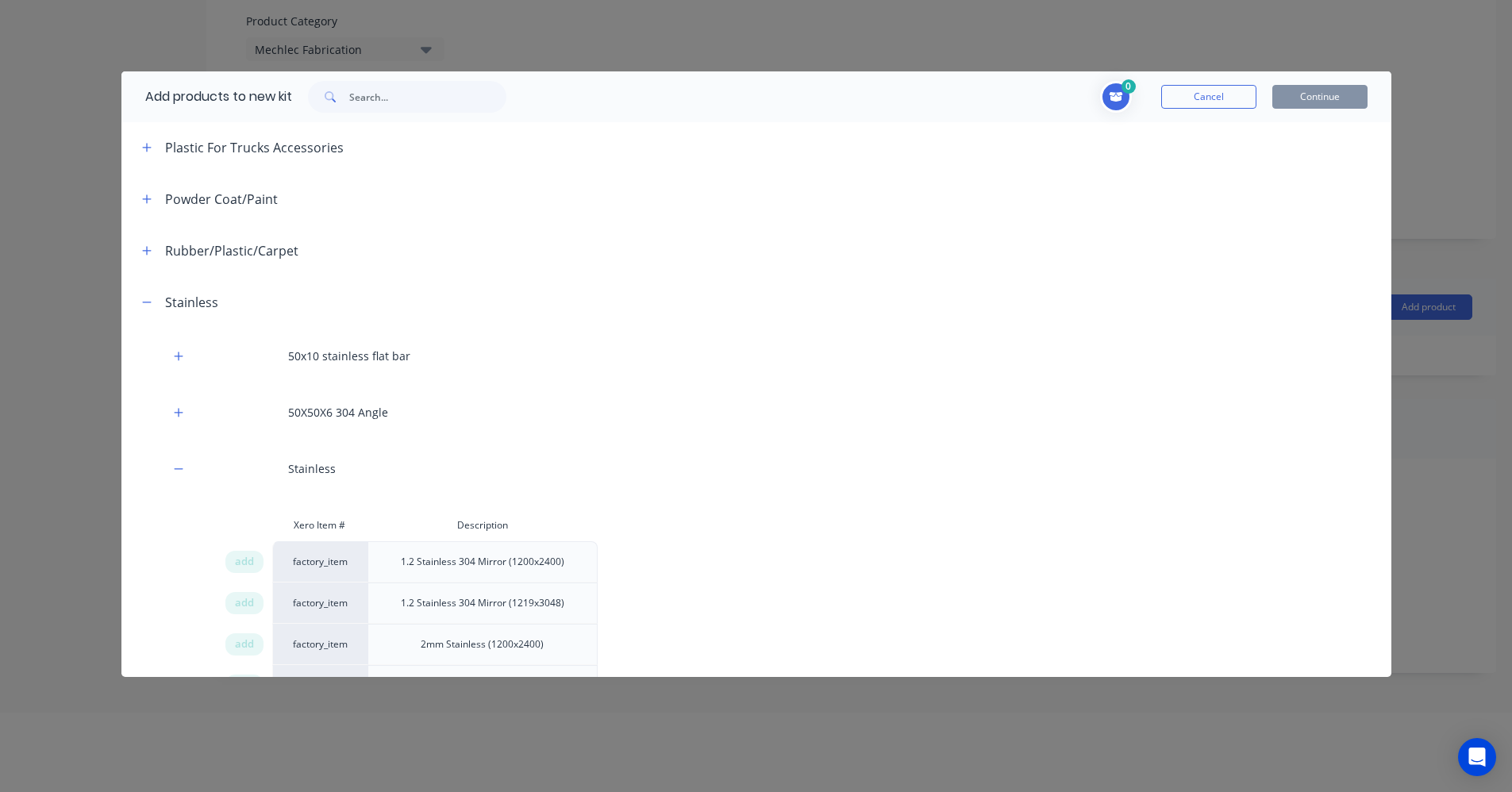
scroll to position [922, 0]
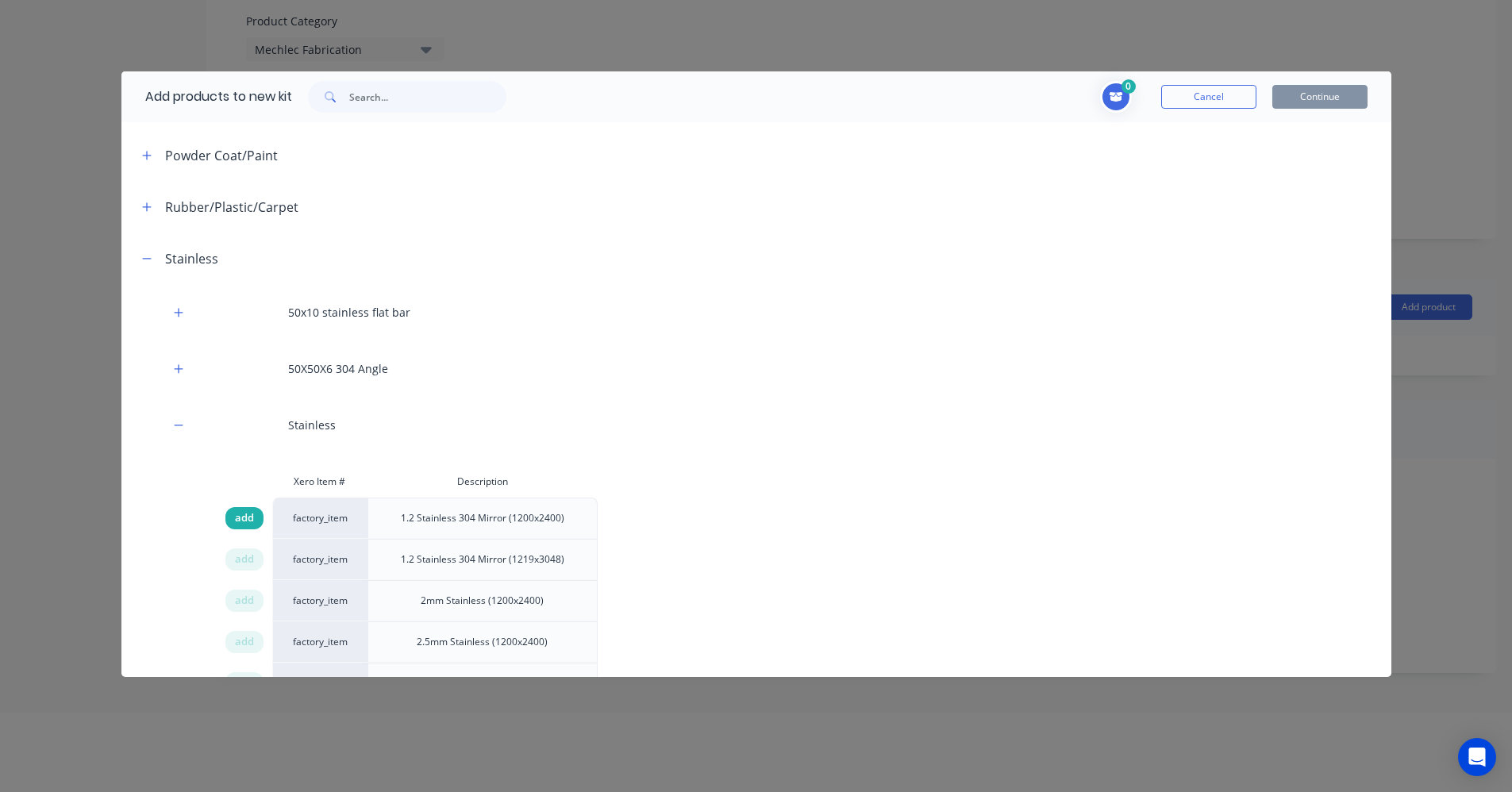
click at [249, 518] on span "add" at bounding box center [244, 518] width 19 height 16
click at [1324, 81] on div "1 Stainless Description 1.2 Stainless 304 Mirror (1200x2400) Cancel Continue" at bounding box center [945, 96] width 845 height 31
click at [1321, 89] on button "Continue" at bounding box center [1320, 97] width 95 height 24
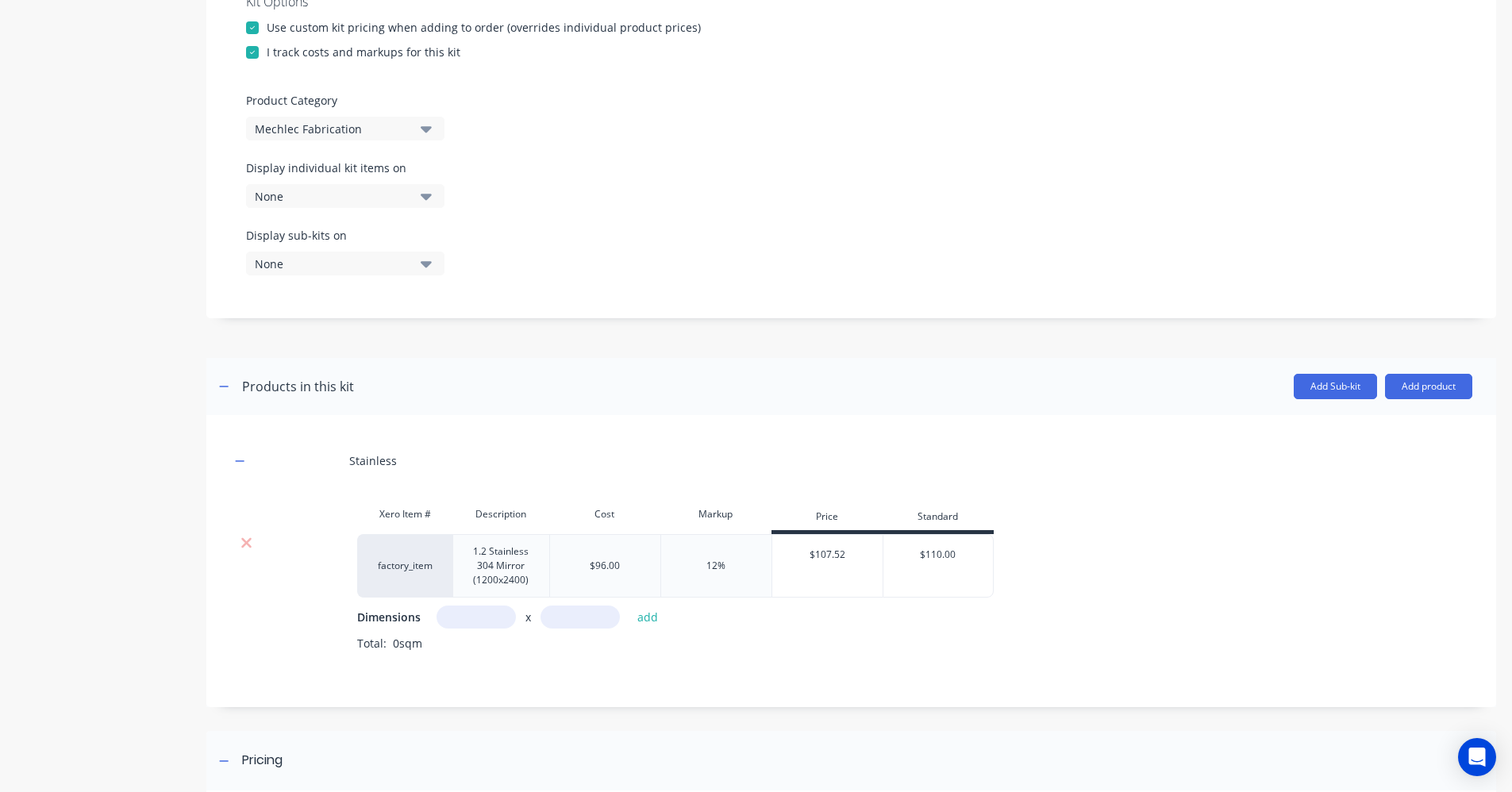
scroll to position [0, 0]
click at [1403, 385] on button "Add product" at bounding box center [1440, 387] width 88 height 25
click at [1438, 430] on div "Product catalogue" at bounding box center [1408, 428] width 123 height 23
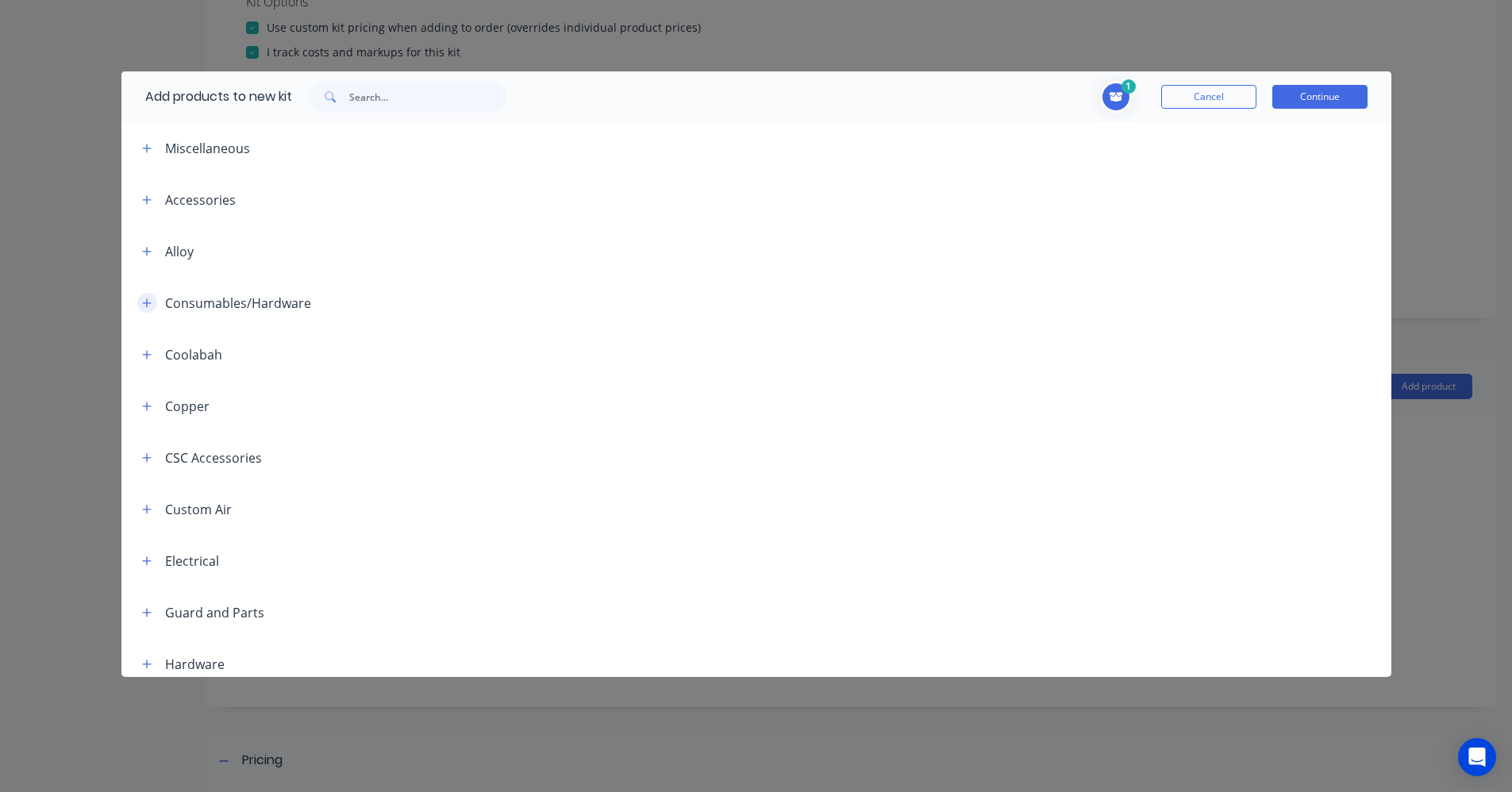
click at [145, 303] on icon "button" at bounding box center [147, 302] width 9 height 9
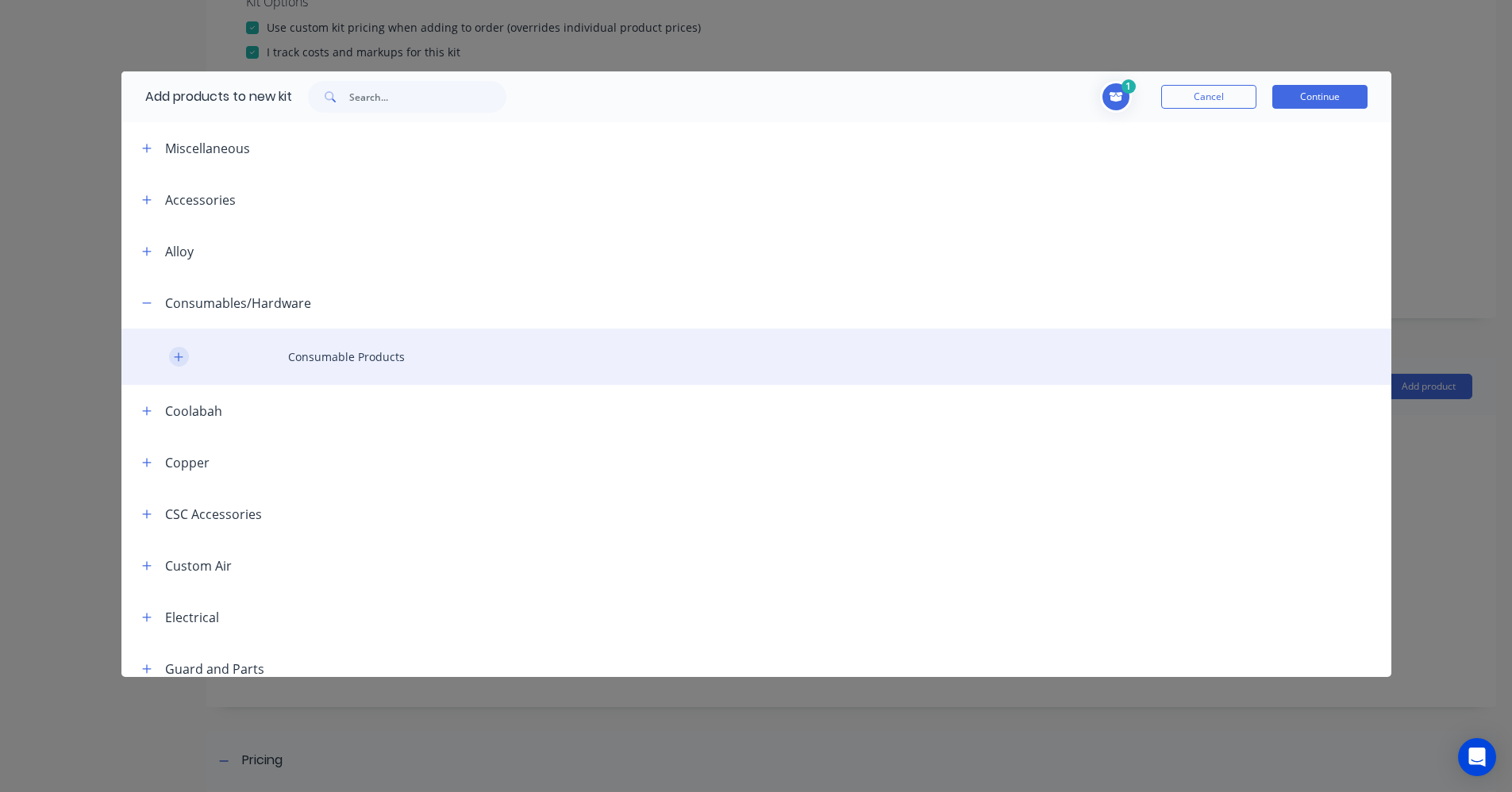
click at [175, 358] on icon "button" at bounding box center [178, 357] width 10 height 11
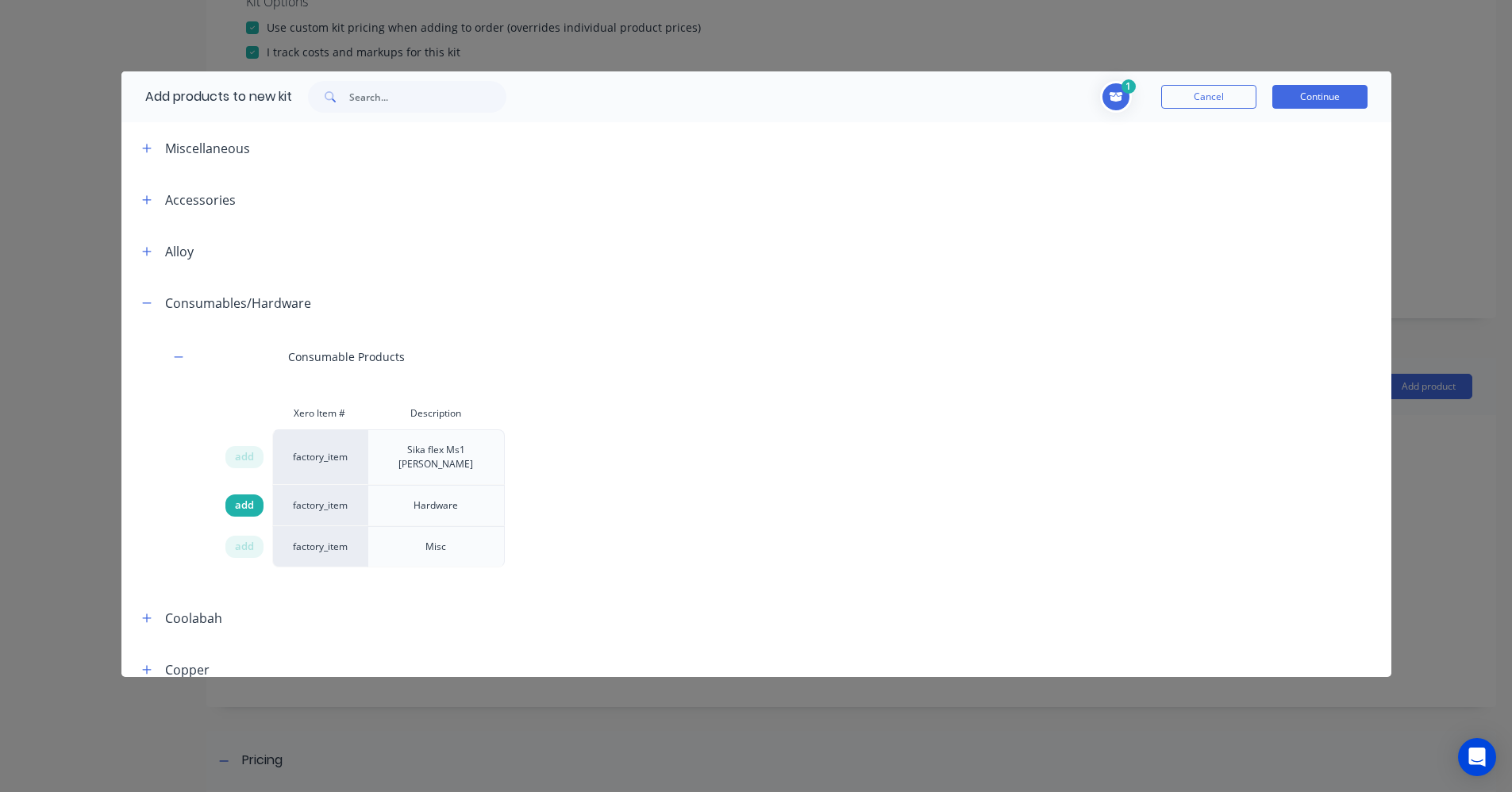
click at [256, 495] on div "add" at bounding box center [244, 506] width 38 height 22
click at [1323, 89] on button "Continue" at bounding box center [1320, 97] width 95 height 24
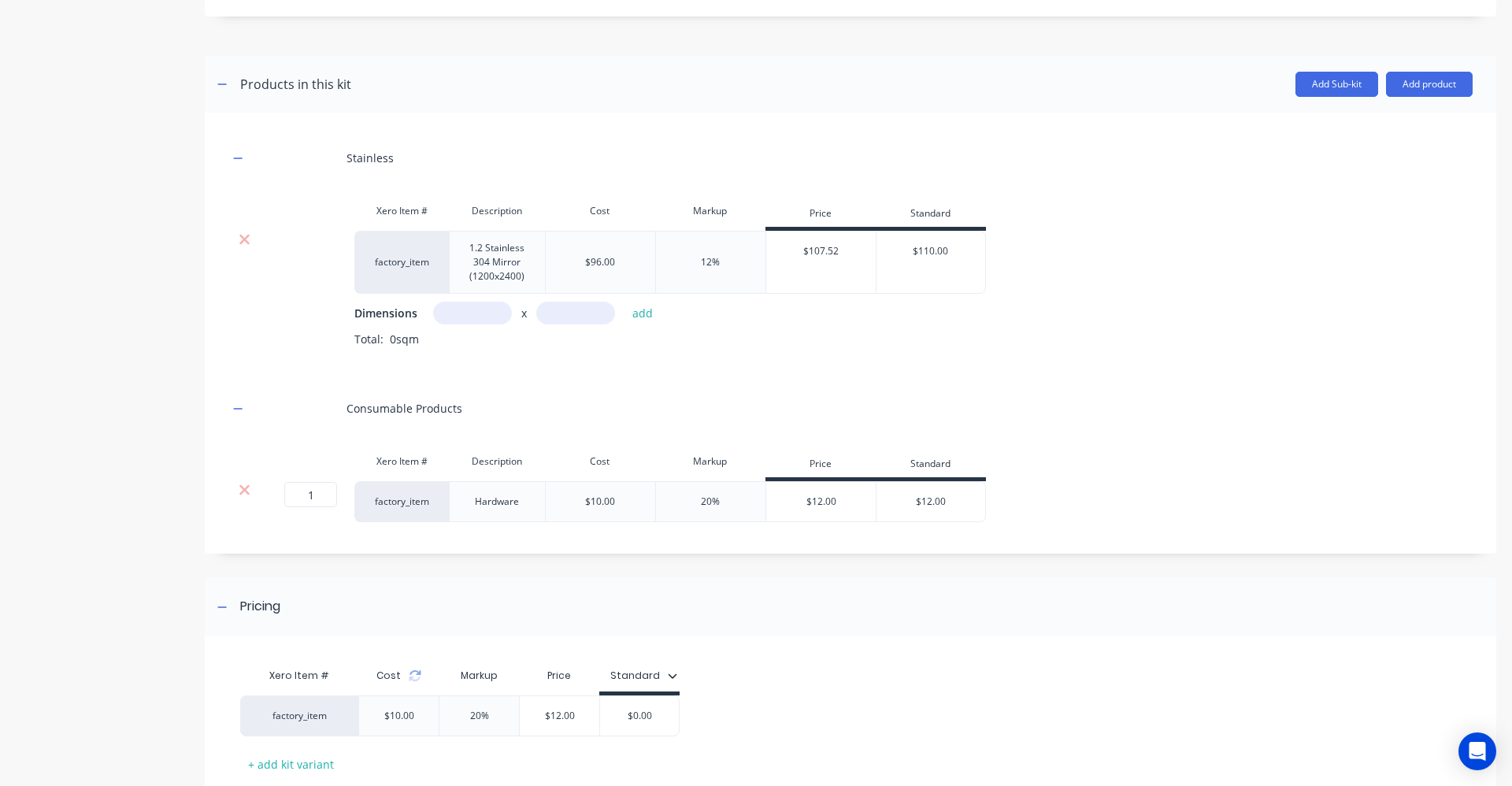
scroll to position [724, 0]
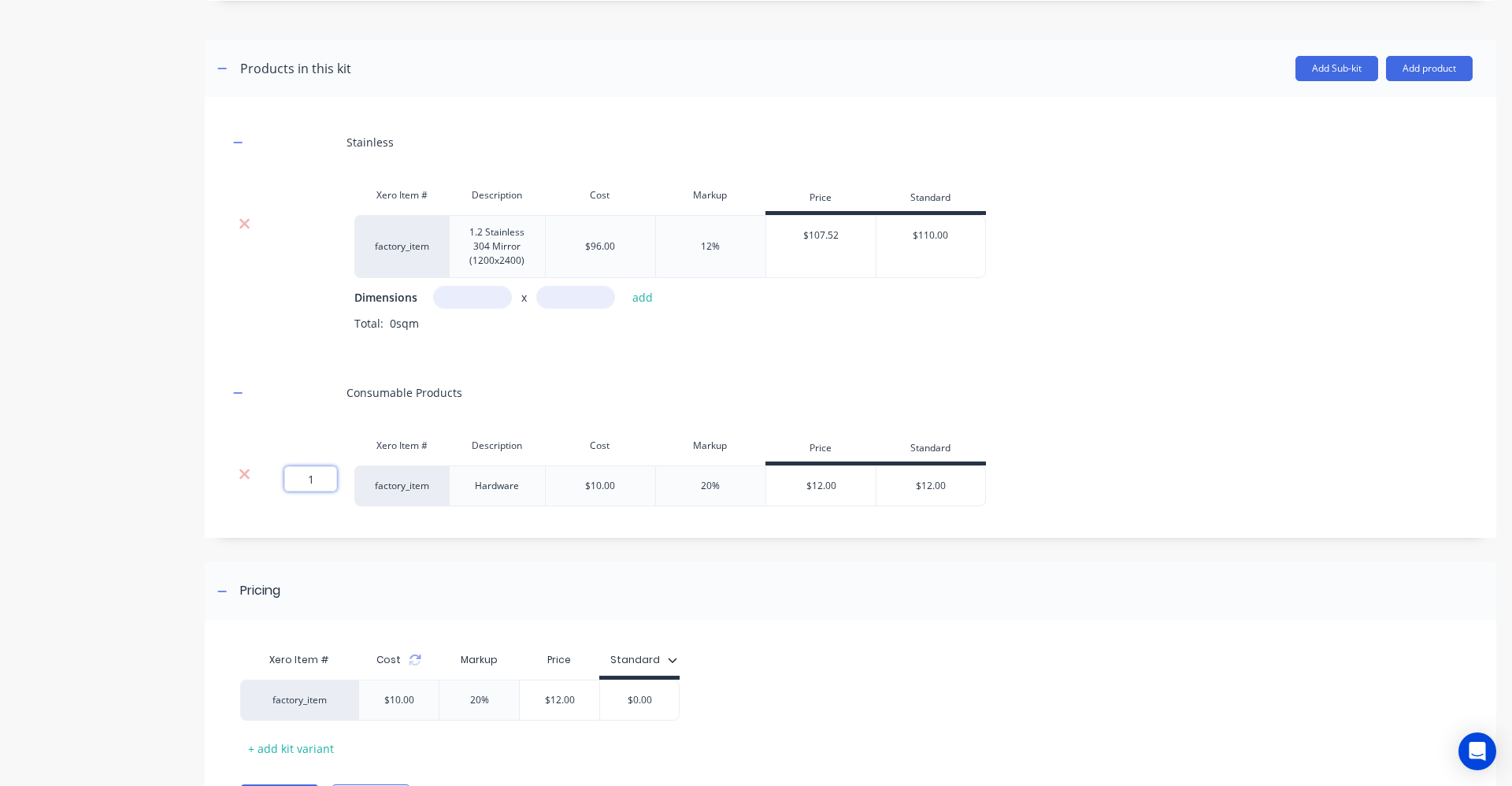
click at [320, 482] on input "1" at bounding box center [310, 479] width 52 height 25
type input "2"
click at [1083, 337] on div "Total: 0sqm" at bounding box center [913, 335] width 1118 height 40
click at [485, 292] on input "text" at bounding box center [472, 298] width 79 height 23
click at [491, 303] on input "text" at bounding box center [472, 298] width 79 height 23
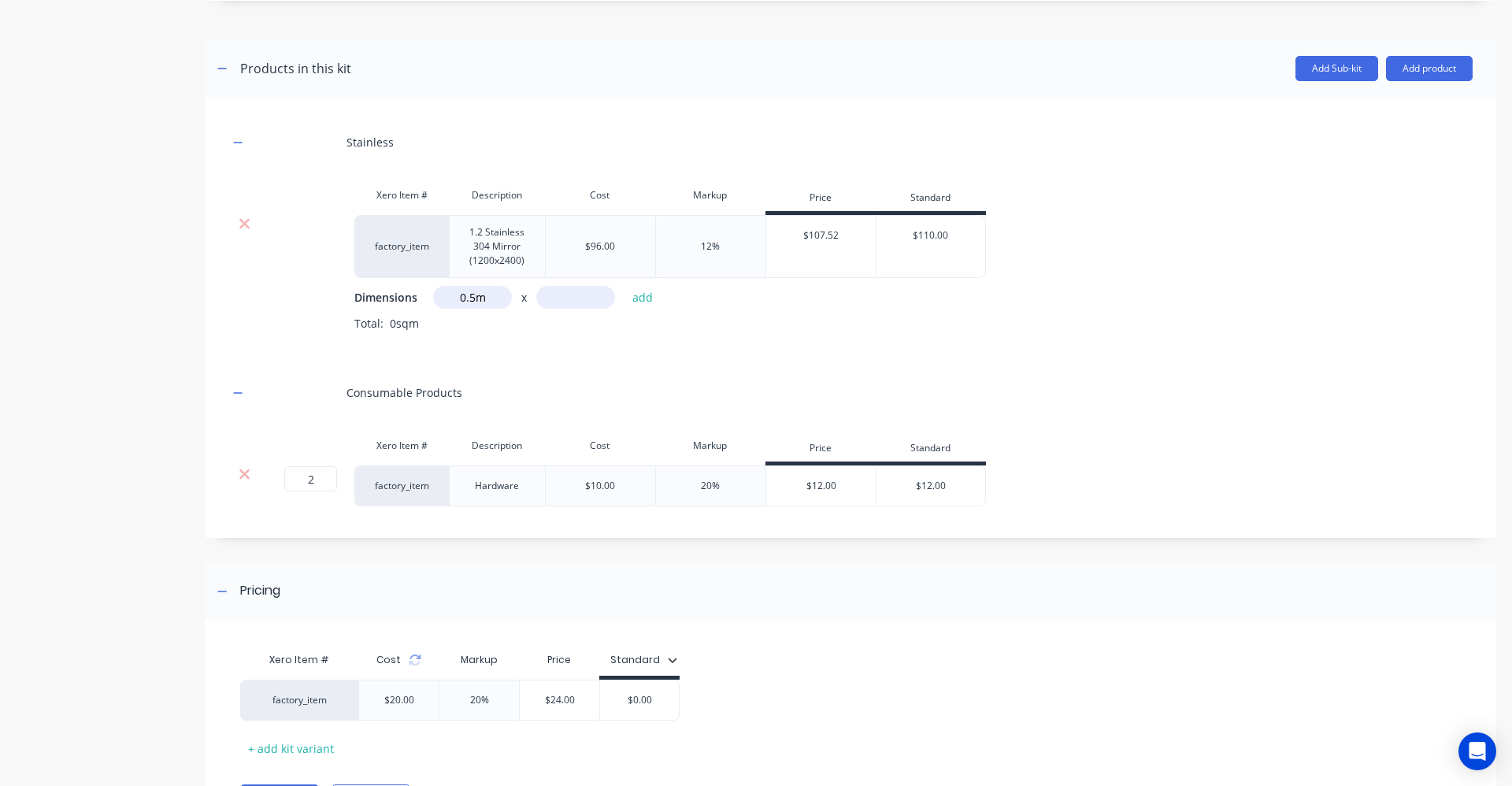
type input "0.5m"
click at [556, 291] on input "text" at bounding box center [575, 298] width 79 height 23
type input "1.8m"
click at [642, 299] on button "add" at bounding box center [643, 298] width 37 height 21
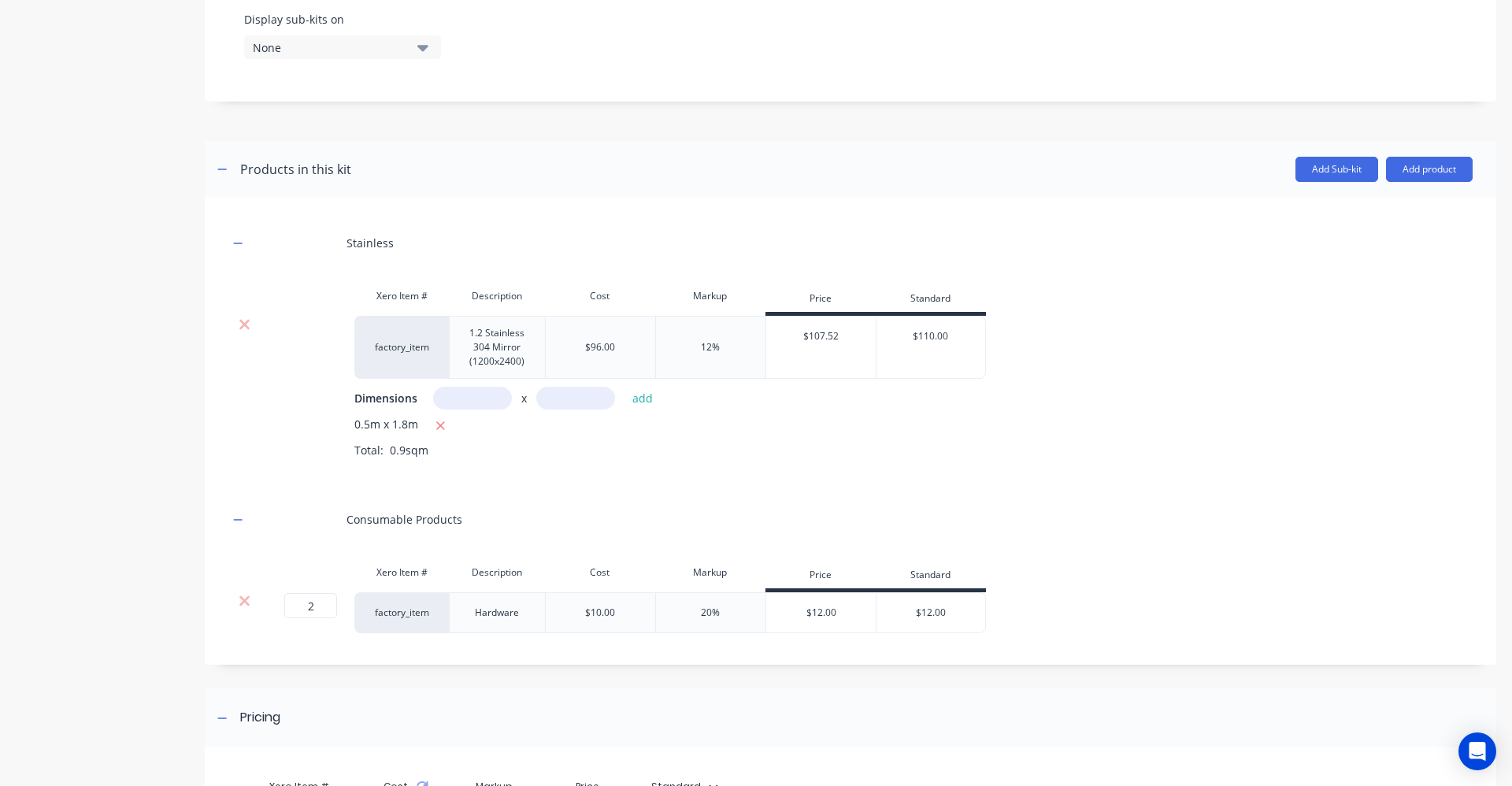
scroll to position [600, 0]
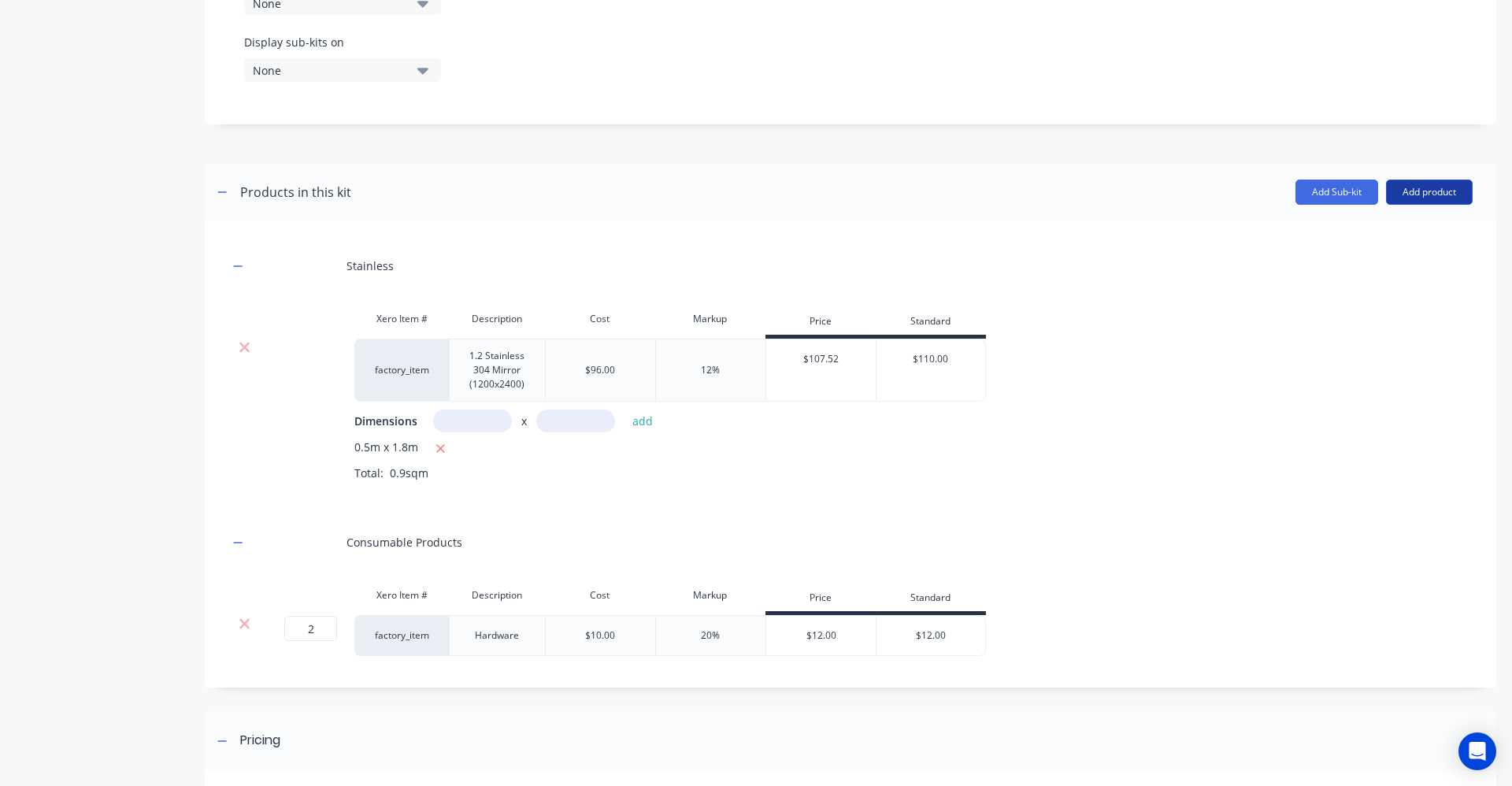
click at [1400, 199] on button "Add product" at bounding box center [1429, 192] width 87 height 25
click at [1397, 271] on div "Labour" at bounding box center [1397, 265] width 122 height 23
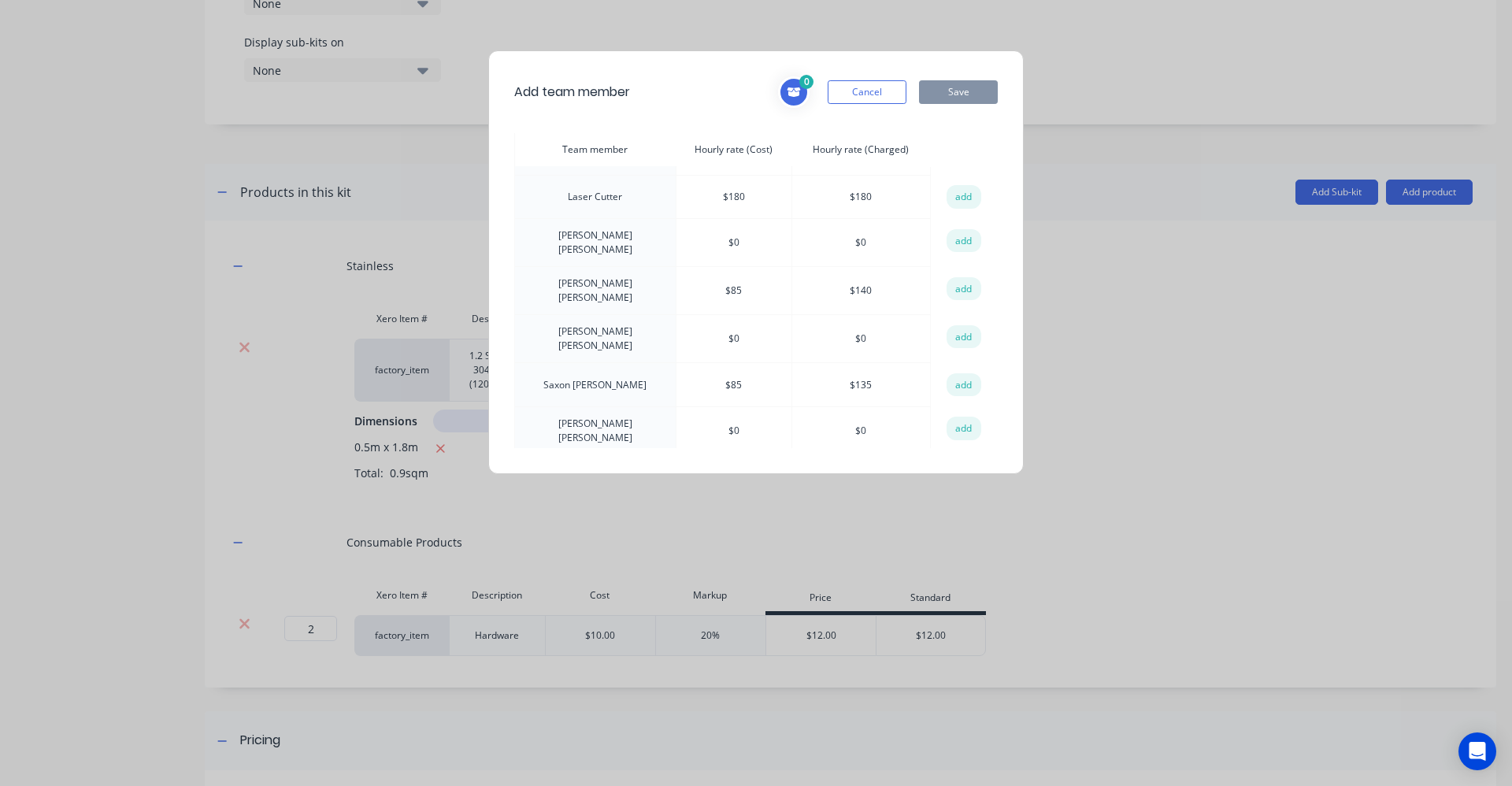
scroll to position [551, 0]
click at [948, 325] on button "add" at bounding box center [963, 337] width 35 height 24
click at [960, 99] on button "Save" at bounding box center [958, 91] width 79 height 24
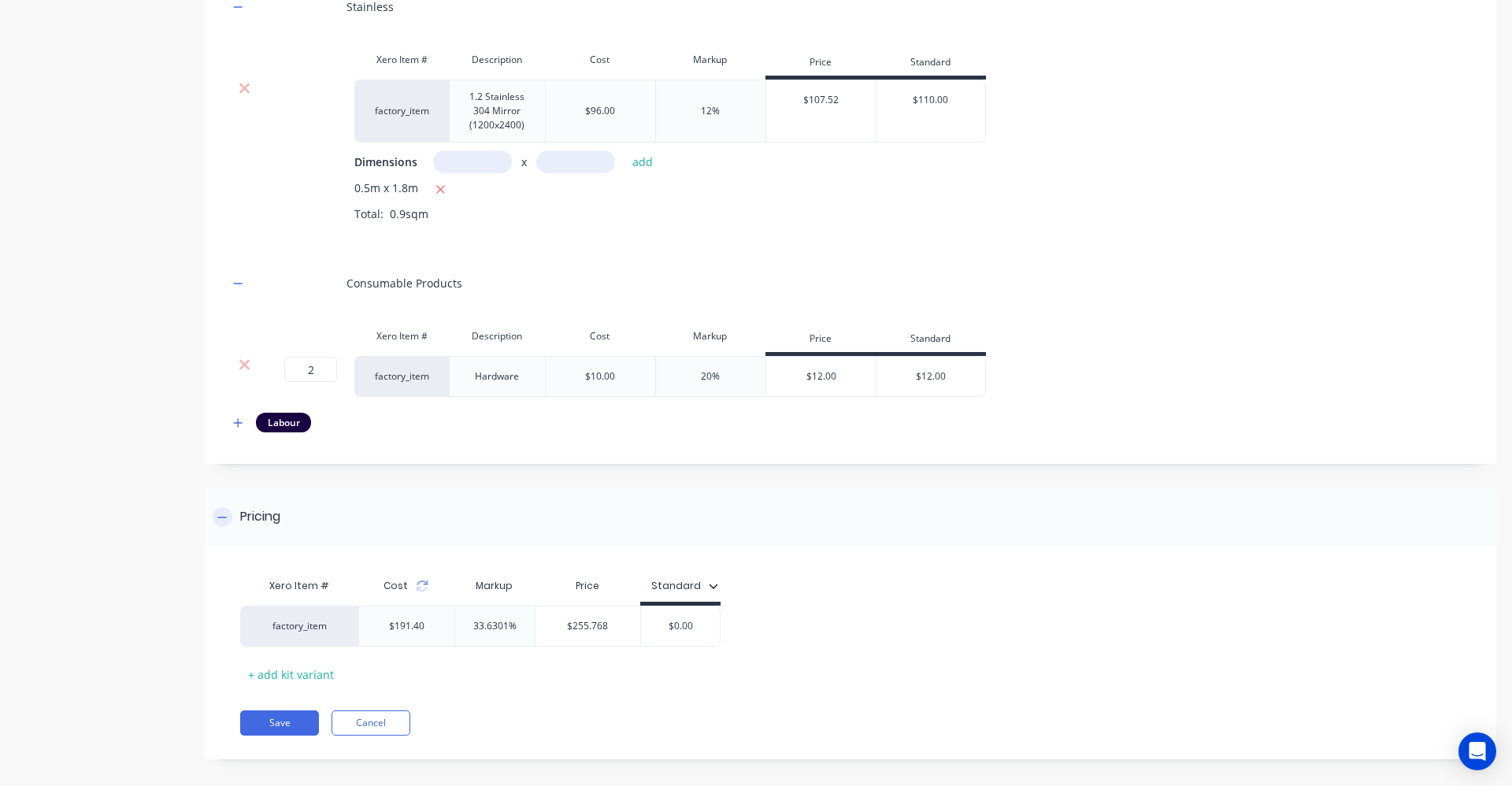
scroll to position [872, 0]
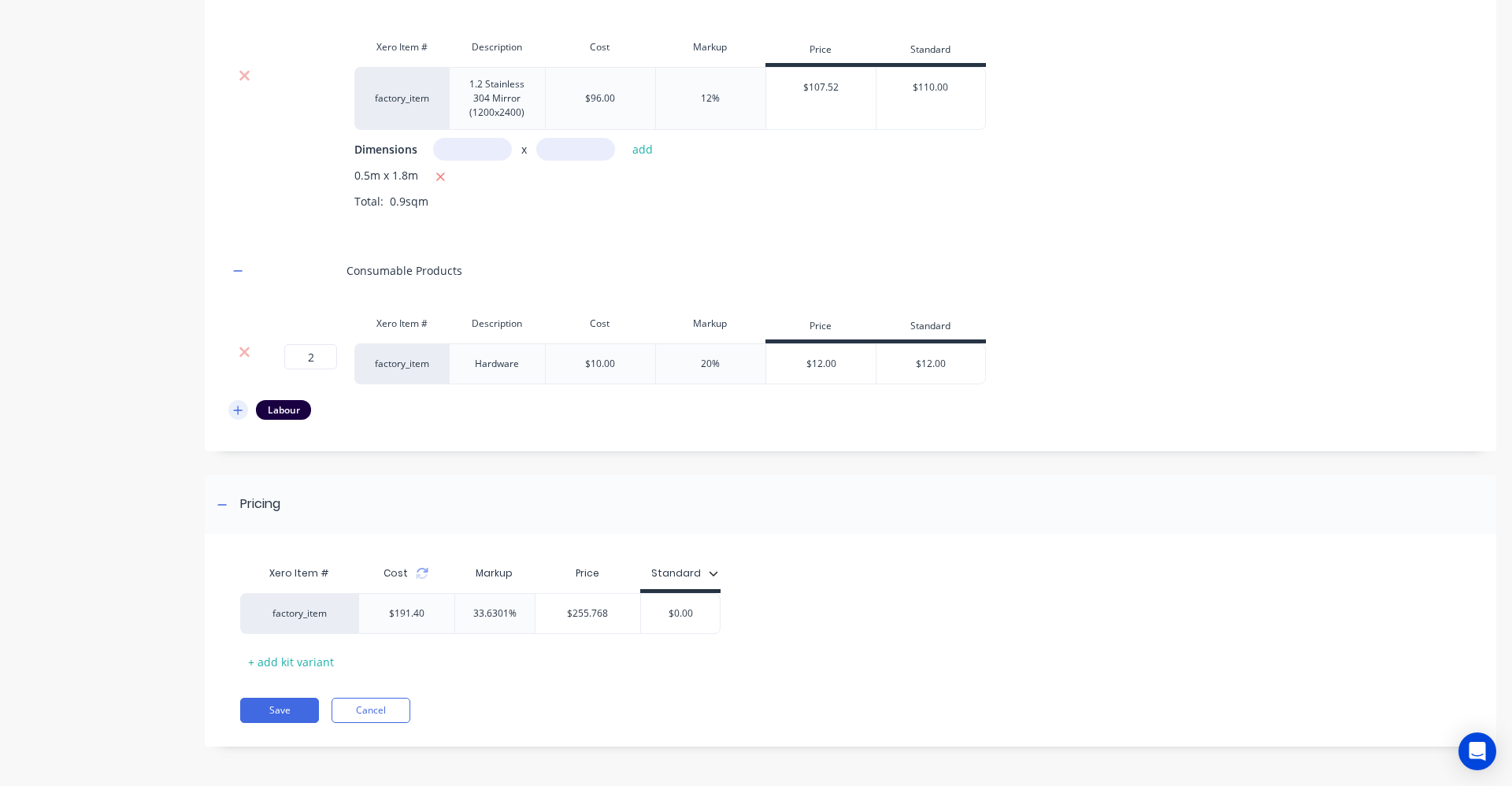
click at [240, 408] on icon "button" at bounding box center [238, 410] width 10 height 11
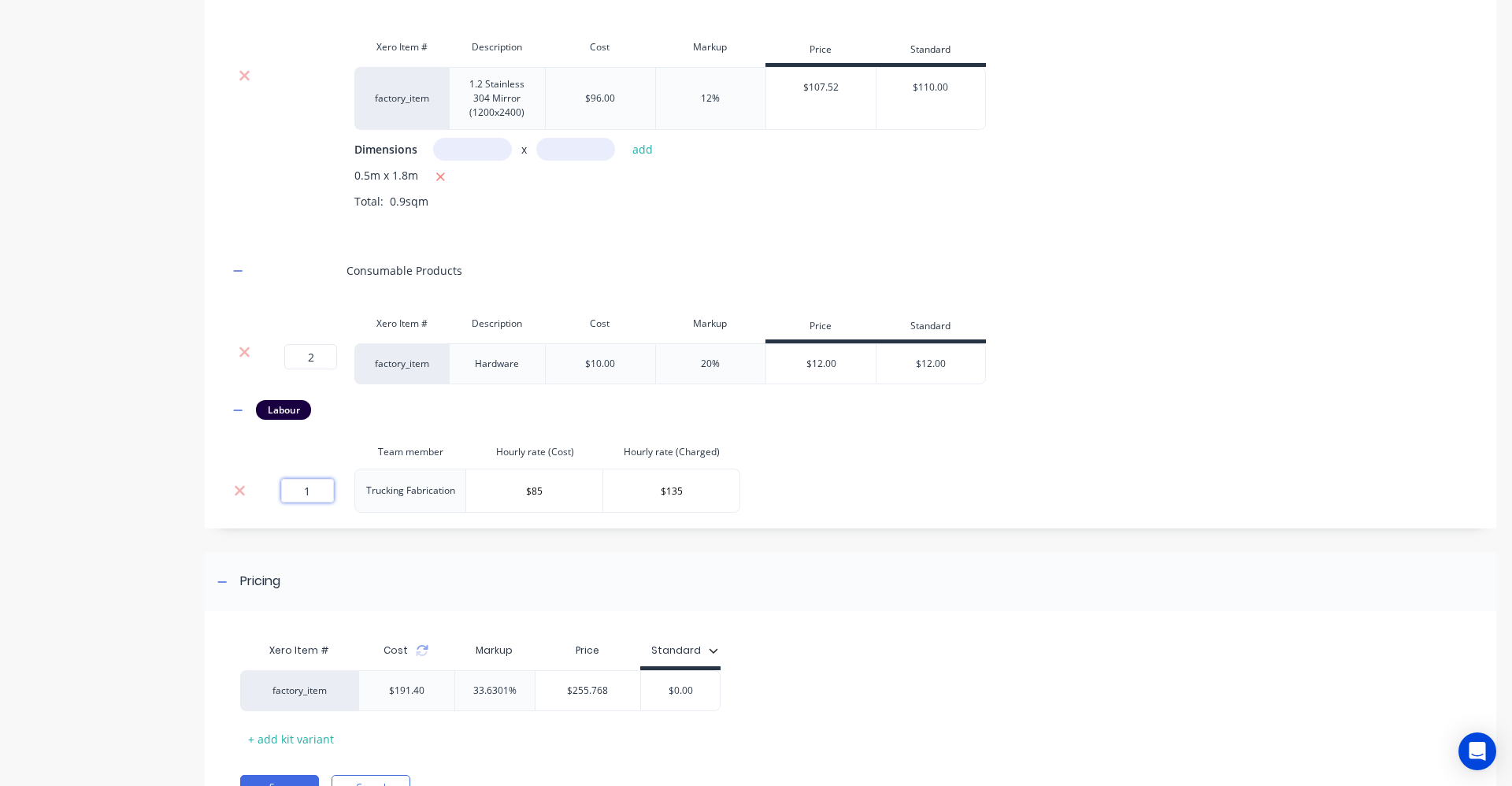
click at [314, 492] on input "1" at bounding box center [307, 490] width 52 height 24
click at [922, 470] on div "Stainless Xero Item # Description Cost Markup Price Standard factory_item 1.2 S…" at bounding box center [850, 242] width 1244 height 540
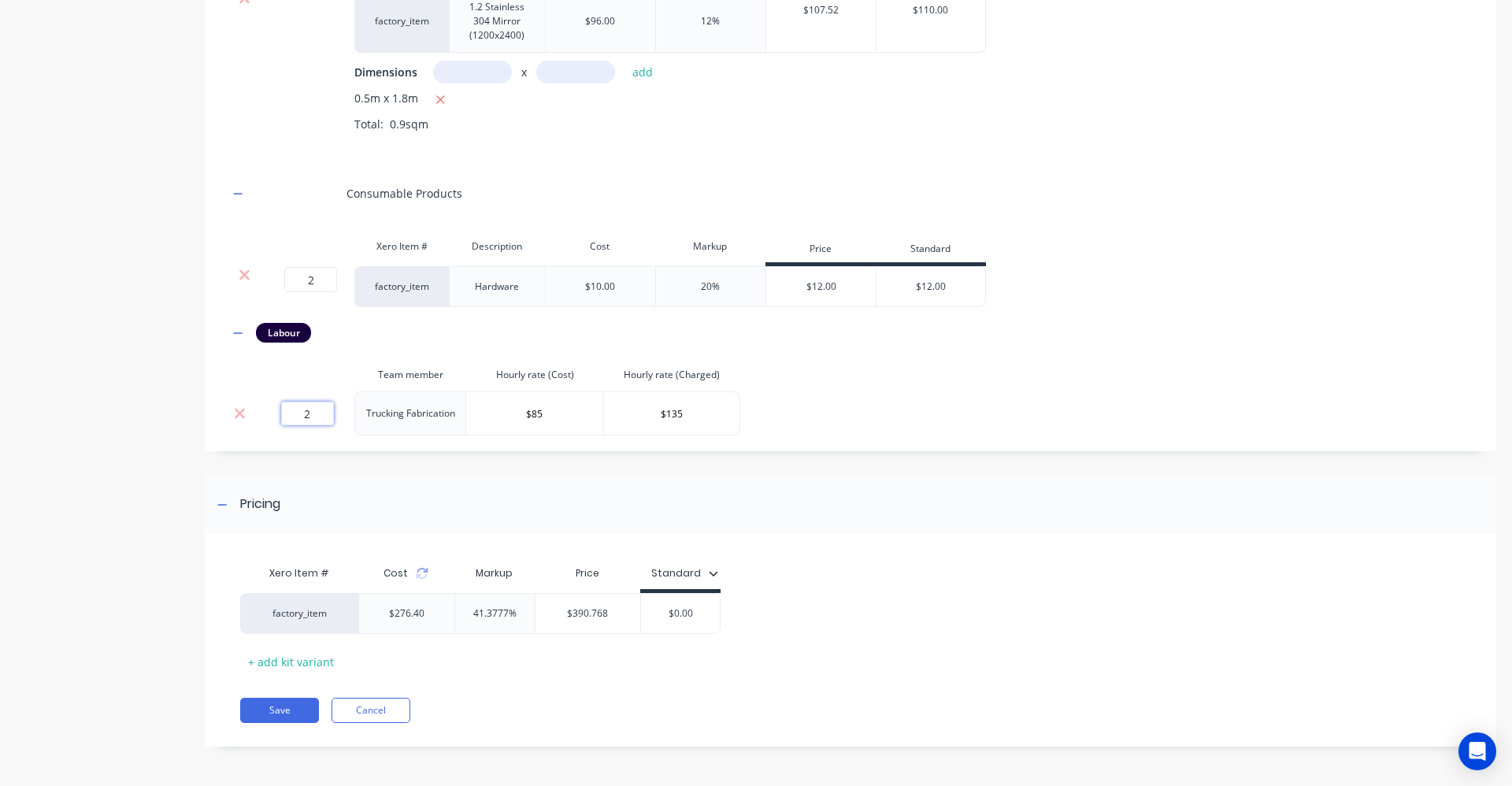
click at [313, 418] on input "2" at bounding box center [307, 413] width 52 height 24
type input "3"
click at [791, 394] on div "Stainless Xero Item # Description Cost Markup Price Standard factory_item 1.2 S…" at bounding box center [850, 165] width 1244 height 540
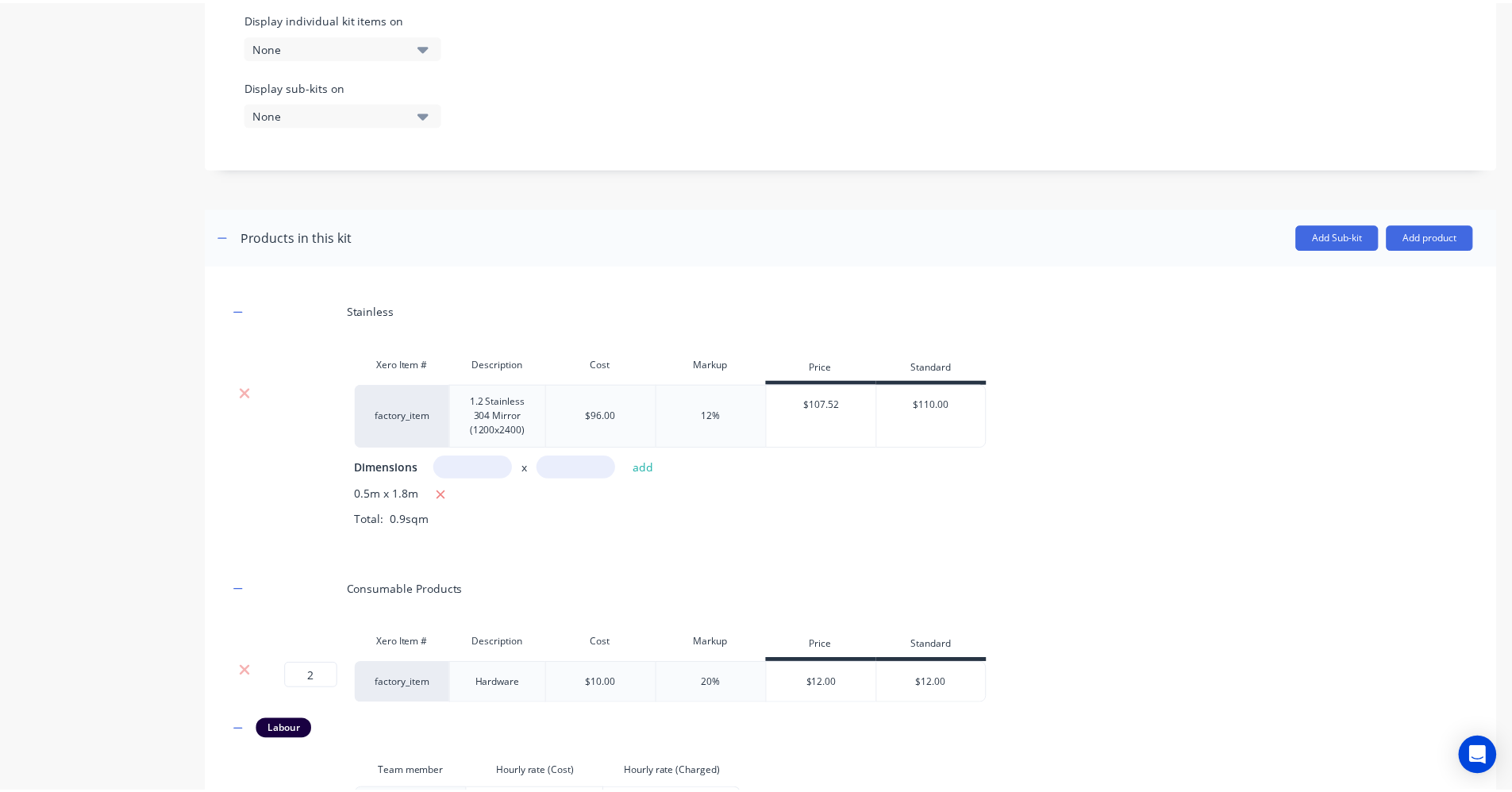
scroll to position [559, 0]
click at [1410, 253] on header "Products in this kit Add Sub-kit Add product" at bounding box center [857, 239] width 1302 height 57
click at [1417, 243] on button "Add product" at bounding box center [1440, 239] width 88 height 25
click at [1397, 277] on div "Product catalogue" at bounding box center [1408, 280] width 123 height 23
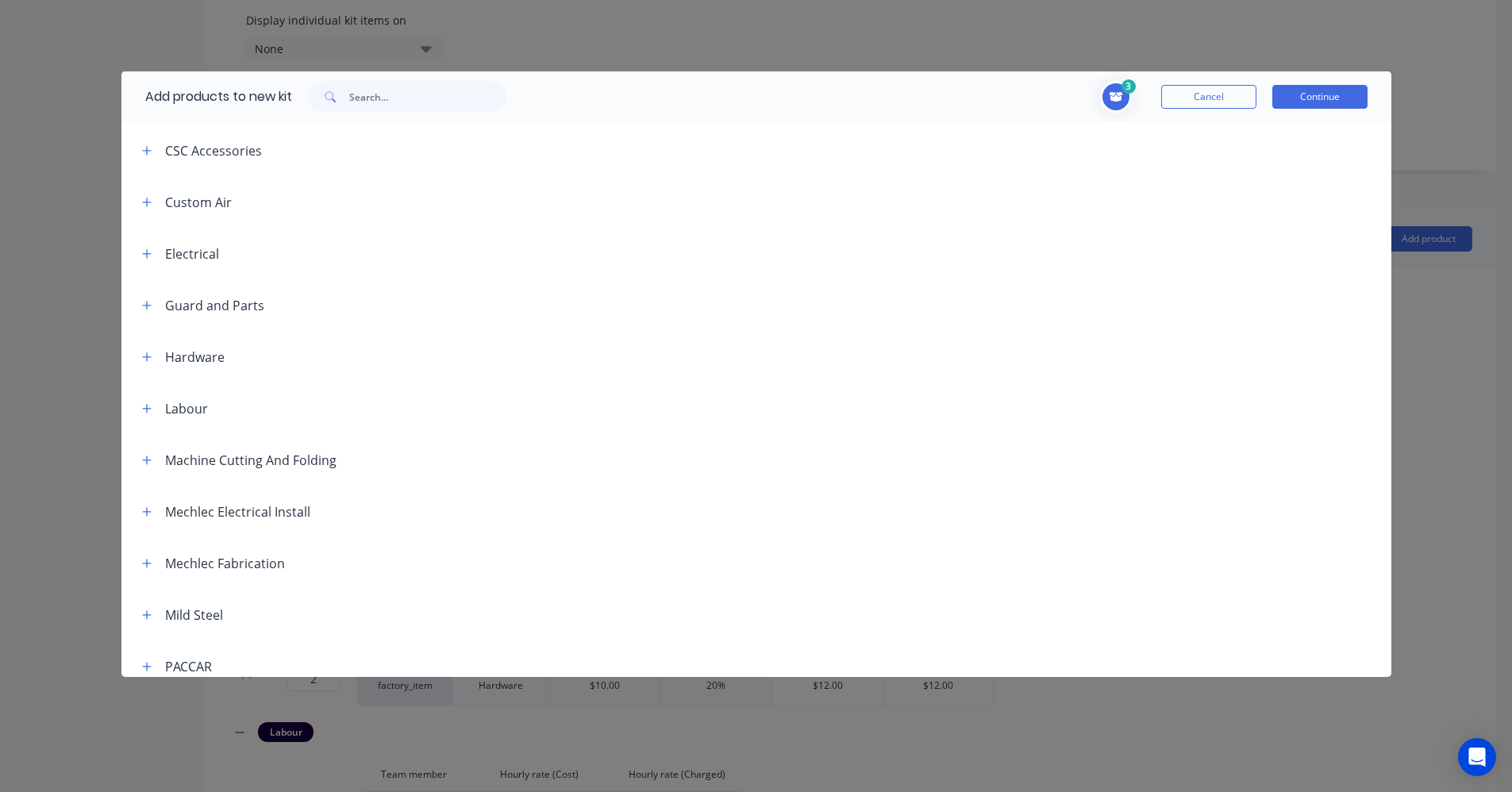
scroll to position [570, 0]
click at [150, 456] on icon "button" at bounding box center [147, 461] width 10 height 11
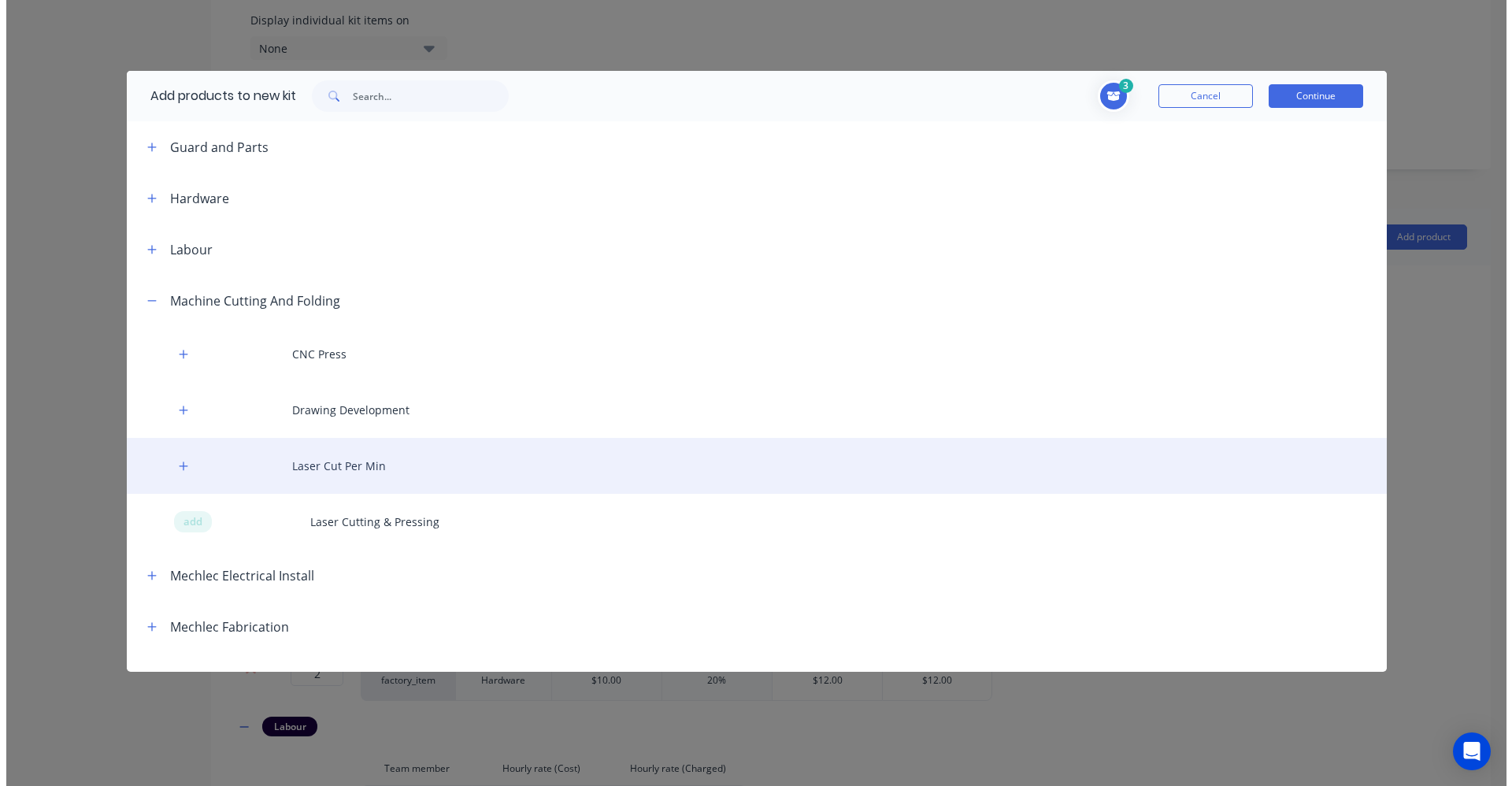
scroll to position [723, 0]
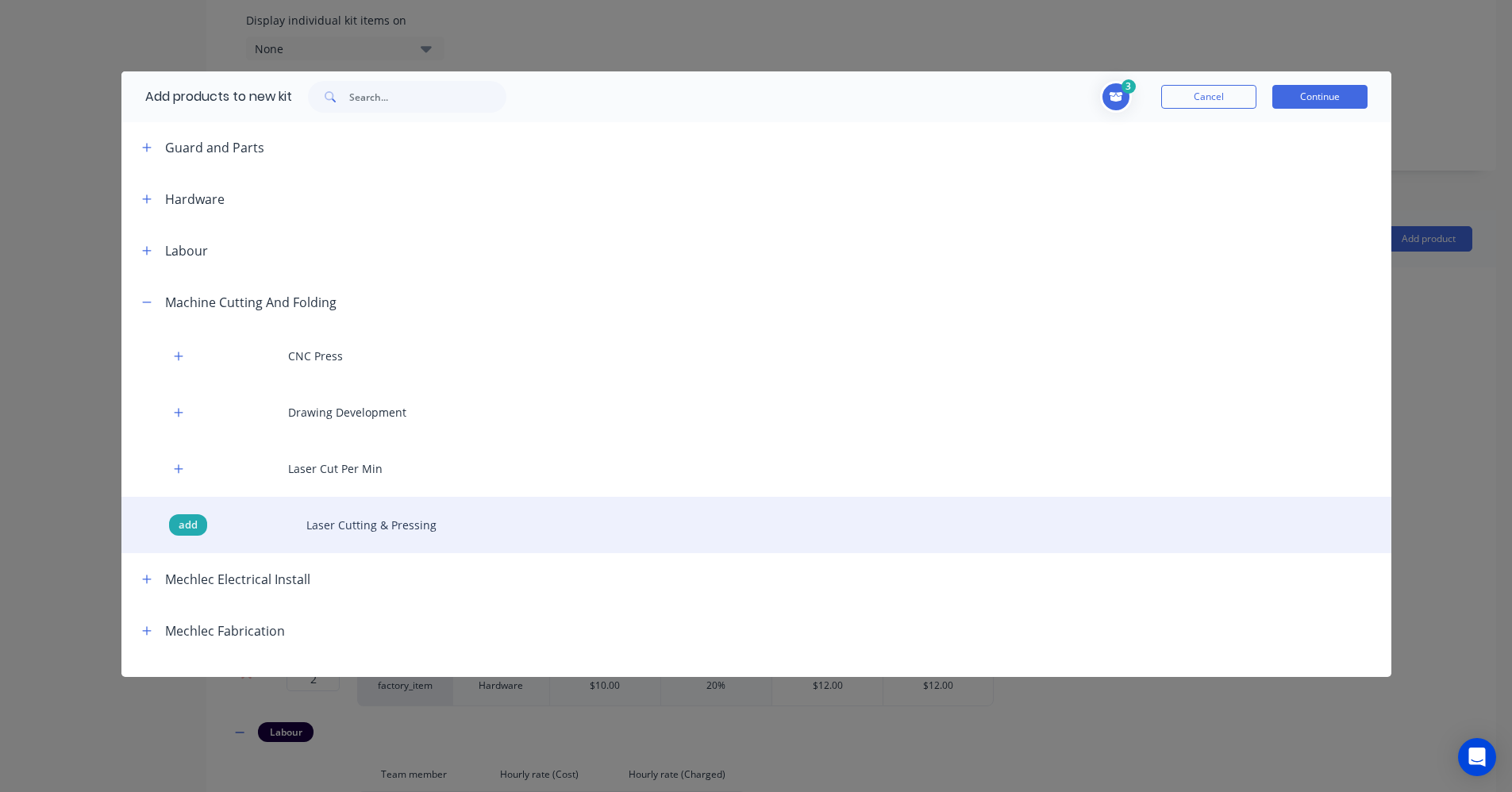
click at [180, 517] on span "add" at bounding box center [188, 525] width 19 height 16
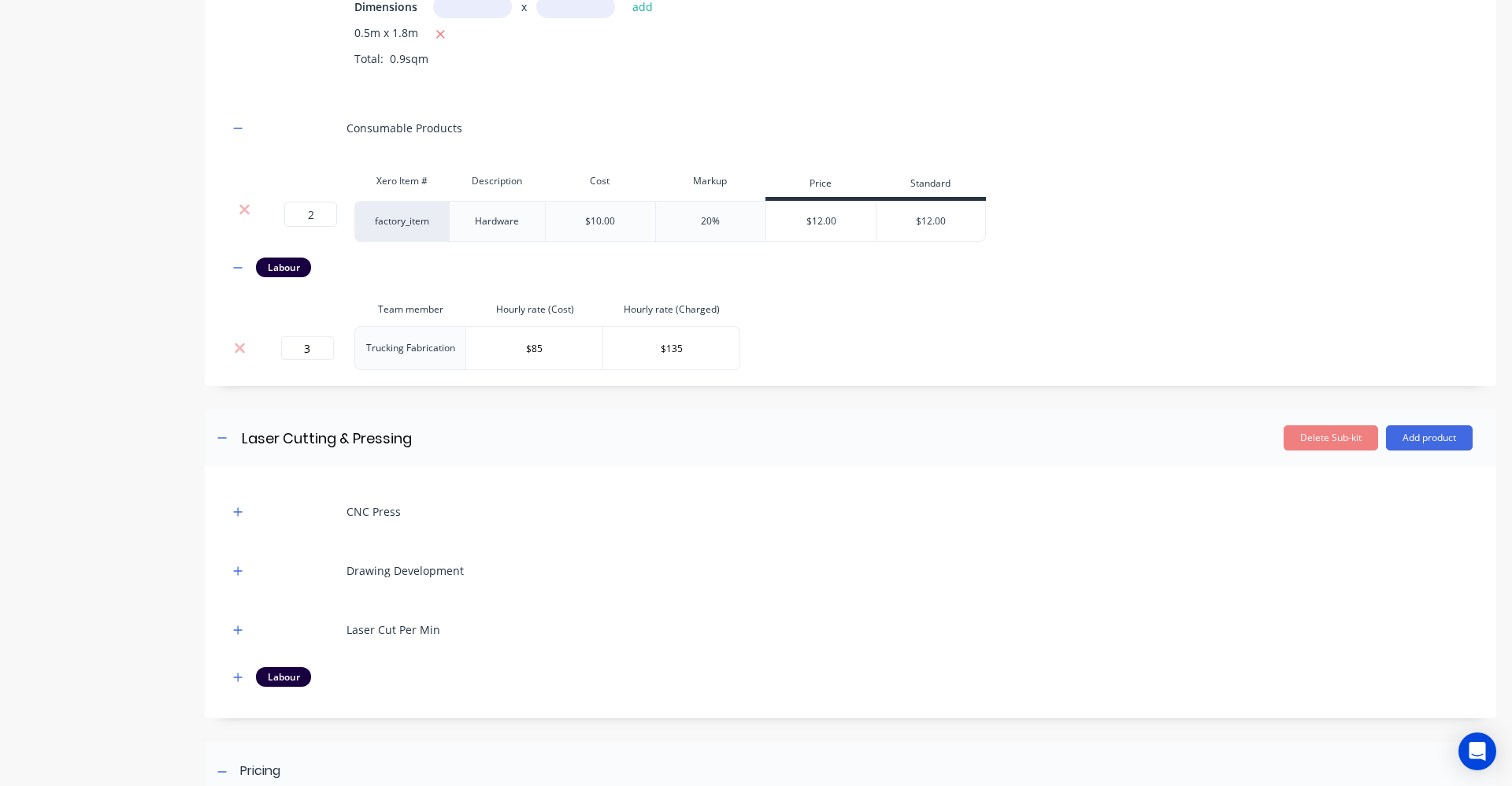
scroll to position [1111, 0]
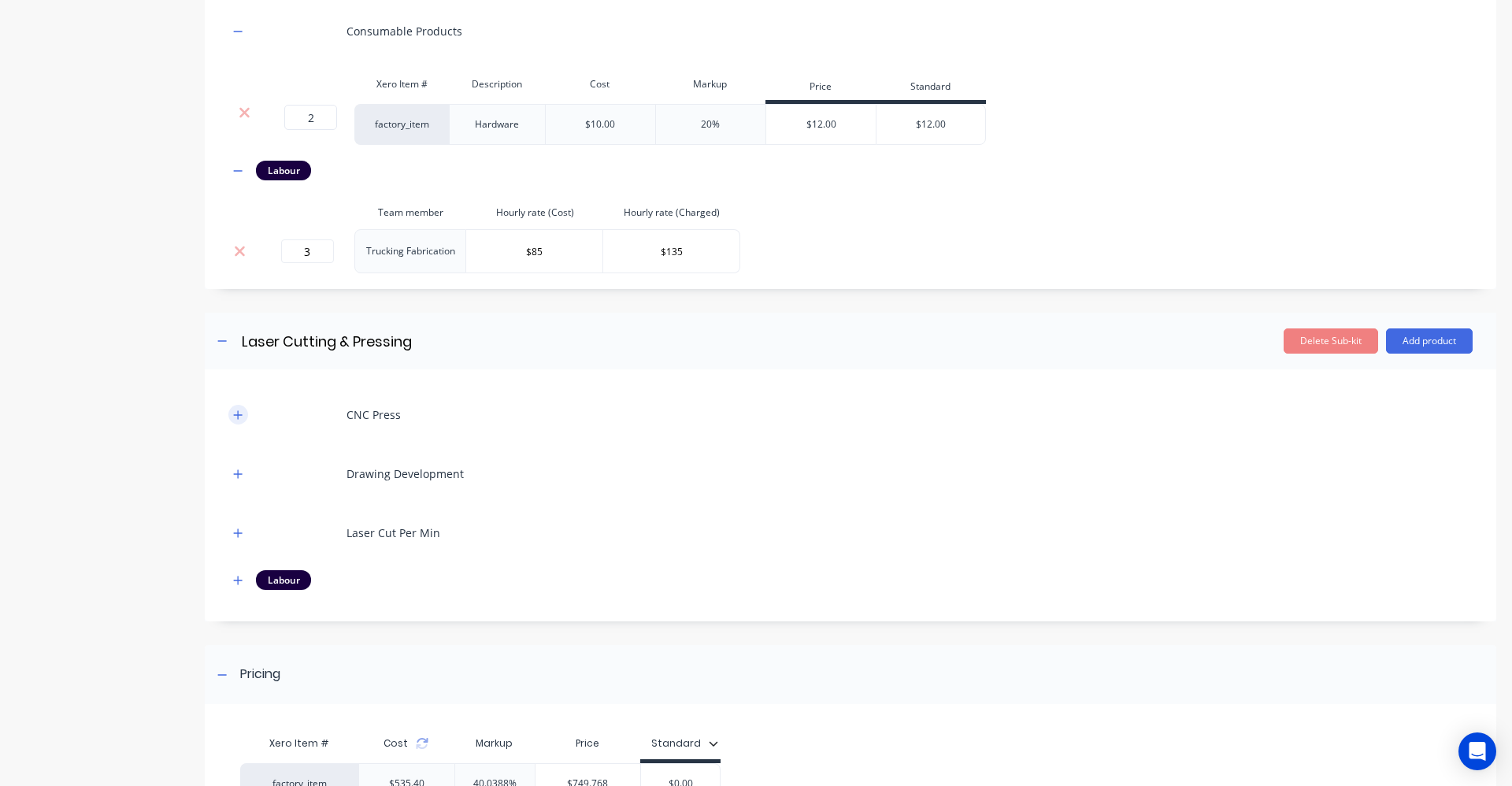
click at [242, 417] on icon "button" at bounding box center [238, 415] width 10 height 11
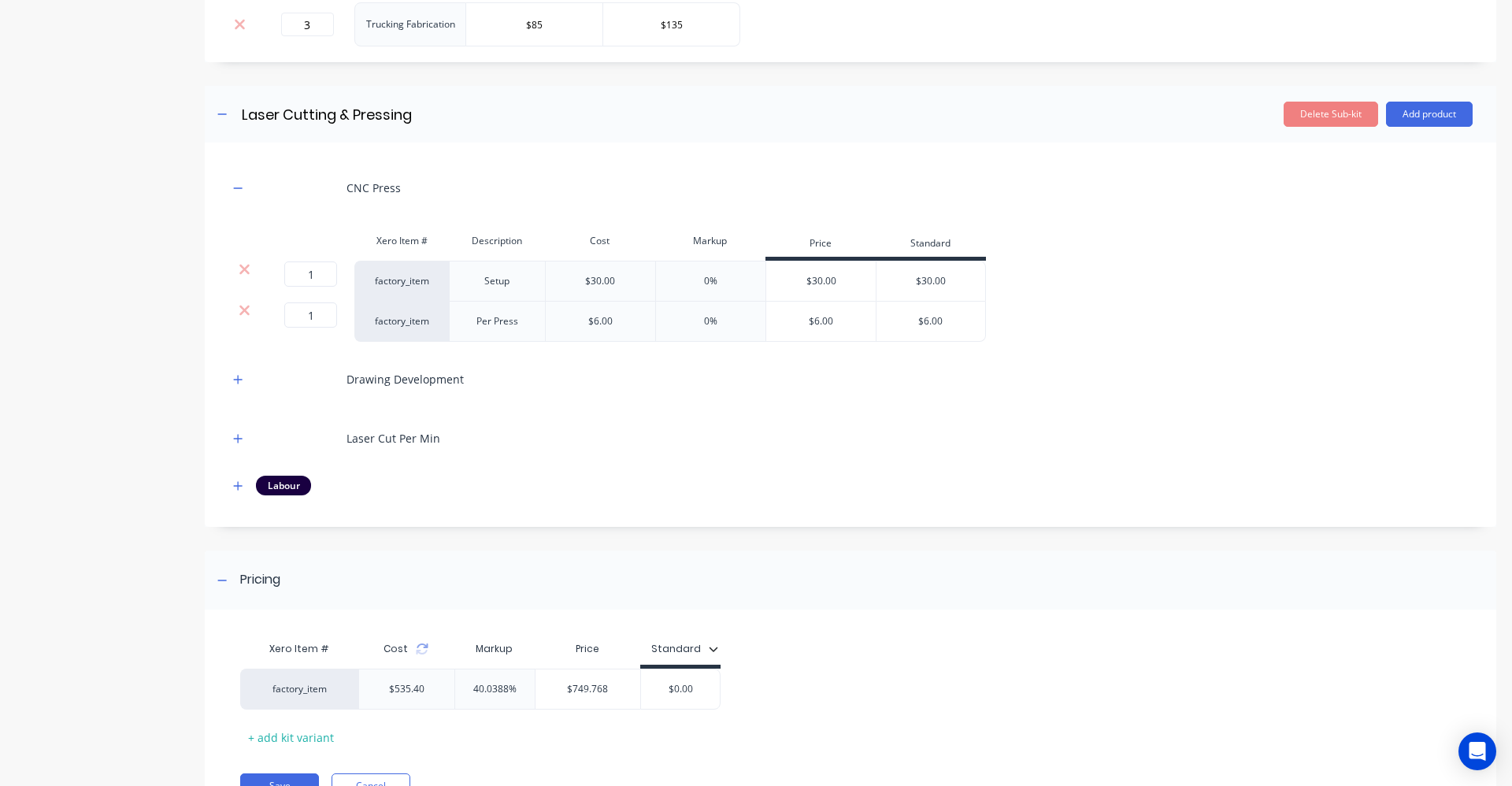
scroll to position [1348, 0]
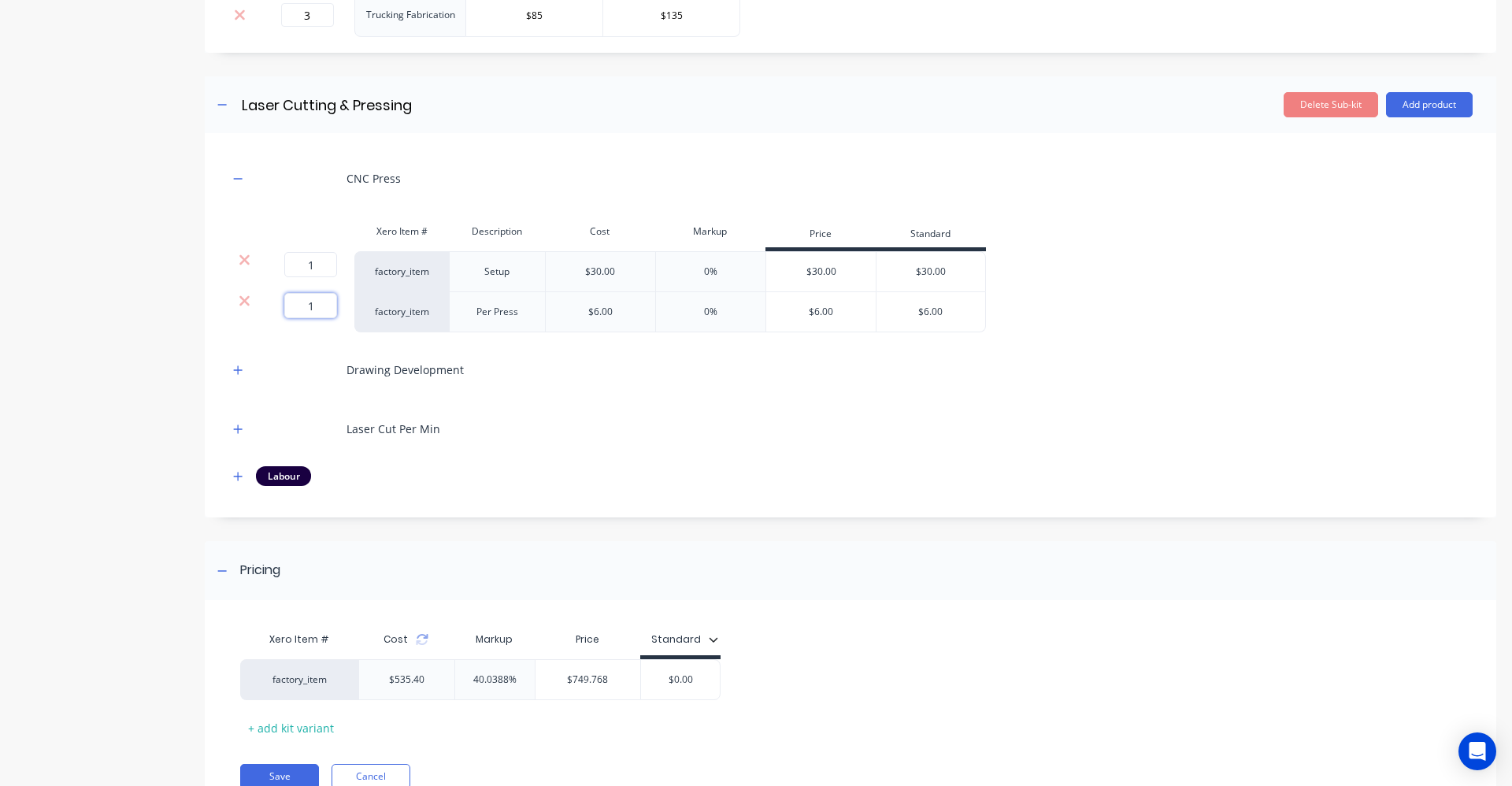
click at [323, 309] on input "1" at bounding box center [310, 306] width 52 height 25
type input "5"
click at [234, 367] on icon "button" at bounding box center [238, 370] width 10 height 11
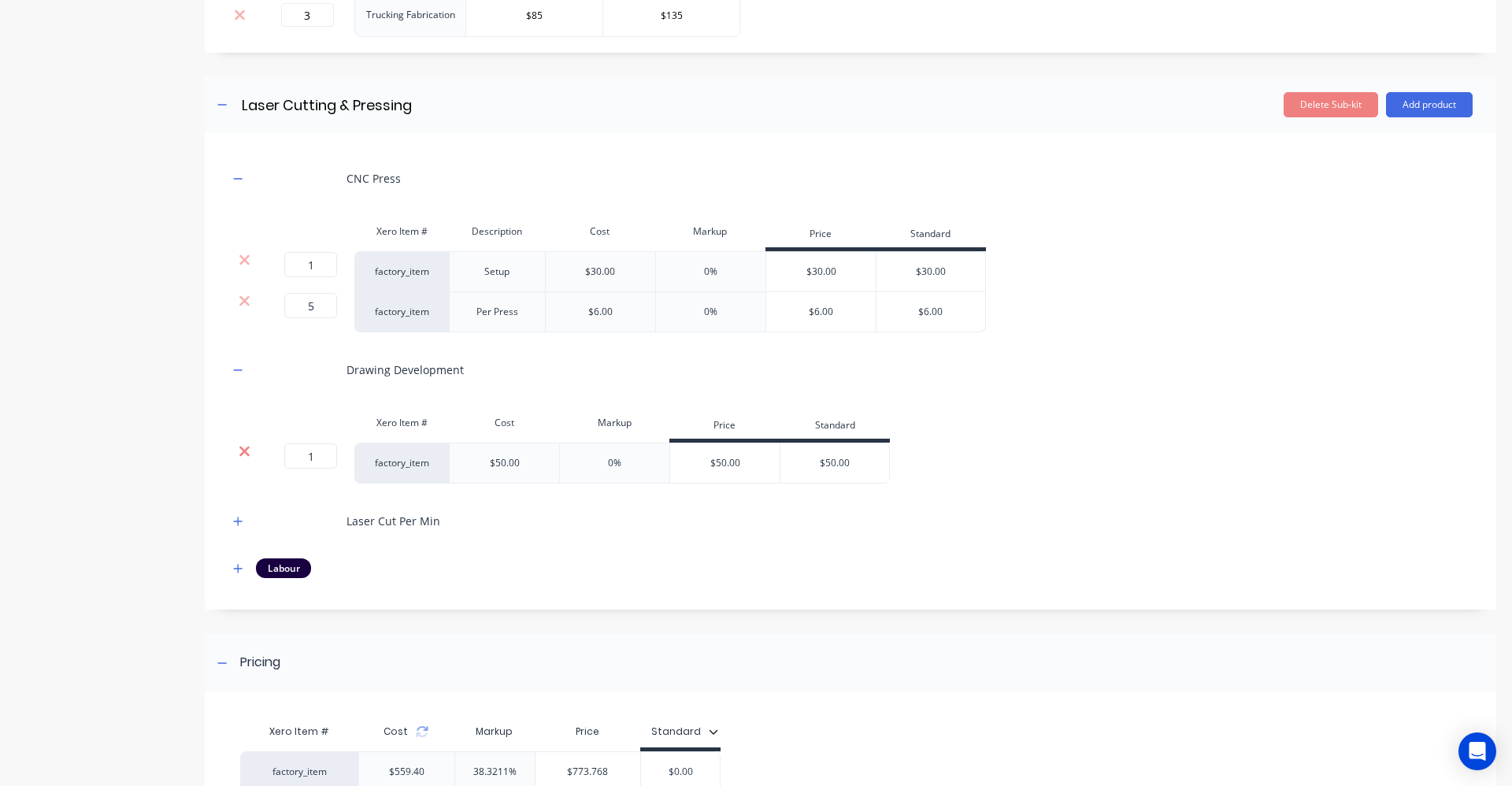
click at [247, 449] on icon at bounding box center [245, 452] width 11 height 11
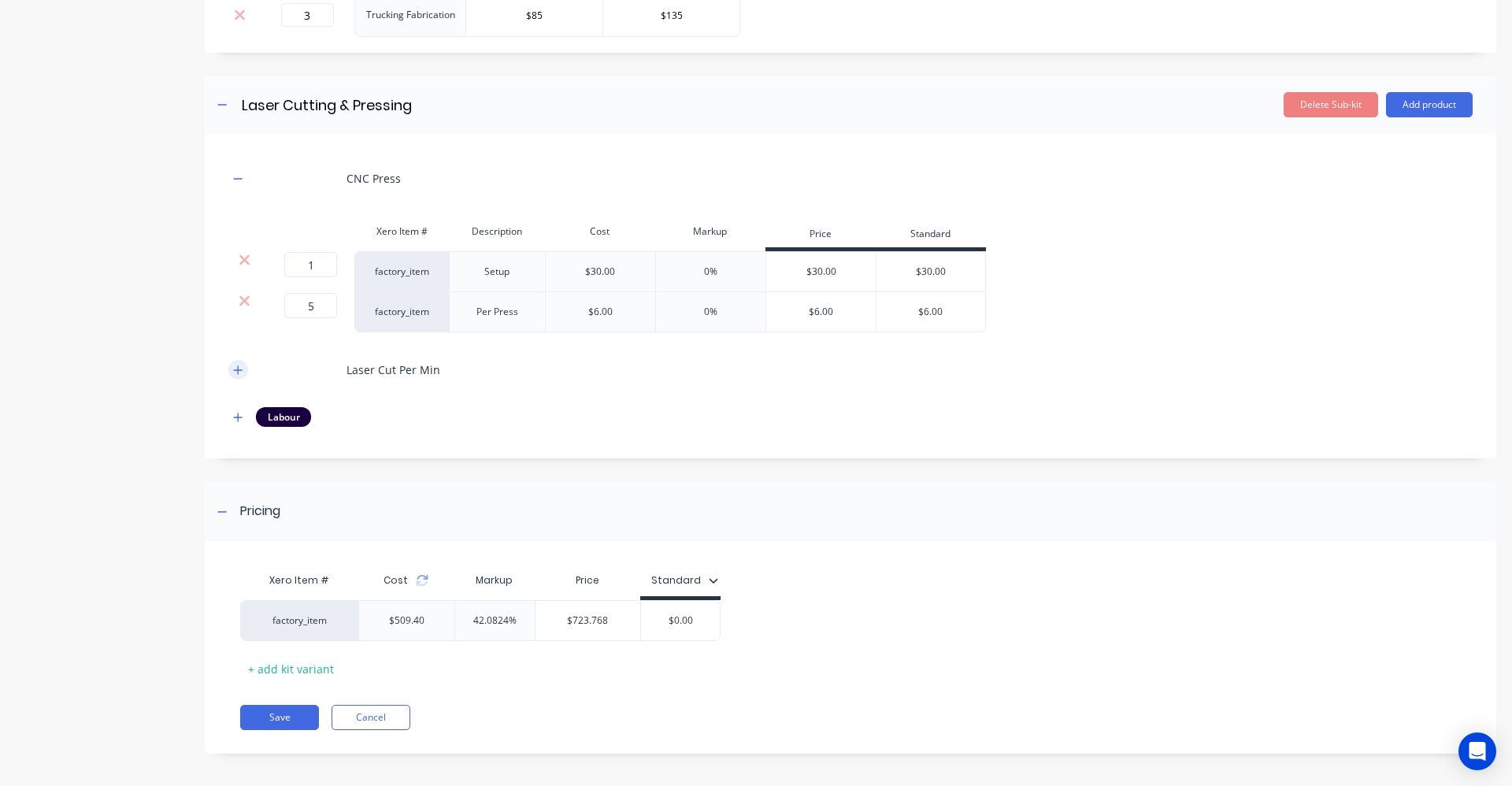
click at [234, 373] on icon "button" at bounding box center [238, 370] width 10 height 11
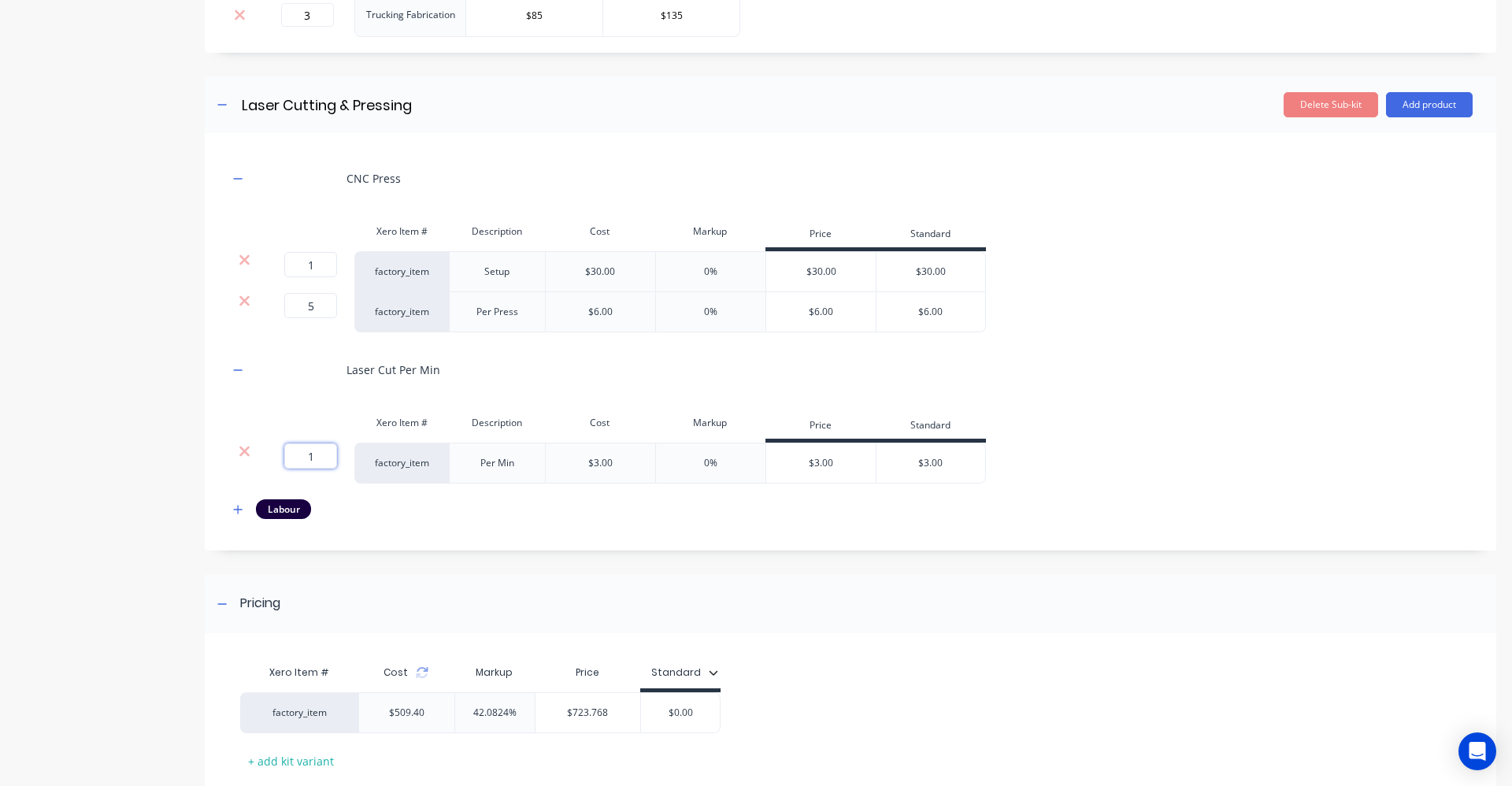
click at [319, 459] on input "1" at bounding box center [310, 456] width 52 height 25
type input "6"
click at [400, 512] on div "Labour" at bounding box center [850, 509] width 1244 height 20
click at [234, 510] on icon "button" at bounding box center [238, 510] width 9 height 9
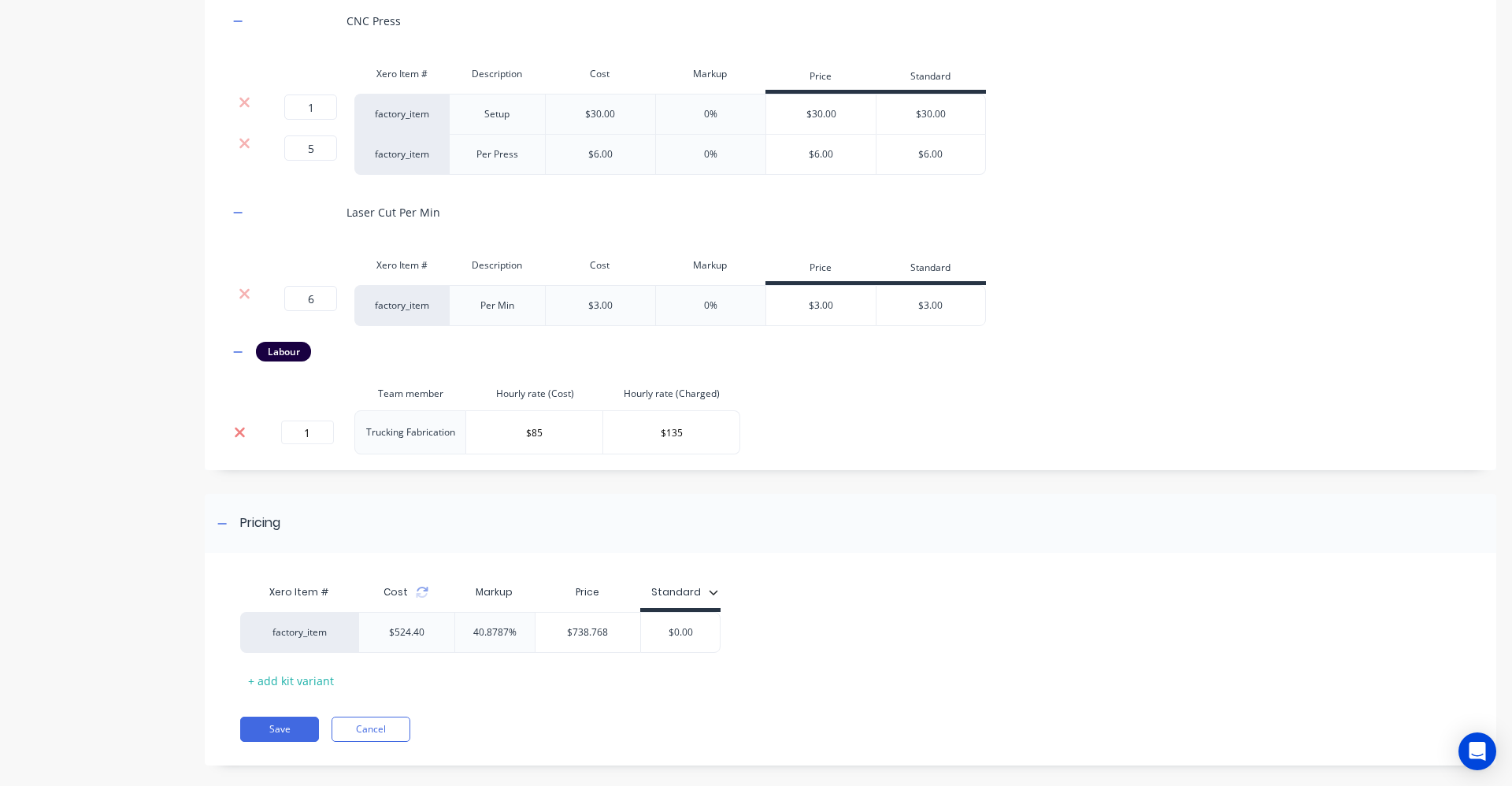
click at [241, 436] on icon at bounding box center [239, 433] width 12 height 16
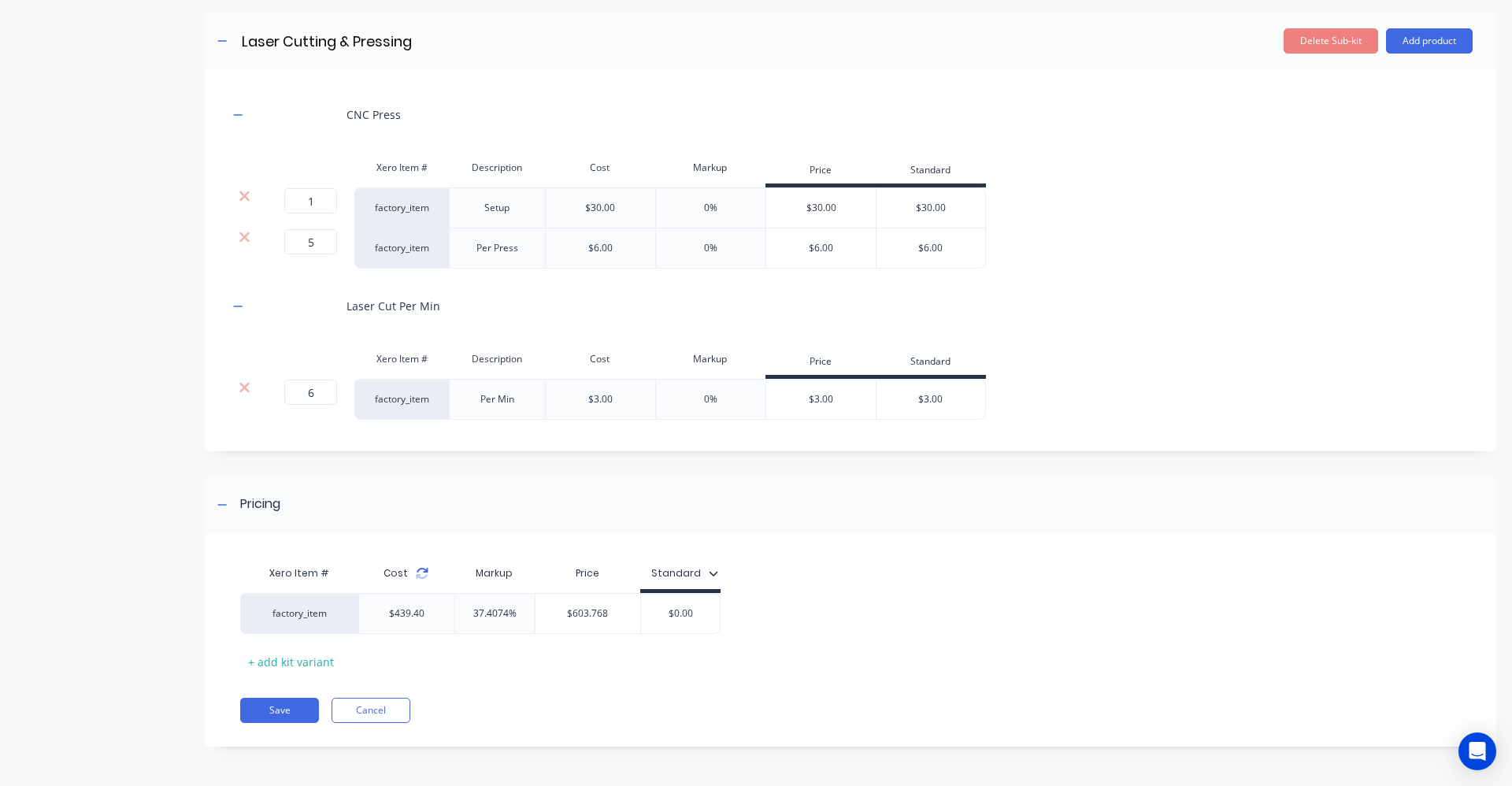
click at [421, 574] on icon at bounding box center [422, 574] width 12 height 12
click at [830, 550] on div "Xero Item # Cost Markup Price Standard factory_item $439.40 37.4074% $603.768 $…" at bounding box center [844, 612] width 1278 height 124
type input "$603.768"
click at [623, 615] on input "$603.768" at bounding box center [588, 614] width 106 height 14
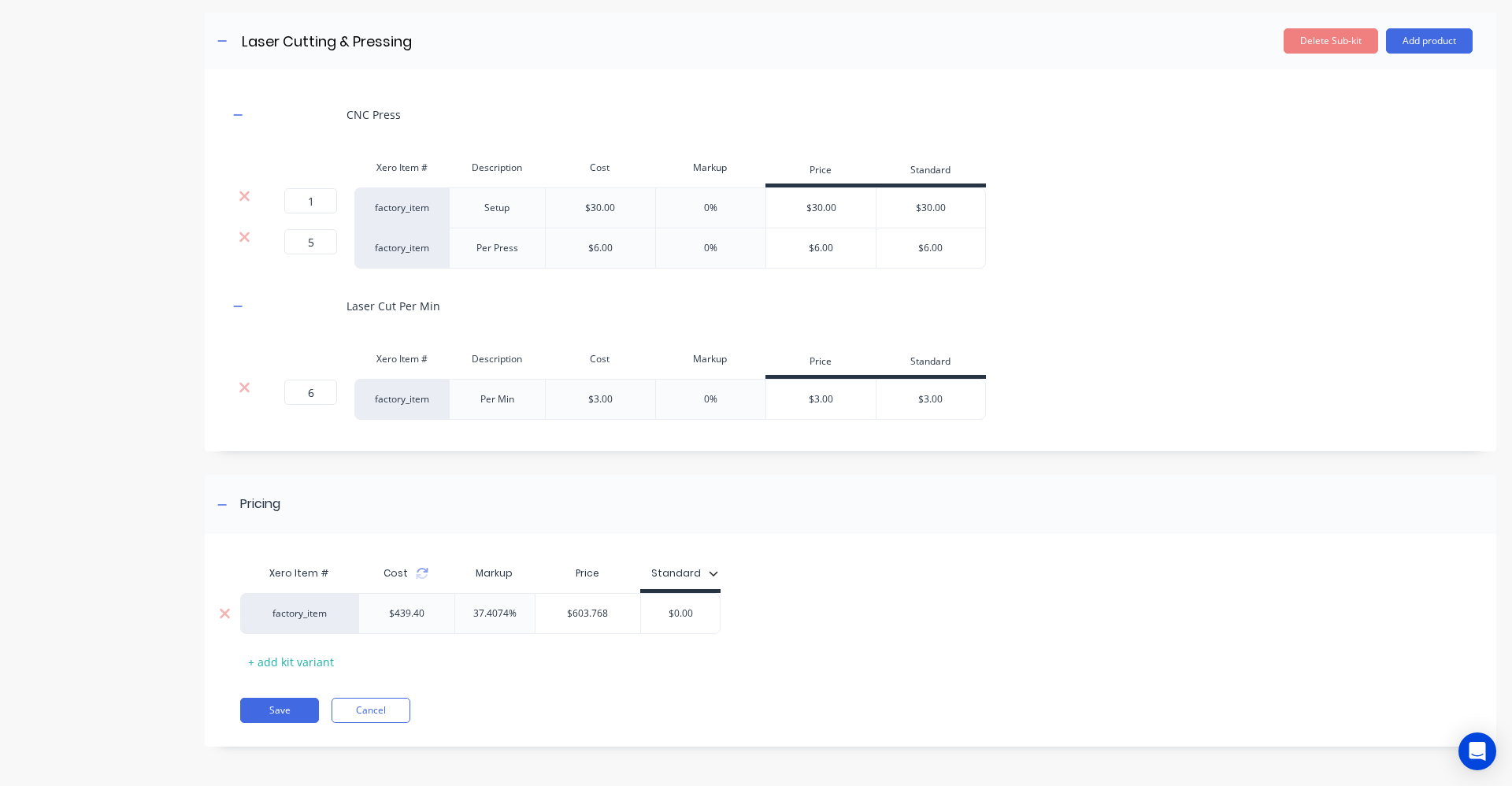
click at [709, 607] on input "$0.00" at bounding box center [680, 614] width 79 height 14
type input "$650"
click at [923, 584] on div "Xero Item # Cost Markup Price Standard factory_item $439.40 37.4074% $603.768 $…" at bounding box center [844, 615] width 1208 height 116
click at [289, 701] on button "Save" at bounding box center [280, 711] width 79 height 25
